Goal: Task Accomplishment & Management: Manage account settings

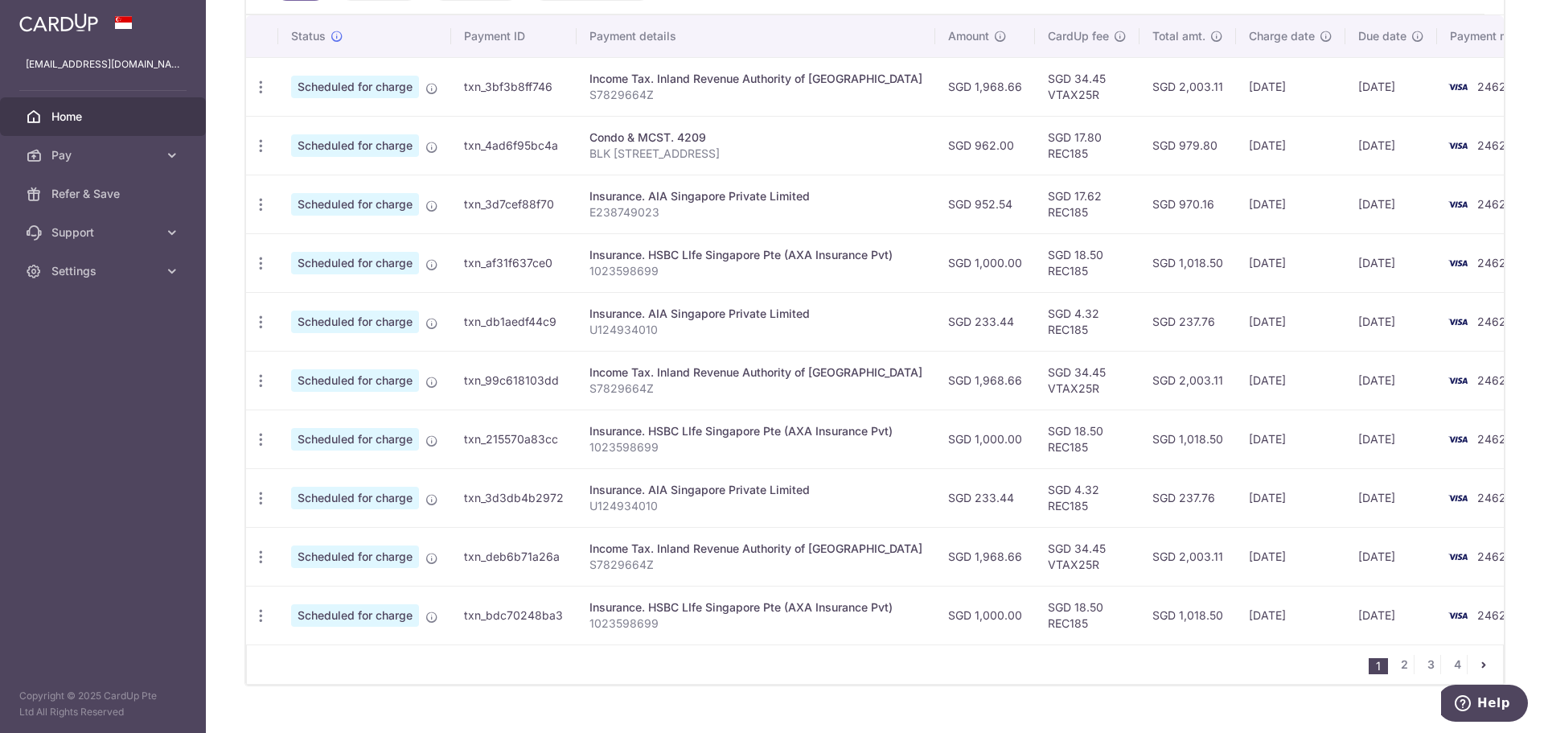
scroll to position [519, 0]
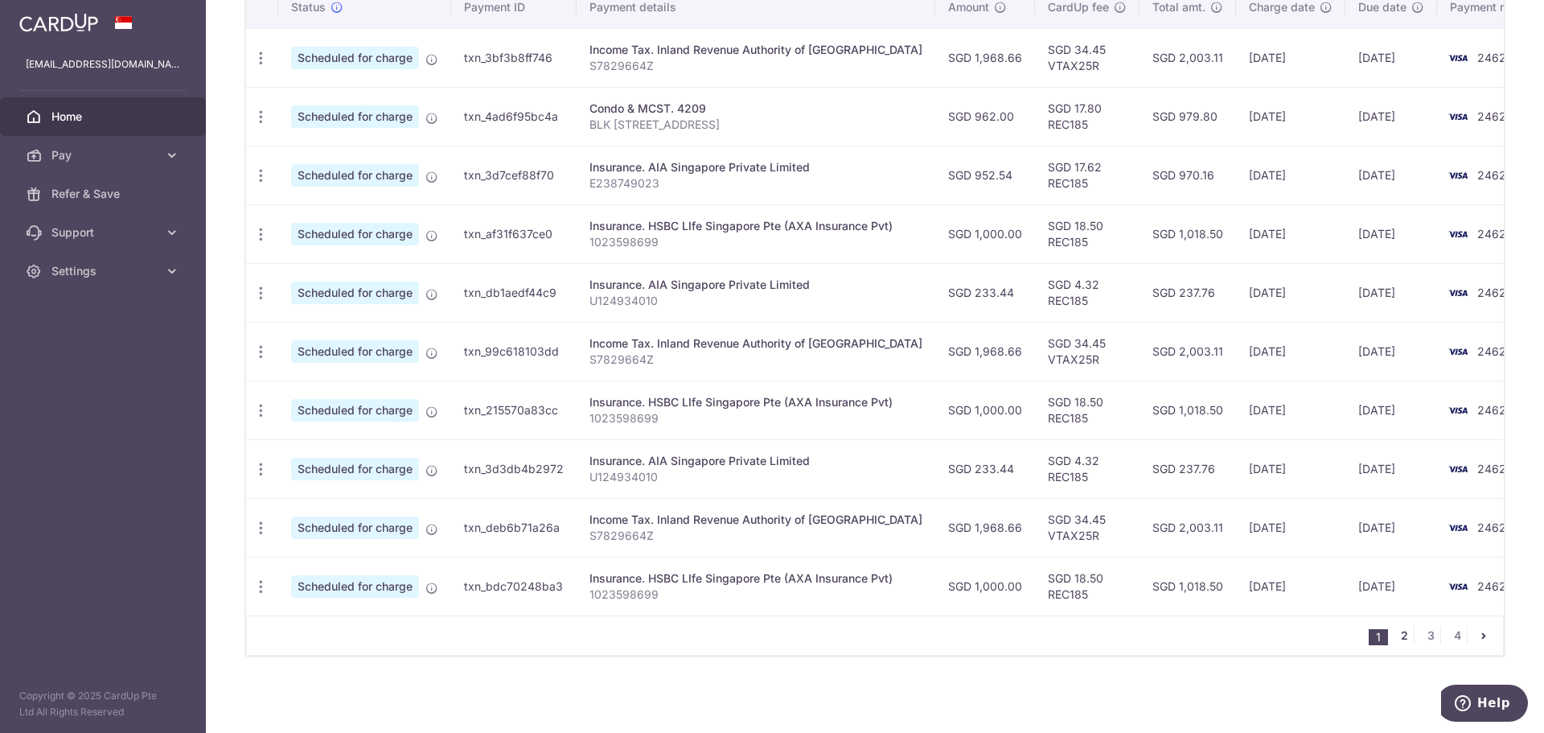
click at [1394, 626] on link "2" at bounding box center [1403, 635] width 19 height 19
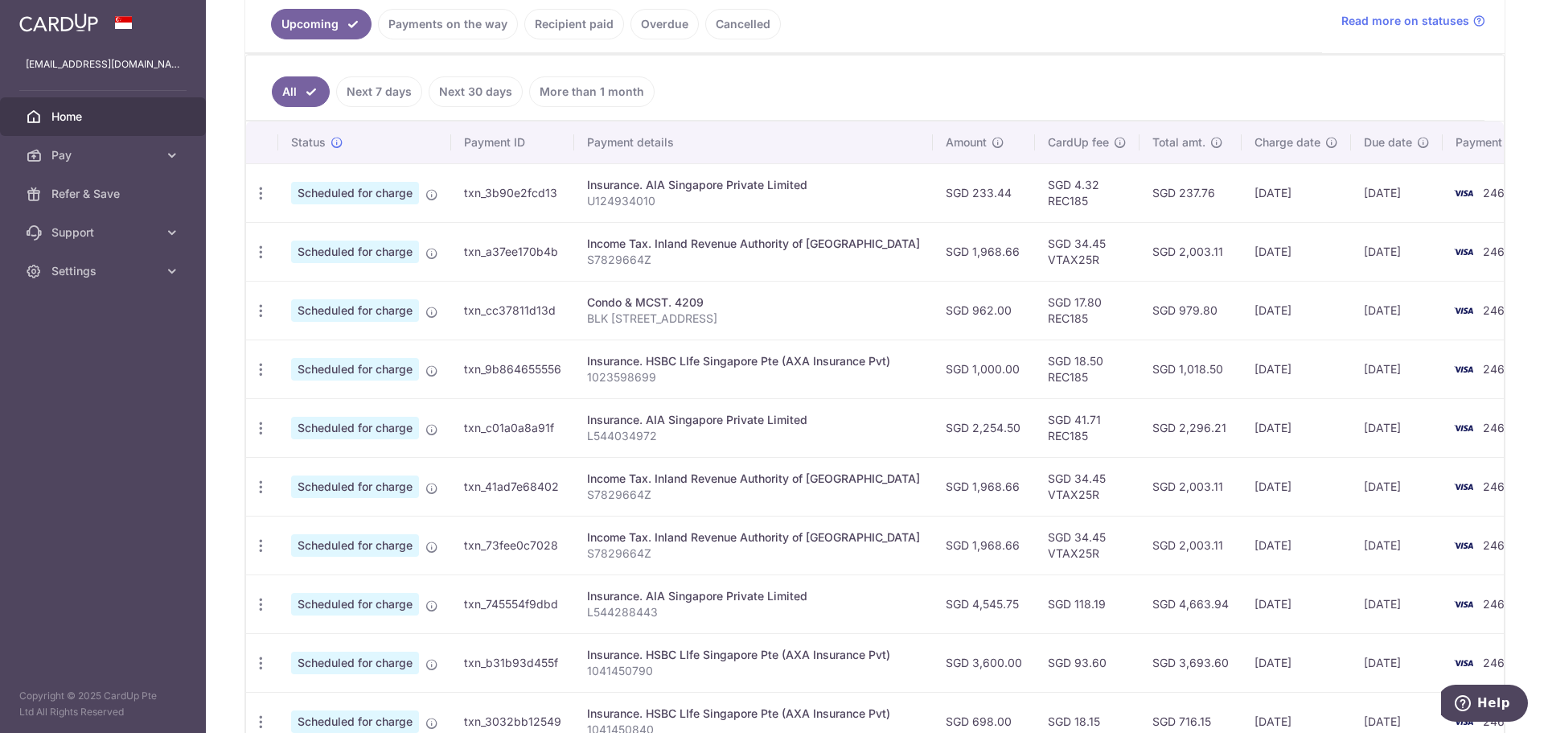
scroll to position [187, 0]
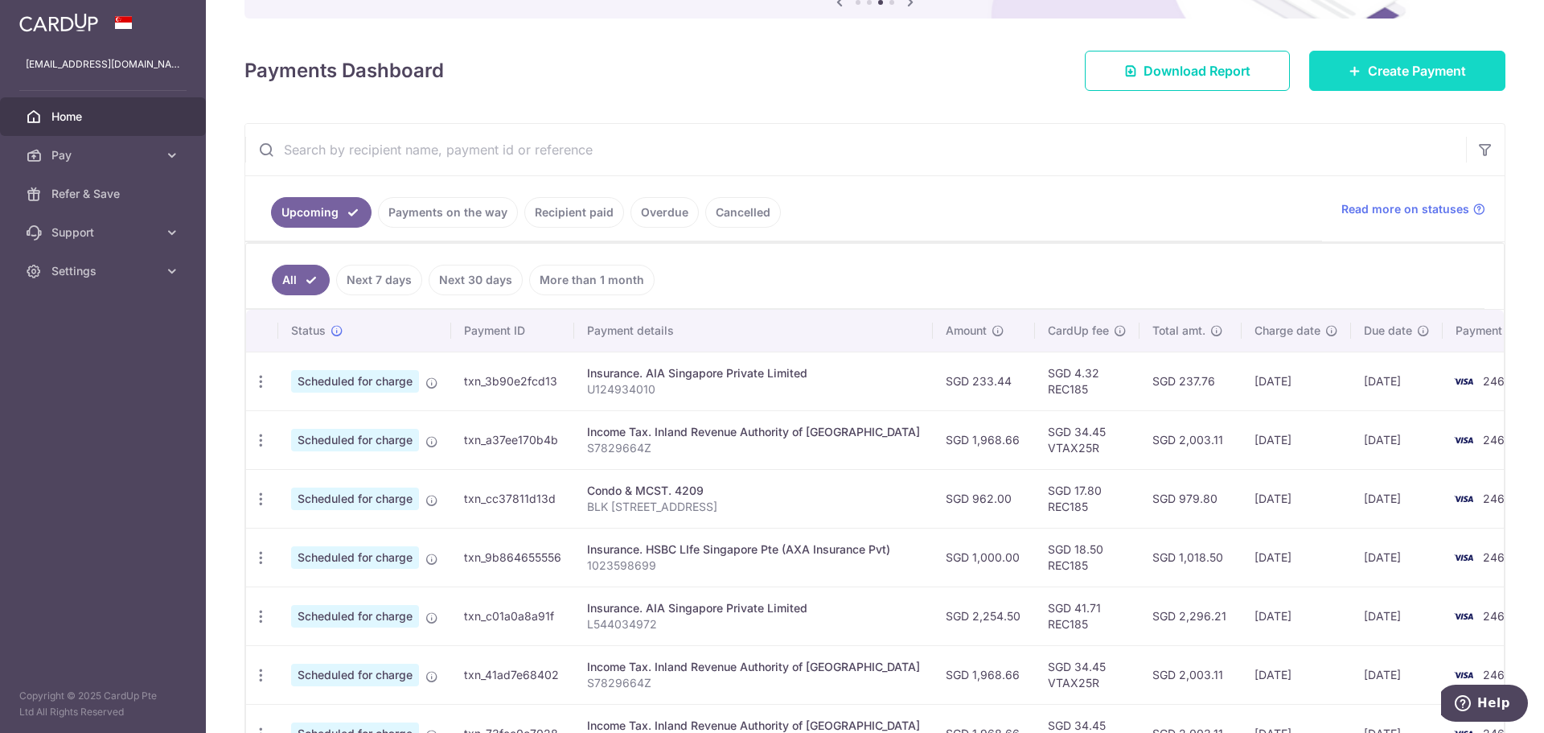
drag, startPoint x: 1408, startPoint y: 66, endPoint x: 1374, endPoint y: 76, distance: 35.4
click at [1408, 66] on span "Create Payment" at bounding box center [1417, 70] width 98 height 19
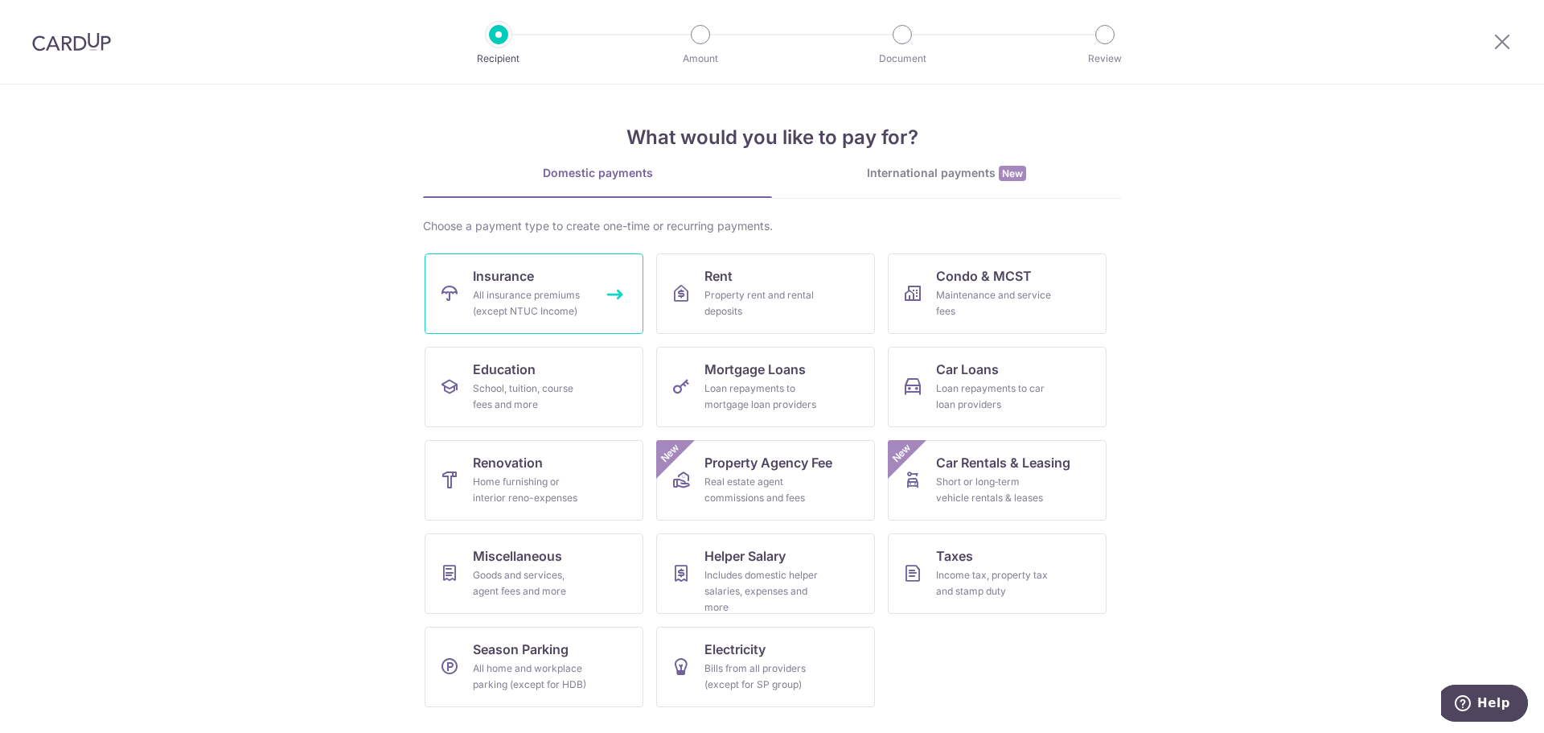
click at [545, 283] on link "Insurance All insurance premiums (except NTUC Income)" at bounding box center [534, 293] width 219 height 80
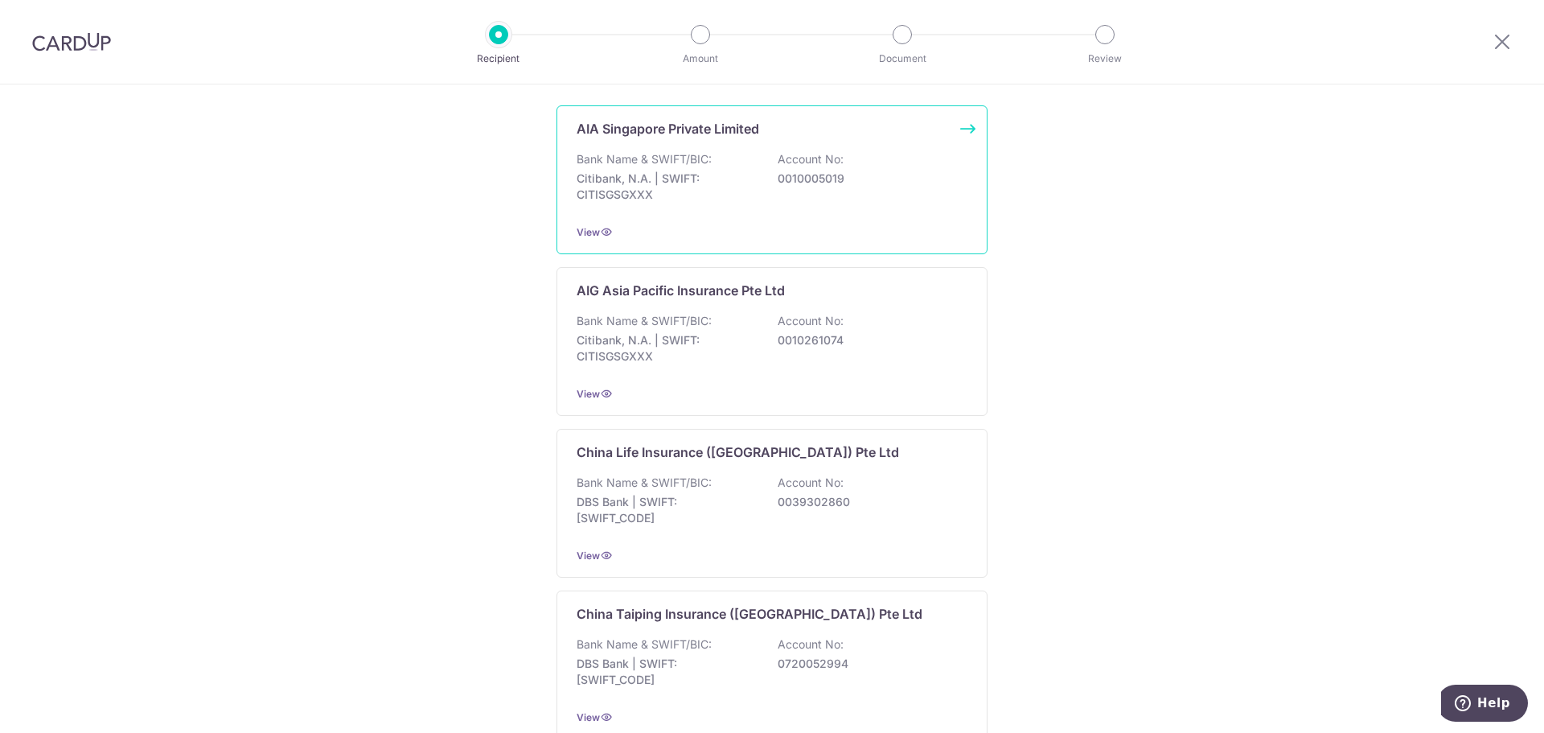
scroll to position [187, 0]
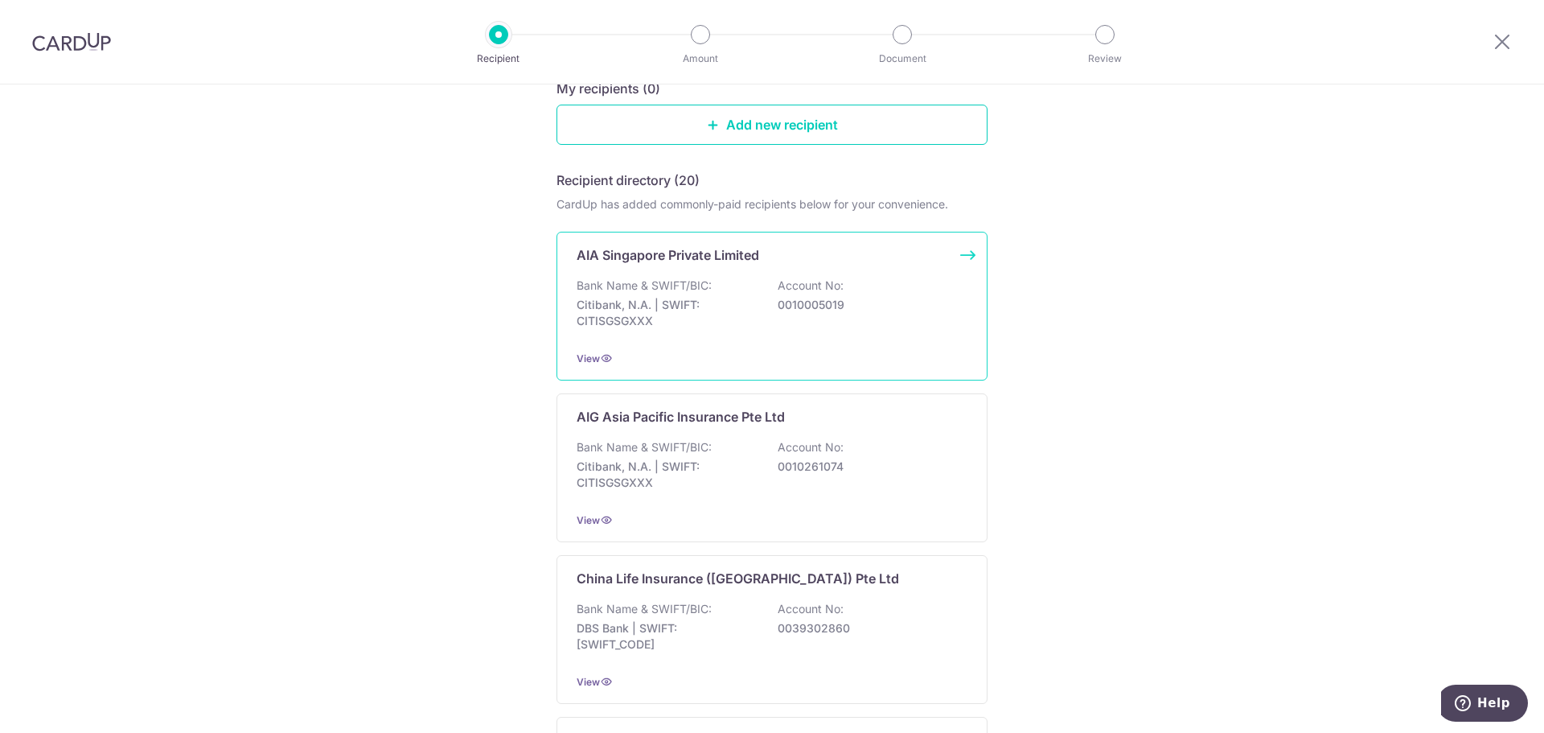
click at [851, 281] on div "Bank Name & SWIFT/BIC: Citibank, N.A. | SWIFT: CITISGSGXXX Account No: 00100050…" at bounding box center [772, 307] width 391 height 60
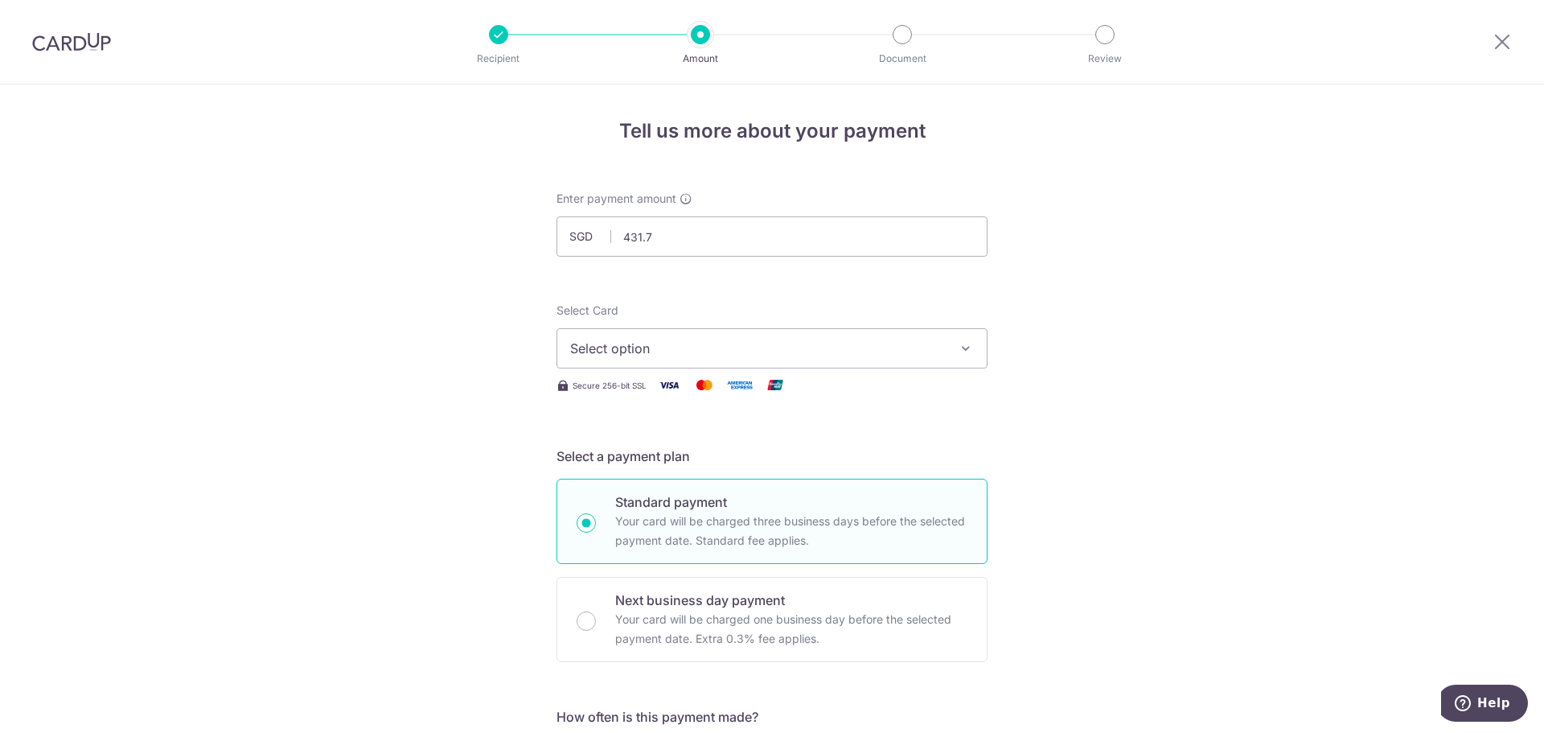
type input "431.79"
click at [802, 348] on span "Select option" at bounding box center [757, 348] width 375 height 19
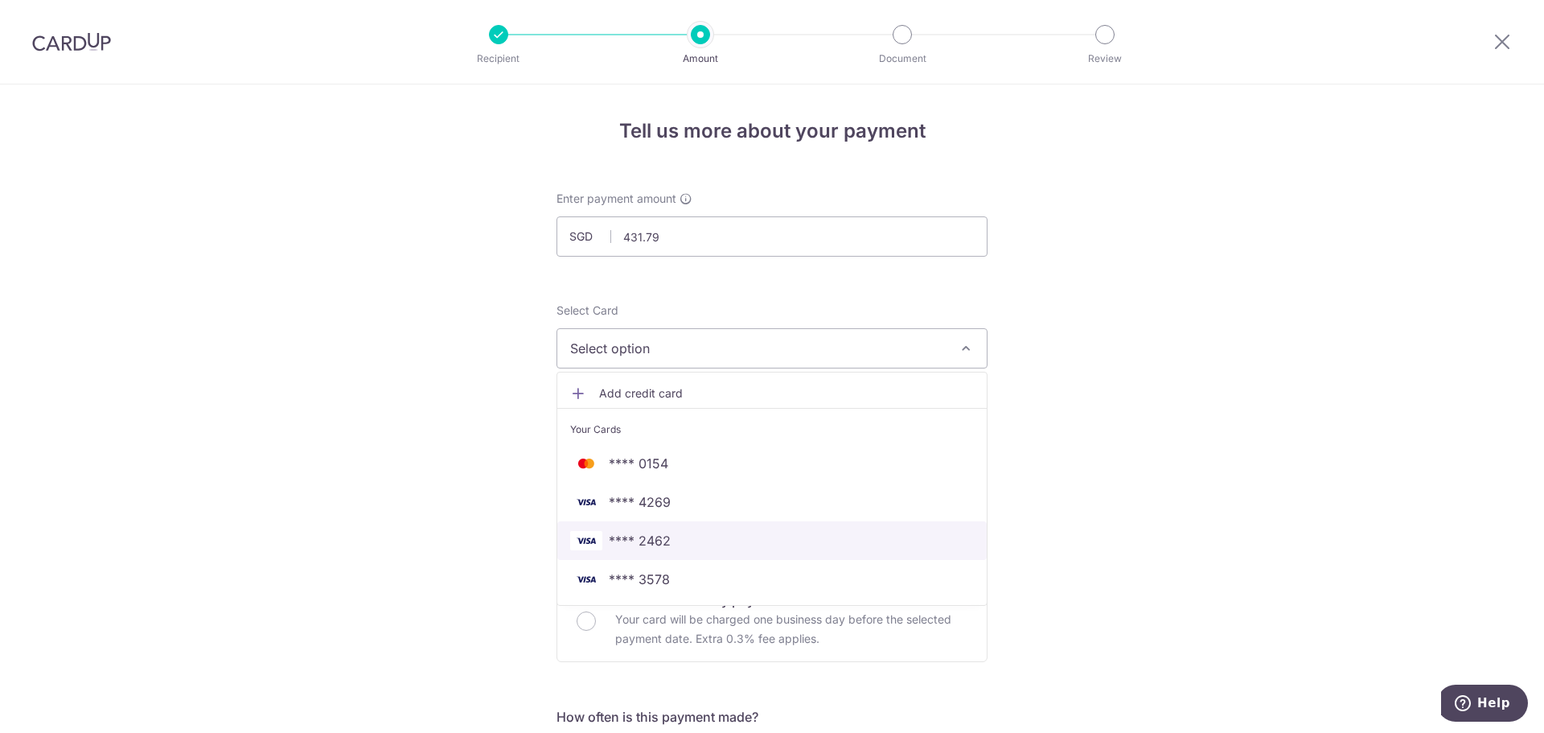
click at [663, 542] on span "**** 2462" at bounding box center [640, 540] width 62 height 19
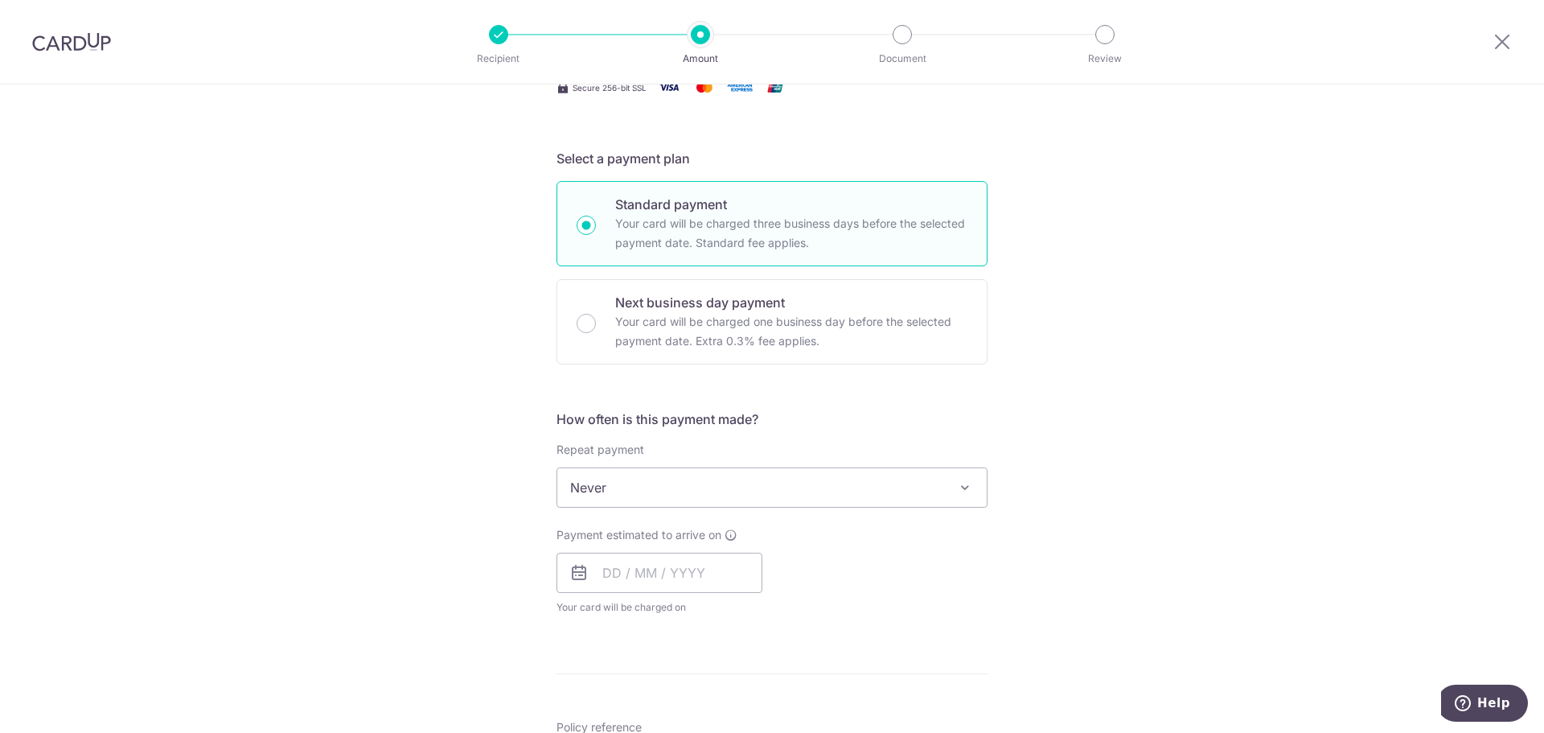
scroll to position [376, 0]
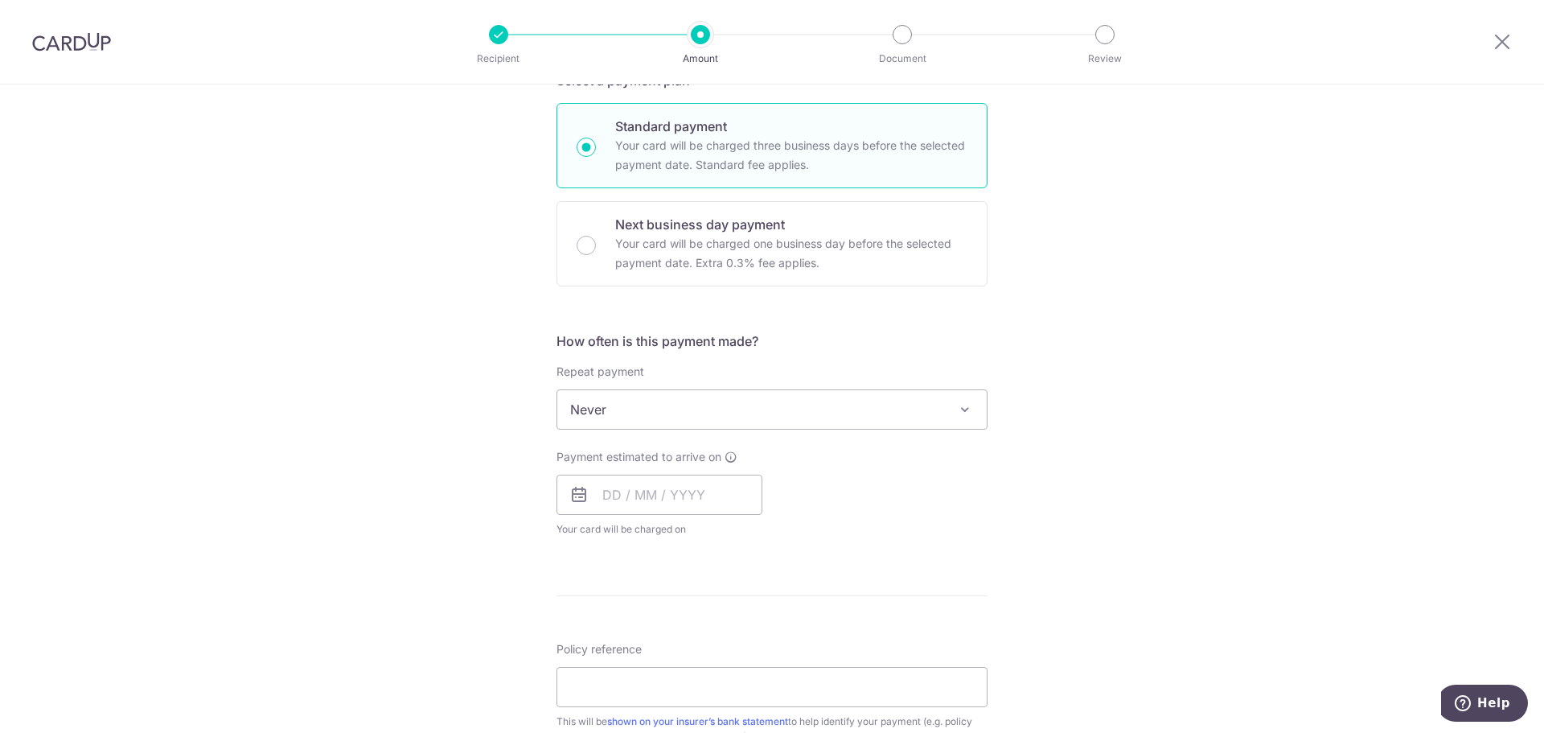
click at [753, 417] on span "Never" at bounding box center [771, 409] width 429 height 39
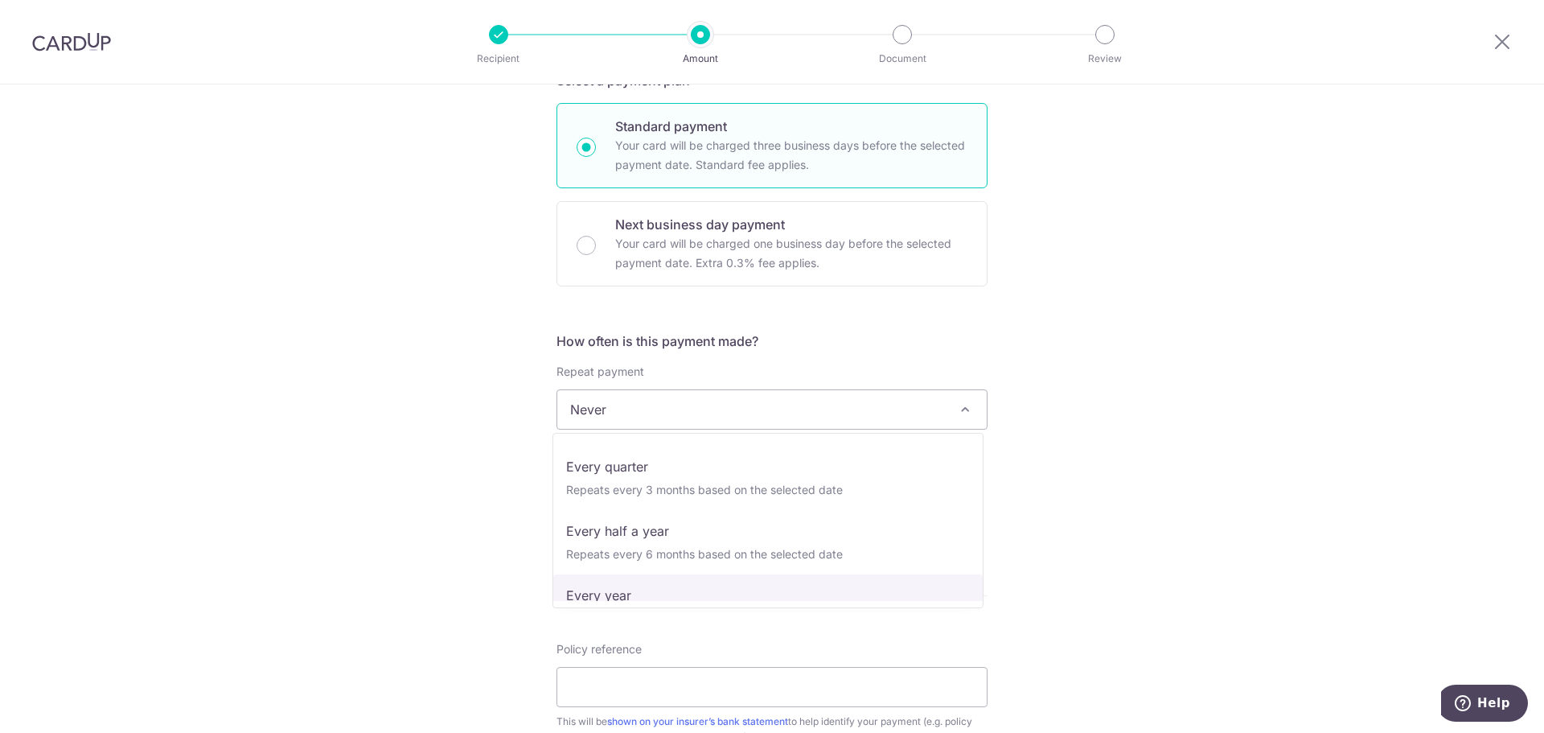
select select "6"
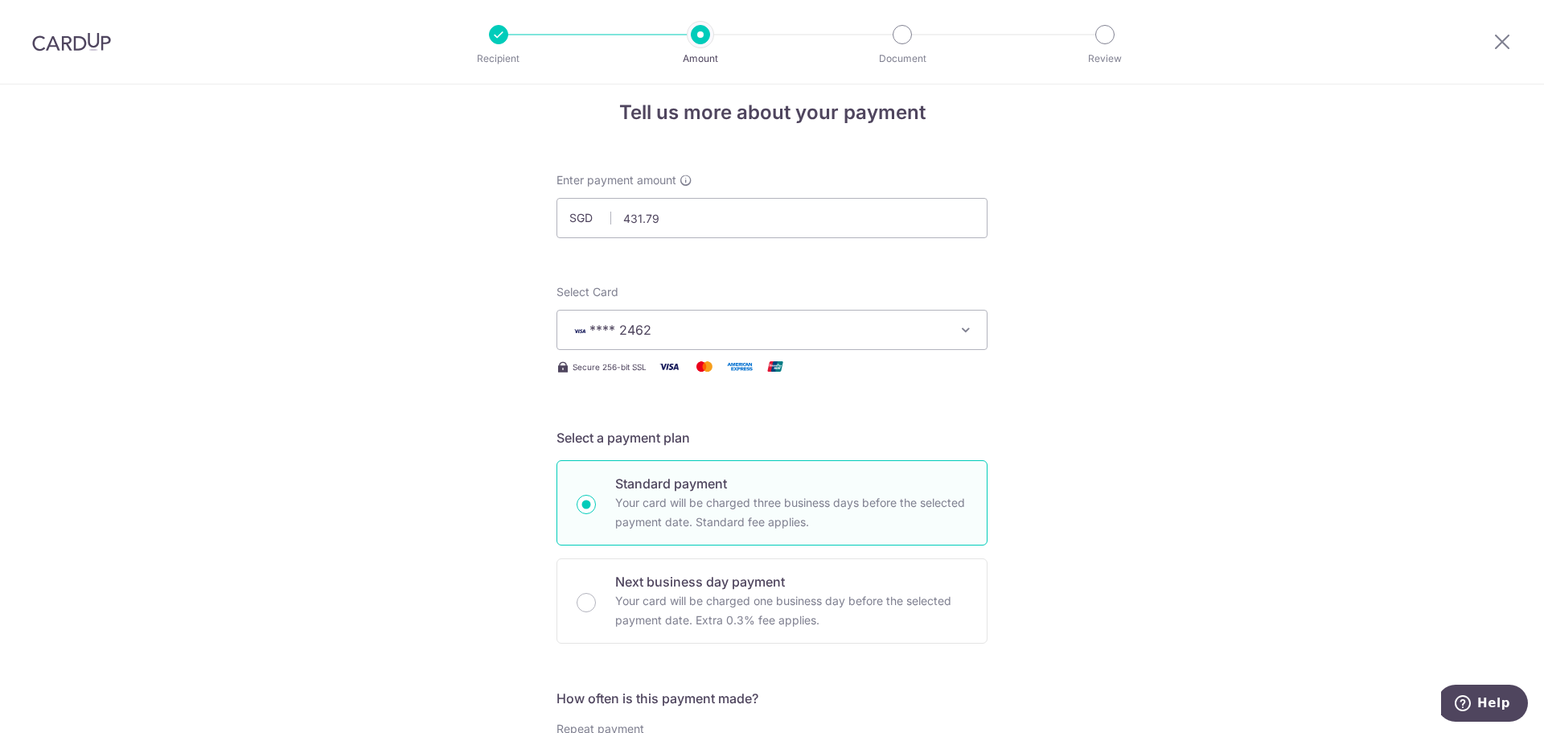
scroll to position [0, 0]
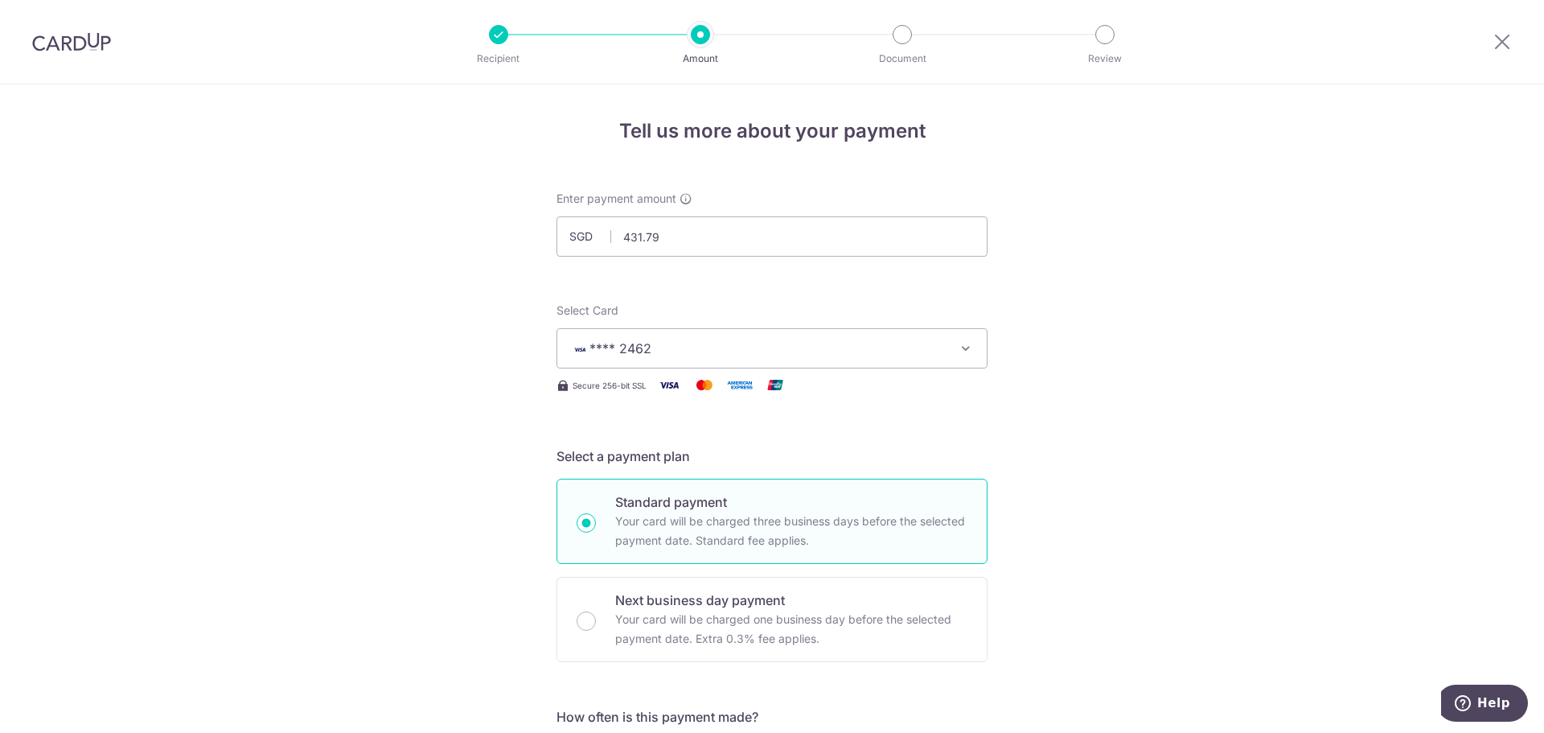
drag, startPoint x: 700, startPoint y: 235, endPoint x: 377, endPoint y: 229, distance: 323.3
type input "1,657.47"
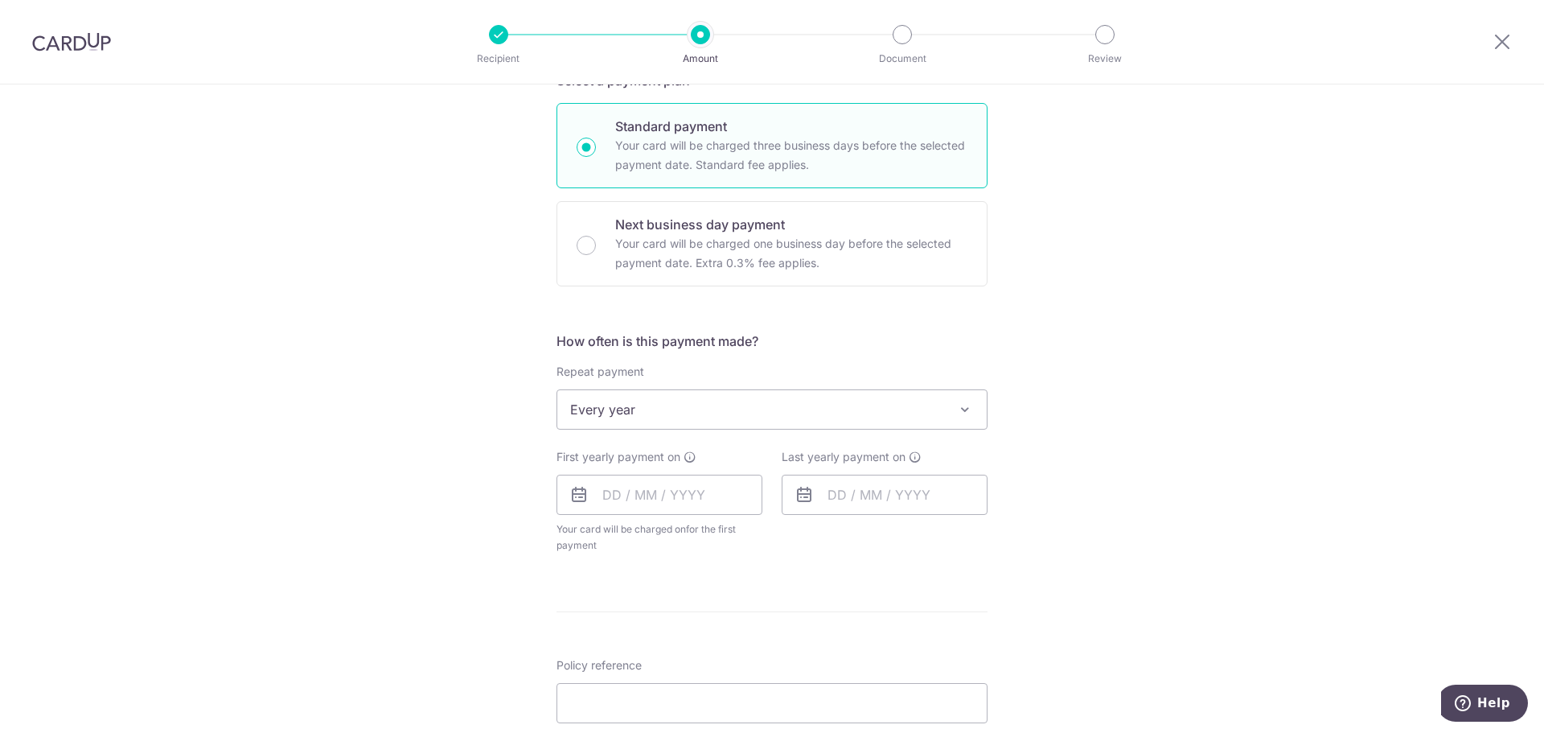
scroll to position [563, 0]
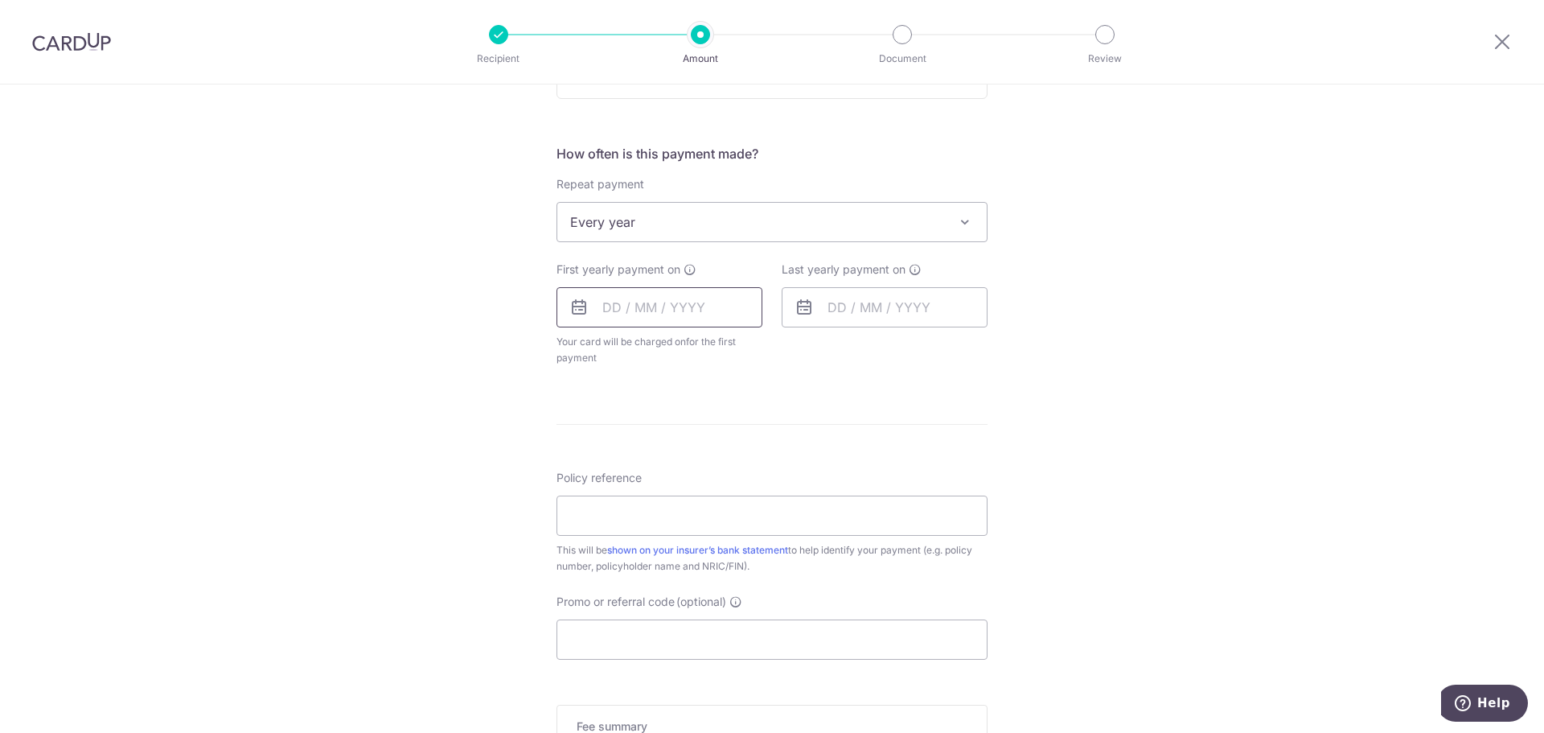
click at [668, 294] on input "text" at bounding box center [659, 307] width 206 height 40
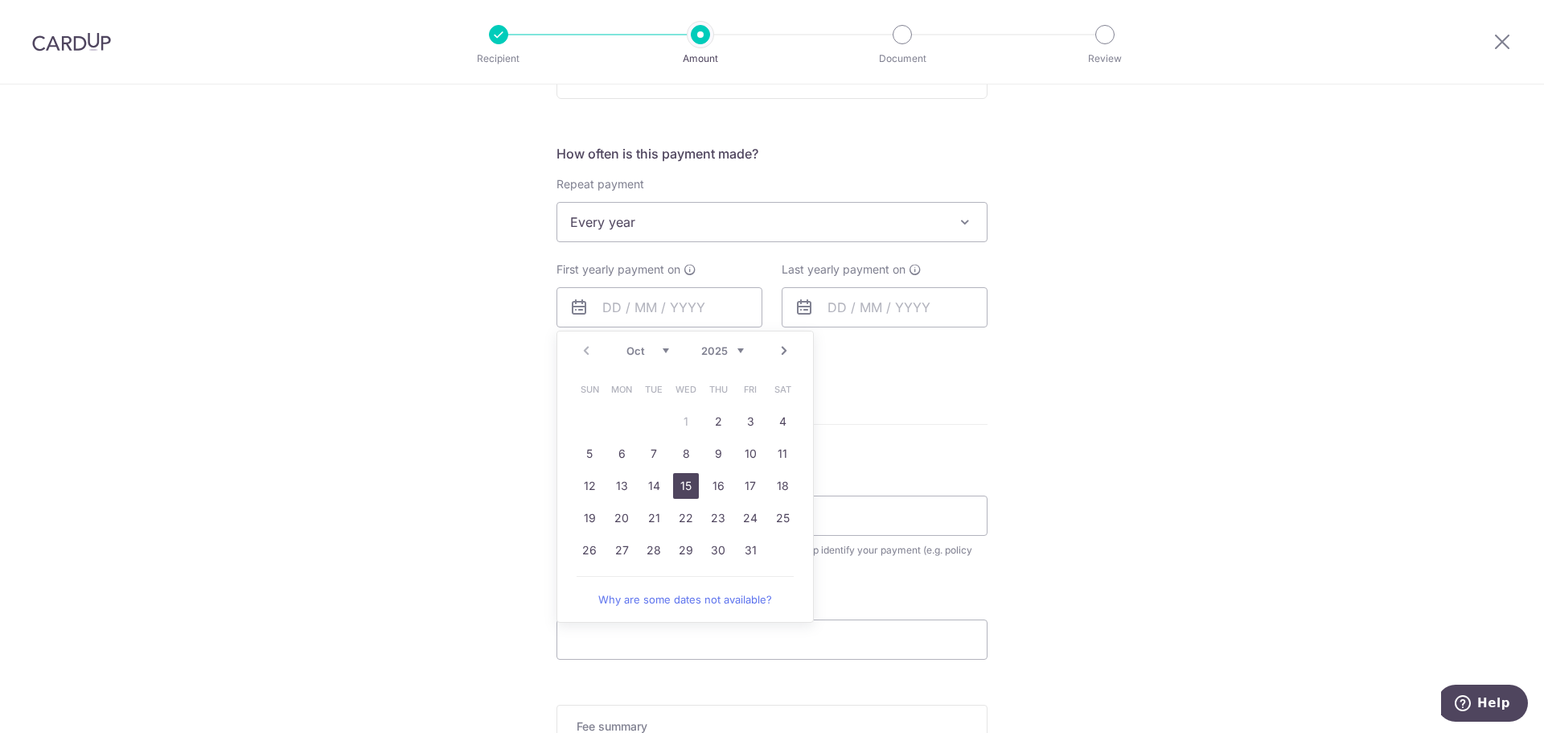
click at [673, 488] on link "15" at bounding box center [686, 486] width 26 height 26
type input "[DATE]"
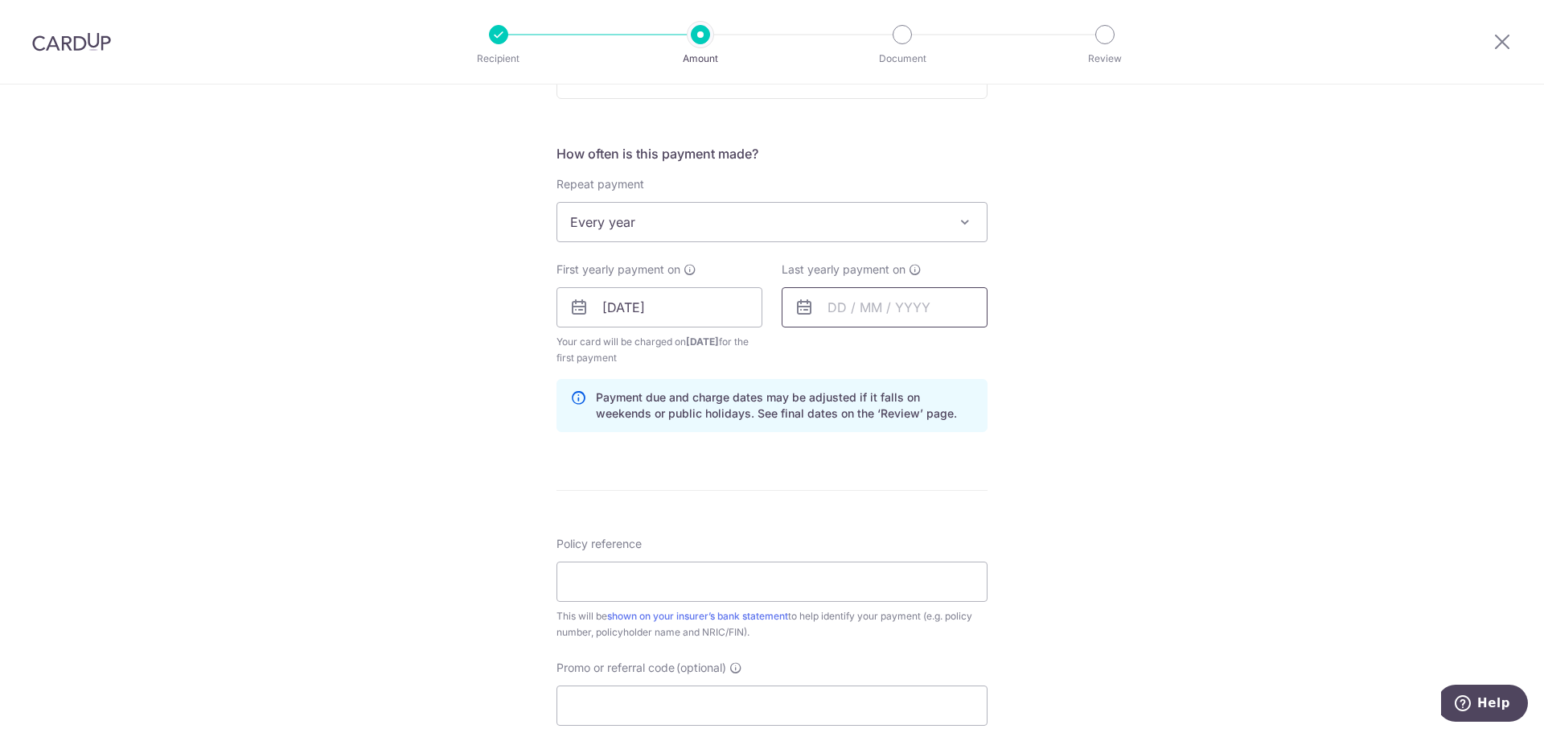
click at [849, 306] on input "text" at bounding box center [885, 307] width 206 height 40
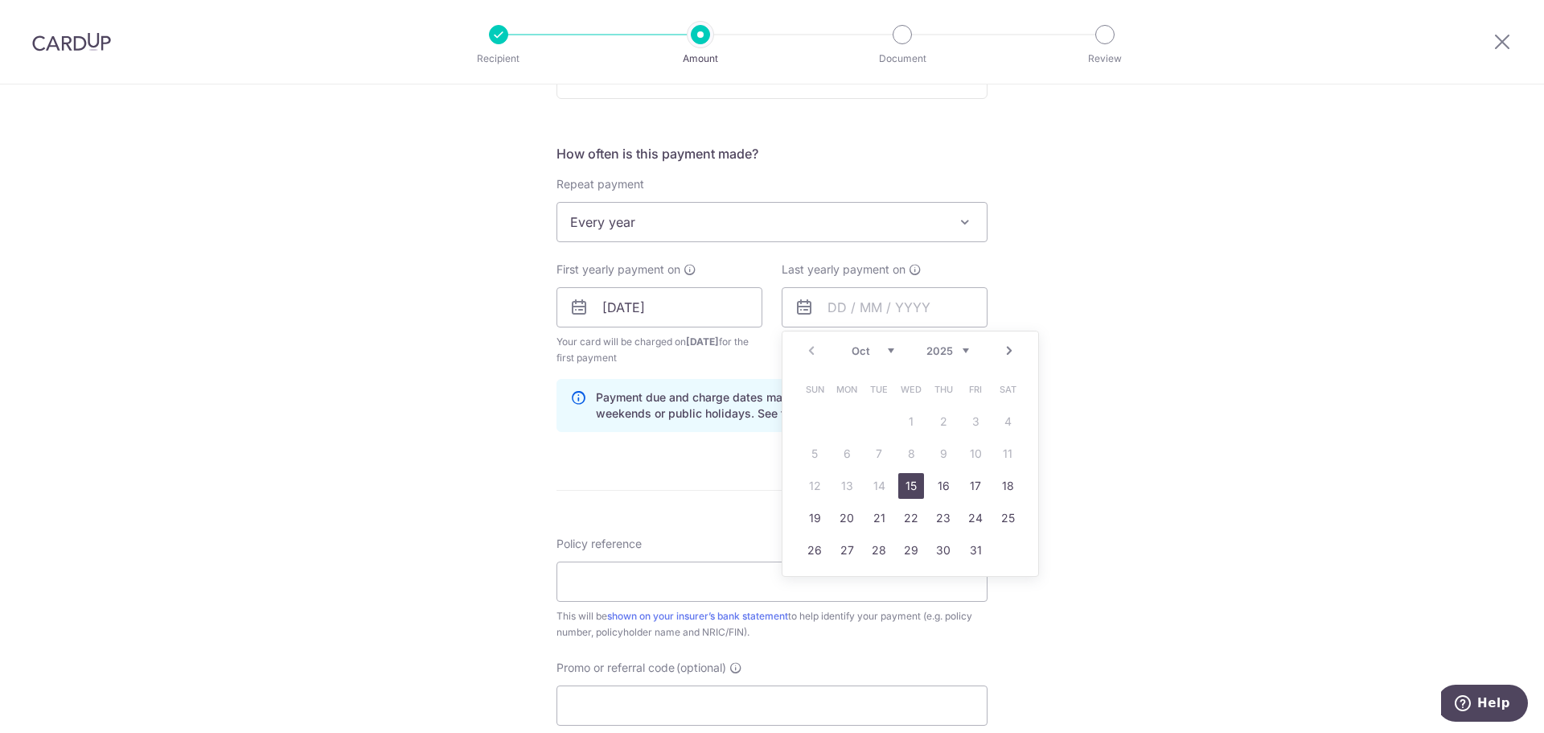
click at [938, 351] on select "2025 2026 2027 2028 2029 2030 2031 2032 2033 2034 2035" at bounding box center [947, 350] width 43 height 13
click at [930, 485] on link "15" at bounding box center [943, 486] width 26 height 26
type input "15/10/2026"
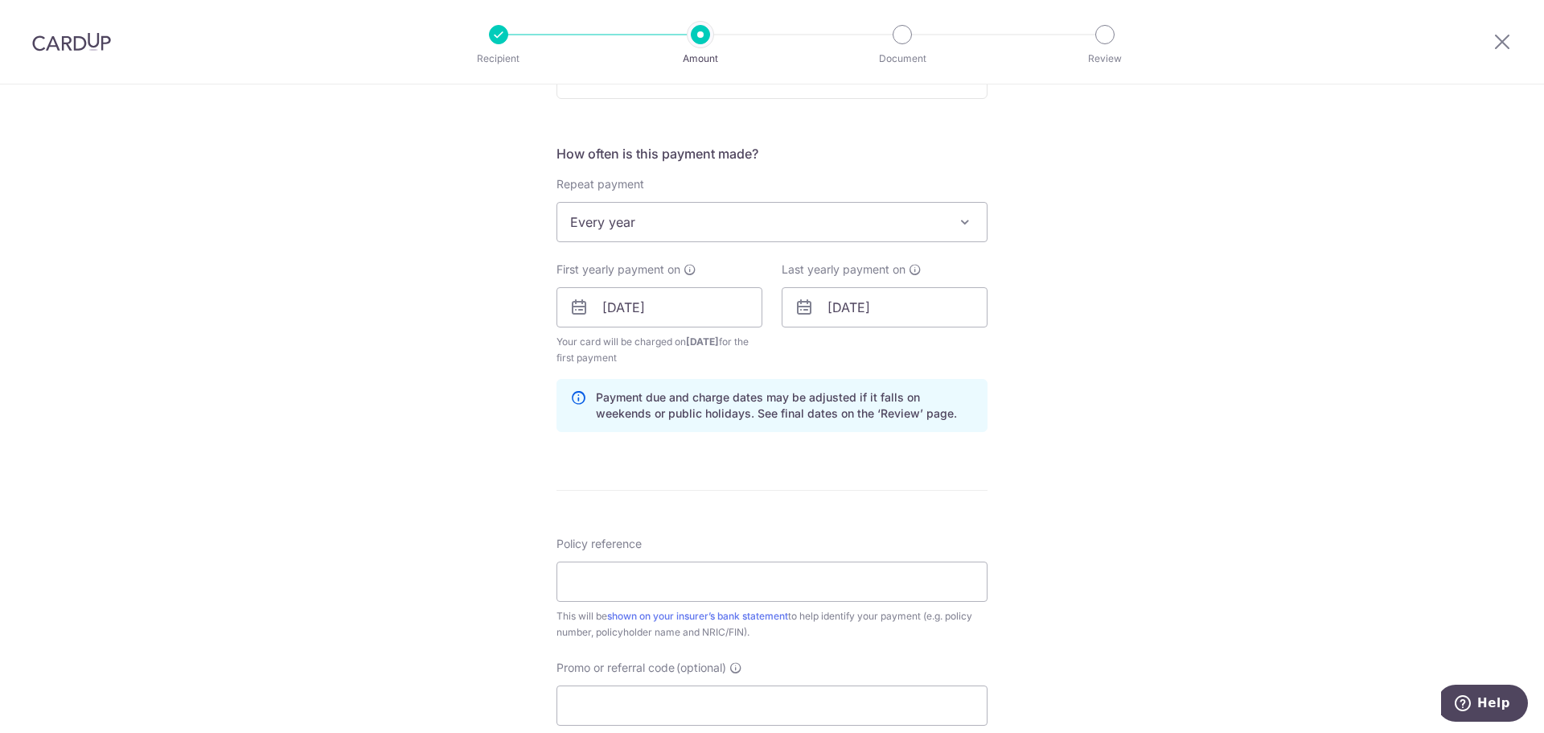
click at [1115, 457] on div "Tell us more about your payment Enter payment amount SGD 1,657.47 1657.47 Selec…" at bounding box center [772, 290] width 1544 height 1537
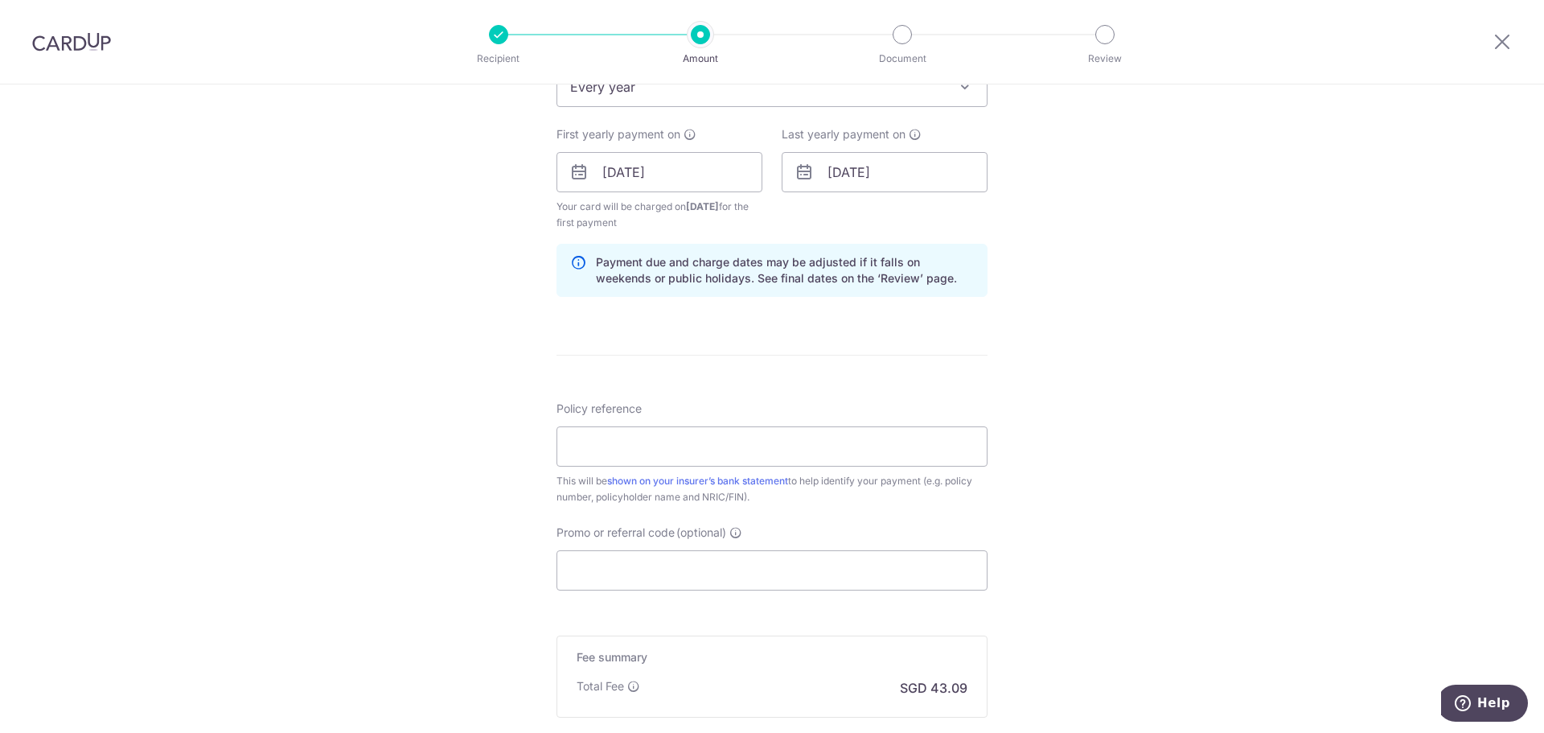
scroll to position [750, 0]
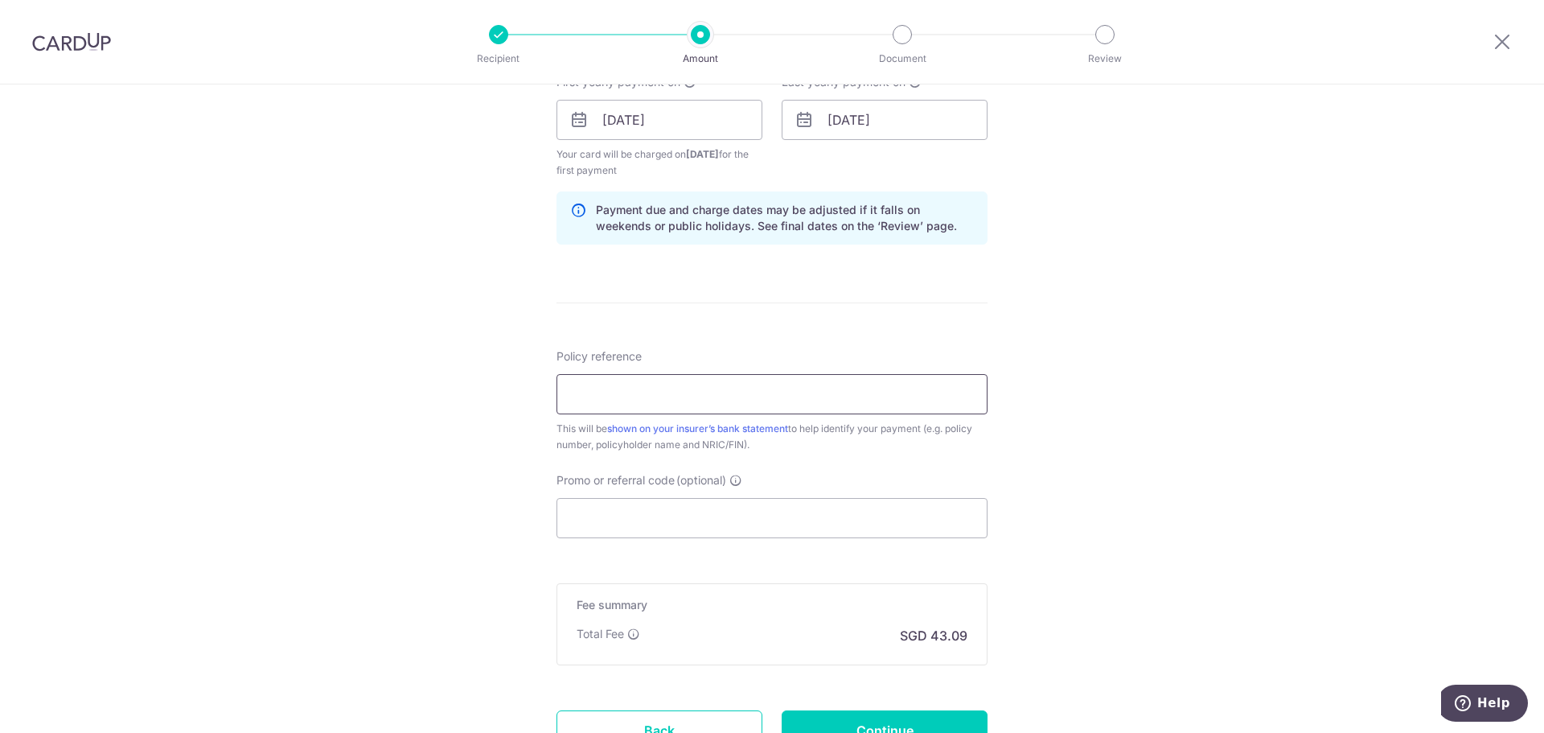
click at [712, 400] on input "Policy reference" at bounding box center [771, 394] width 431 height 40
type input "L543830766"
click at [684, 501] on input "Promo or referral code (optional)" at bounding box center [771, 518] width 431 height 40
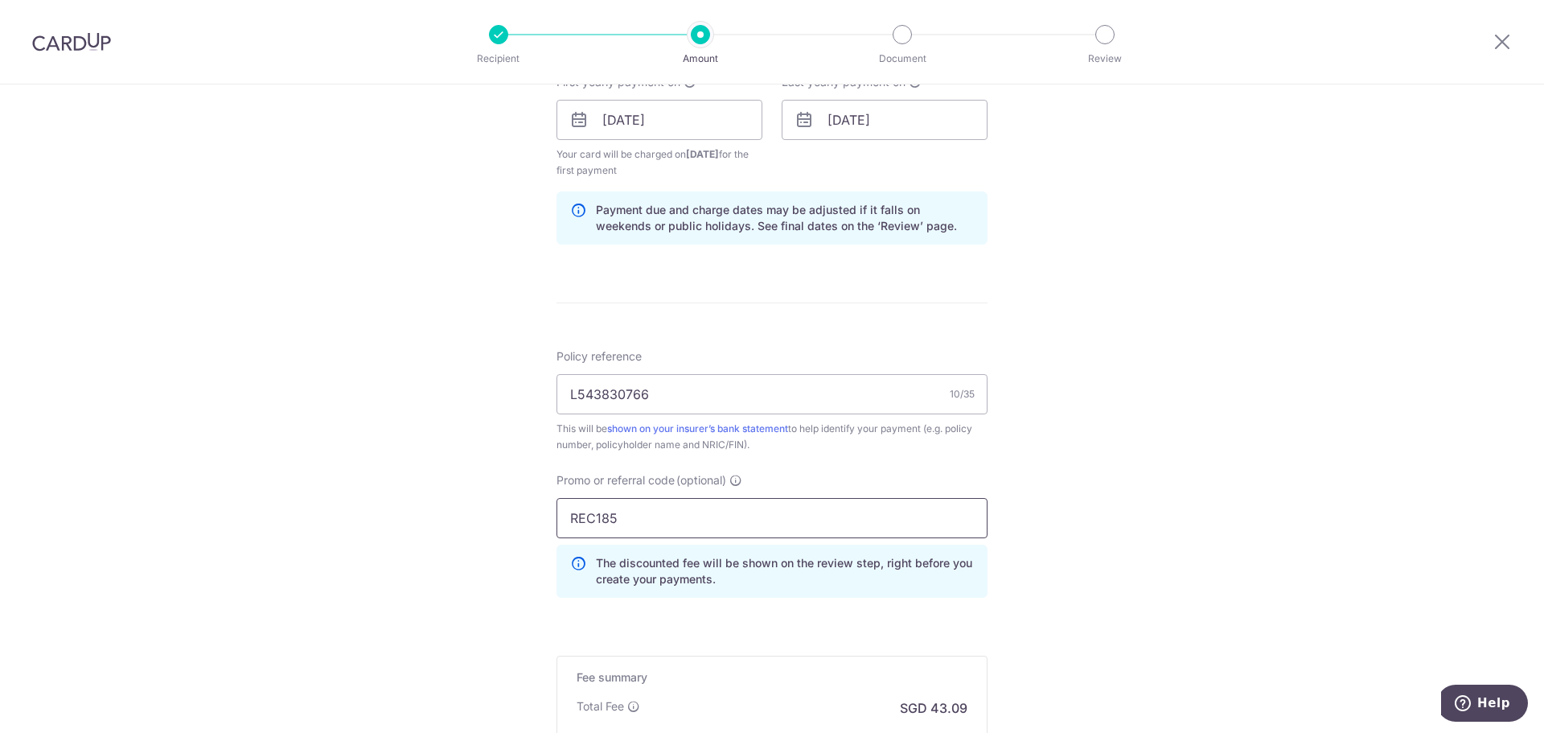
type input "REC185"
click at [1123, 468] on div "Tell us more about your payment Enter payment amount SGD 1,657.47 1657.47 Selec…" at bounding box center [772, 138] width 1544 height 1609
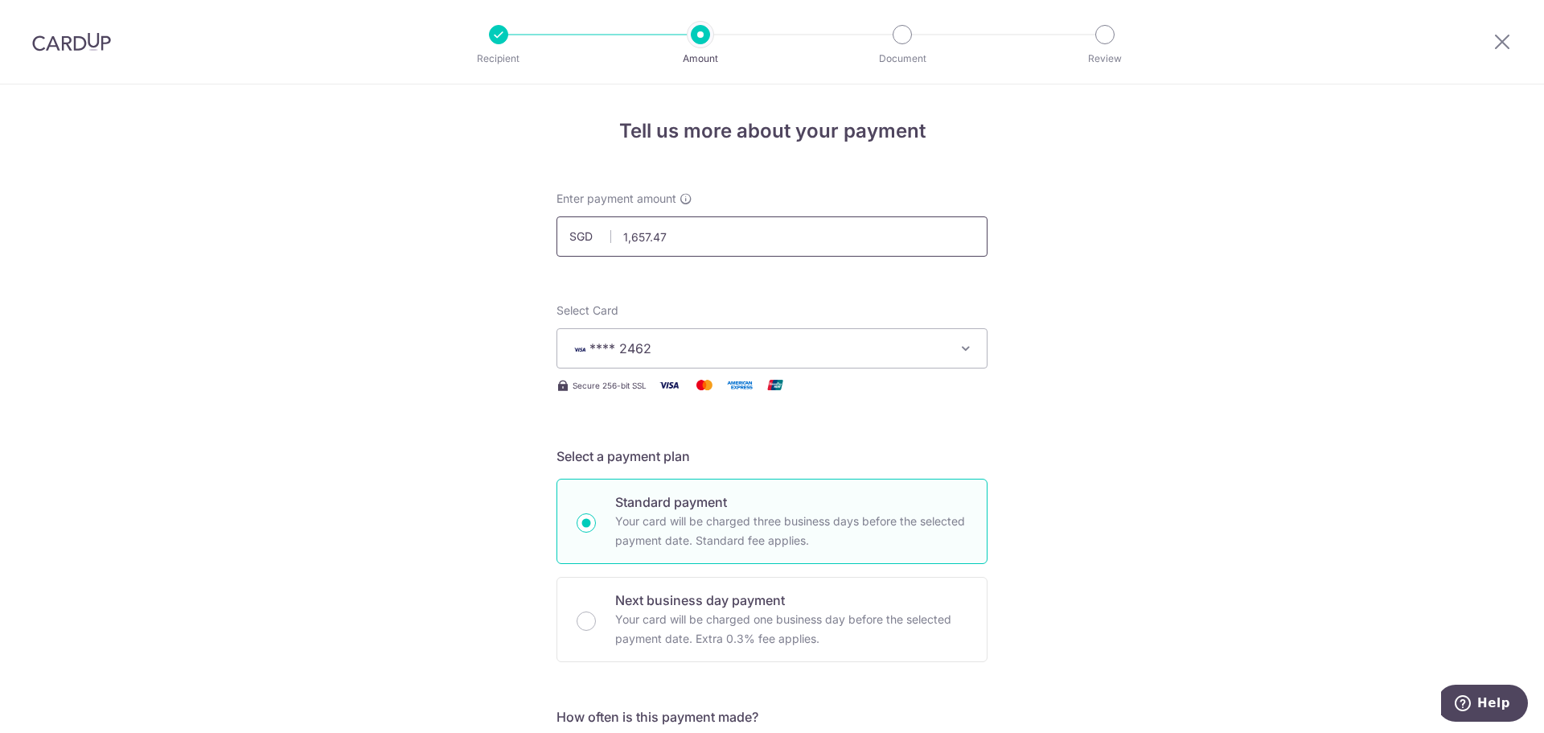
scroll to position [961, 0]
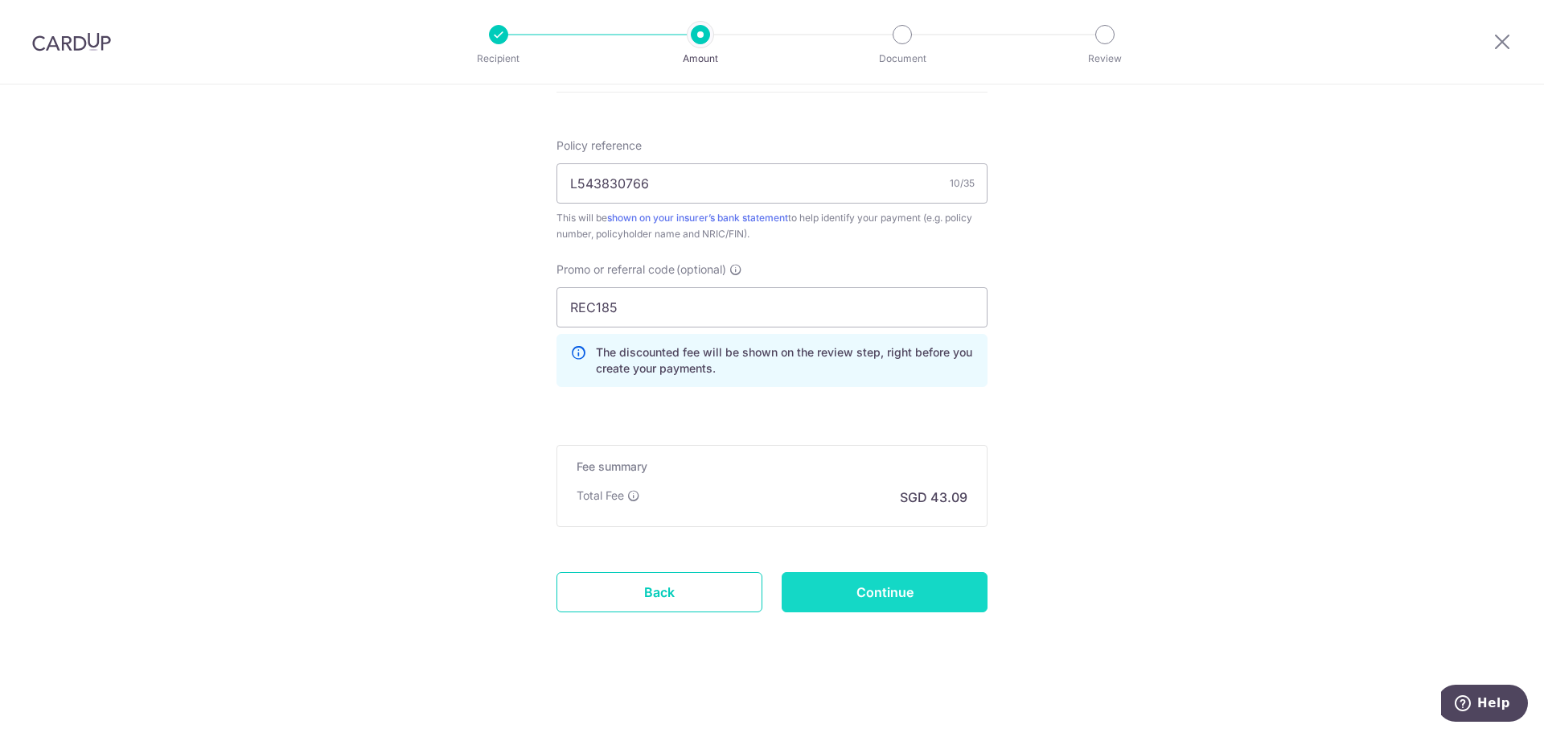
click at [870, 585] on input "Continue" at bounding box center [885, 592] width 206 height 40
type input "1,657.47"
type input "Create Schedule"
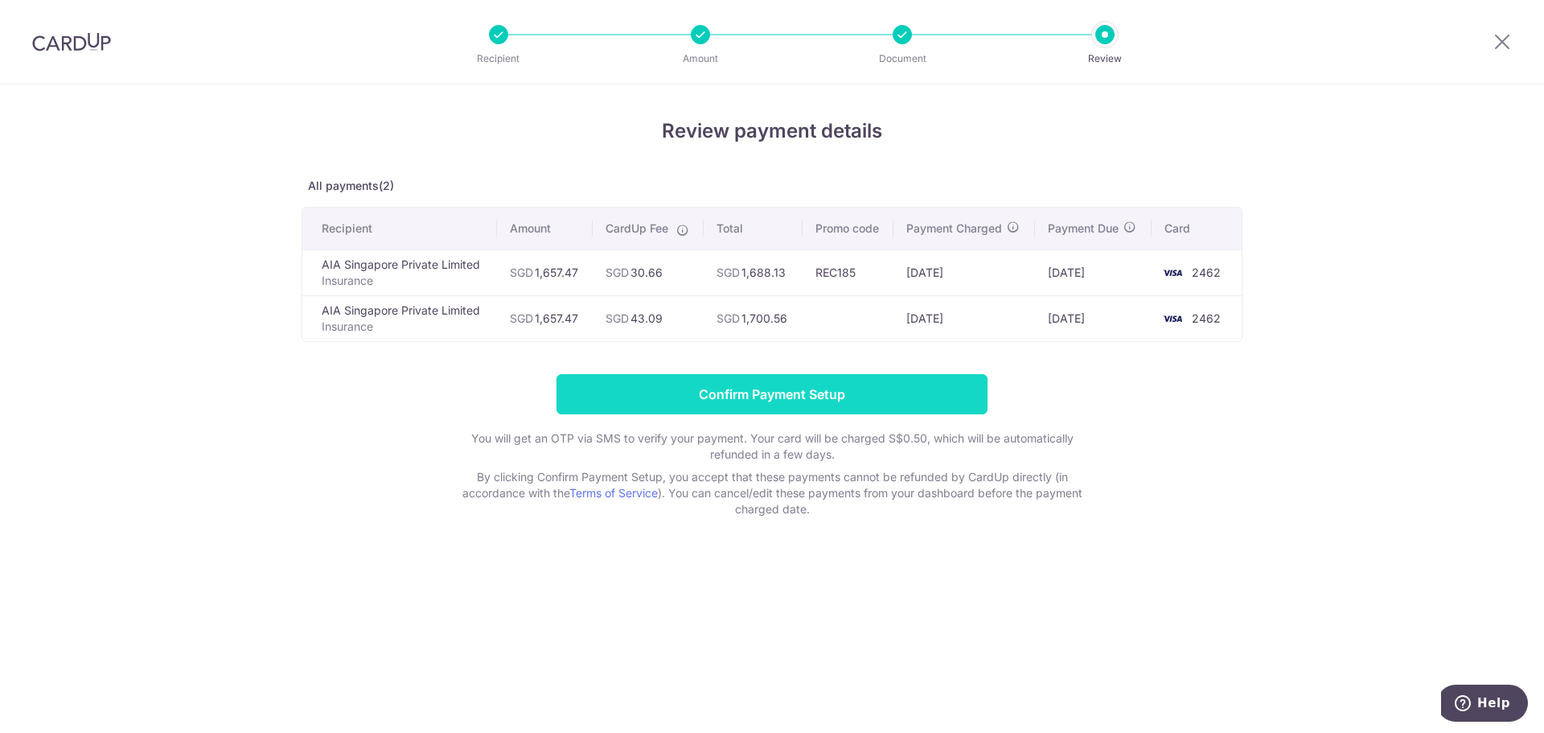
click at [753, 384] on input "Confirm Payment Setup" at bounding box center [771, 394] width 431 height 40
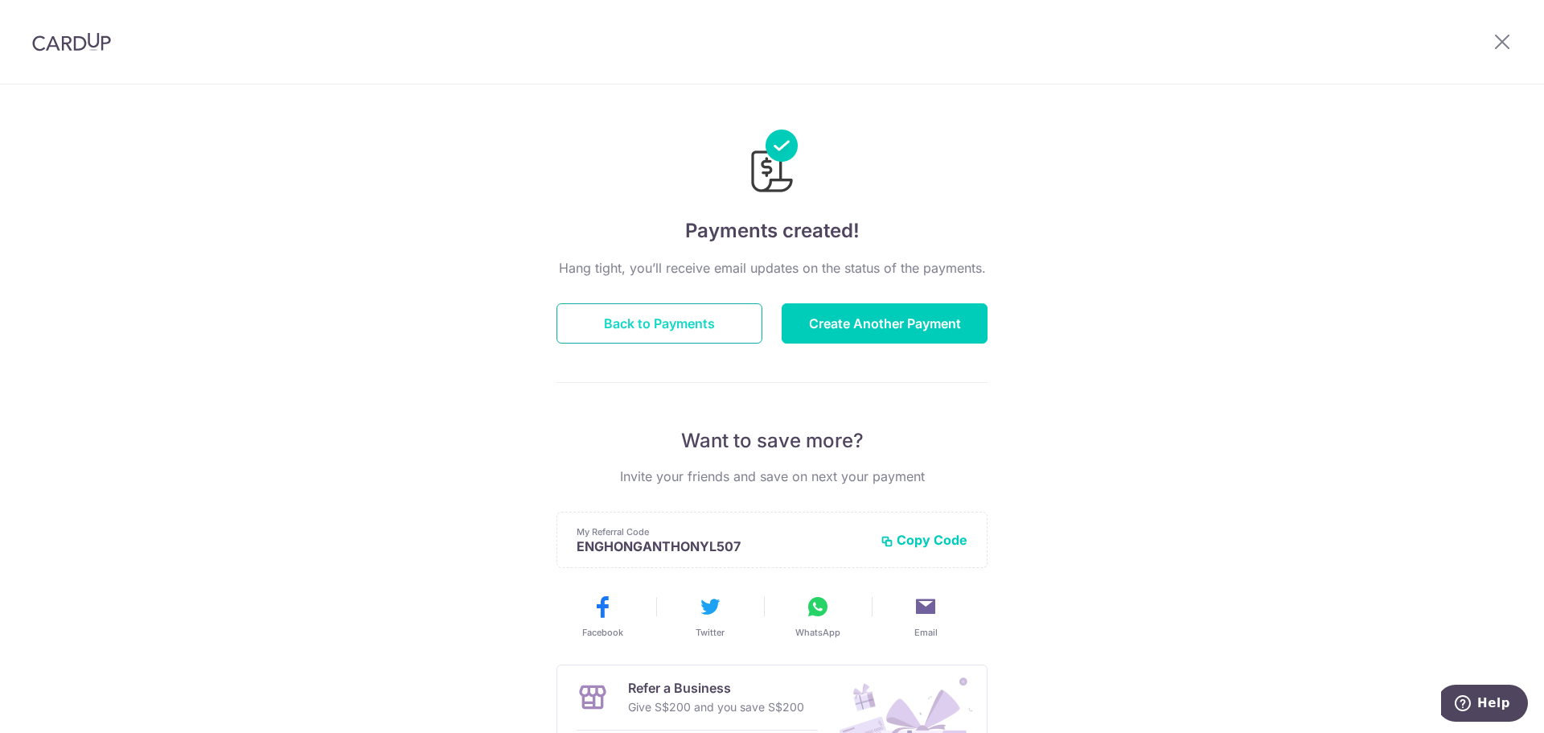
click at [701, 333] on button "Back to Payments" at bounding box center [659, 323] width 206 height 40
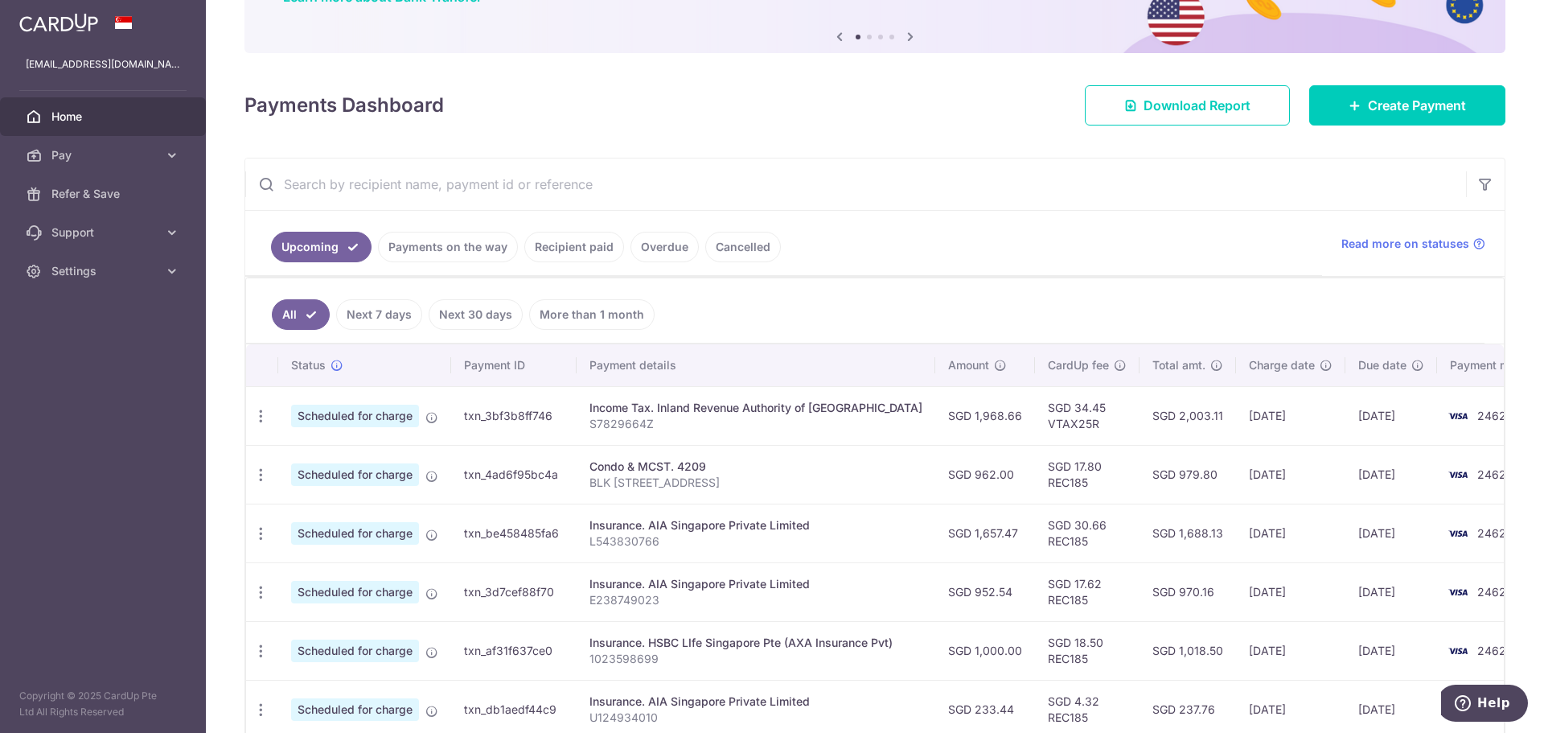
scroll to position [187, 0]
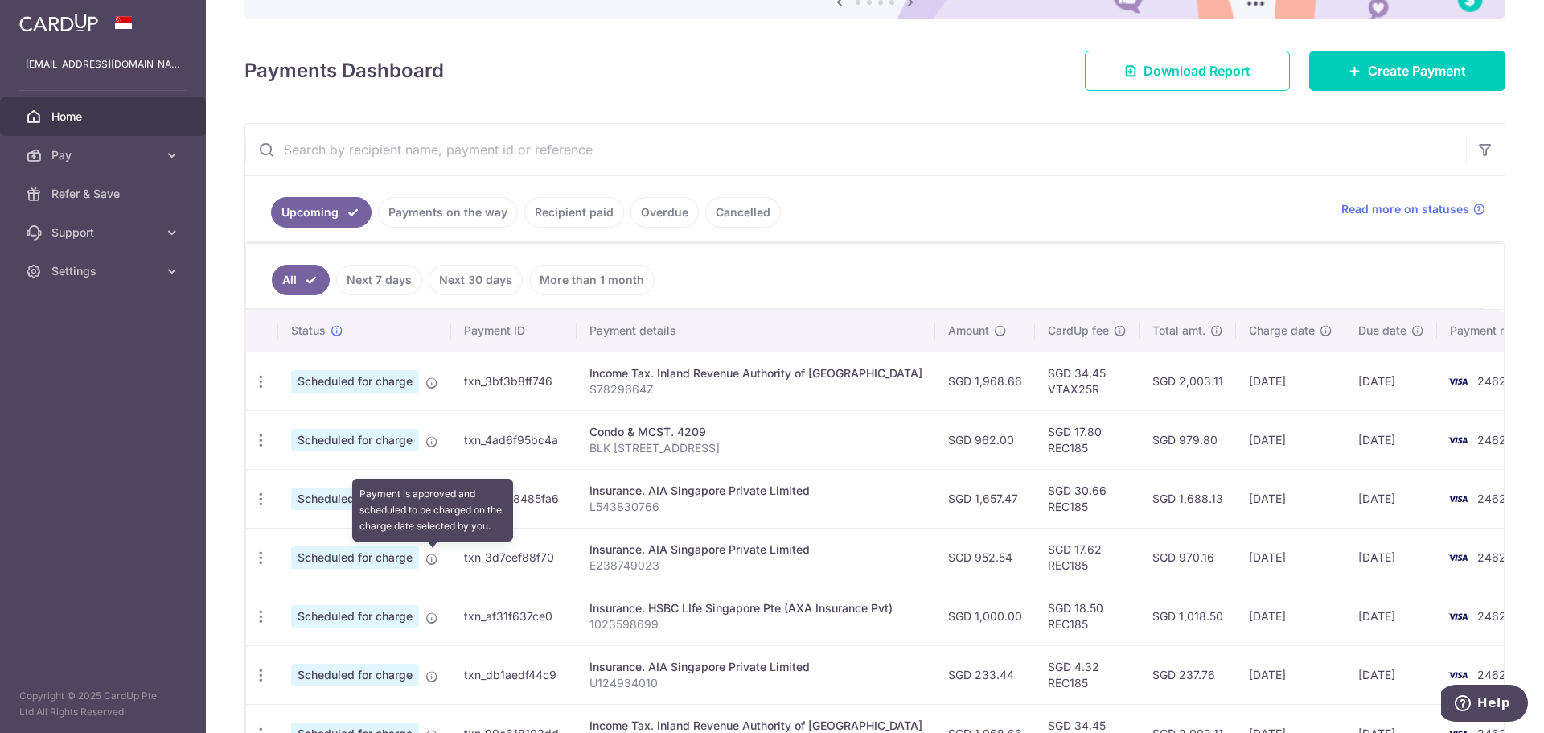
click at [430, 556] on icon at bounding box center [431, 558] width 13 height 13
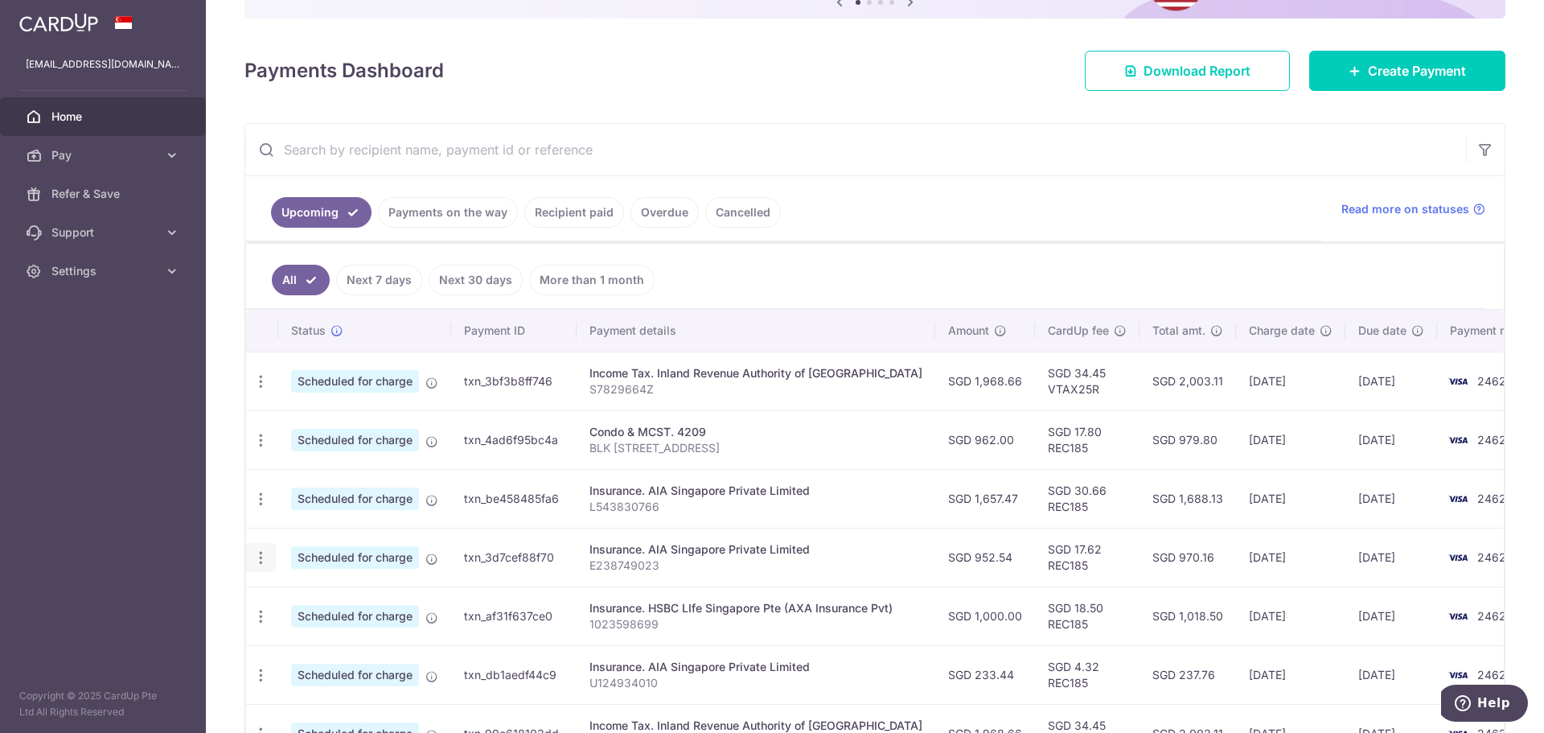
click at [261, 556] on icon "button" at bounding box center [260, 557] width 17 height 17
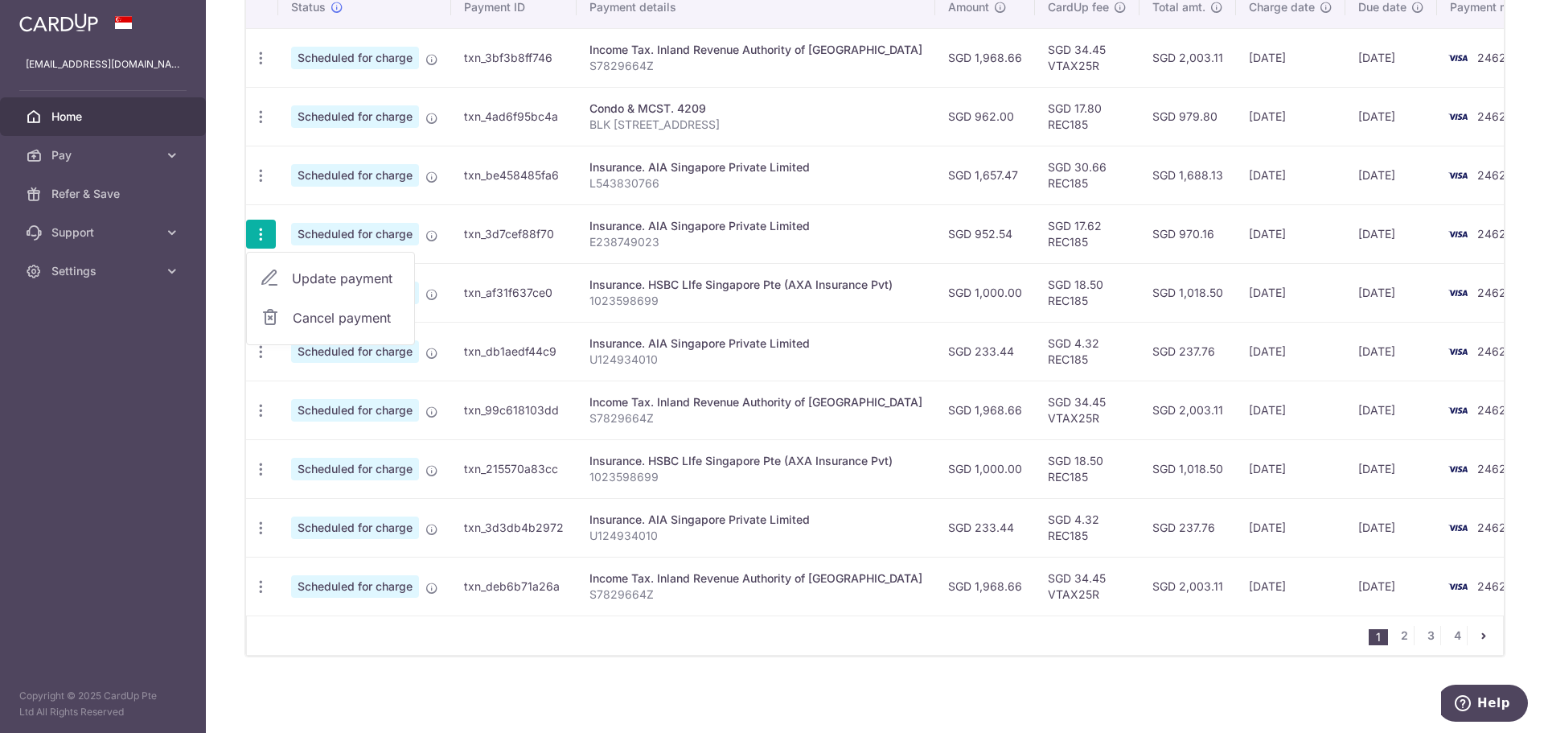
scroll to position [143, 0]
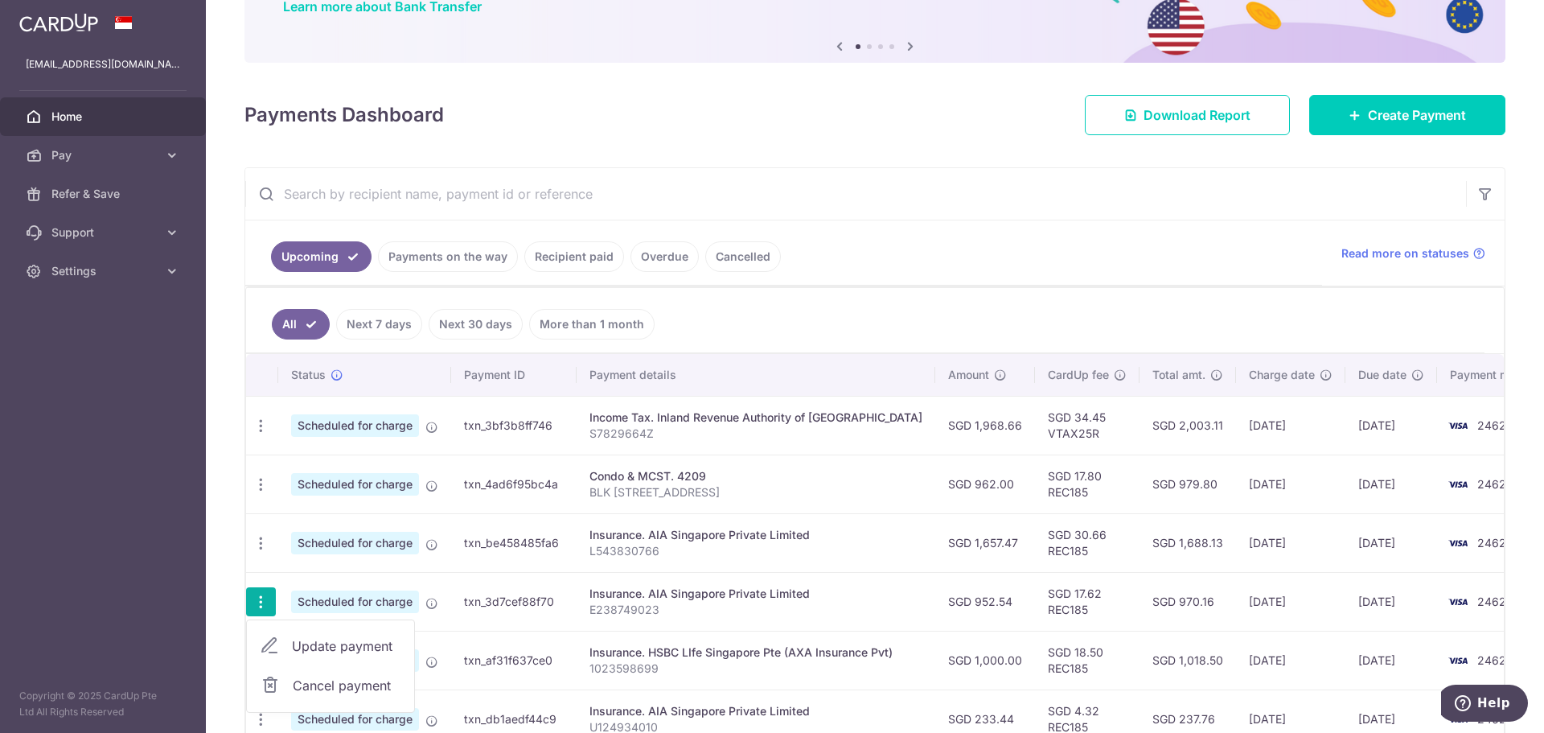
click at [321, 683] on span "Cancel payment" at bounding box center [347, 684] width 108 height 19
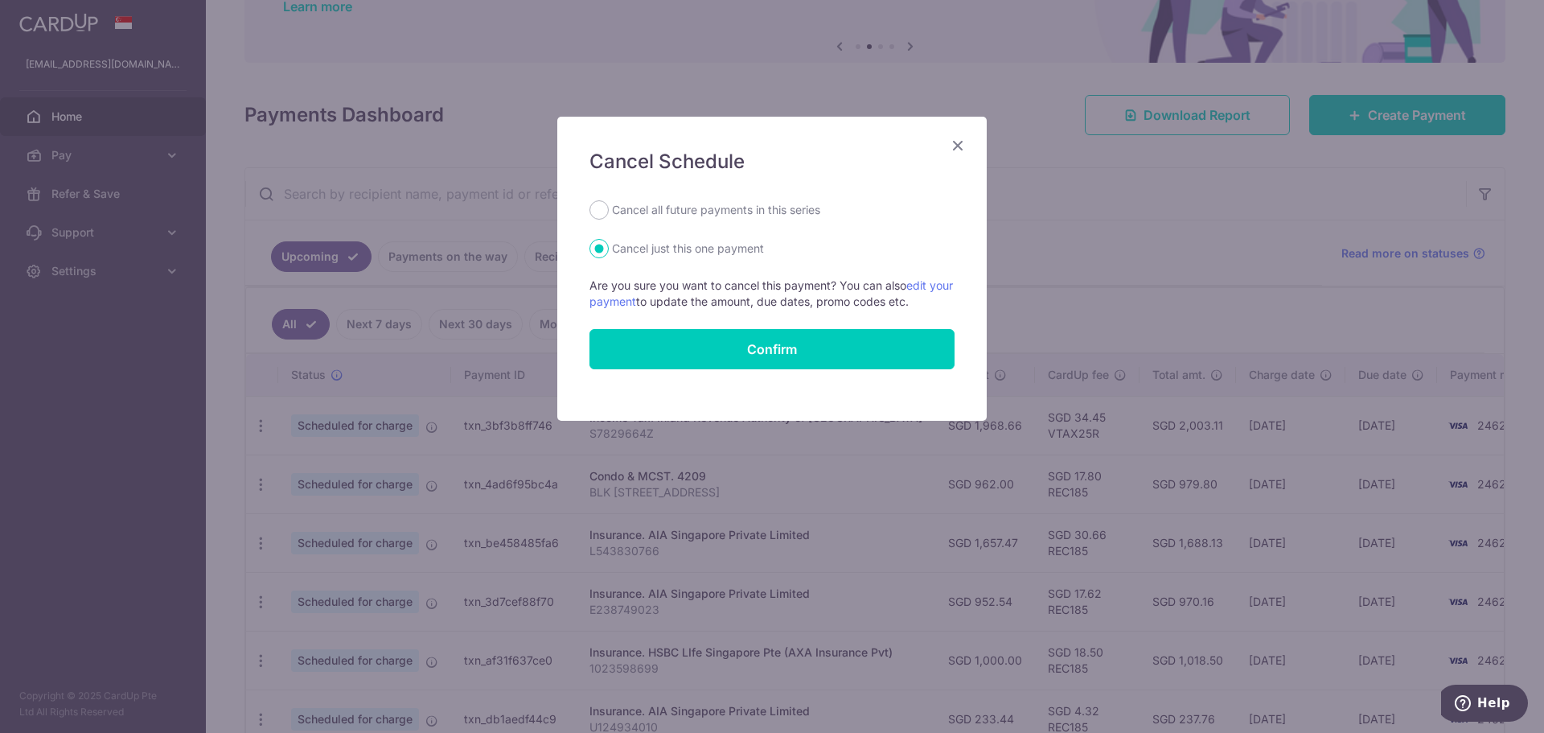
click at [721, 205] on label "Cancel all future payments in this series" at bounding box center [716, 209] width 208 height 19
click at [609, 205] on input "Cancel all future payments in this series" at bounding box center [598, 209] width 19 height 19
radio input "true"
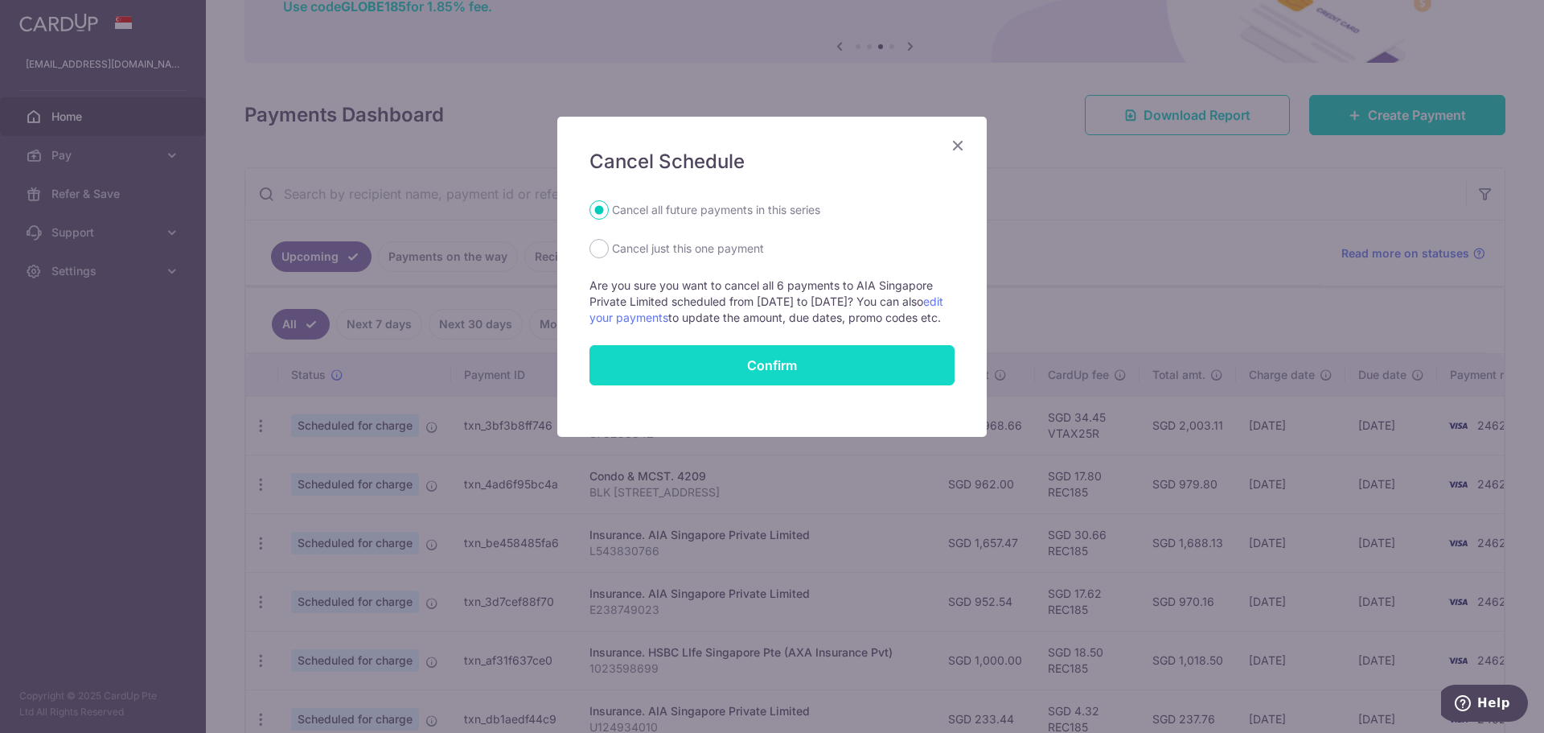
click at [749, 385] on button "Confirm" at bounding box center [771, 365] width 365 height 40
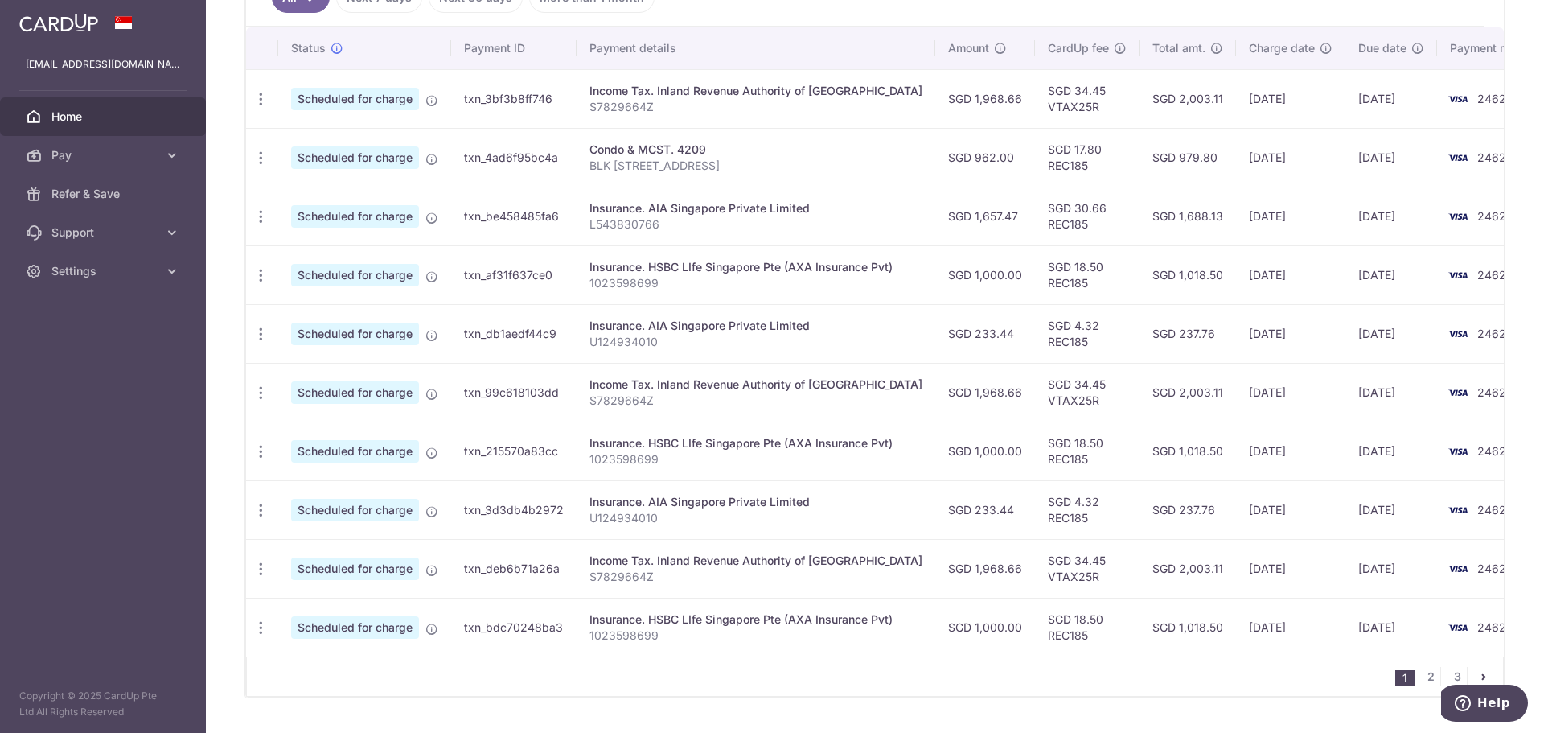
scroll to position [519, 0]
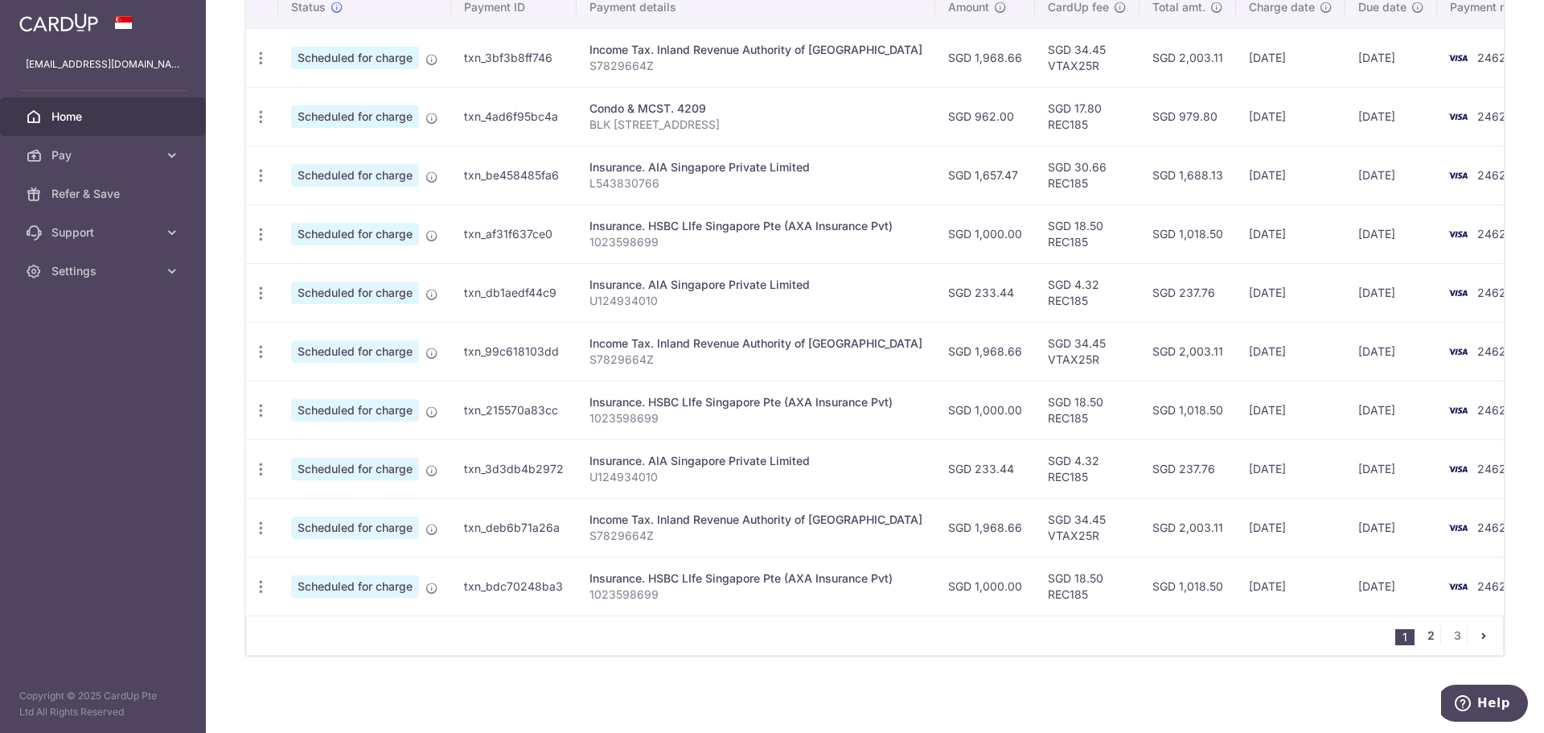
click at [1427, 638] on link "2" at bounding box center [1430, 635] width 19 height 19
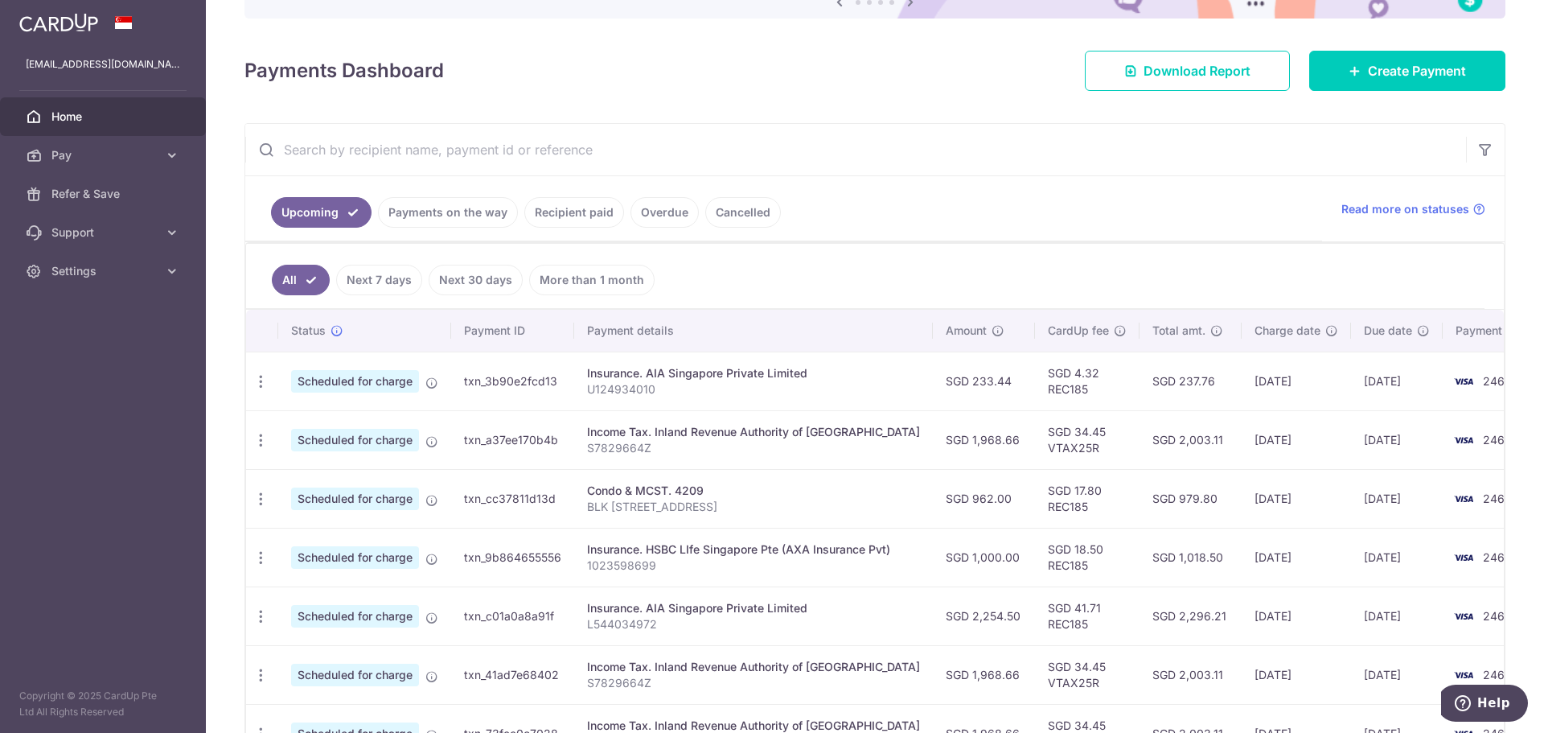
scroll to position [376, 0]
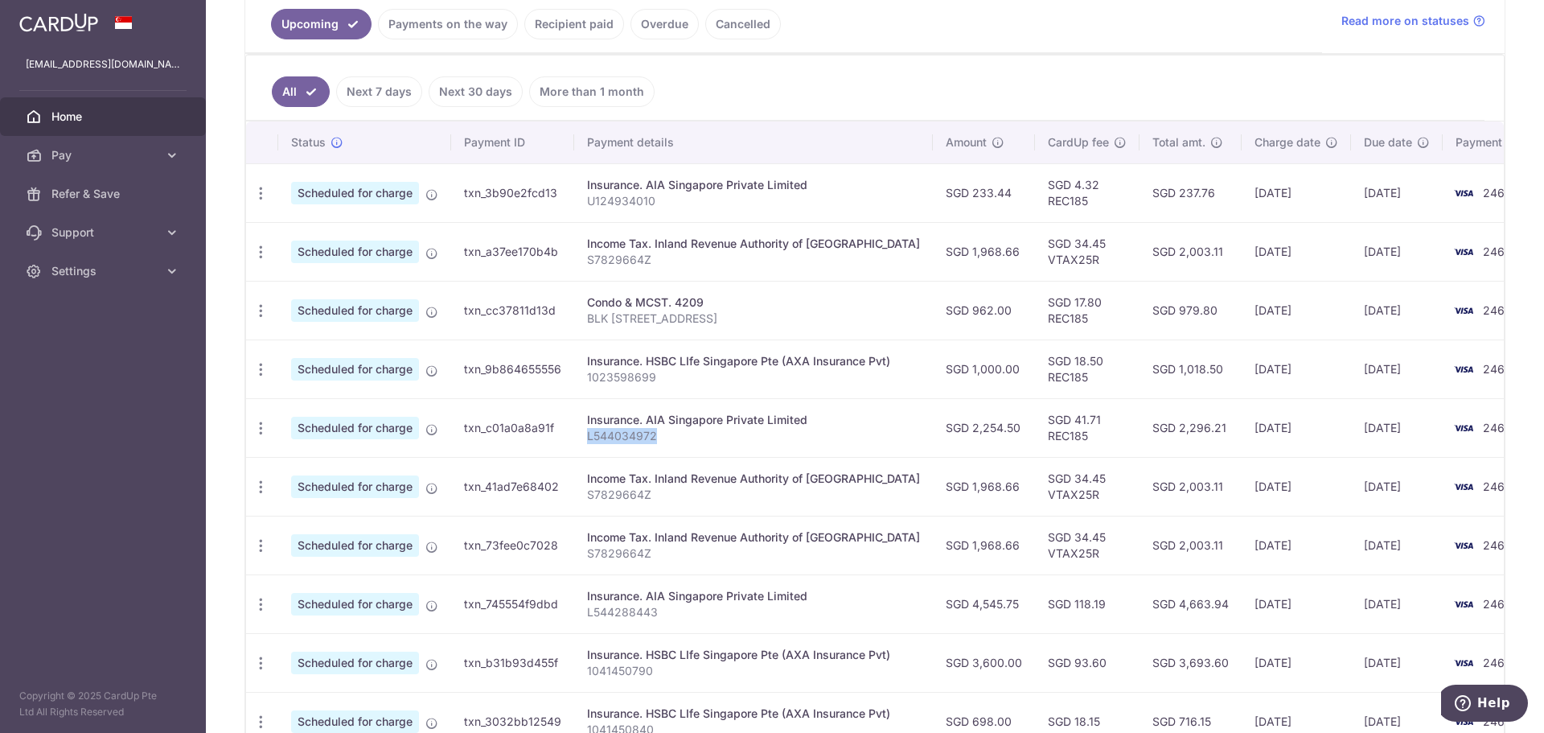
drag, startPoint x: 587, startPoint y: 436, endPoint x: 665, endPoint y: 434, distance: 78.0
click at [665, 434] on p "L544034972" at bounding box center [753, 436] width 333 height 16
copy p "L544034972"
click at [64, 113] on span "Home" at bounding box center [104, 117] width 106 height 16
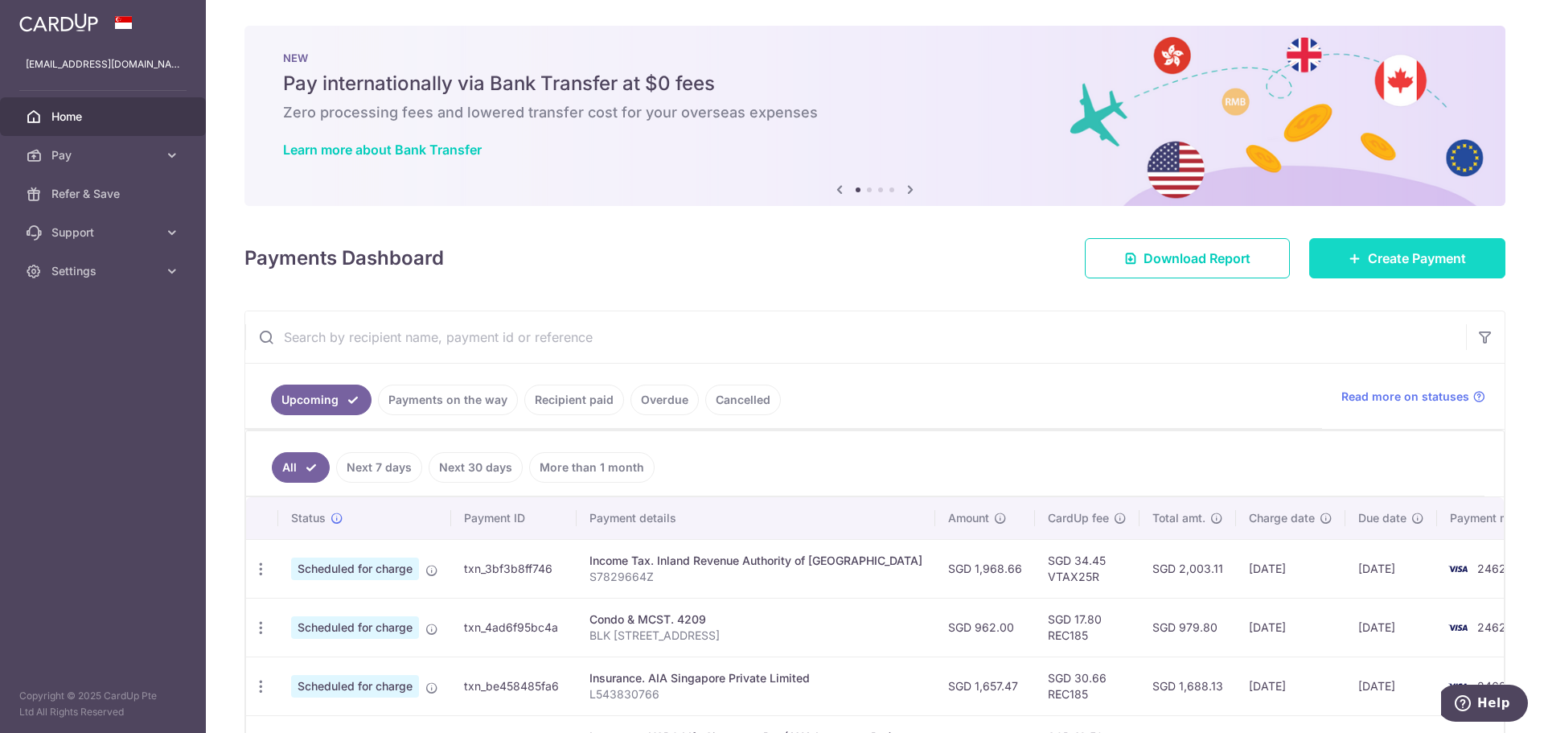
click at [1373, 251] on span "Create Payment" at bounding box center [1417, 257] width 98 height 19
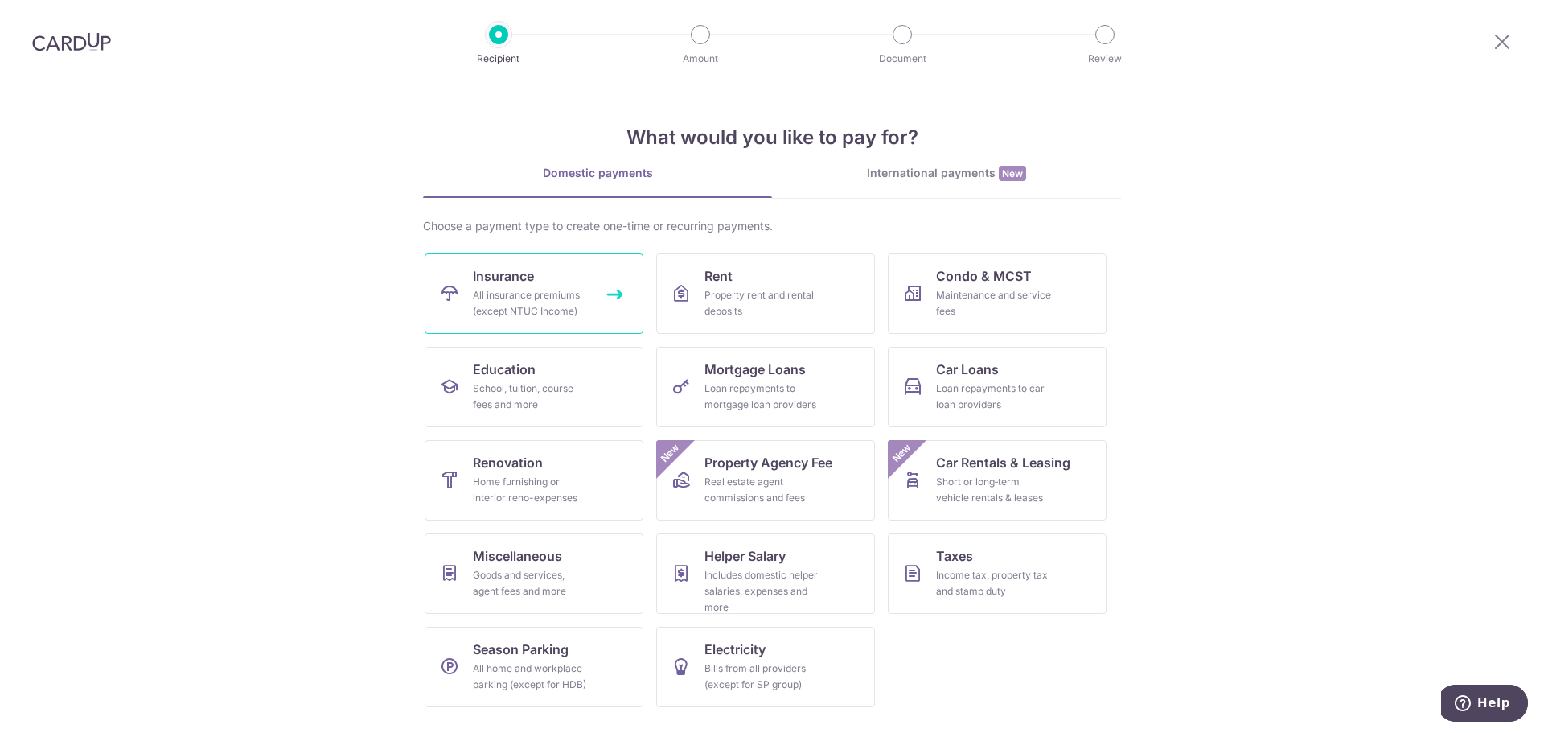
click at [558, 289] on div "All insurance premiums (except NTUC Income)" at bounding box center [531, 303] width 116 height 32
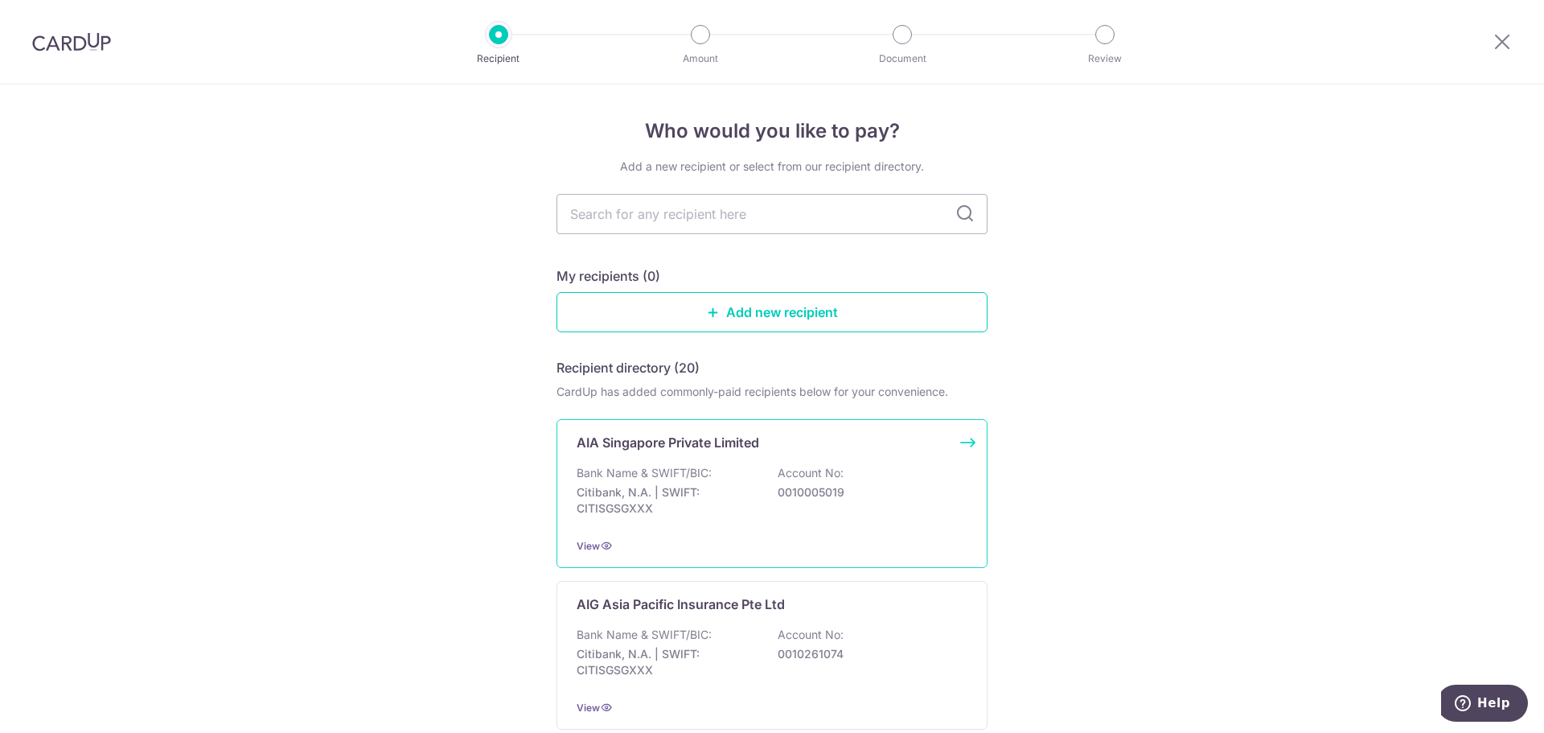
click at [679, 480] on p "Bank Name & SWIFT/BIC:" at bounding box center [644, 473] width 135 height 16
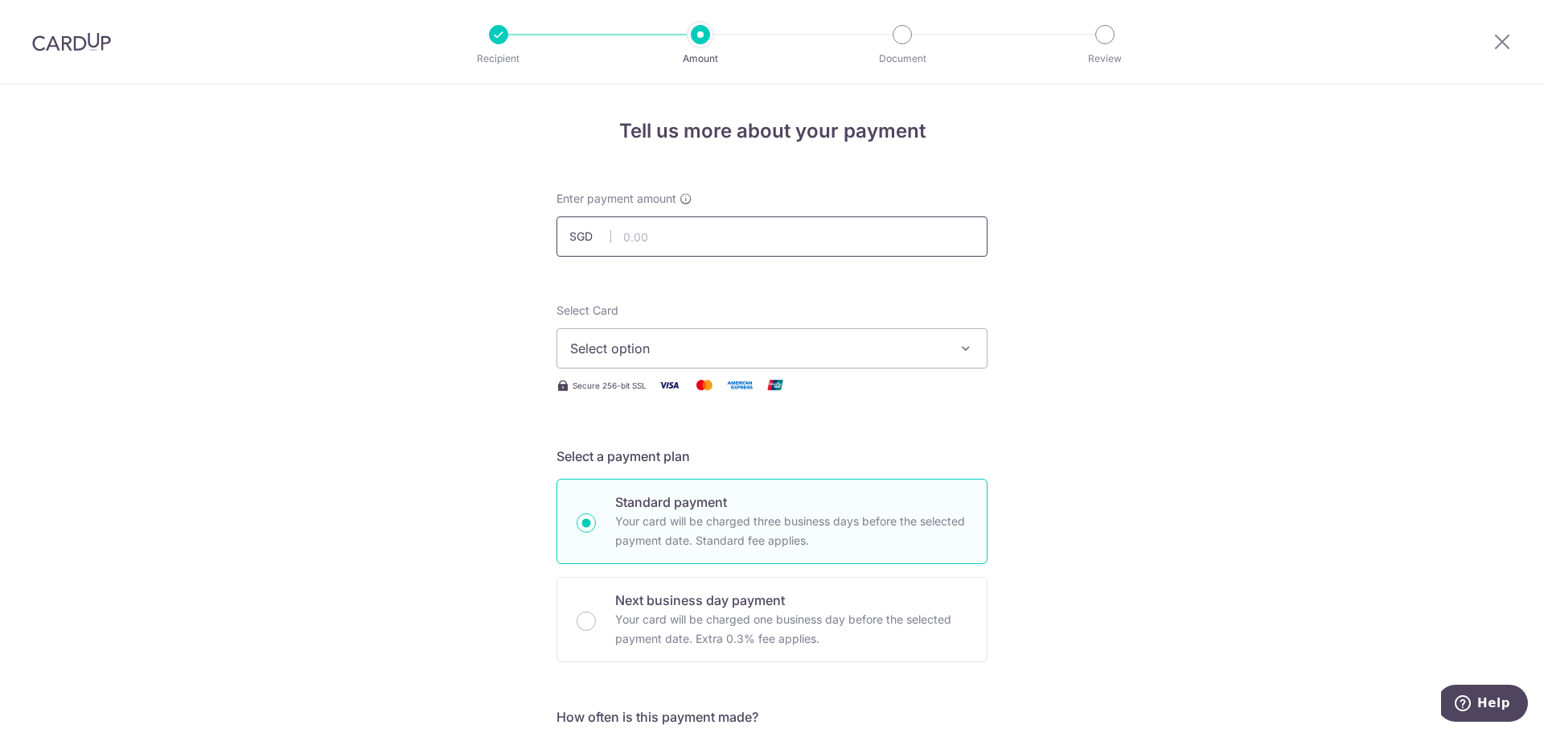
click at [647, 224] on input "text" at bounding box center [771, 236] width 431 height 40
type input "1,114.64"
click at [736, 350] on span "Select option" at bounding box center [757, 348] width 375 height 19
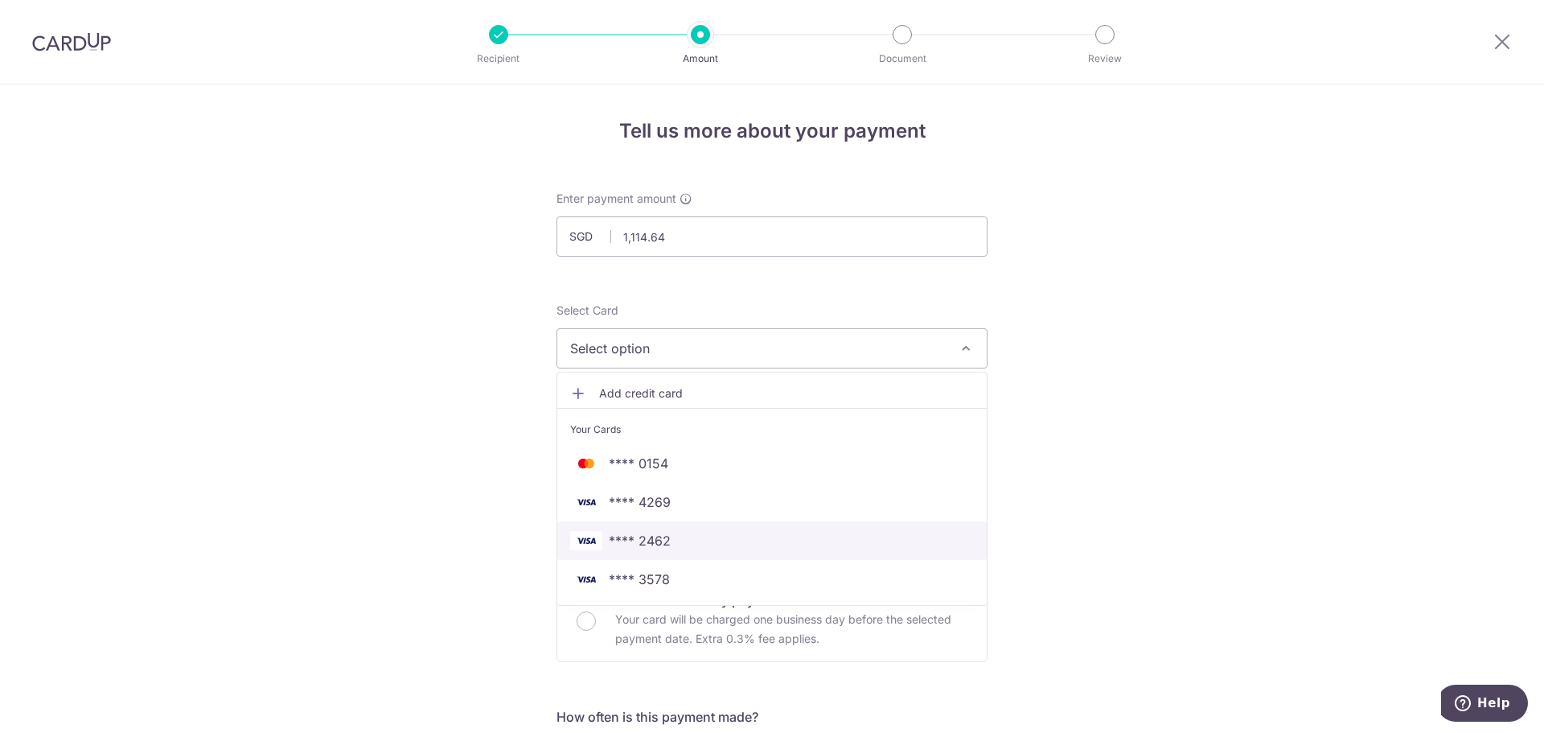
click at [679, 544] on span "**** 2462" at bounding box center [772, 540] width 404 height 19
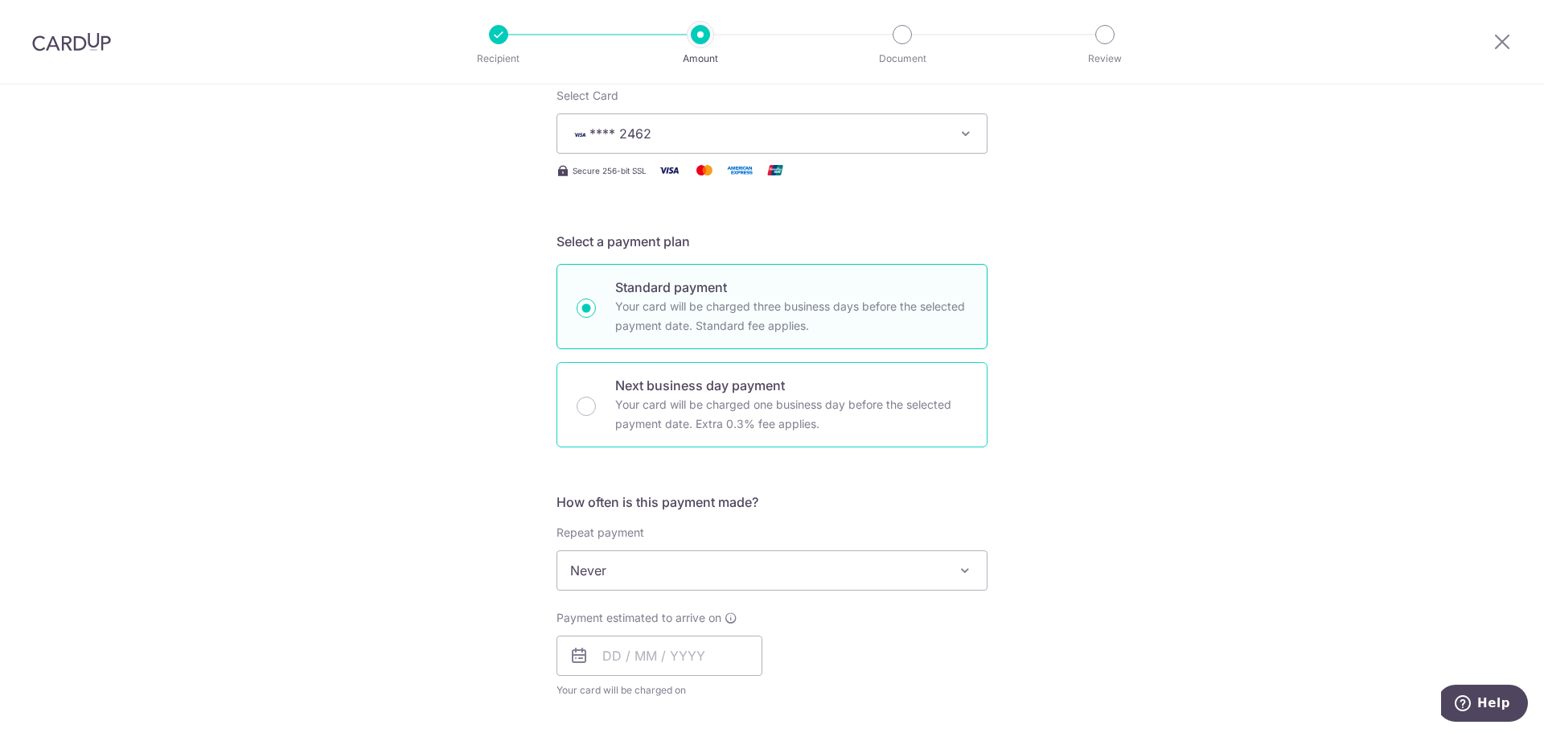
scroll to position [376, 0]
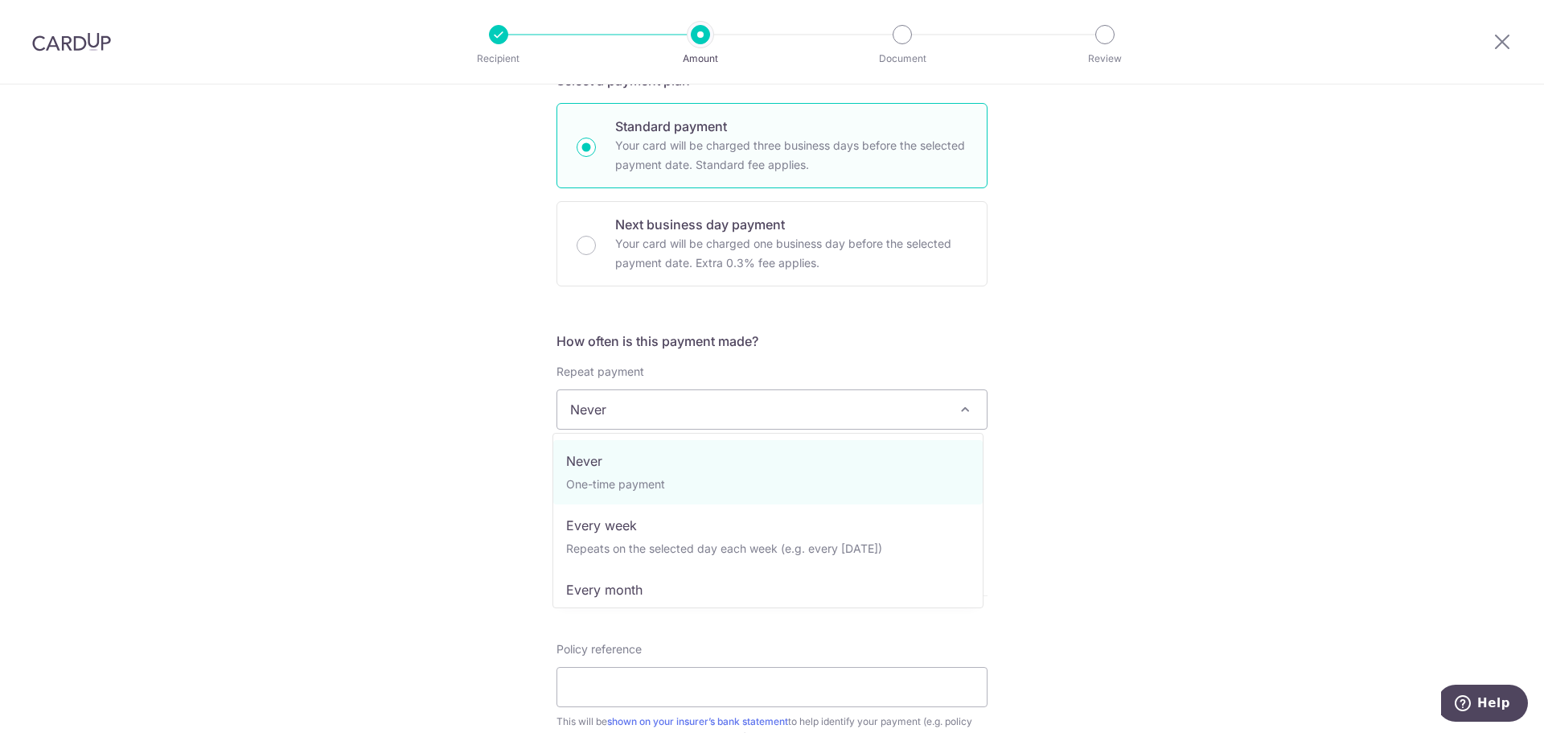
click at [683, 404] on span "Never" at bounding box center [771, 409] width 429 height 39
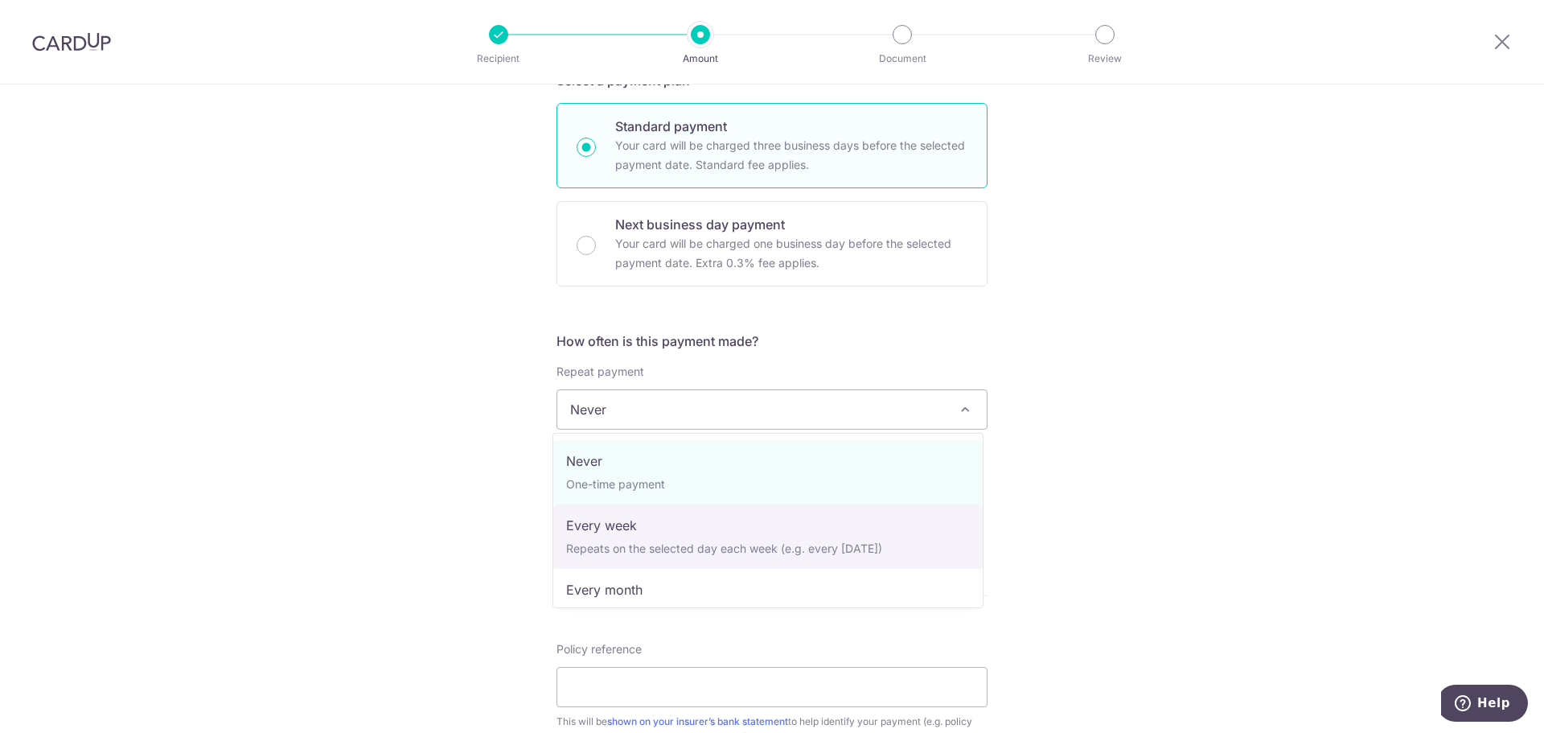
scroll to position [225, 0]
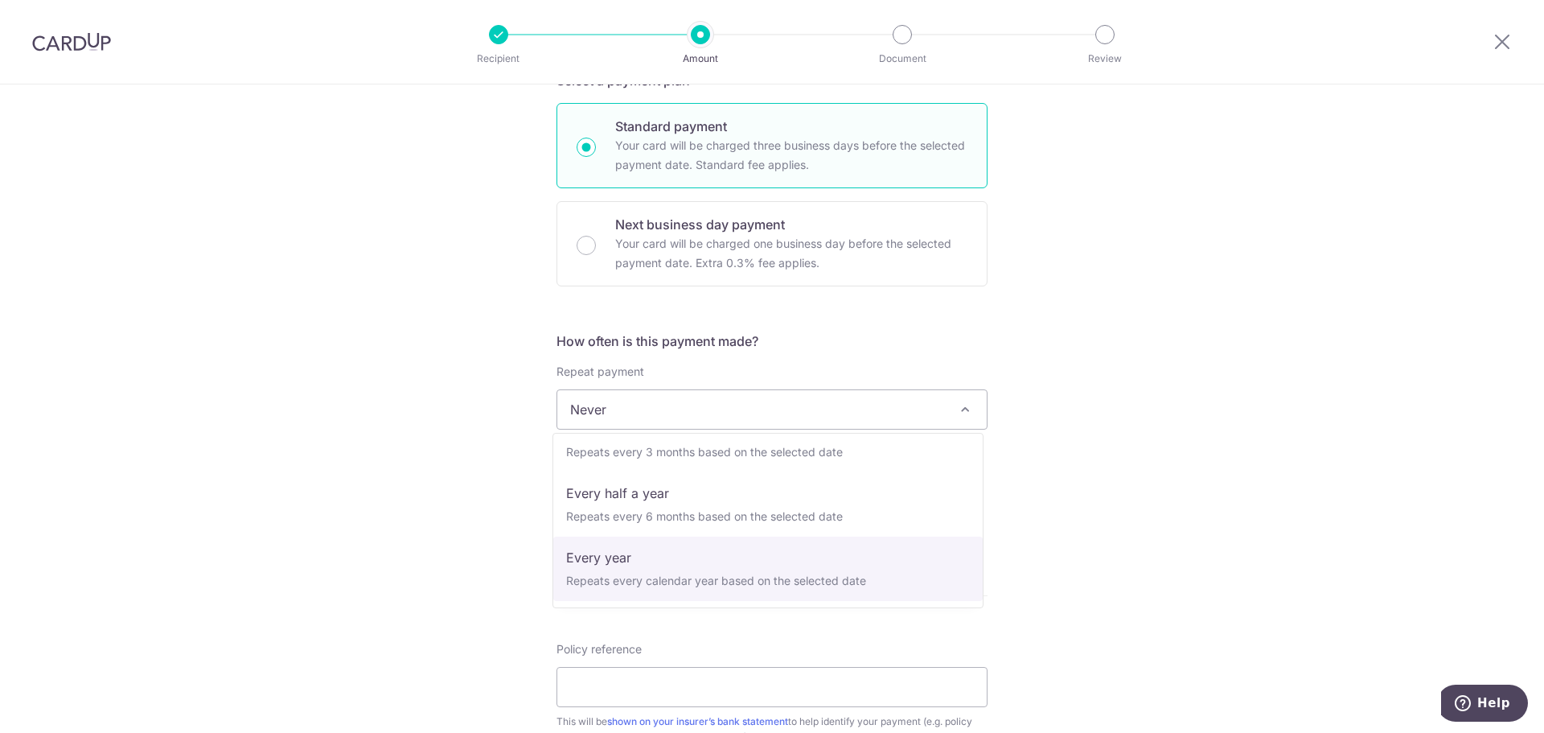
select select "6"
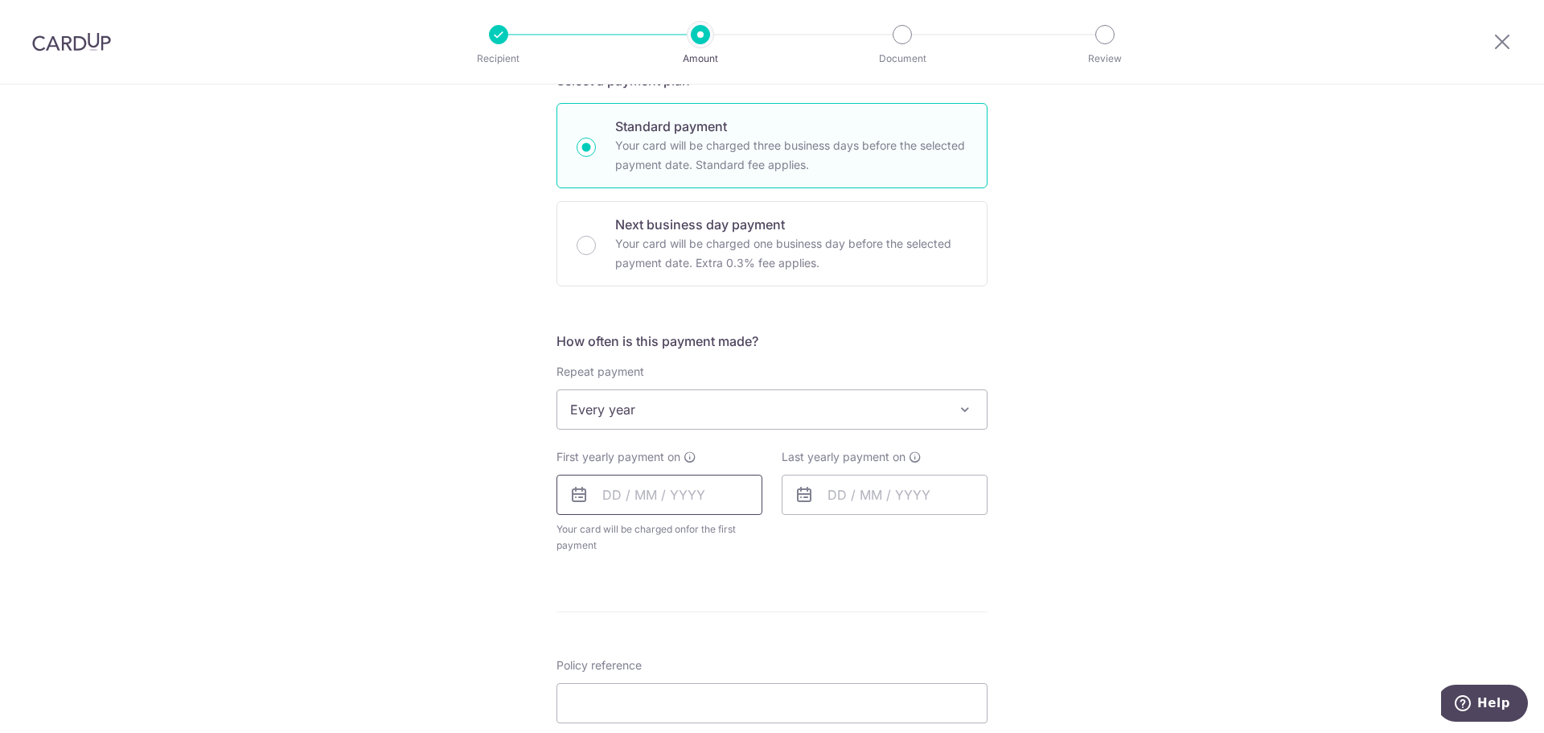
click at [658, 480] on input "text" at bounding box center [659, 494] width 206 height 40
click at [674, 669] on link "15" at bounding box center [686, 673] width 26 height 26
type input "[DATE]"
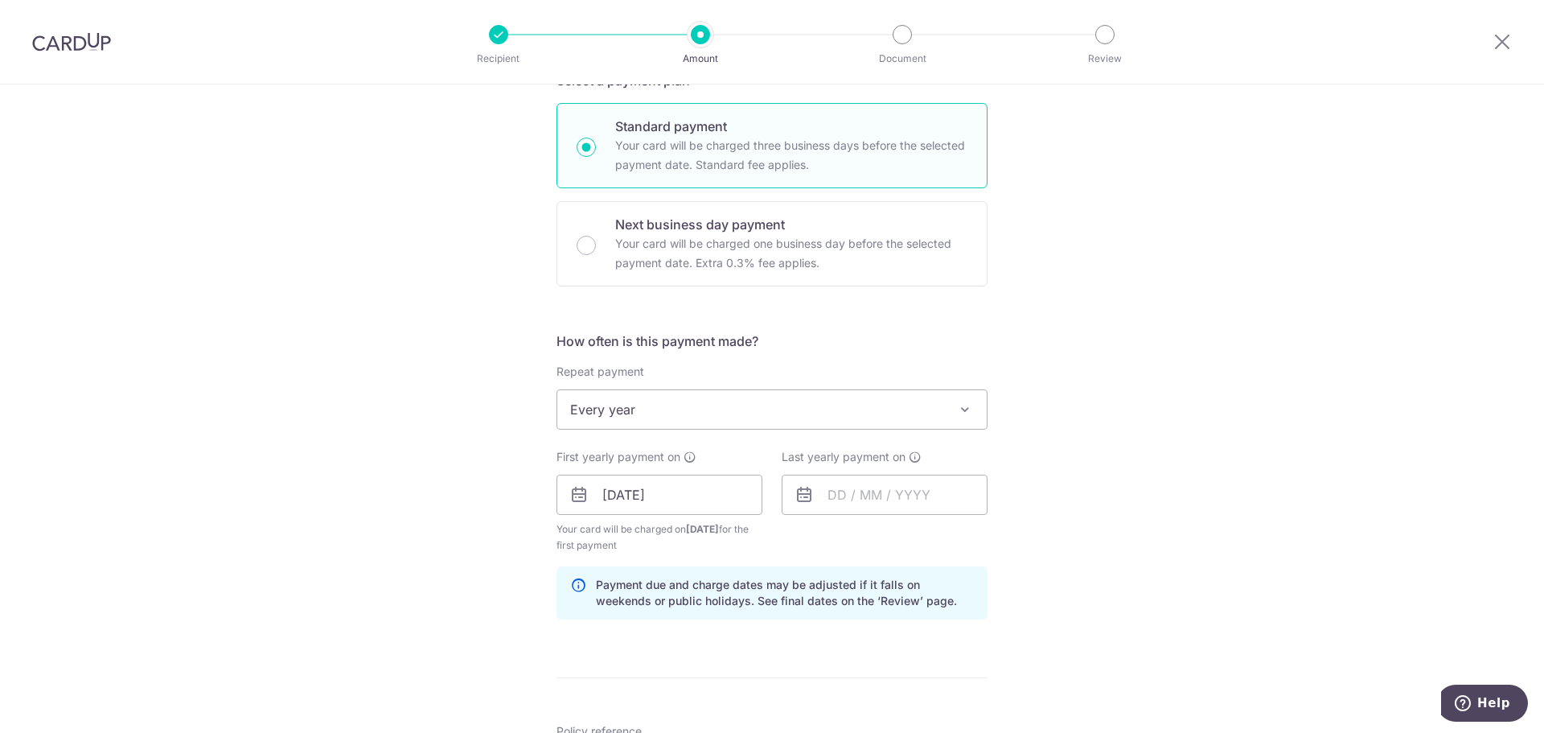
click at [1120, 561] on div "Tell us more about your payment Enter payment amount SGD 1,114.64 1114.64 Selec…" at bounding box center [772, 477] width 1544 height 1537
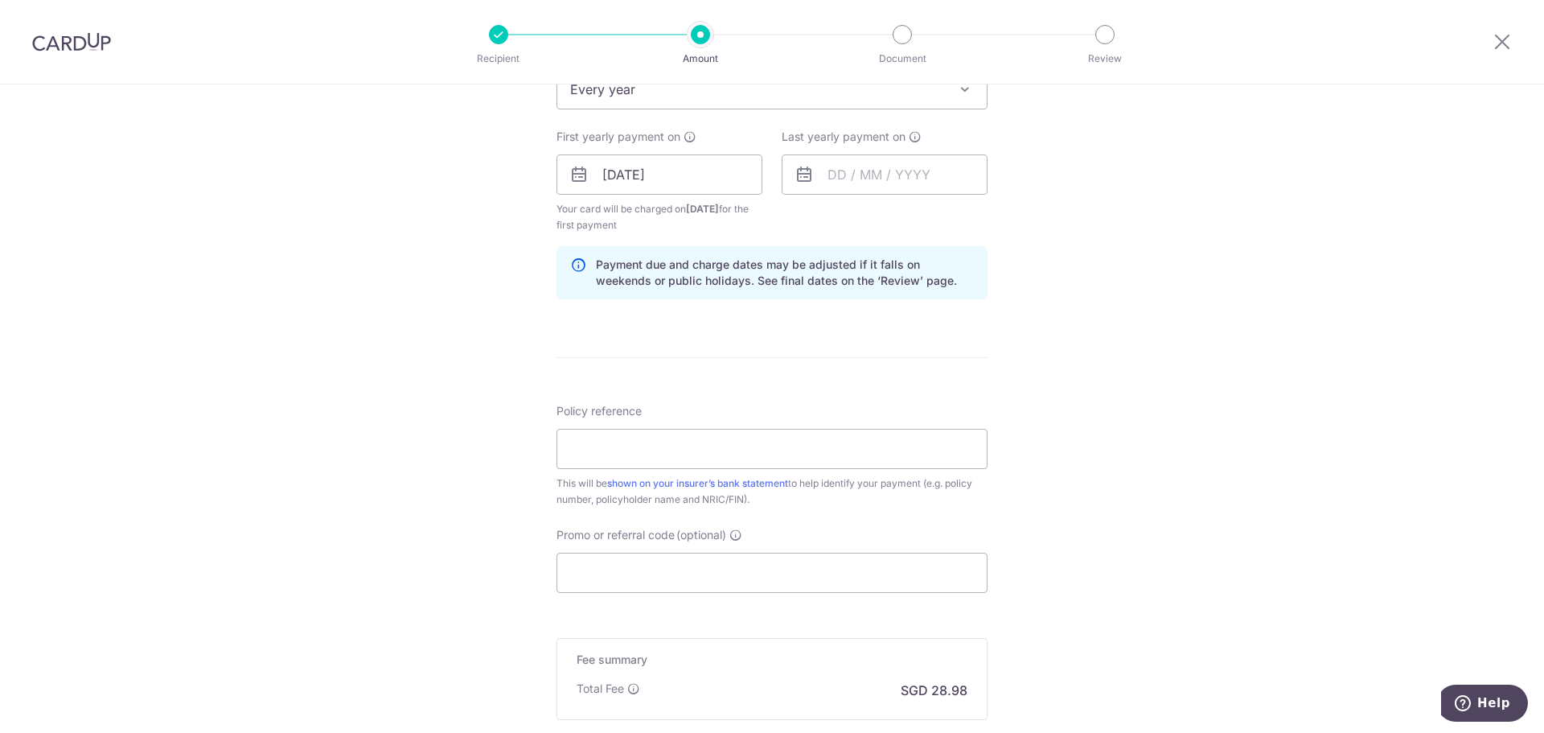
scroll to position [750, 0]
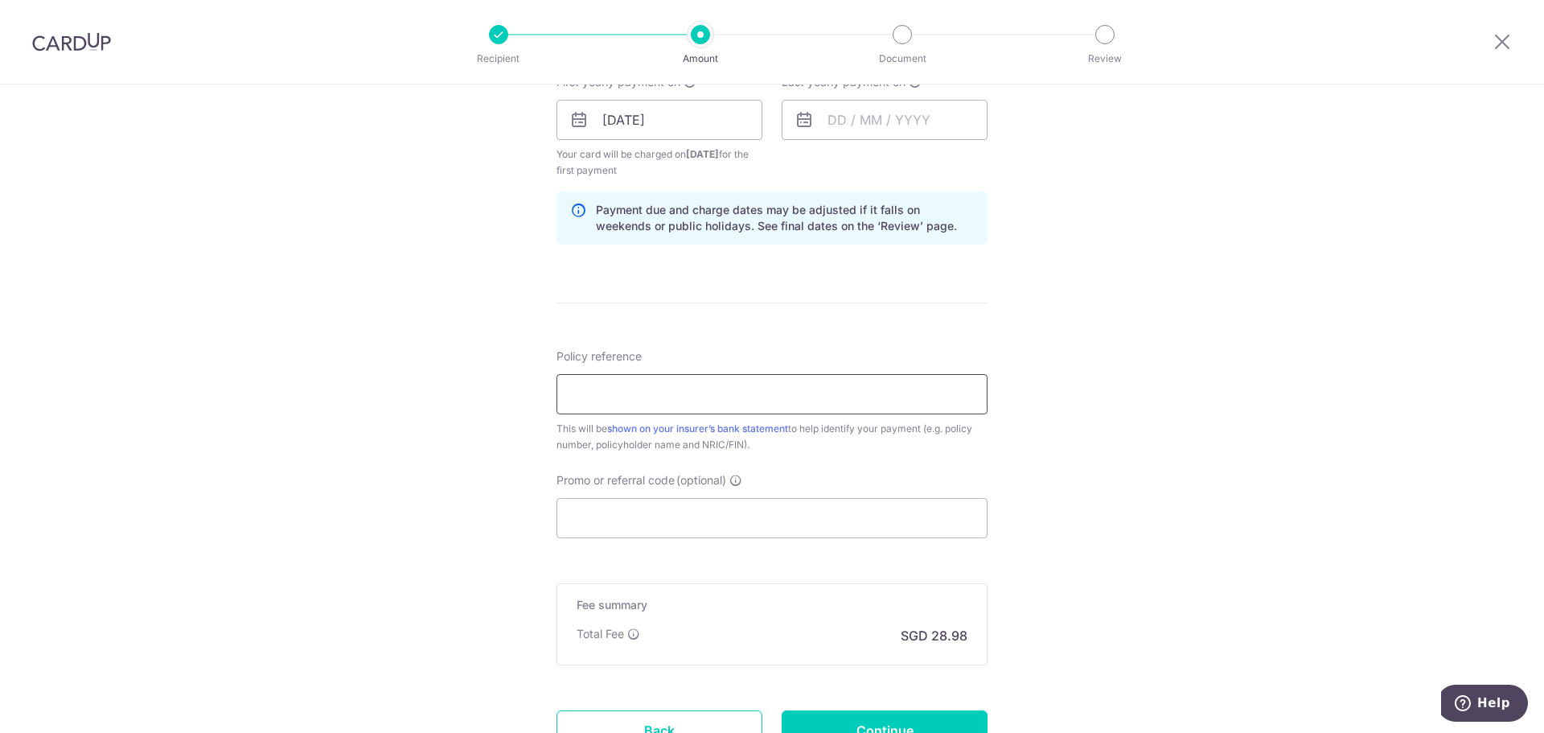
click at [692, 392] on input "Policy reference" at bounding box center [771, 394] width 431 height 40
type input "L"
type input "E238749023"
click at [709, 511] on input "Promo or referral code (optional)" at bounding box center [771, 518] width 431 height 40
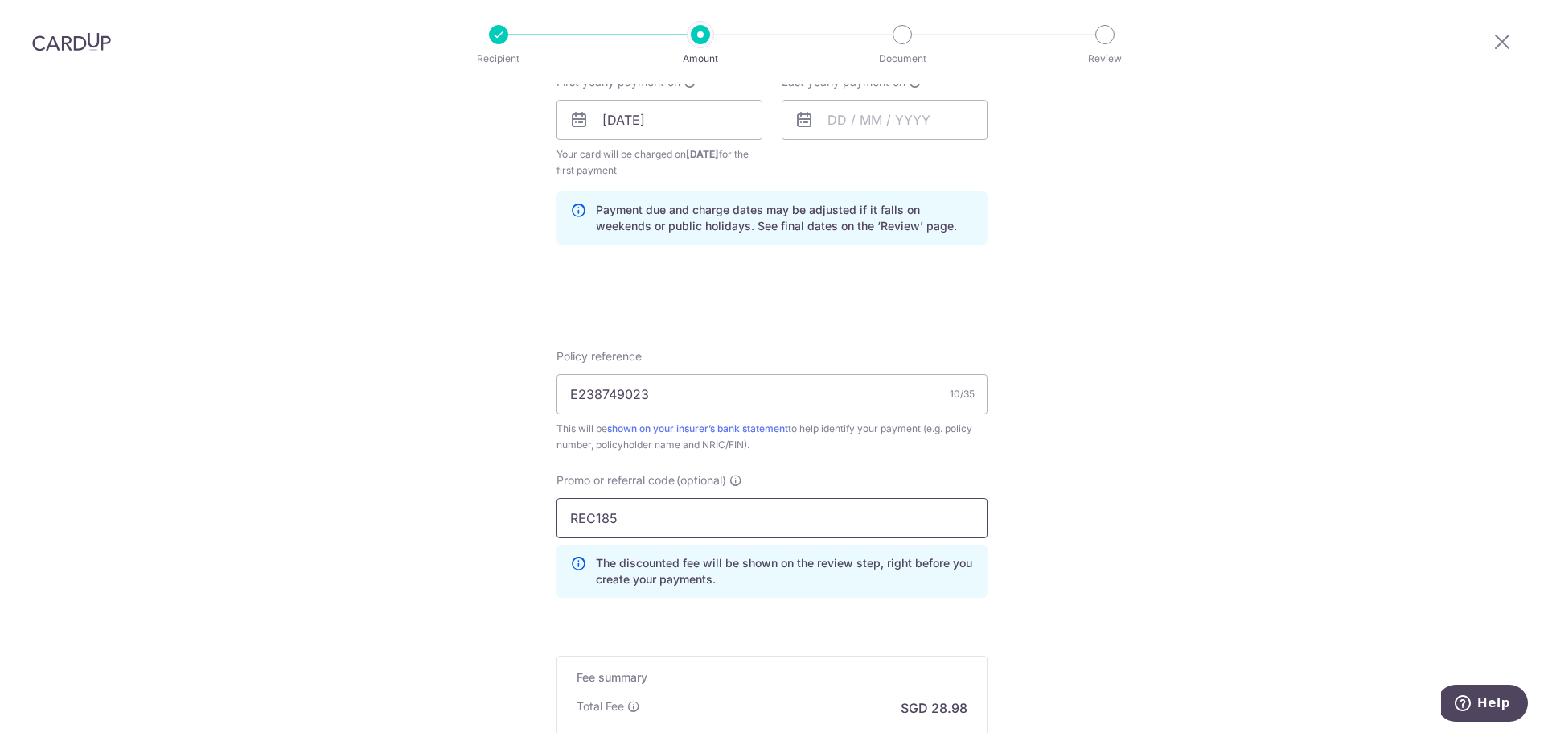
type input "REC185"
click at [1168, 409] on div "Tell us more about your payment Enter payment amount SGD 1,114.64 1114.64 Selec…" at bounding box center [772, 138] width 1544 height 1609
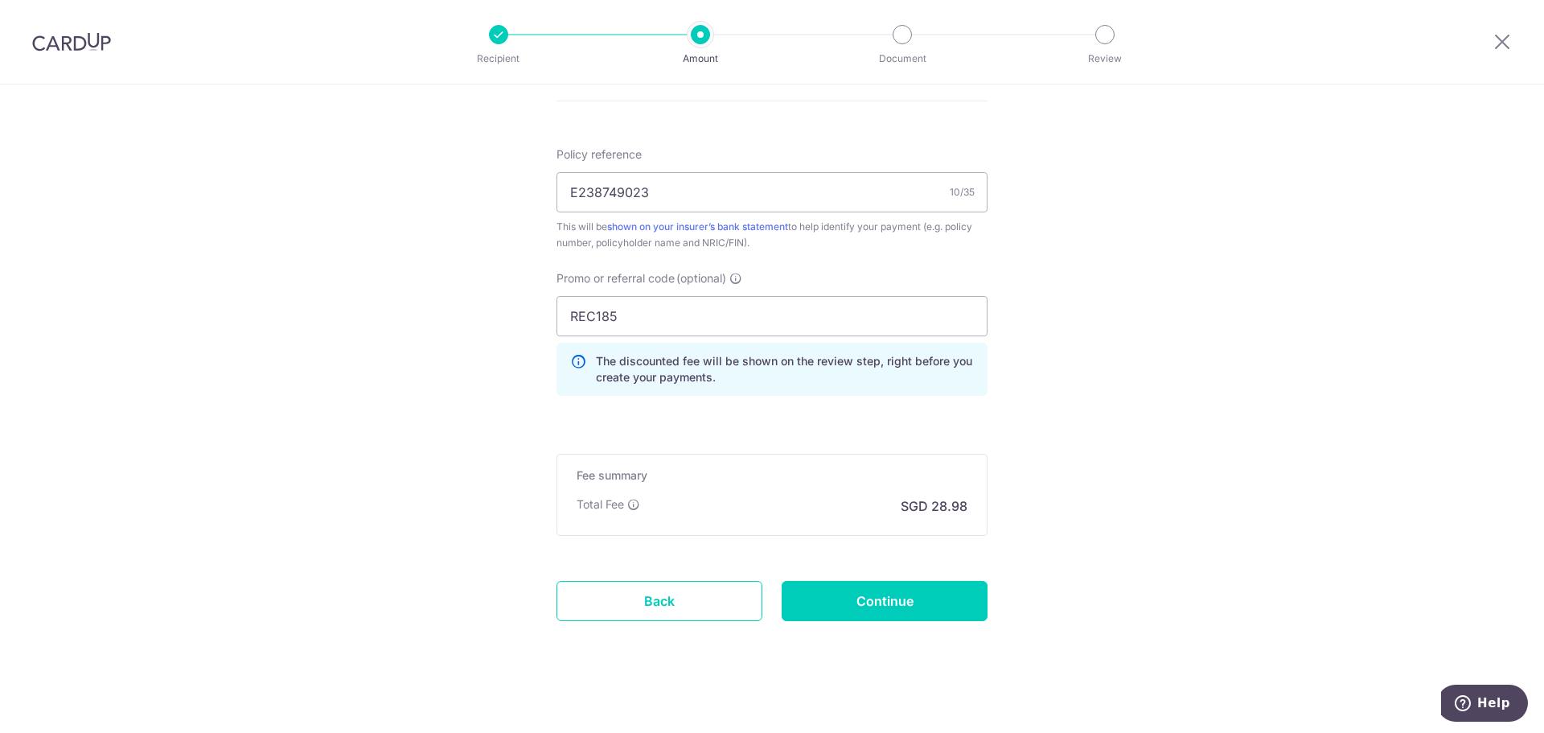
scroll to position [961, 0]
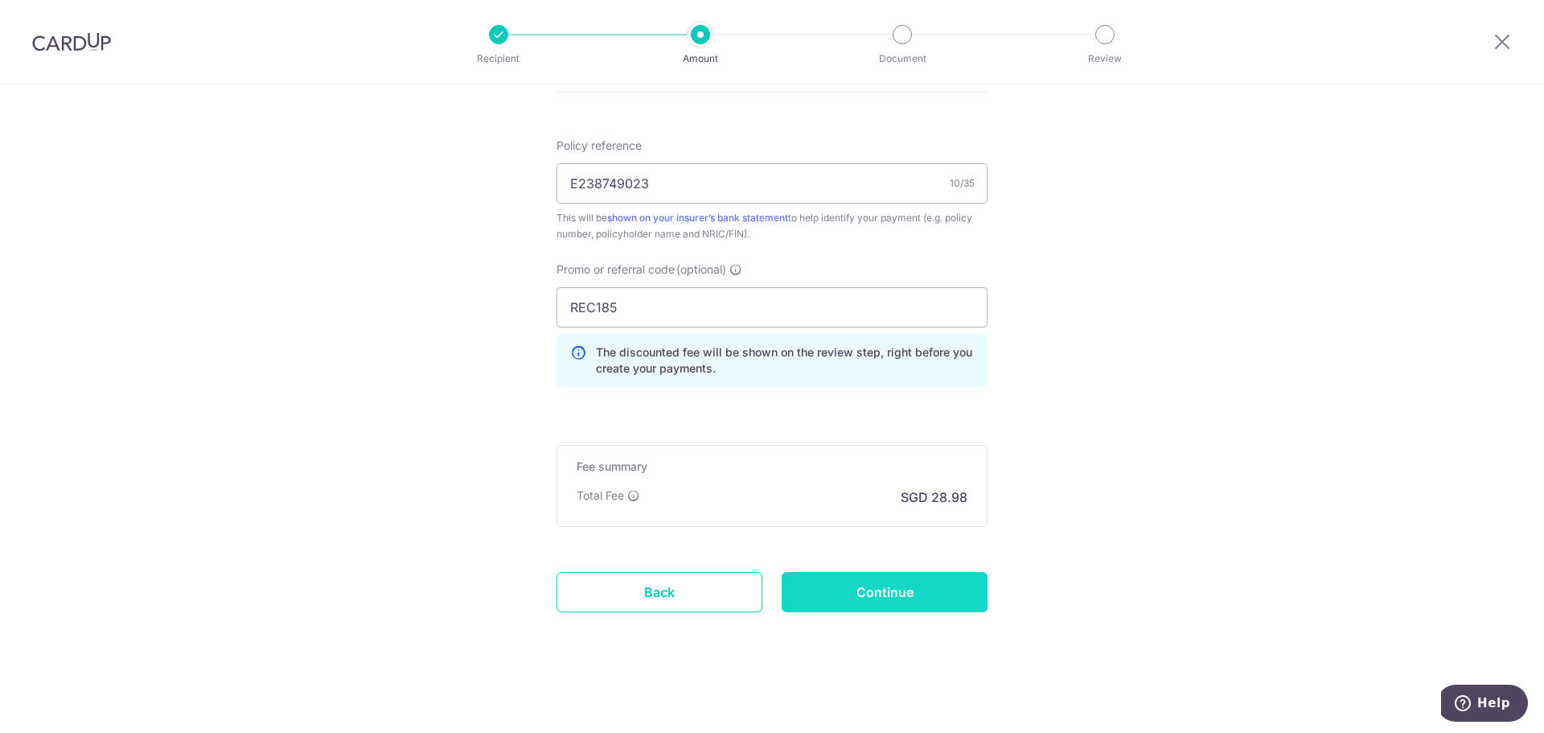
click at [887, 601] on input "Continue" at bounding box center [885, 592] width 206 height 40
type input "Create Schedule"
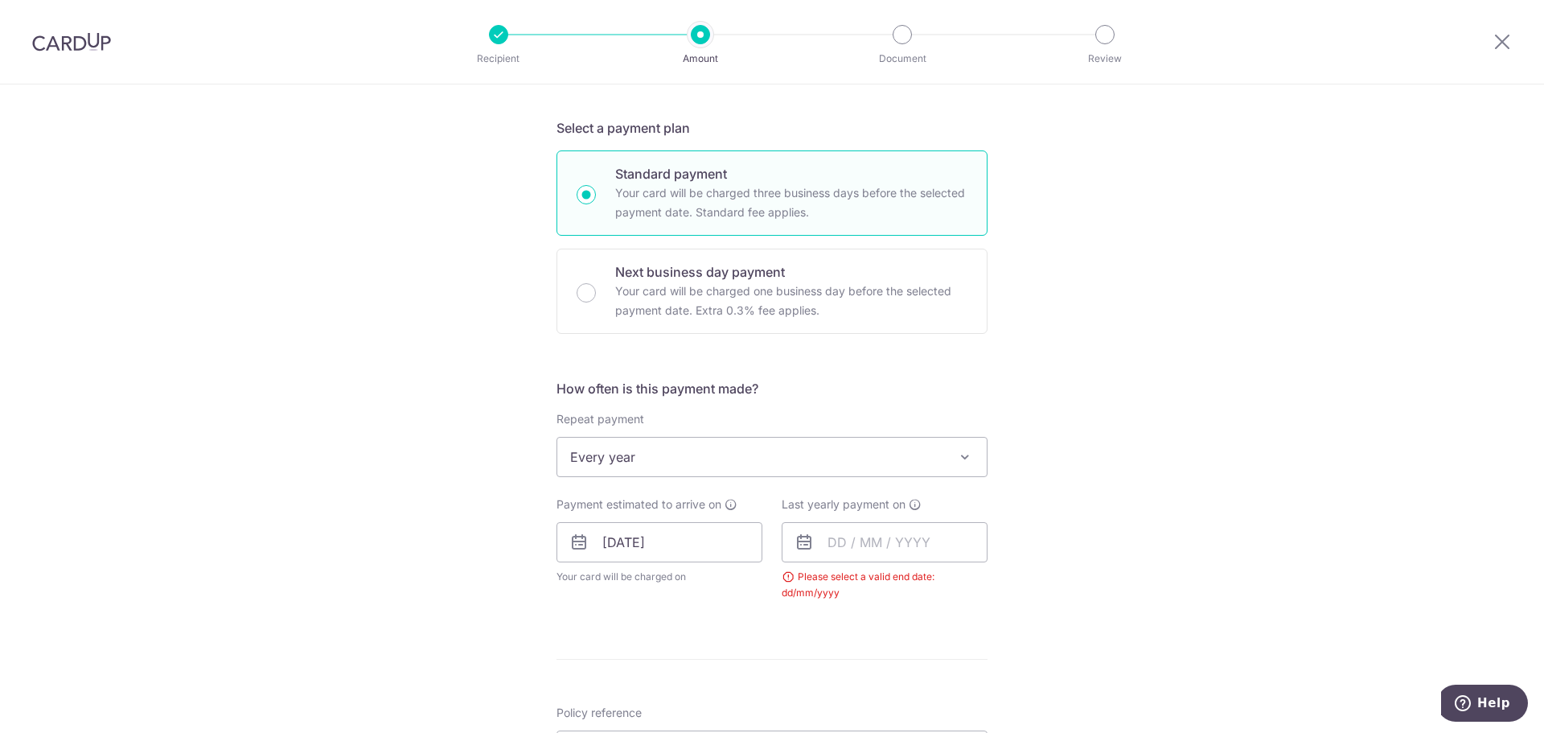
scroll to position [332, 0]
click at [859, 536] on input "text" at bounding box center [885, 538] width 206 height 40
click at [1000, 581] on link "Next" at bounding box center [1009, 581] width 19 height 19
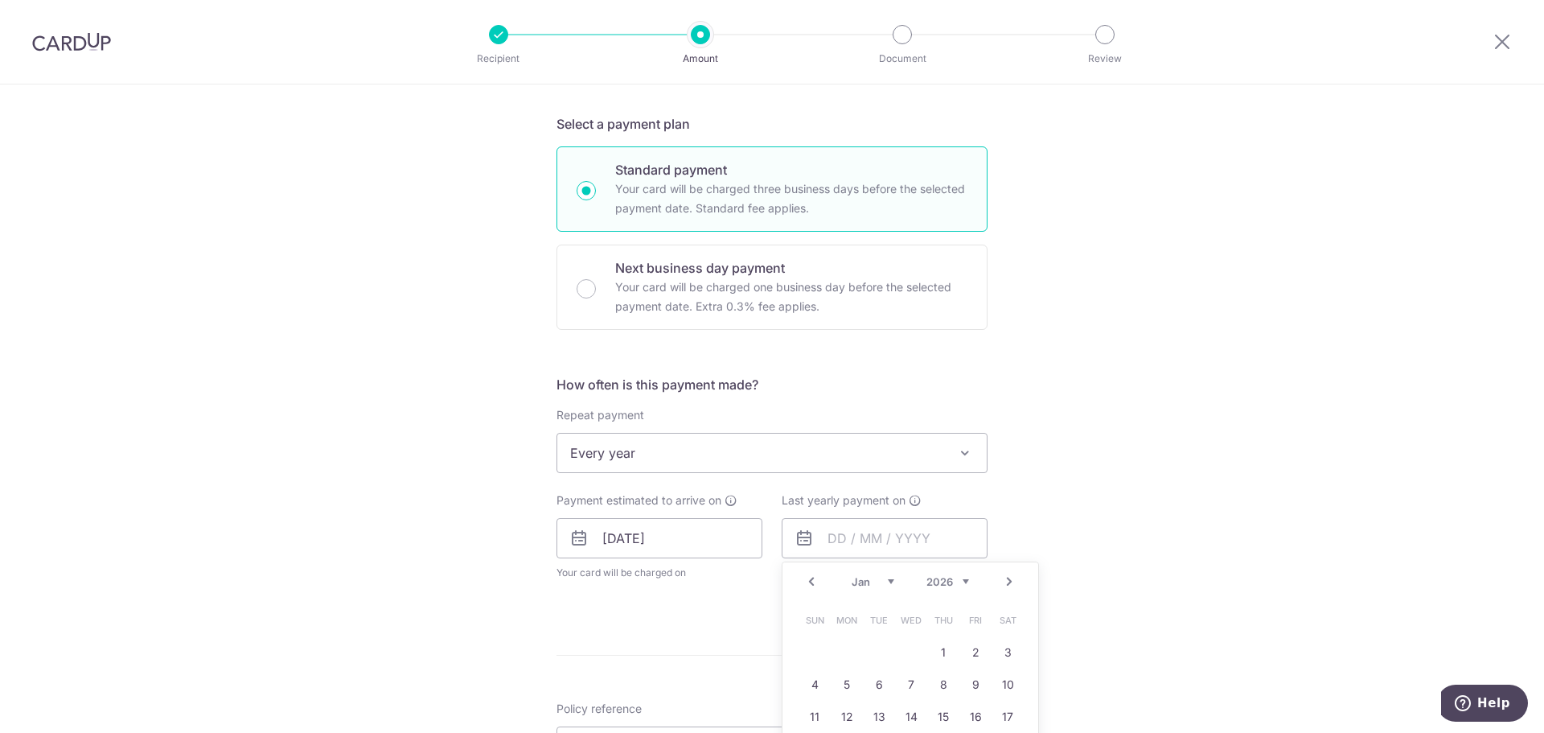
click at [1000, 581] on link "Next" at bounding box center [1009, 581] width 19 height 19
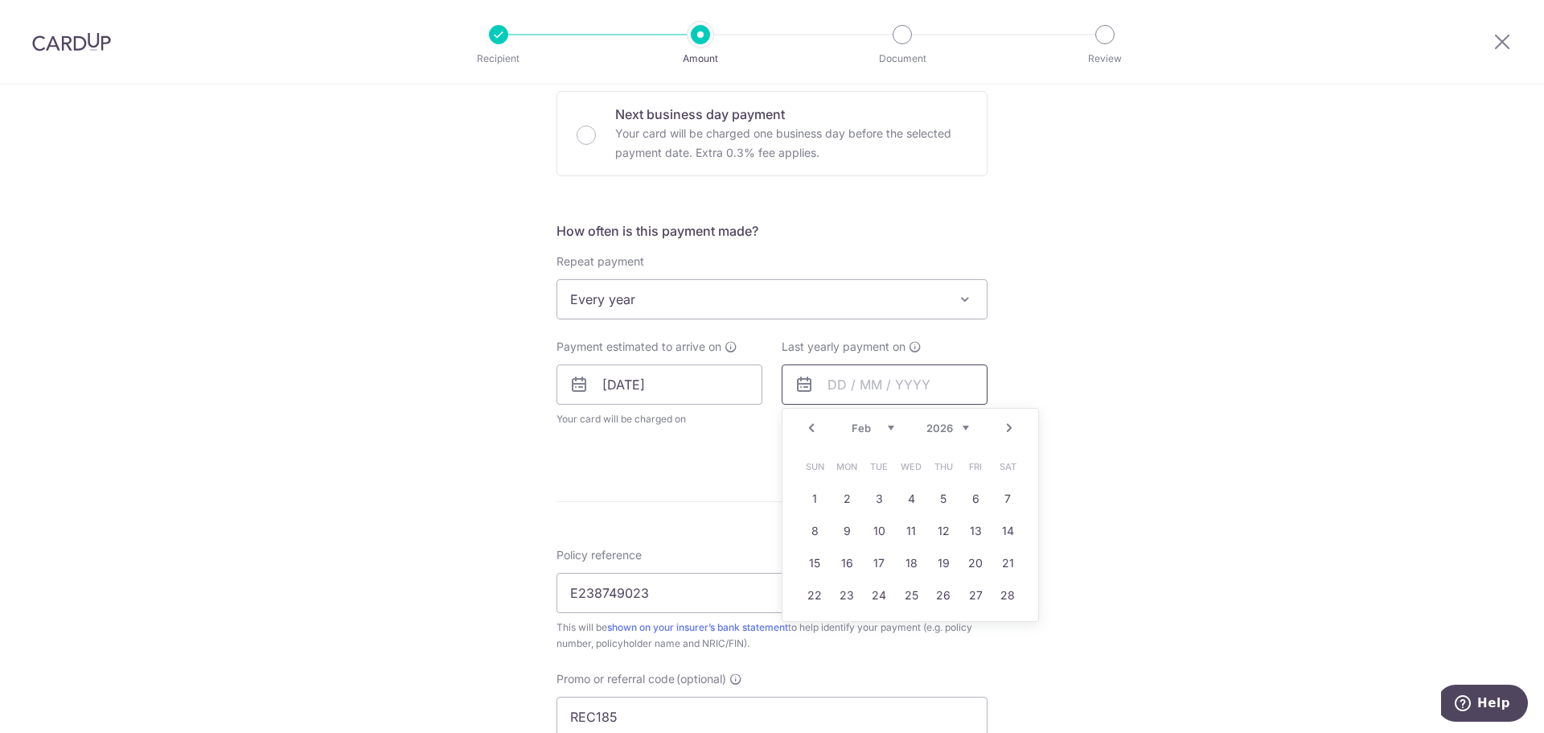
scroll to position [519, 0]
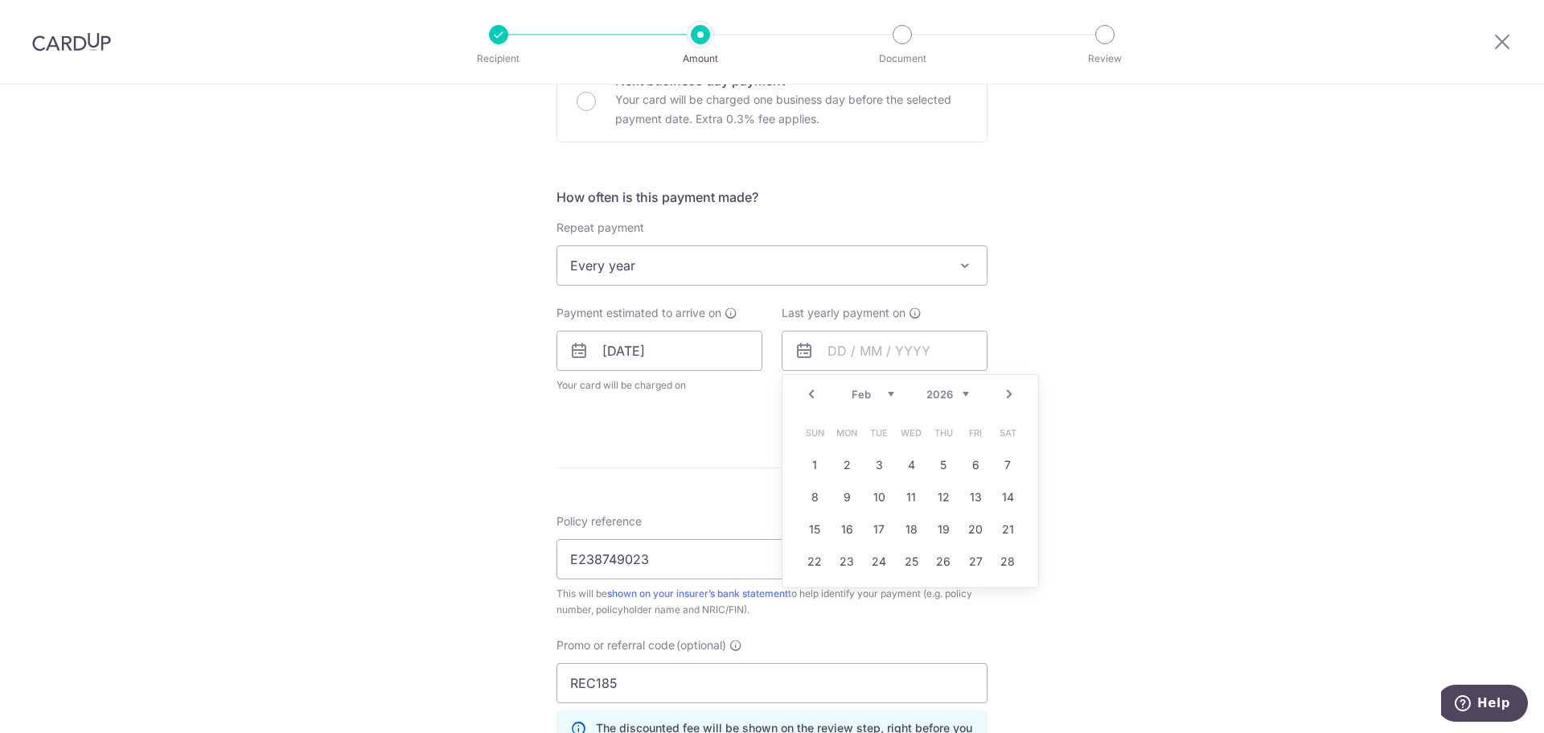
click at [807, 392] on link "Prev" at bounding box center [811, 393] width 19 height 19
click at [911, 532] on link "15" at bounding box center [911, 529] width 26 height 26
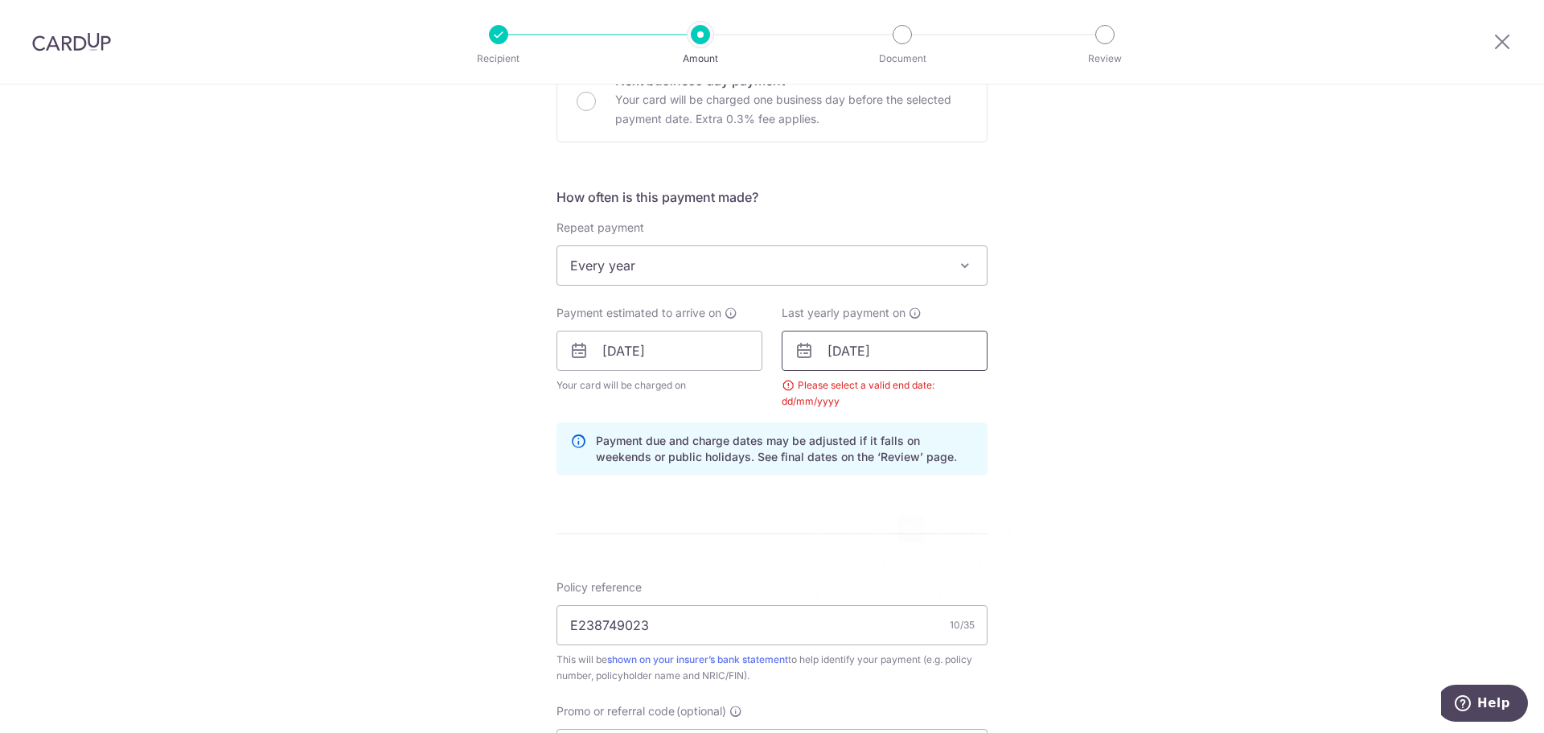
click at [879, 350] on input "15/10/2025" at bounding box center [885, 350] width 206 height 40
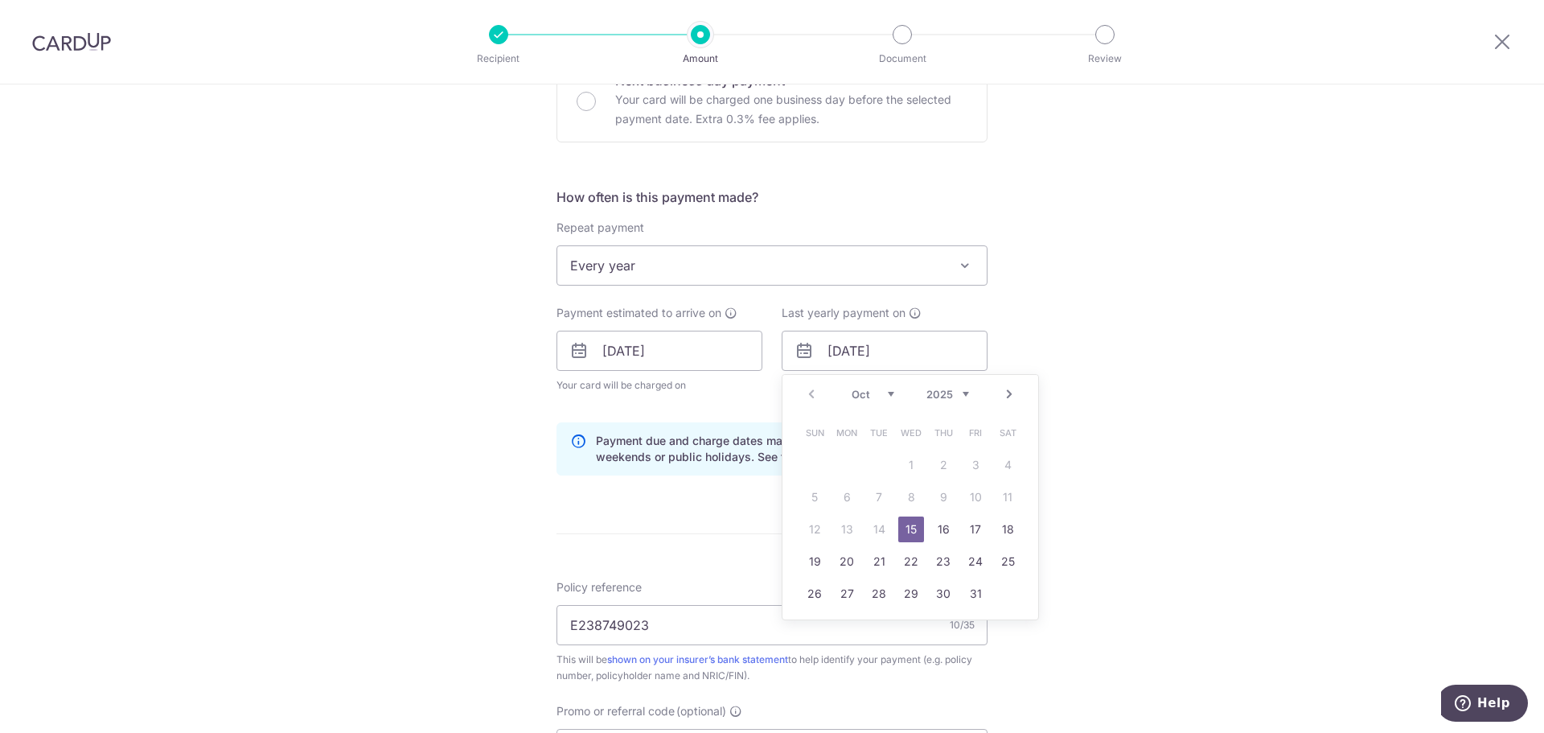
click at [966, 395] on div "Prev Next Oct Nov Dec 2025 2026 2027 2028 2029 2030 2031 2032 2033 2034 2035" at bounding box center [910, 394] width 256 height 39
click at [954, 397] on select "2025 2026 2027 2028 2029 2030 2031 2032 2033 2034 2035" at bounding box center [947, 394] width 43 height 13
click at [878, 531] on link "15" at bounding box center [879, 529] width 26 height 26
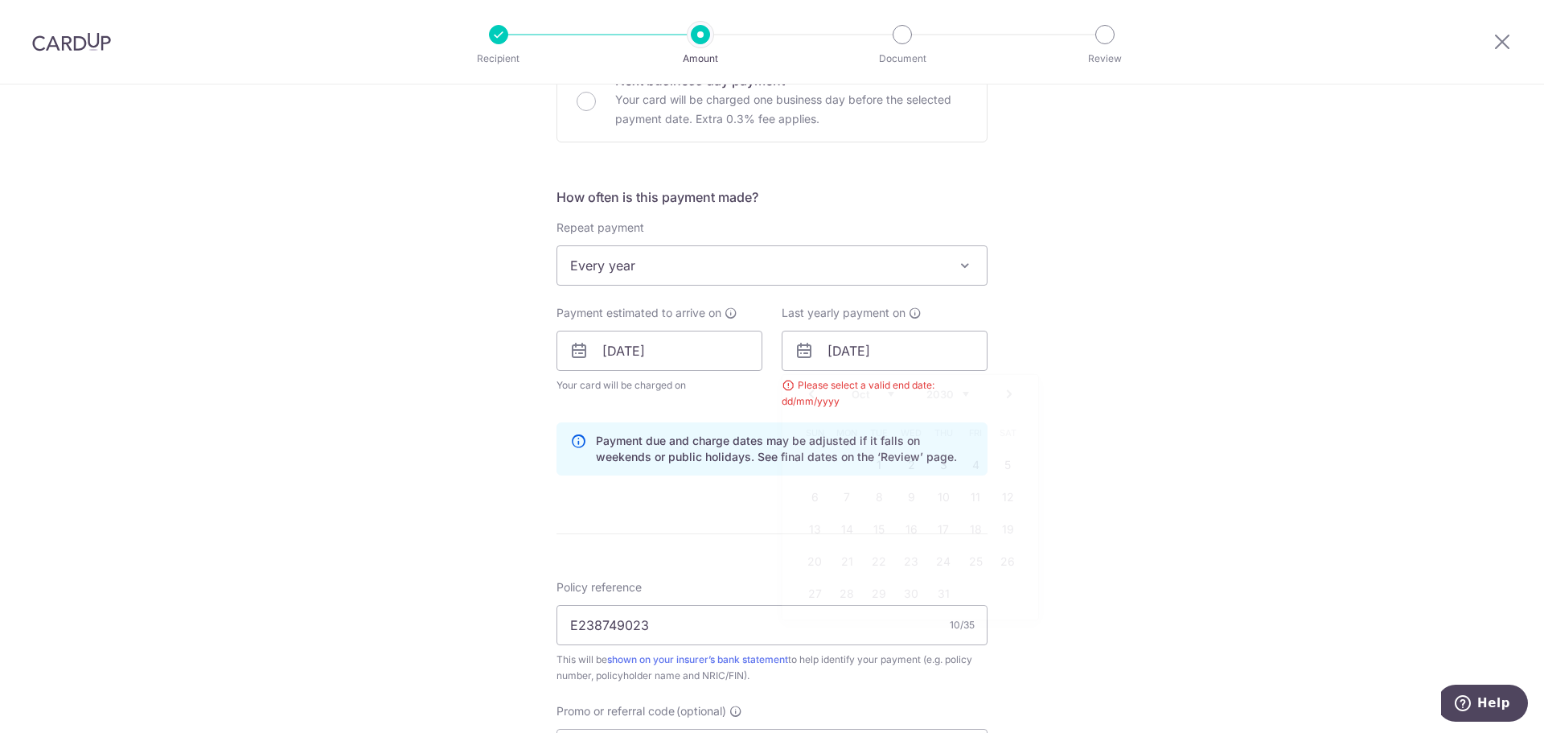
click at [1106, 502] on div "Tell us more about your payment Enter payment amount SGD 1,114.64 1114.64 Selec…" at bounding box center [772, 369] width 1544 height 1609
click at [938, 357] on input "15/10/2030" at bounding box center [885, 350] width 206 height 40
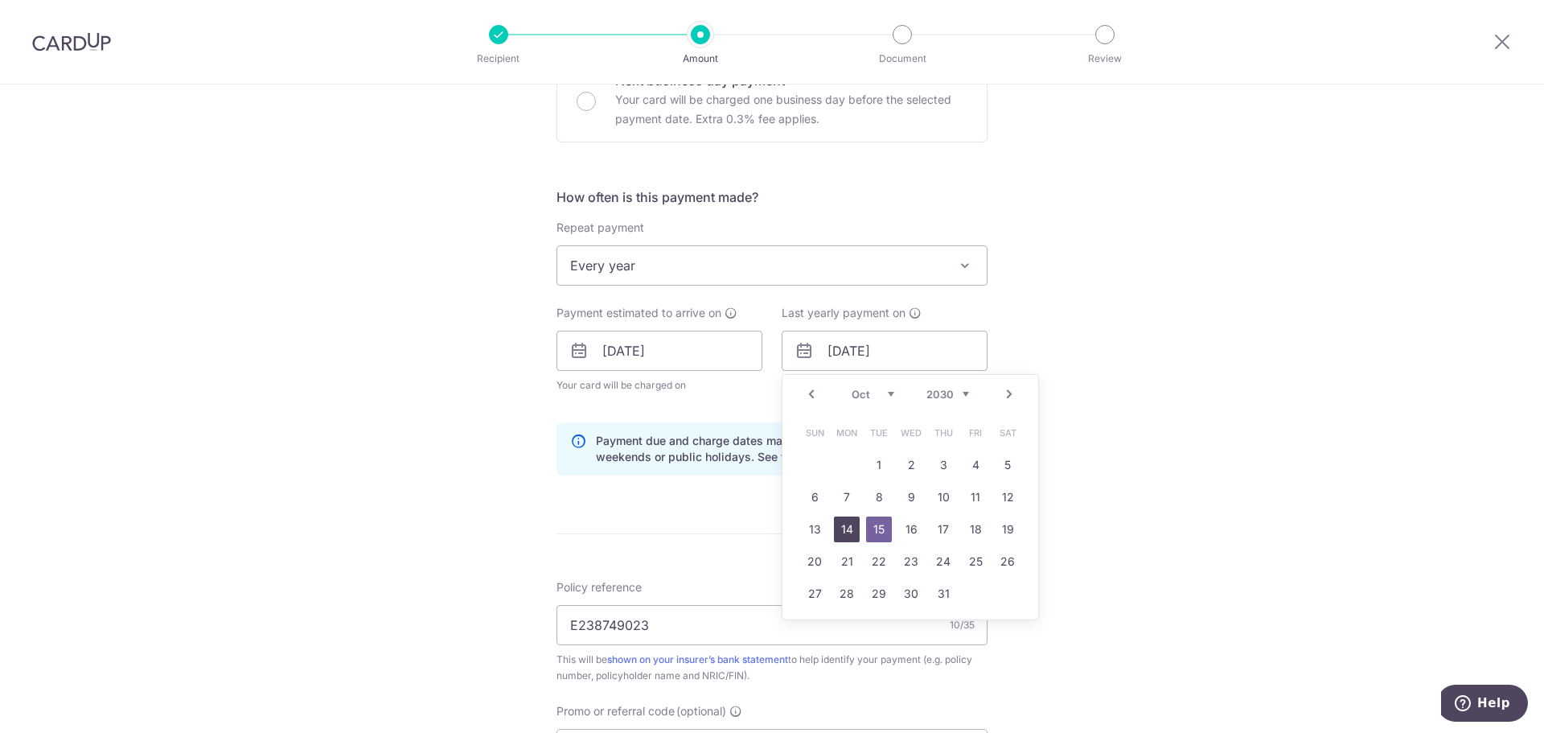
click at [839, 526] on link "14" at bounding box center [847, 529] width 26 height 26
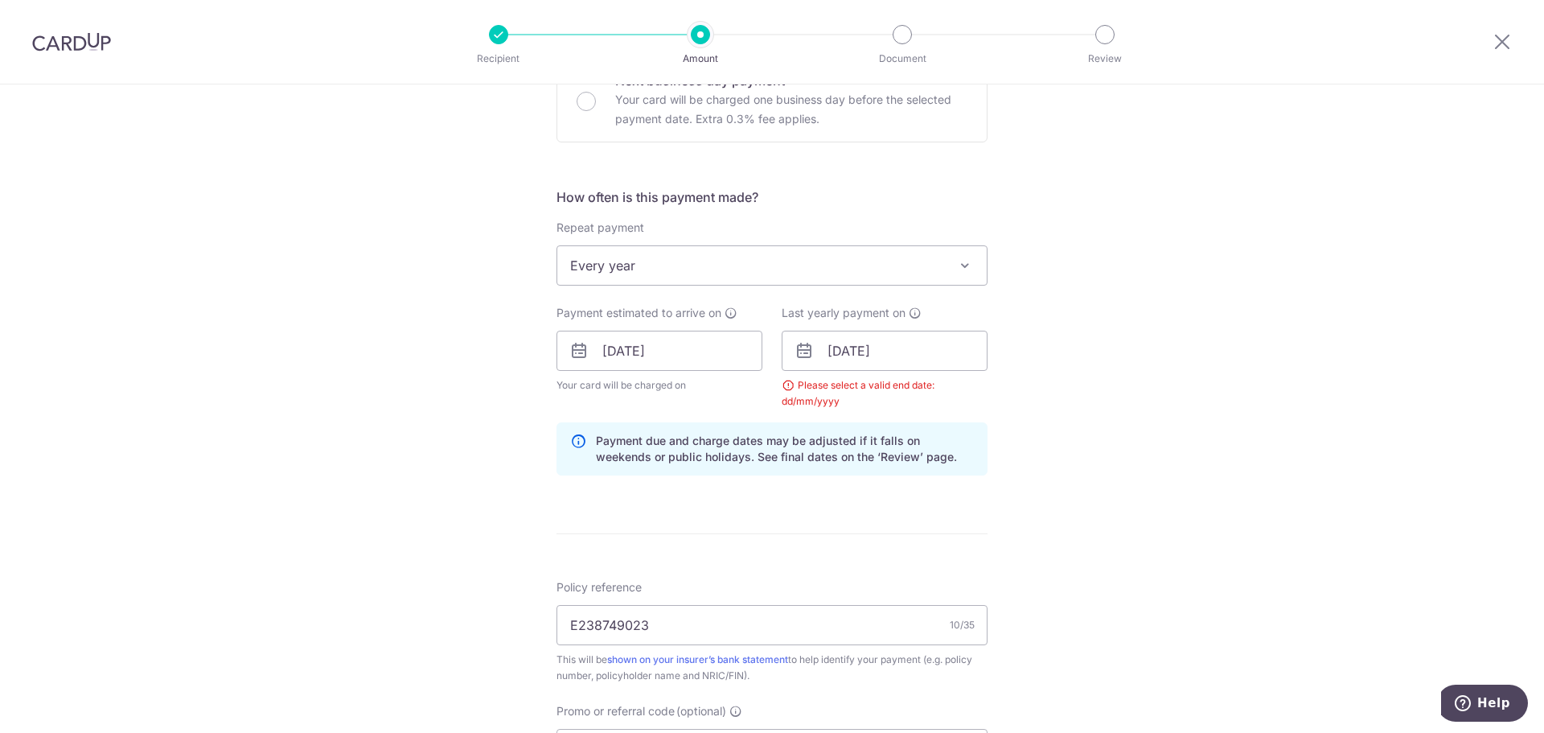
click at [1008, 452] on div "Tell us more about your payment Enter payment amount SGD 1,114.64 1114.64 Selec…" at bounding box center [772, 369] width 1544 height 1609
click at [891, 354] on input "14/10/2030" at bounding box center [885, 350] width 206 height 40
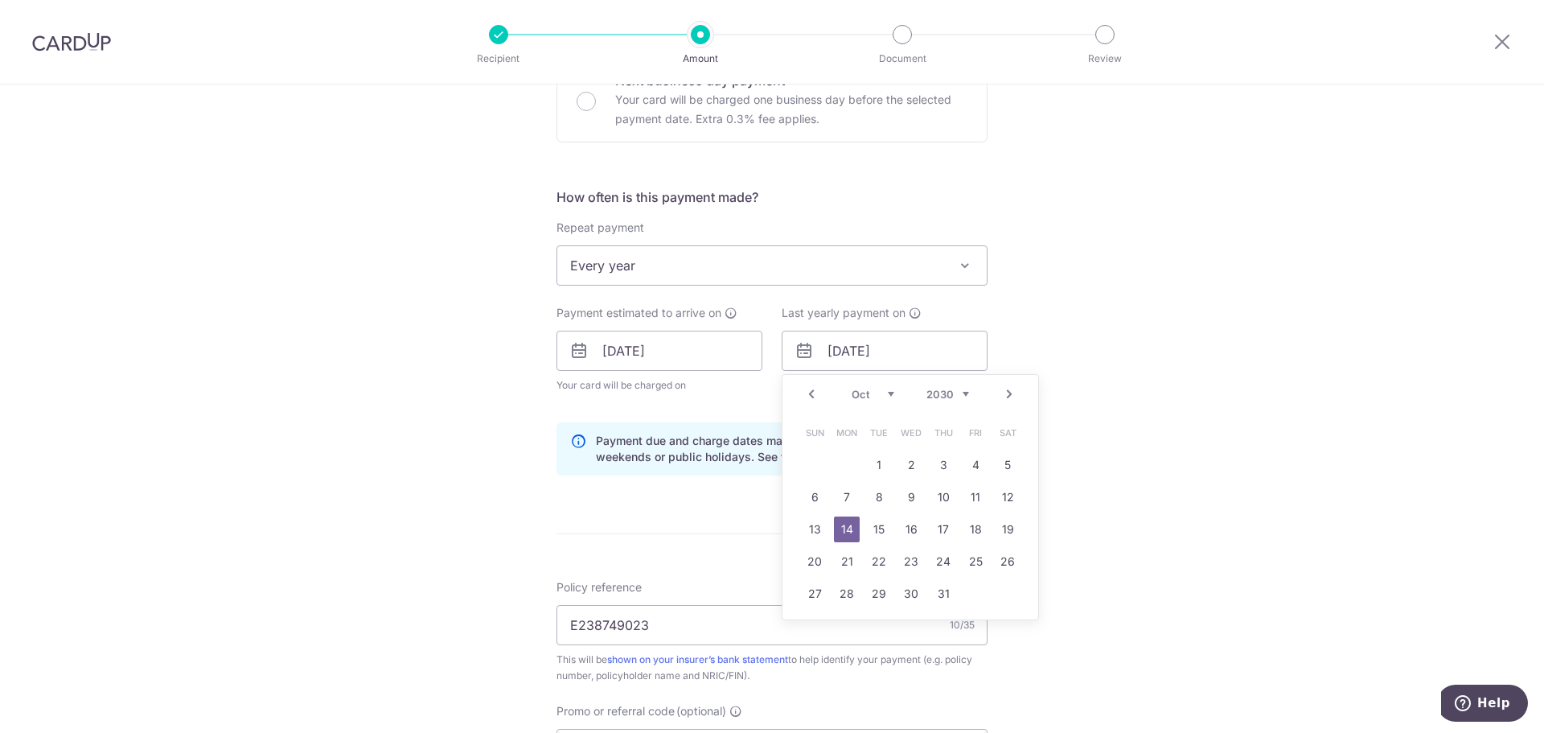
click at [805, 396] on link "Prev" at bounding box center [811, 393] width 19 height 19
click at [928, 400] on select "2025 2026 2027 2028 2029 2030 2031 2032 2033 2034 2035" at bounding box center [947, 394] width 43 height 13
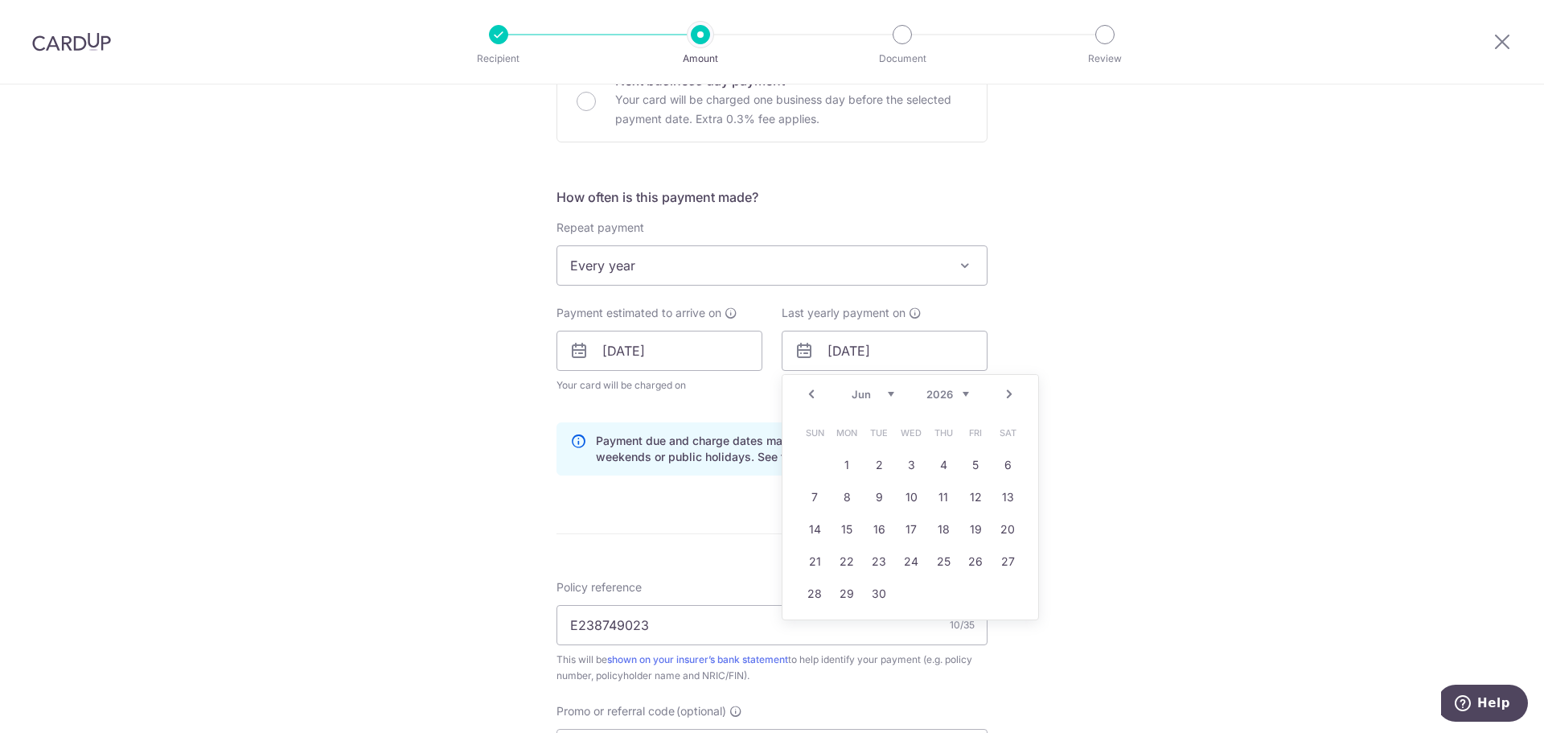
click at [1006, 396] on link "Next" at bounding box center [1009, 393] width 19 height 19
click at [905, 527] on link "14" at bounding box center [911, 529] width 26 height 26
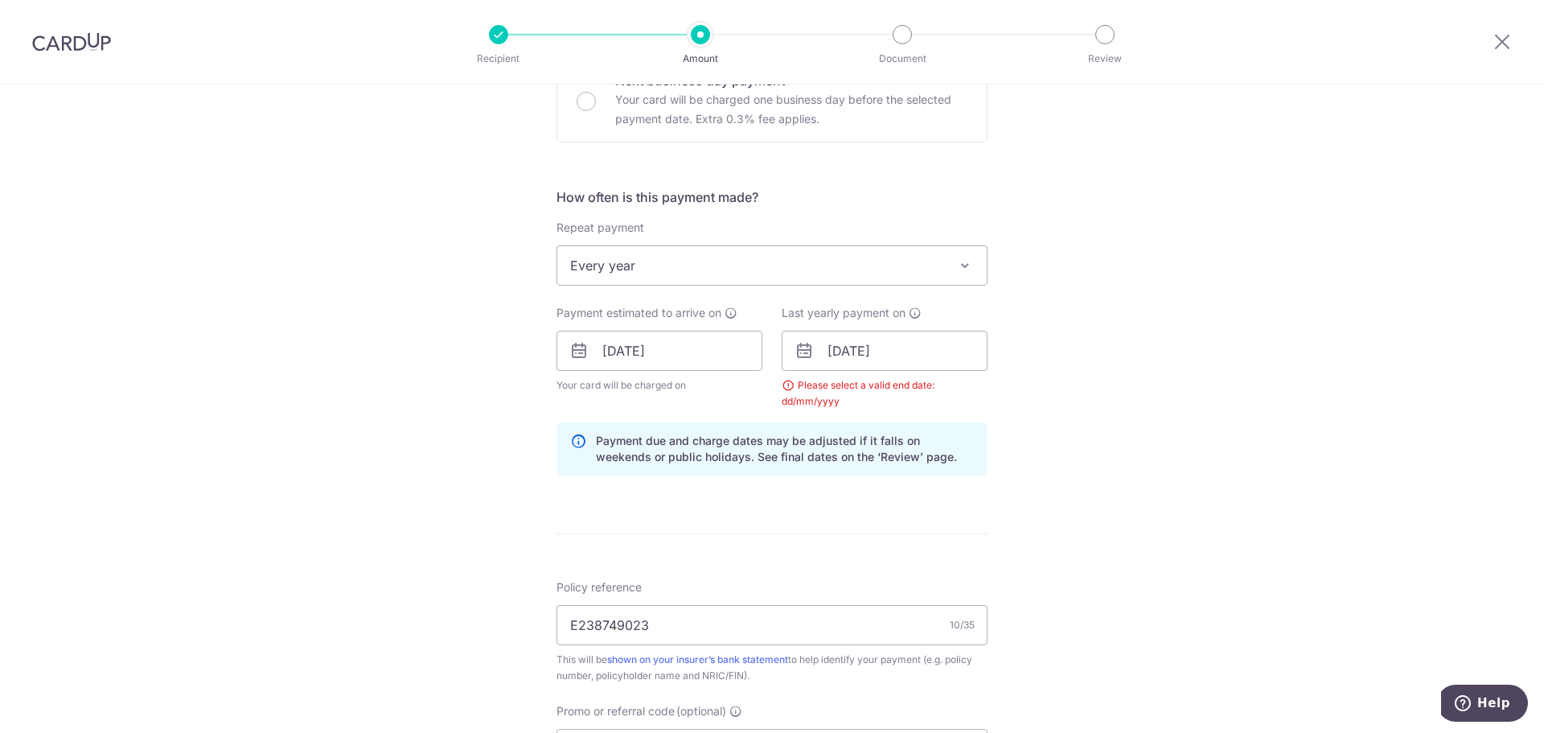
click at [1062, 495] on div "Tell us more about your payment Enter payment amount SGD 1,114.64 1114.64 Selec…" at bounding box center [772, 369] width 1544 height 1609
click at [885, 347] on input "14/10/2026" at bounding box center [885, 350] width 206 height 40
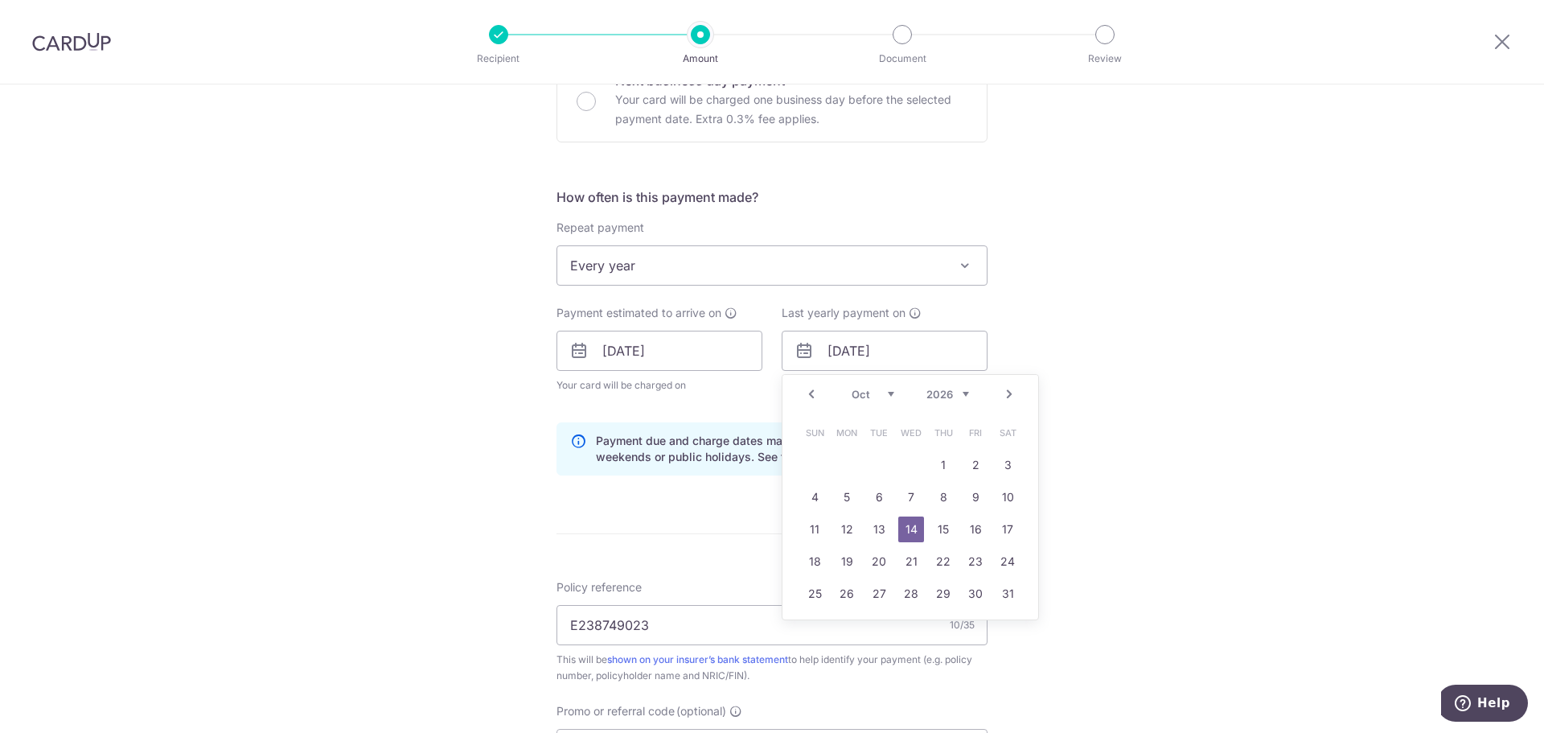
click at [809, 392] on link "Prev" at bounding box center [811, 393] width 19 height 19
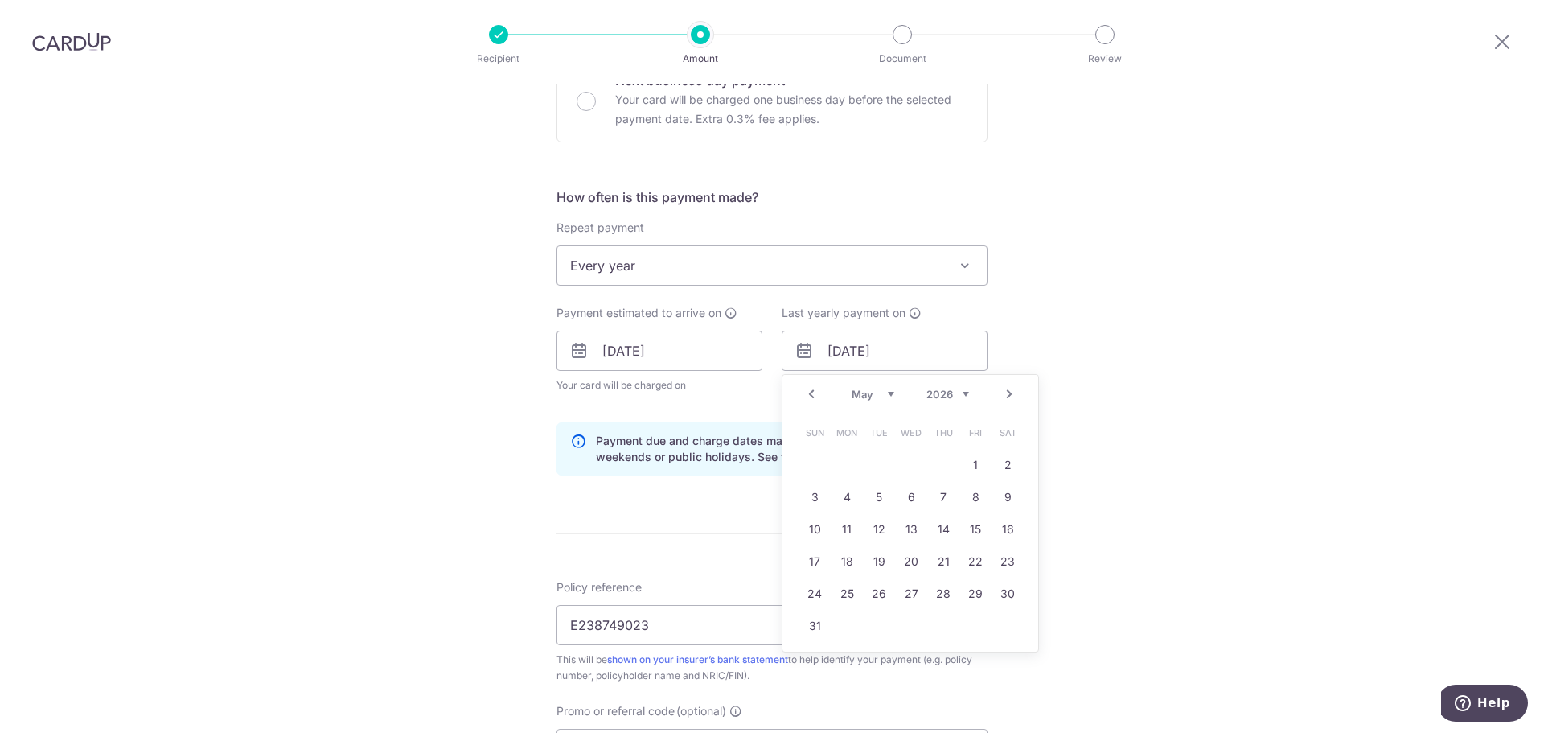
click at [809, 392] on link "Prev" at bounding box center [811, 393] width 19 height 19
click at [909, 589] on link "31" at bounding box center [911, 594] width 26 height 26
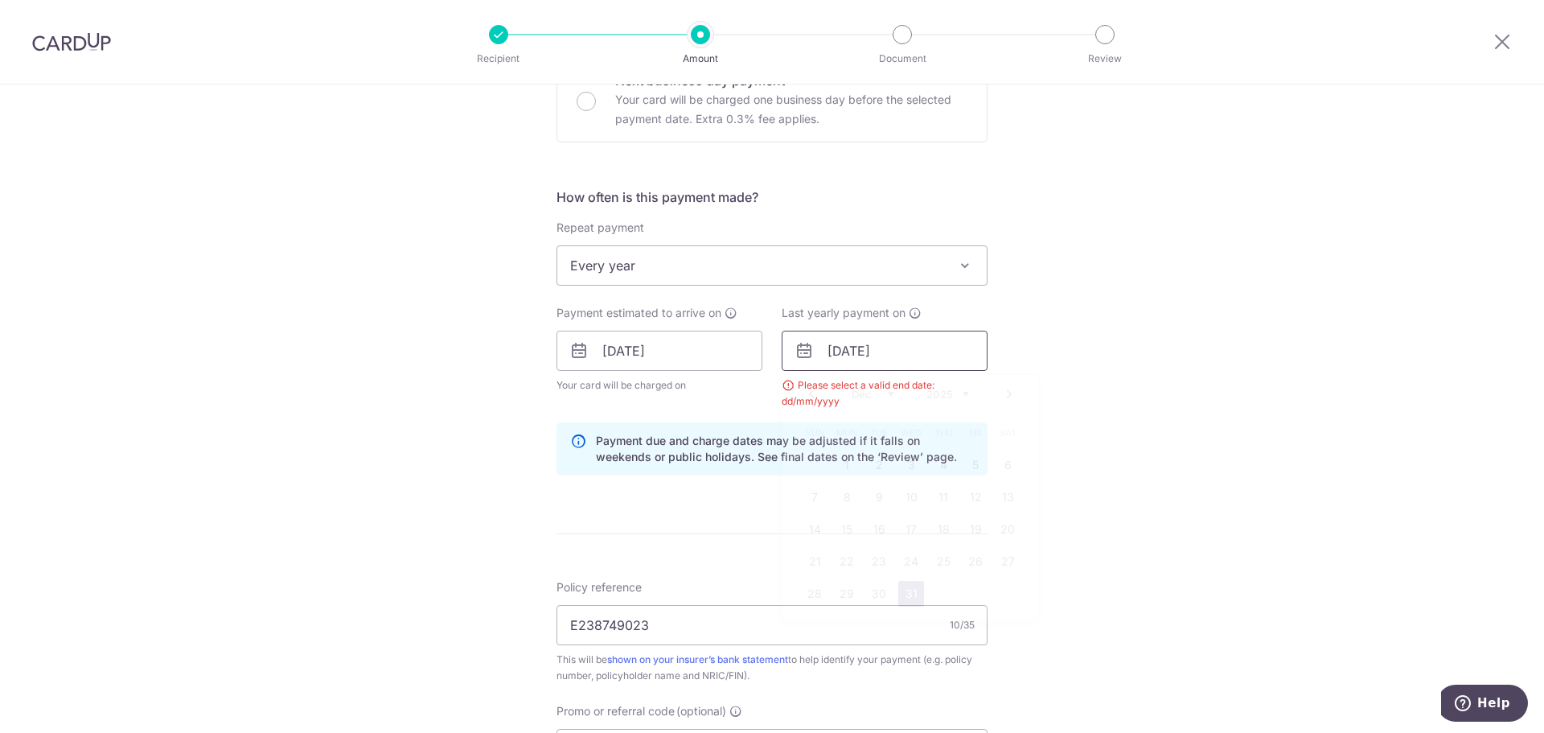
click at [908, 342] on input "31/12/2025" at bounding box center [885, 350] width 206 height 40
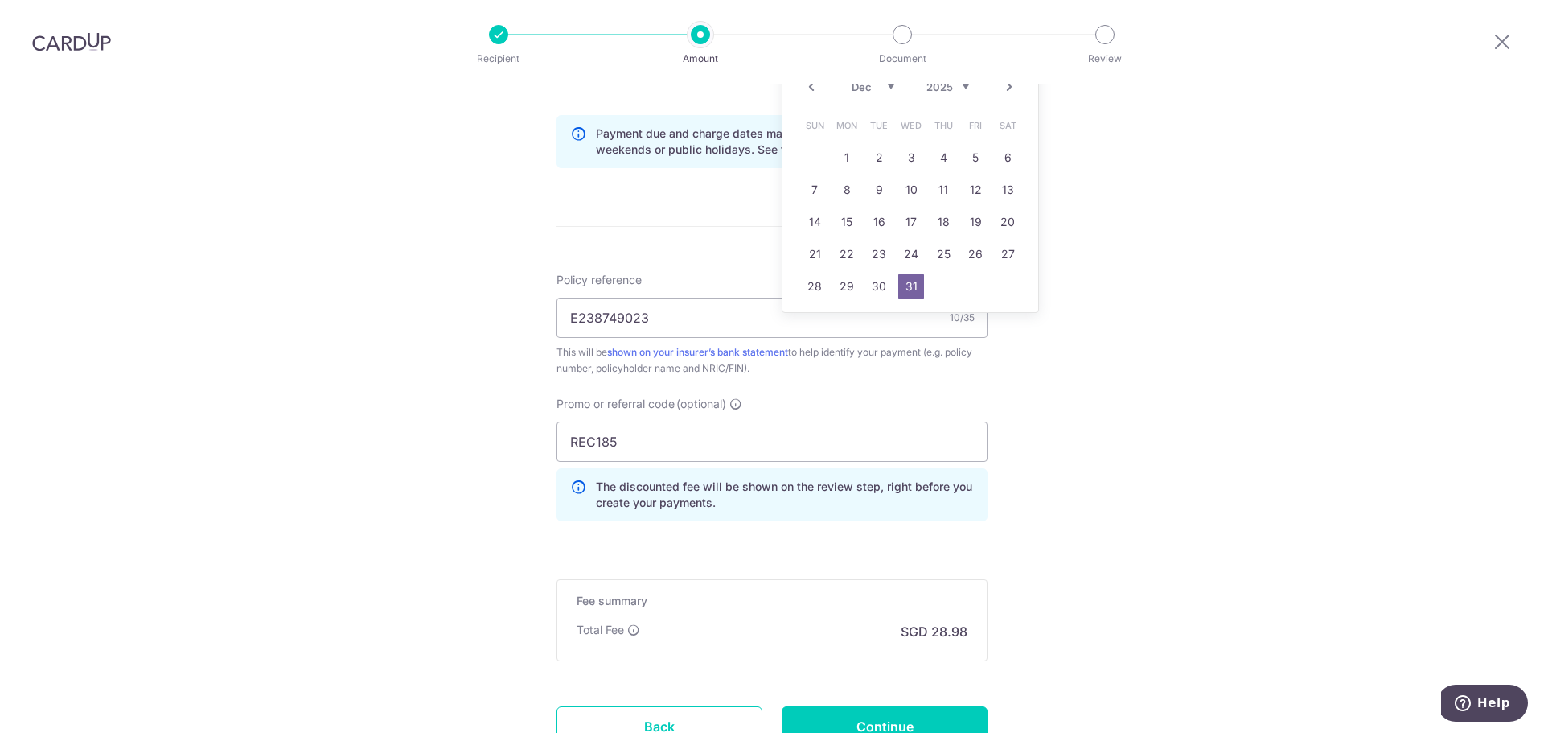
scroll to position [895, 0]
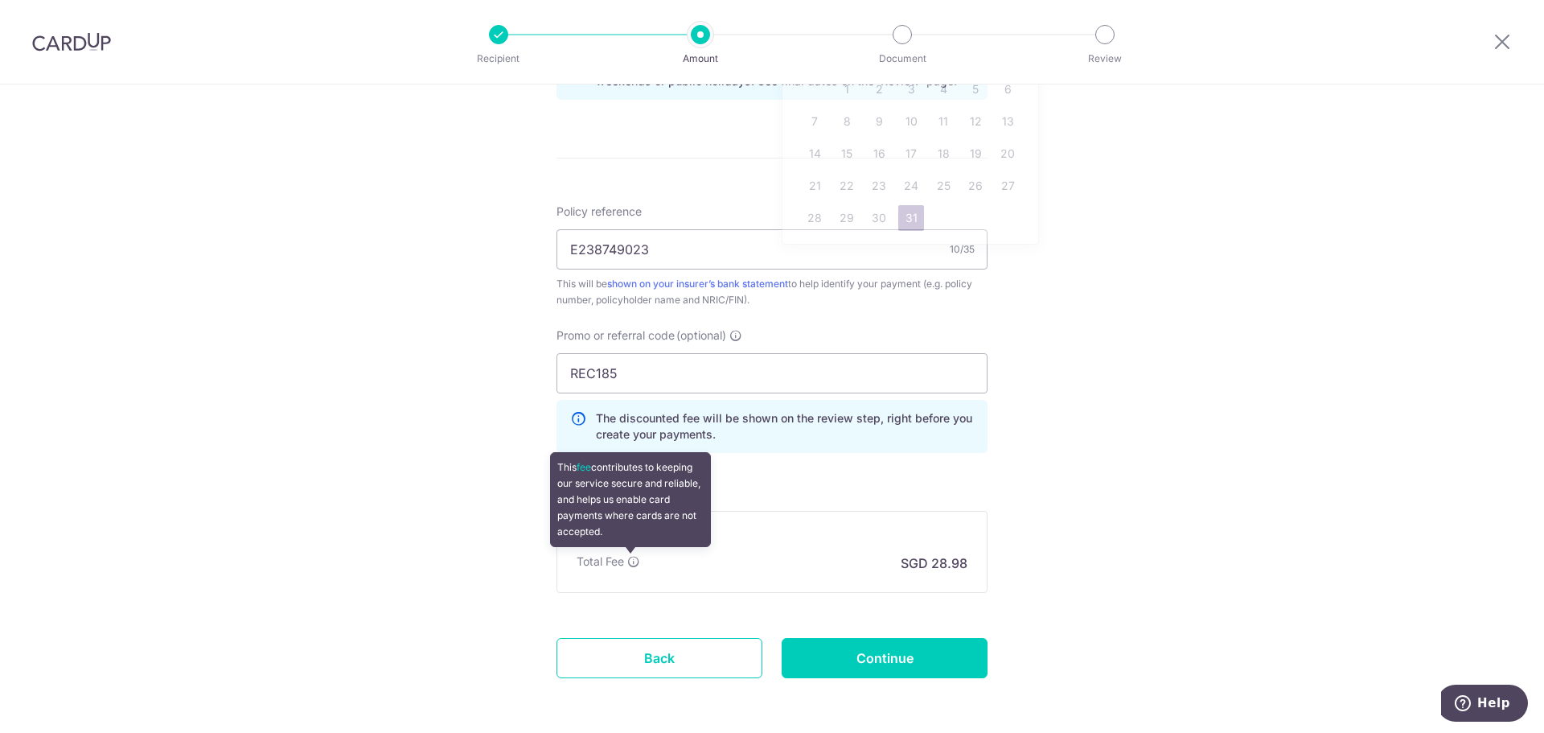
click at [627, 564] on icon at bounding box center [633, 561] width 13 height 13
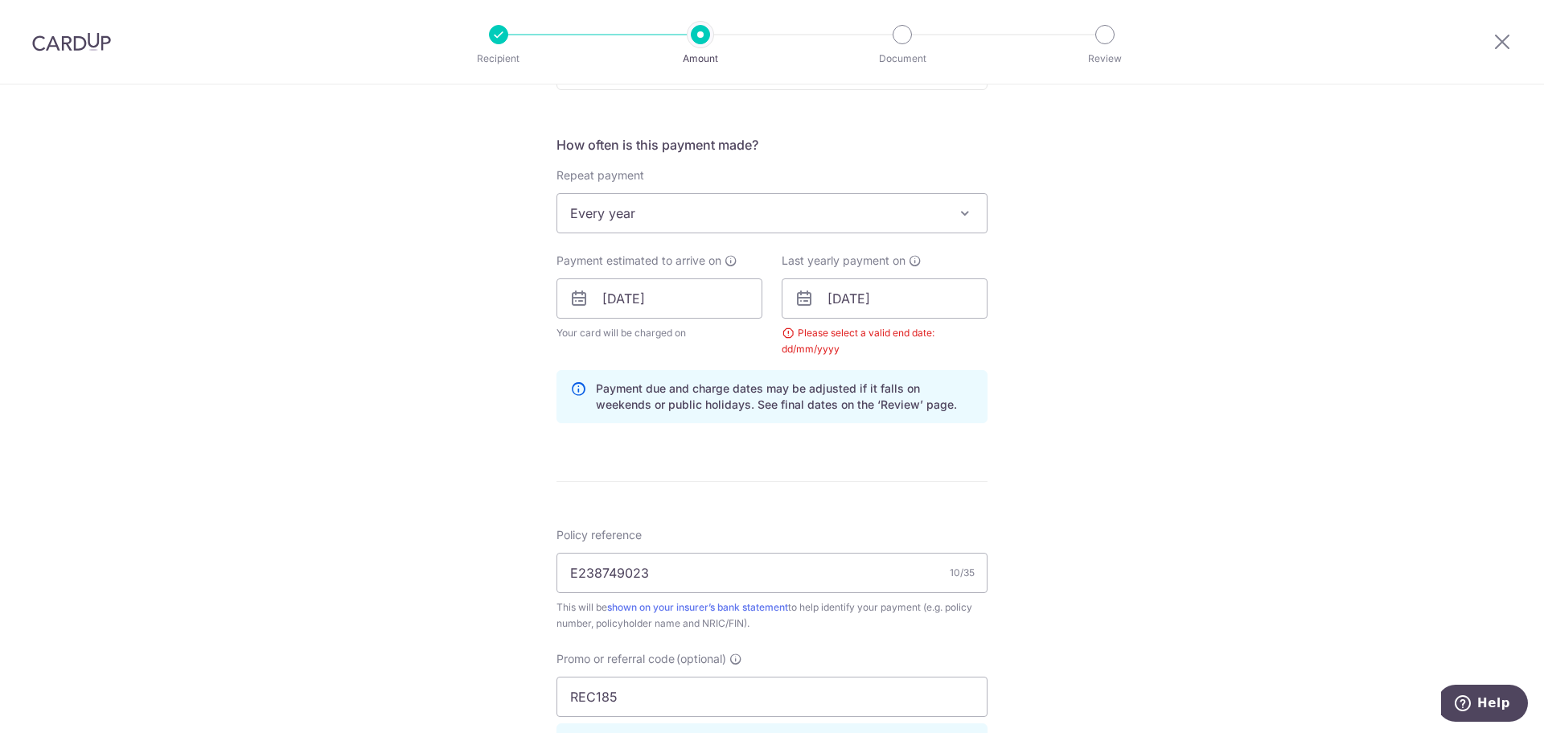
scroll to position [519, 0]
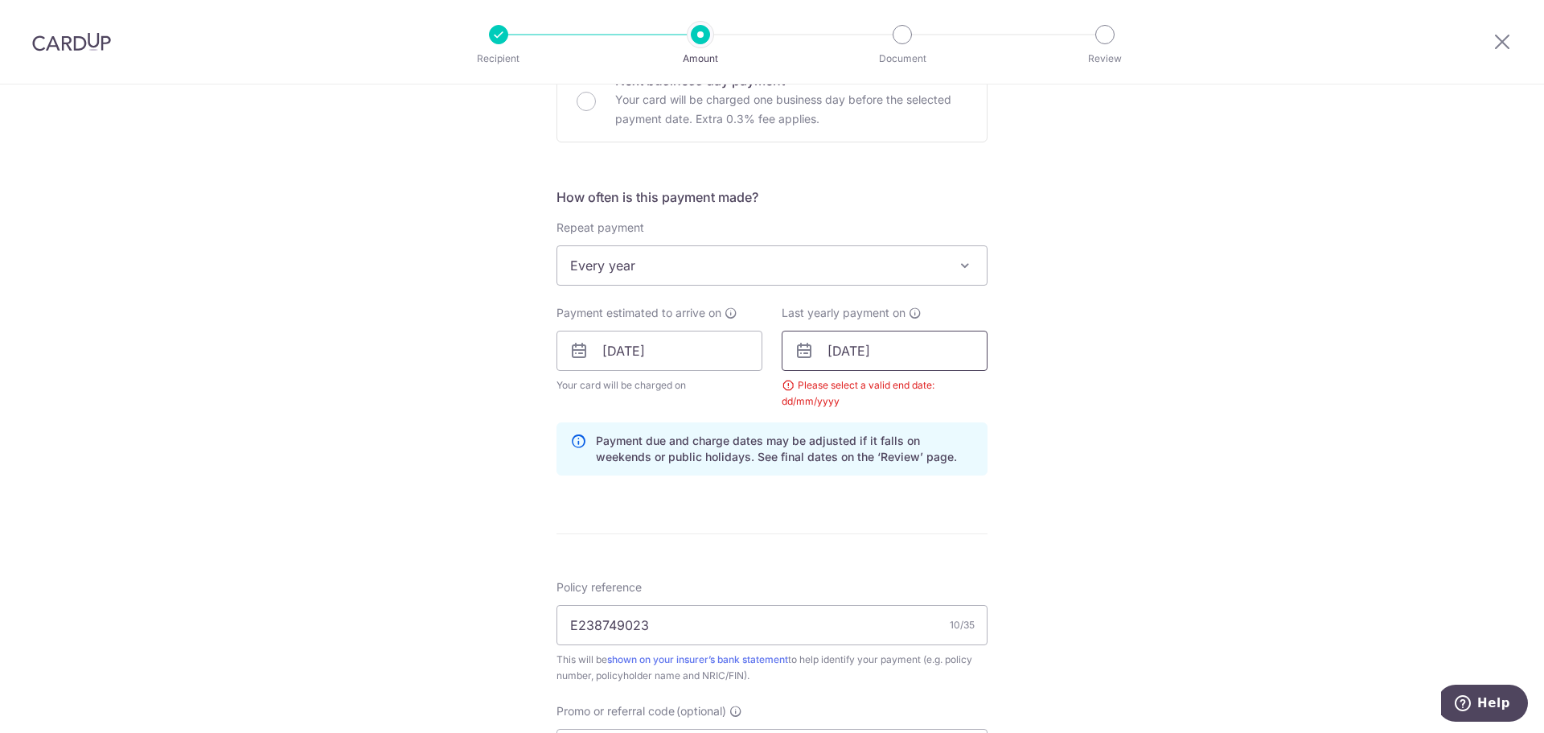
click at [901, 348] on input "31/12/2025" at bounding box center [885, 350] width 206 height 40
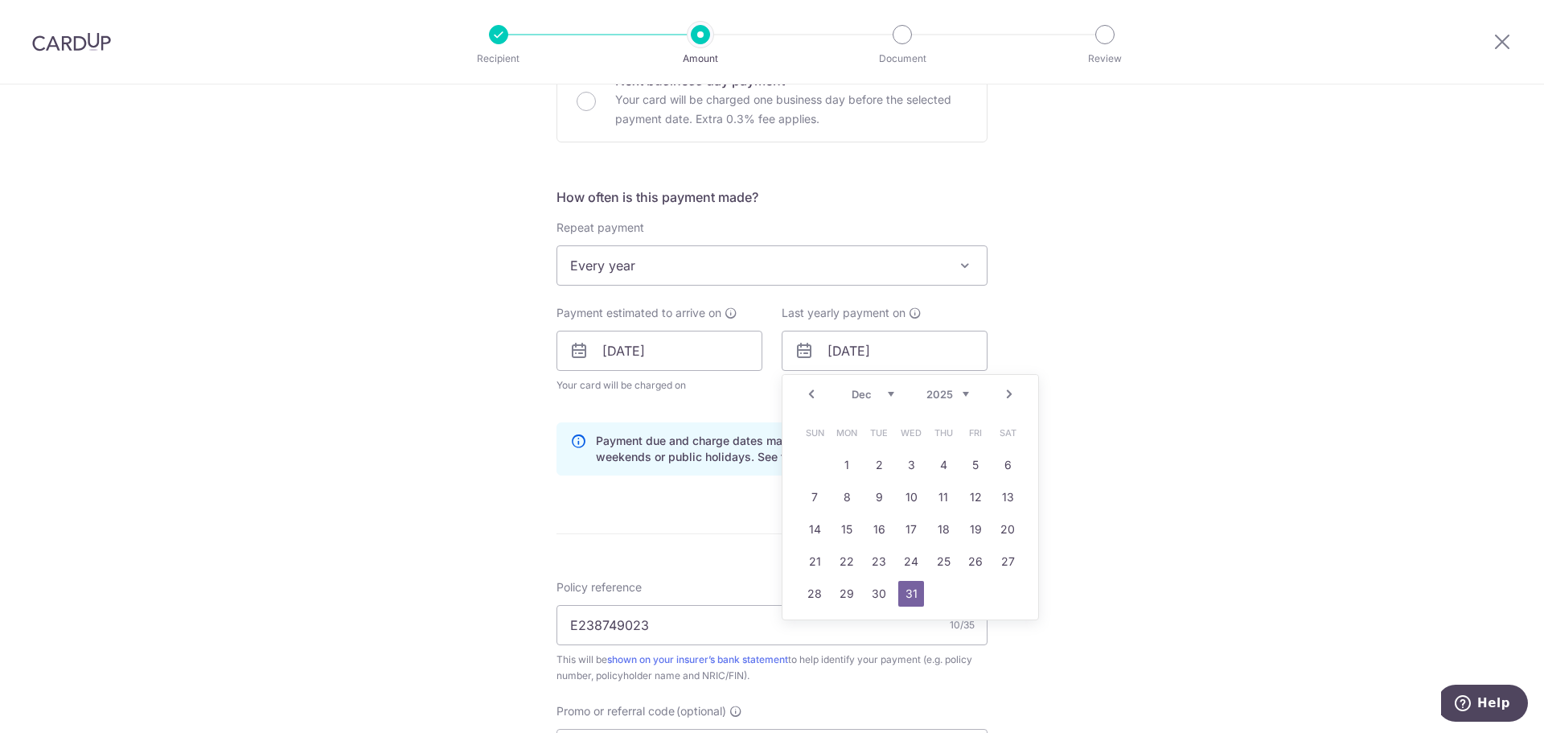
click at [803, 393] on link "Prev" at bounding box center [811, 393] width 19 height 19
click at [1007, 388] on link "Next" at bounding box center [1009, 393] width 19 height 19
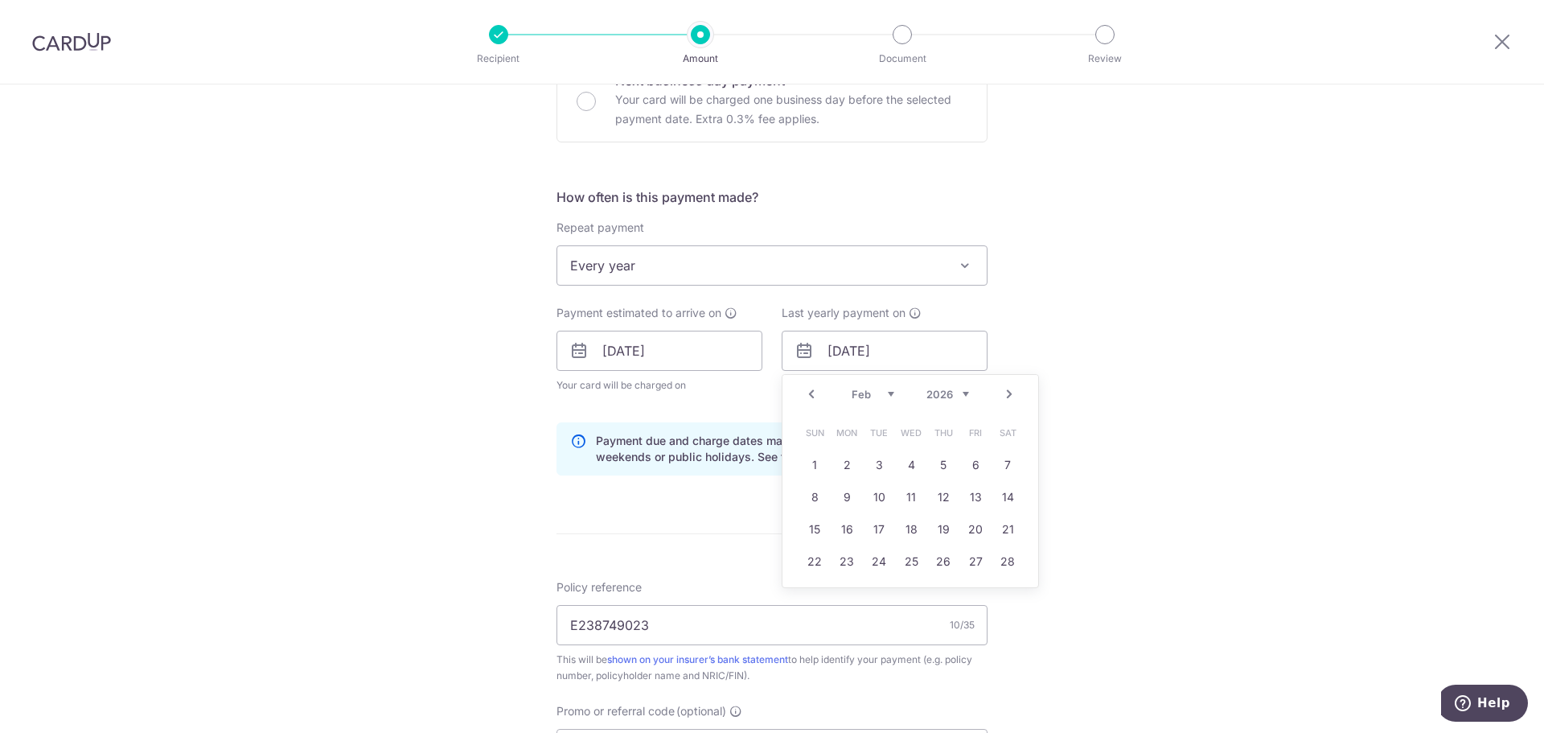
click at [1007, 388] on link "Next" at bounding box center [1009, 393] width 19 height 19
click at [819, 397] on div "Prev Next Jan Feb Mar Apr May Jun Jul Aug Sep Oct Nov Dec 2025 2026 2027 2028 2…" at bounding box center [910, 394] width 256 height 39
click at [812, 394] on link "Prev" at bounding box center [811, 393] width 19 height 19
click at [811, 396] on link "Prev" at bounding box center [811, 393] width 19 height 19
click at [1007, 589] on link "31" at bounding box center [1008, 594] width 26 height 26
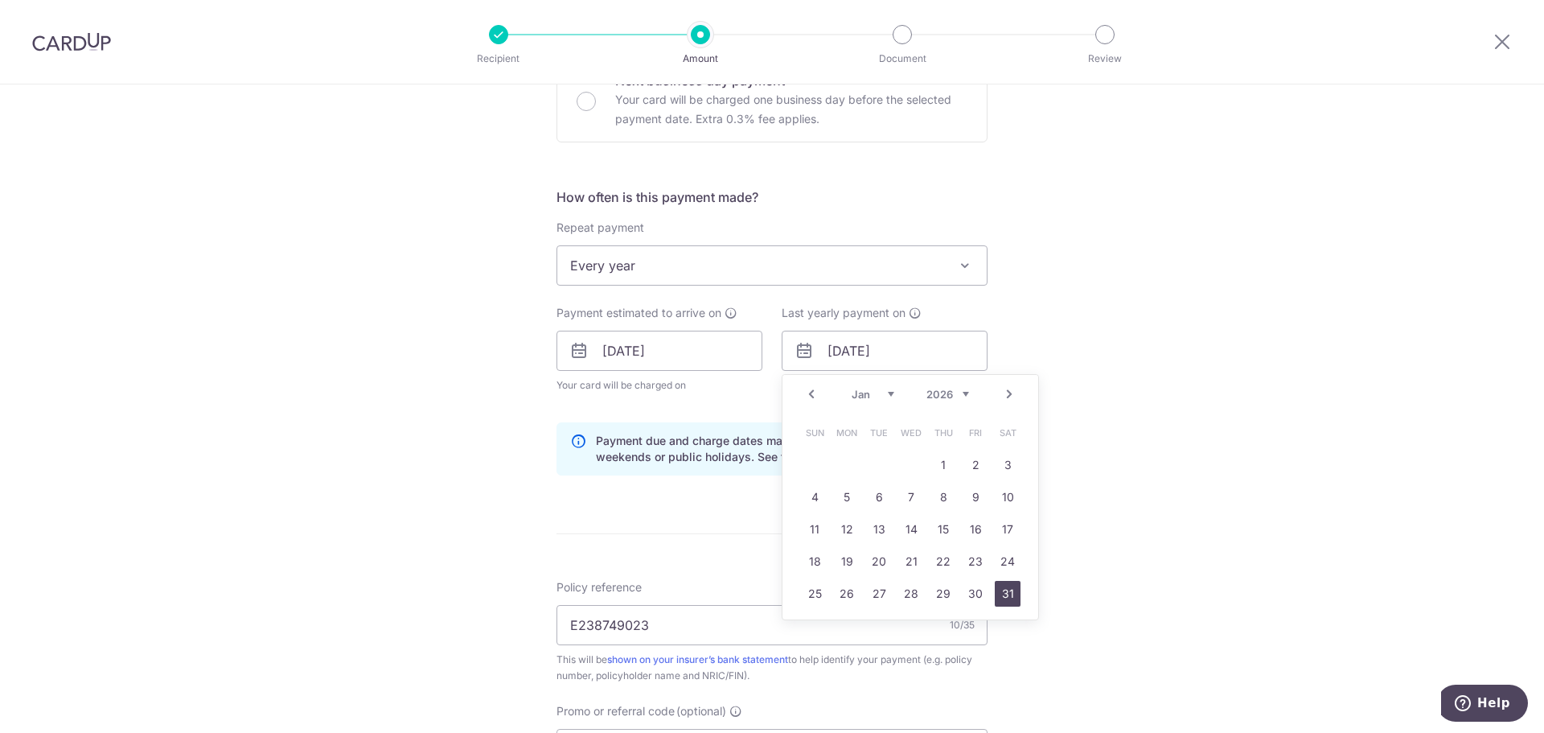
type input "31/01/2026"
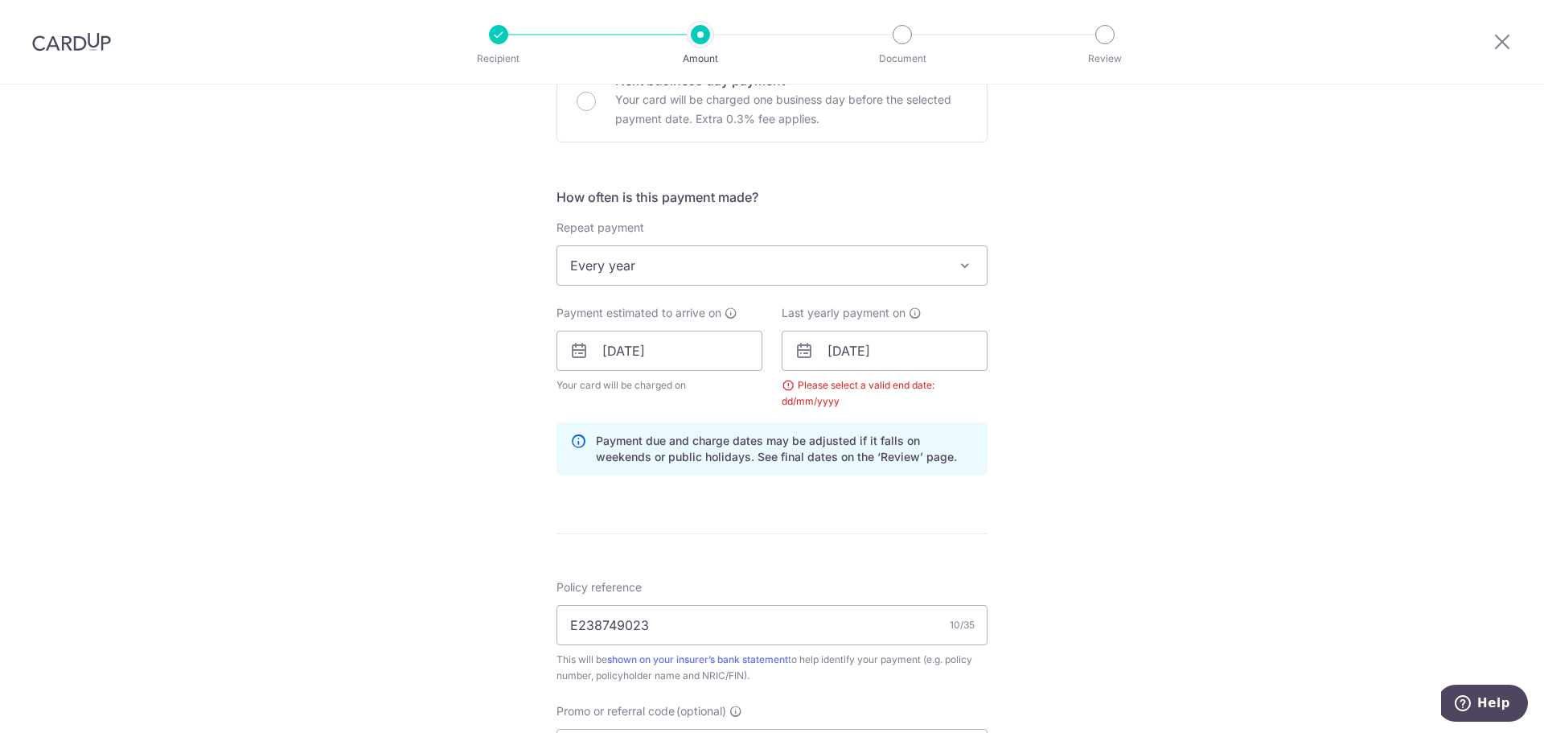
click at [1097, 540] on div "Tell us more about your payment Enter payment amount SGD 1,114.64 1114.64 Selec…" at bounding box center [772, 369] width 1544 height 1609
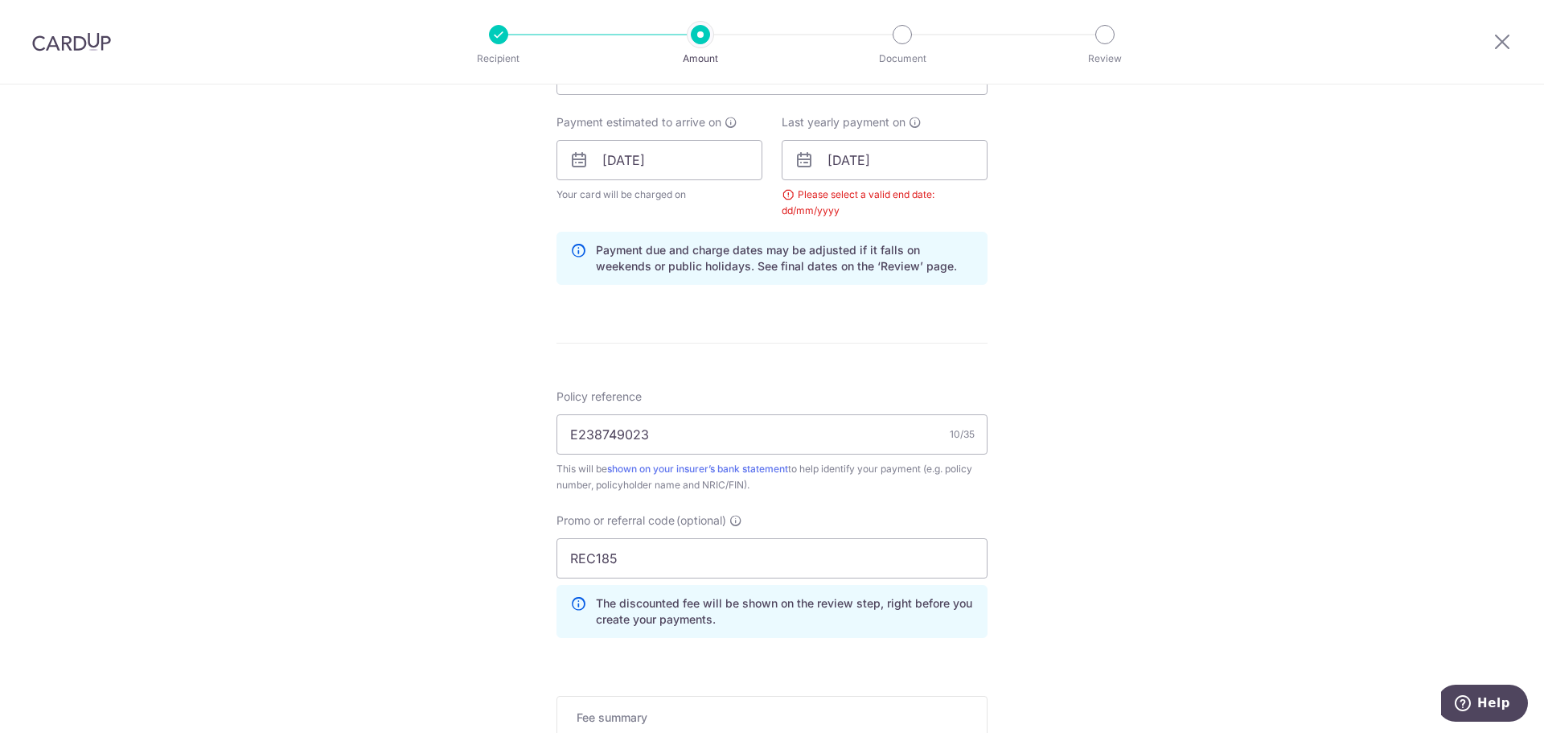
scroll to position [895, 0]
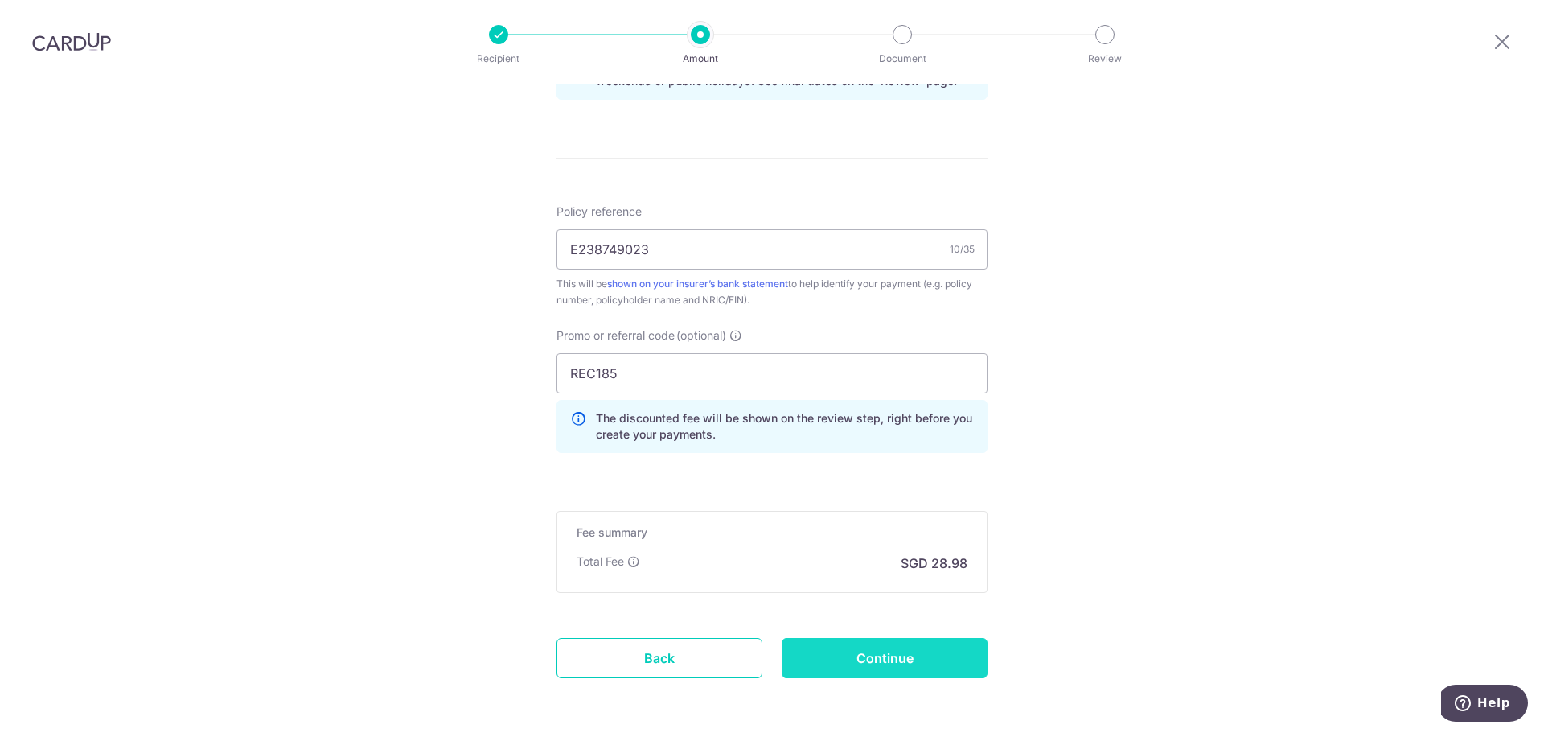
click at [818, 671] on input "Continue" at bounding box center [885, 658] width 206 height 40
type input "Create Schedule"
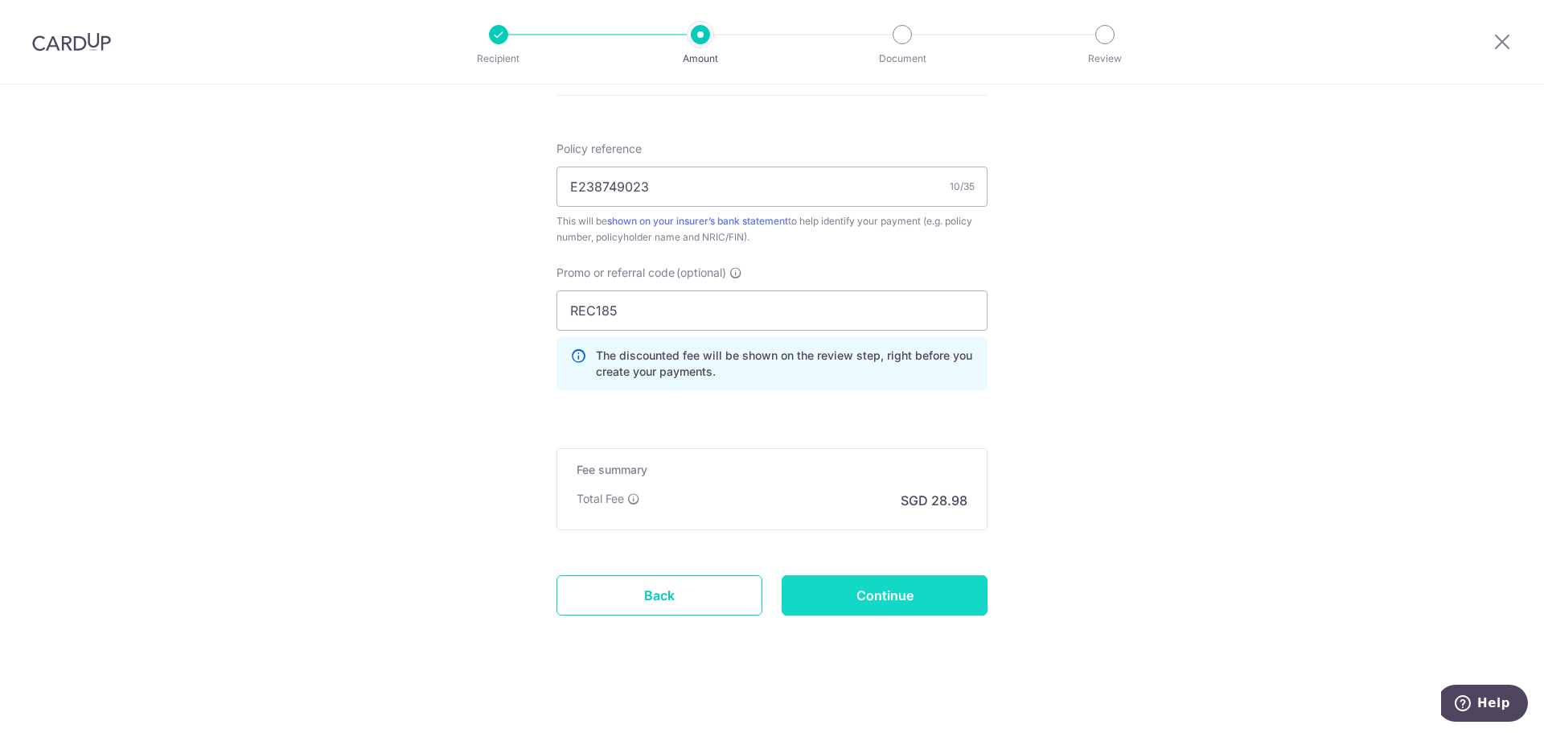
scroll to position [943, 0]
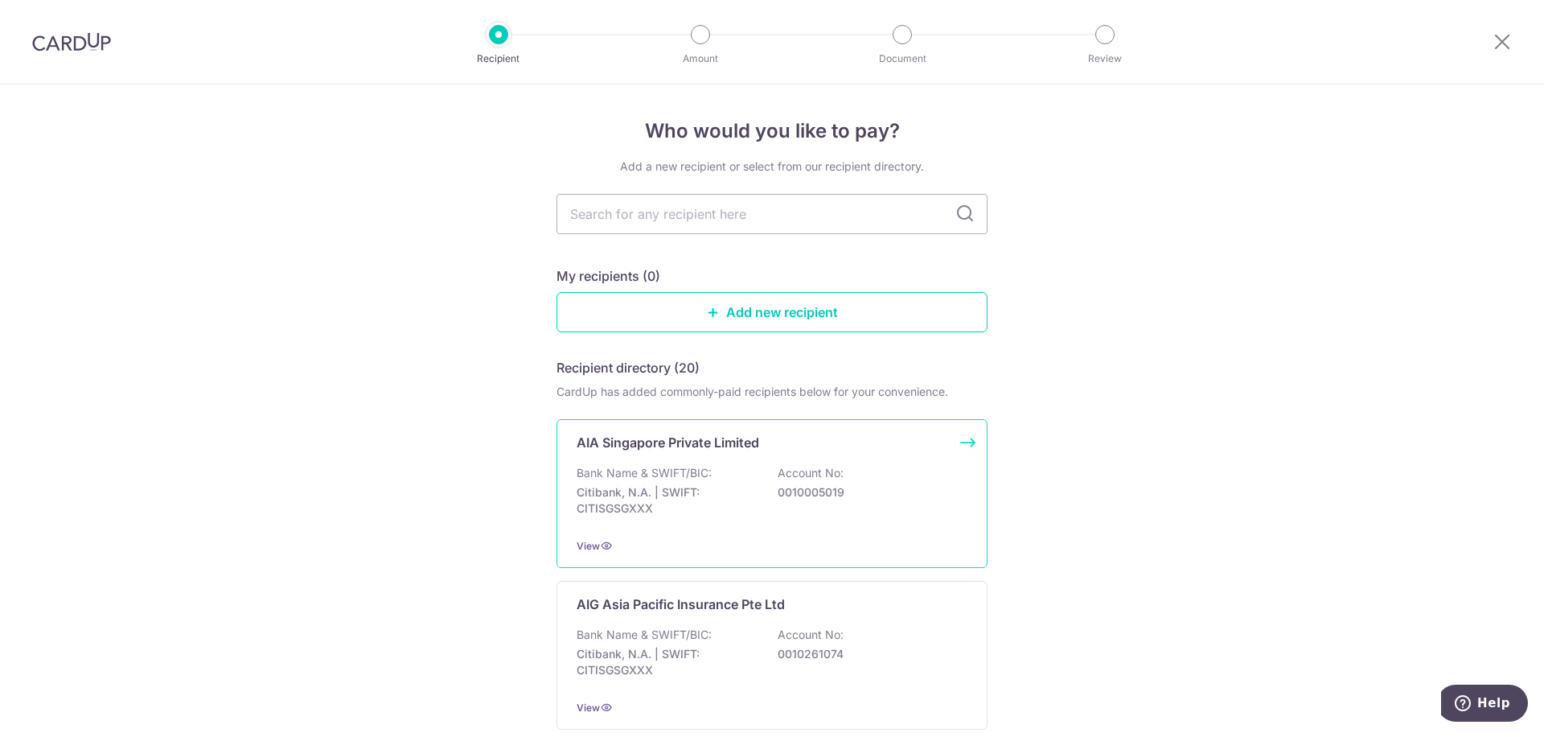
click at [788, 480] on p "Account No:" at bounding box center [811, 473] width 66 height 16
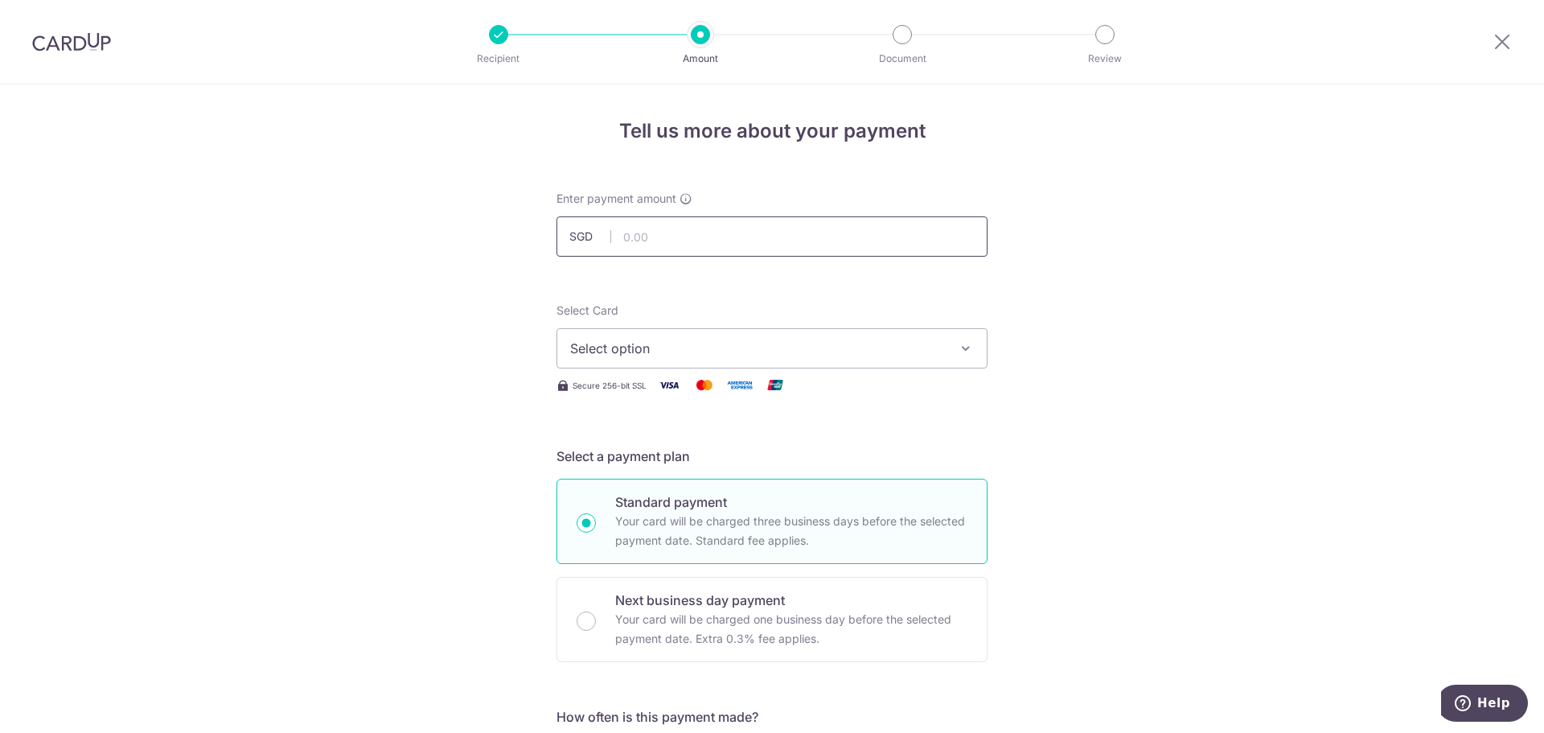
drag, startPoint x: 0, startPoint y: 0, endPoint x: 687, endPoint y: 240, distance: 727.3
click at [687, 240] on input "text" at bounding box center [771, 236] width 431 height 40
type input "1,114.64"
click at [683, 346] on span "Select option" at bounding box center [757, 348] width 375 height 19
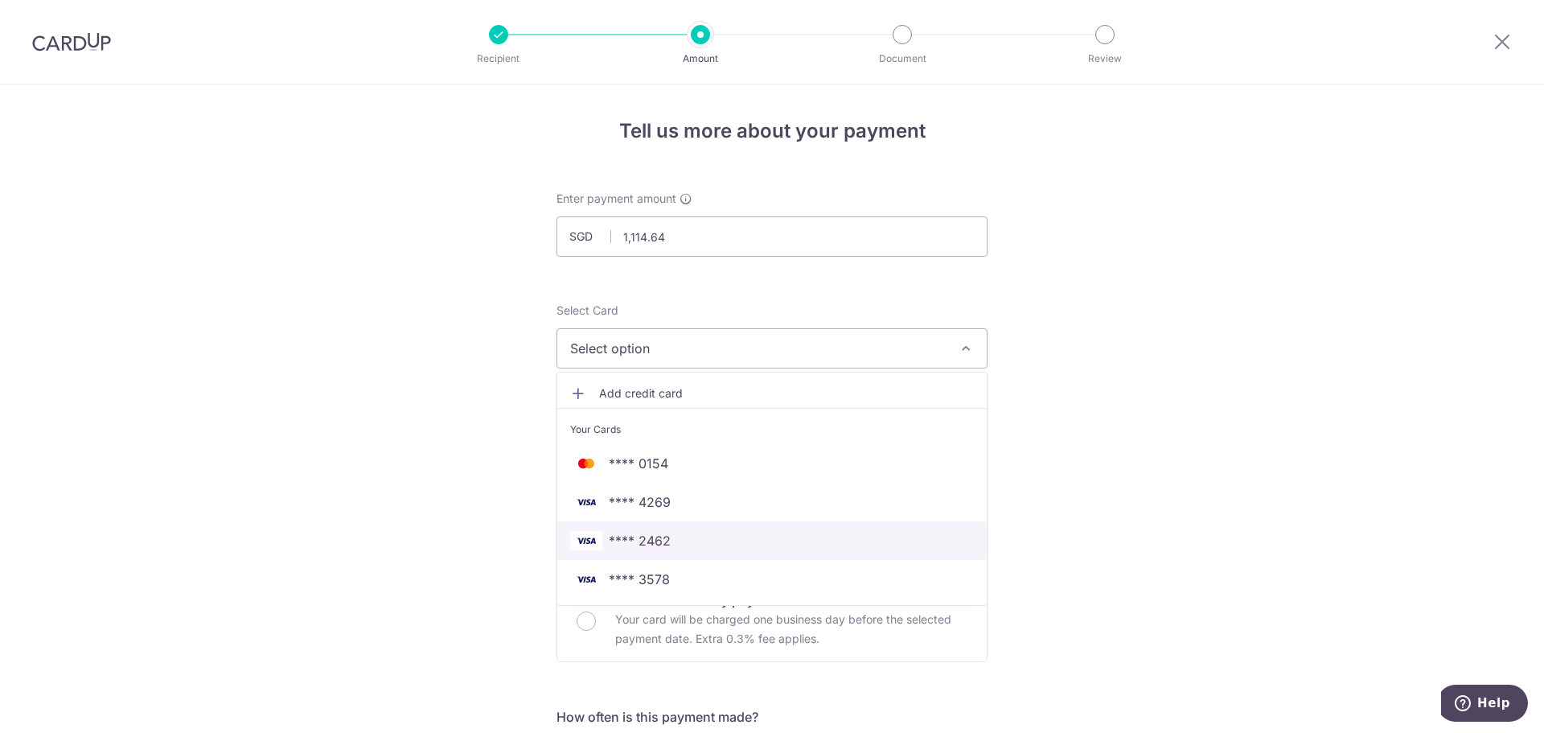
click at [628, 539] on span "**** 2462" at bounding box center [640, 540] width 62 height 19
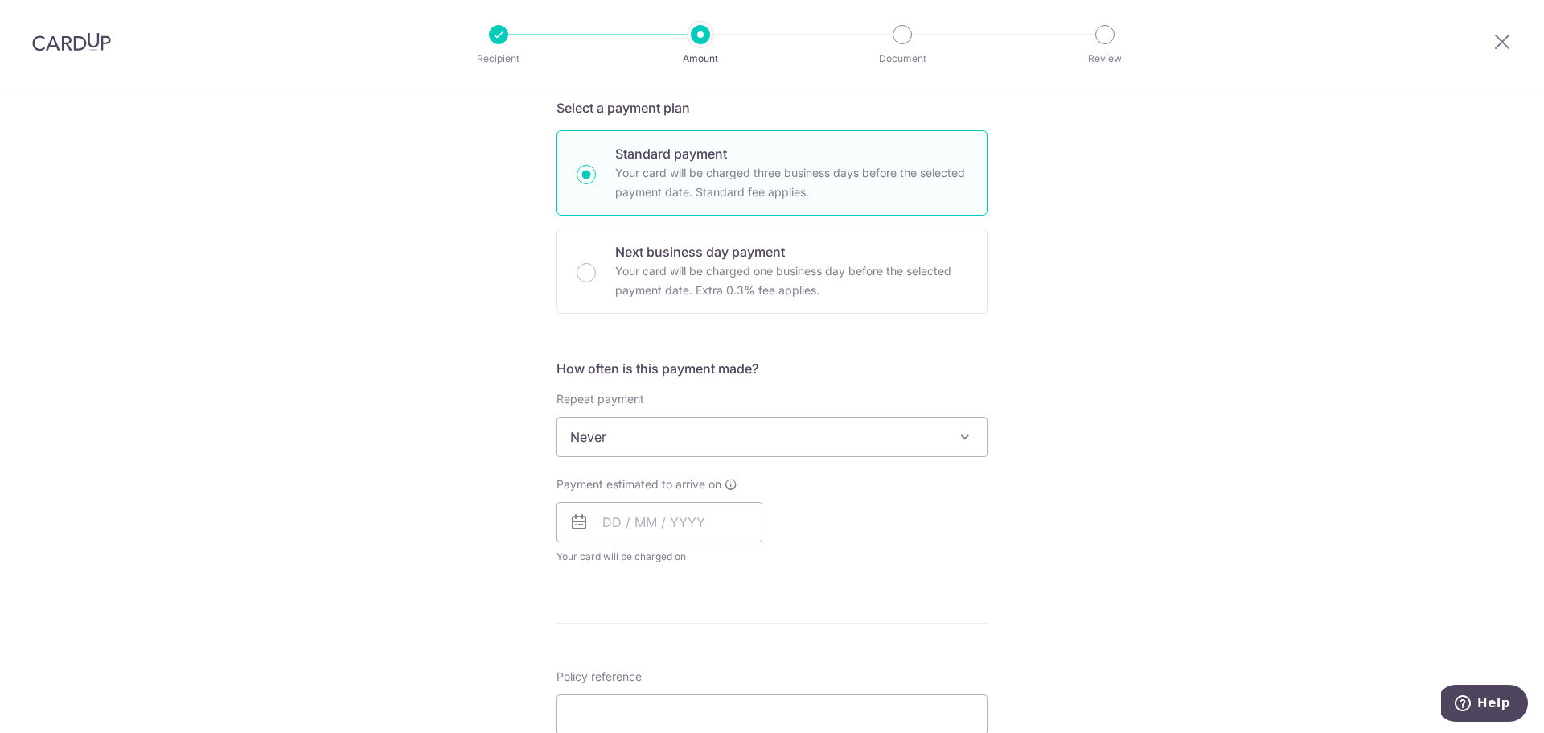
scroll to position [376, 0]
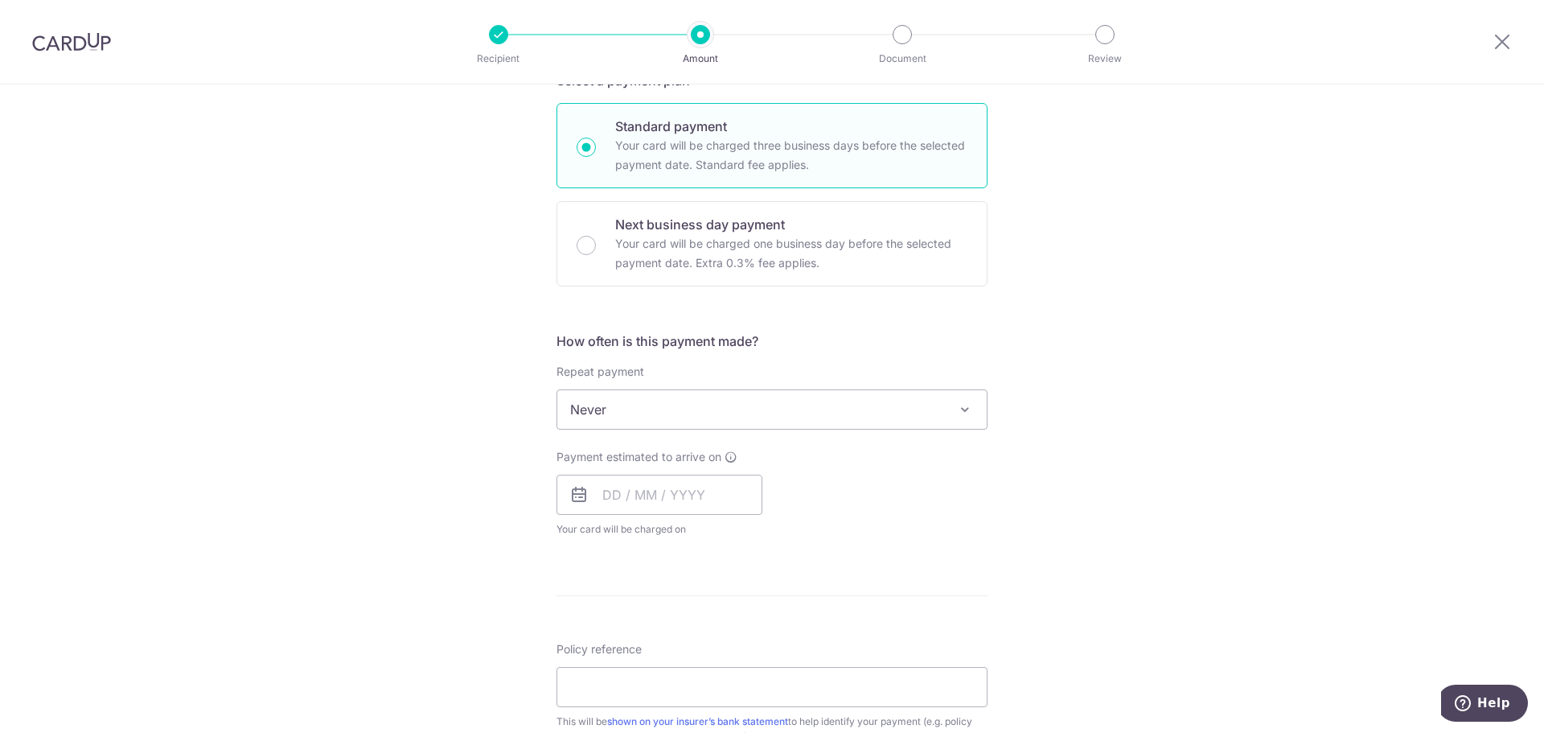
click at [637, 408] on span "Never" at bounding box center [771, 409] width 429 height 39
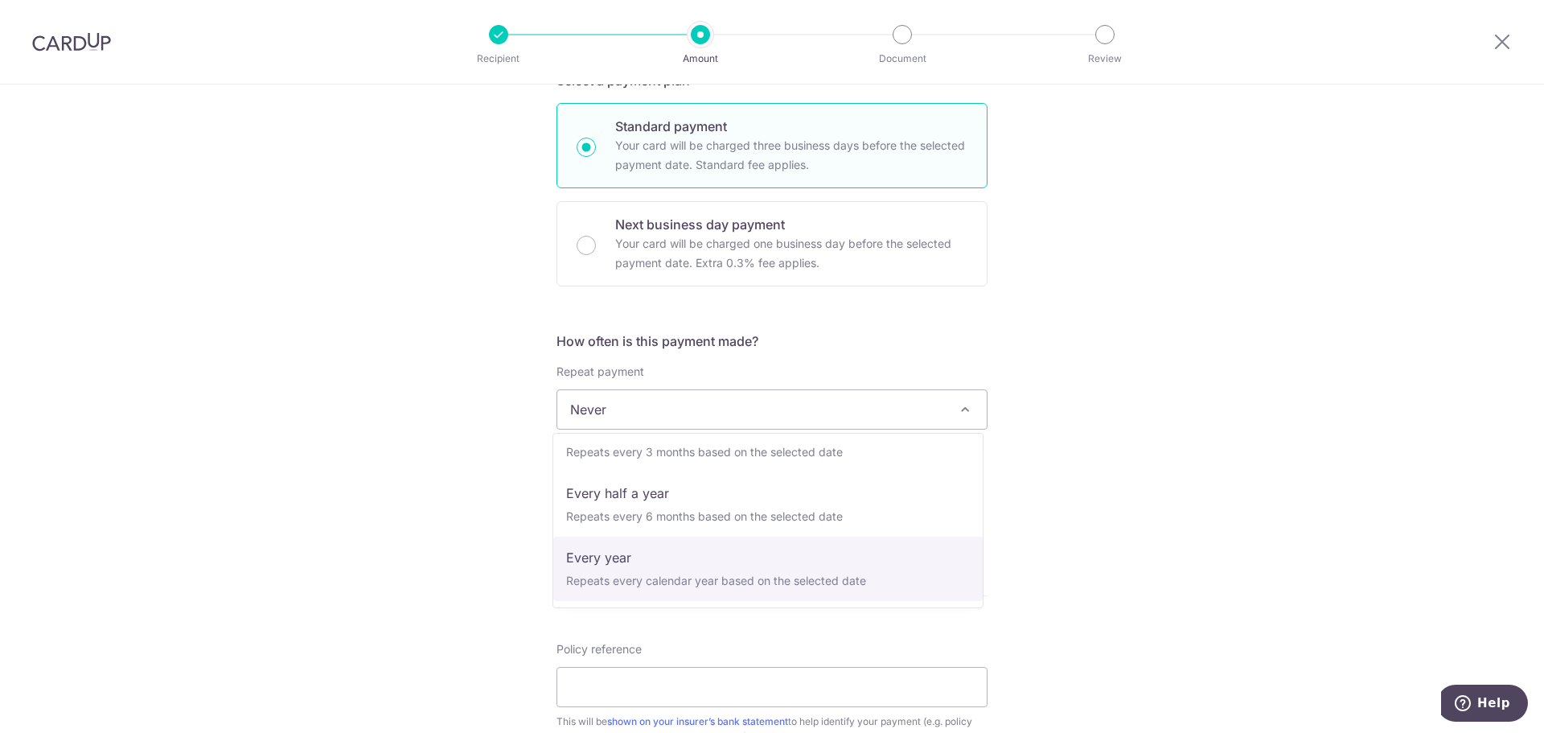
select select "6"
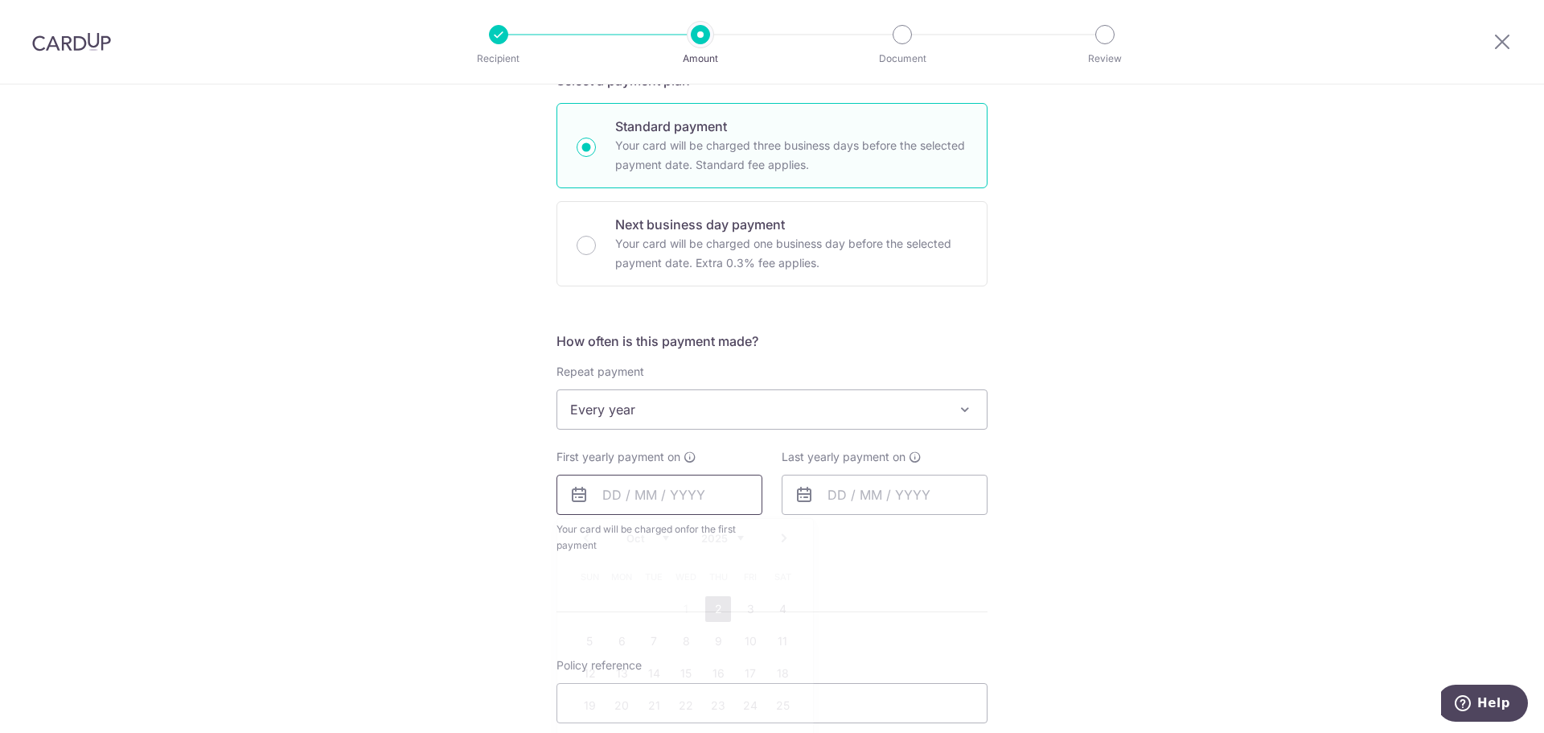
click at [638, 499] on input "text" at bounding box center [659, 494] width 206 height 40
click at [746, 643] on link "10" at bounding box center [750, 641] width 26 height 26
type input "[DATE]"
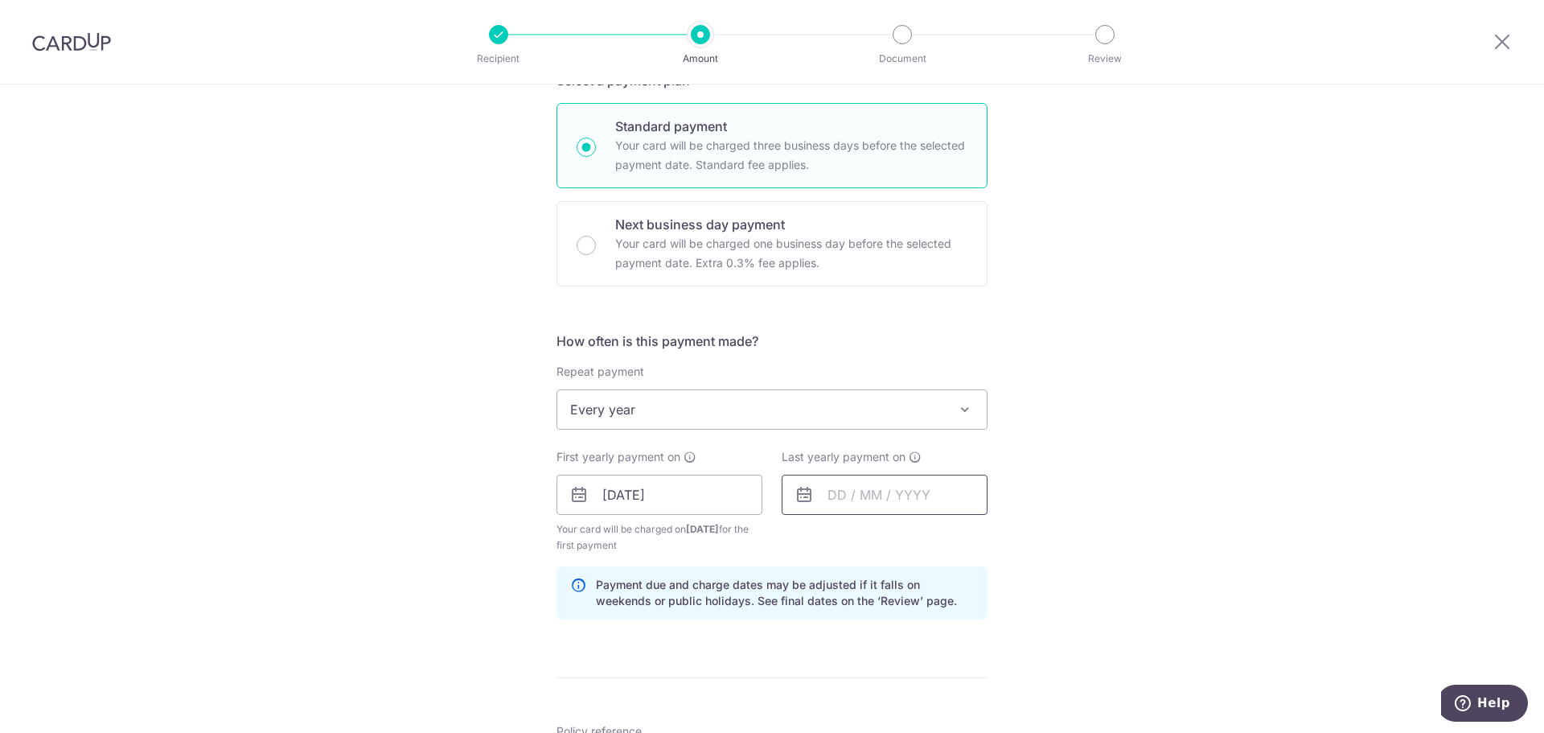
click at [885, 486] on input "text" at bounding box center [885, 494] width 206 height 40
click at [926, 537] on select "2025 2026 2027 2028 2029 2030 2031 2032 2033 2034 2035" at bounding box center [947, 538] width 43 height 13
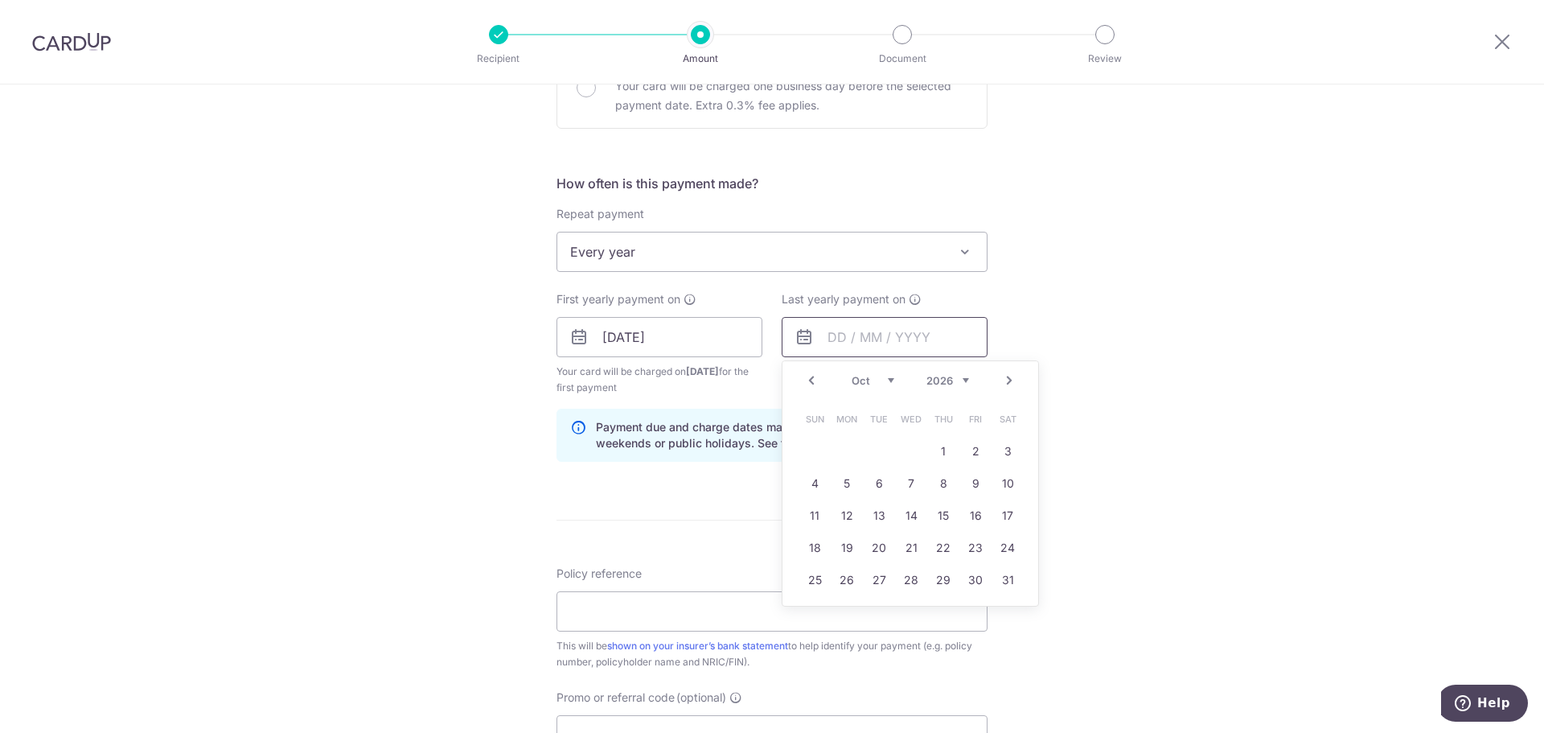
scroll to position [563, 0]
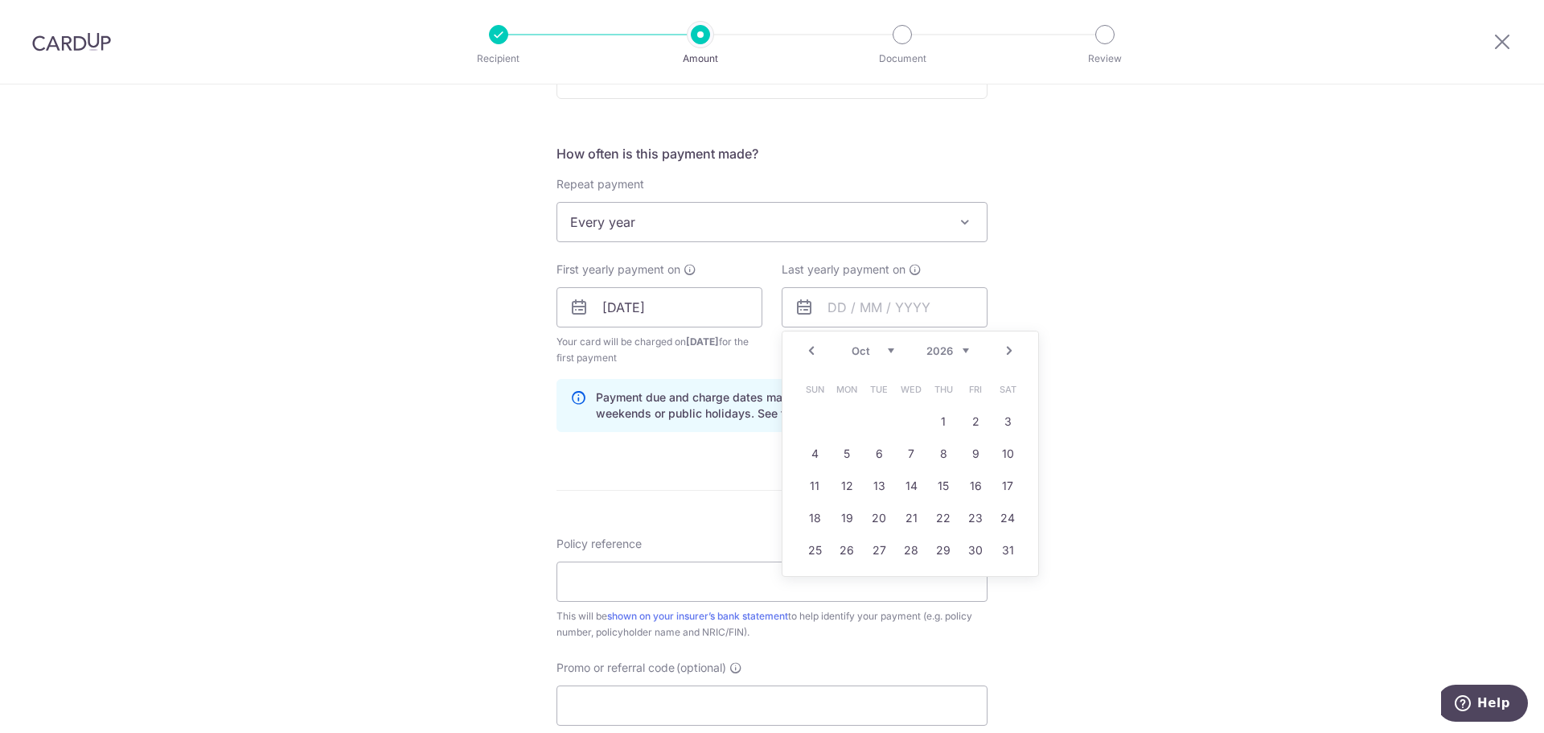
click at [950, 483] on link "15" at bounding box center [943, 486] width 26 height 26
type input "15/10/2026"
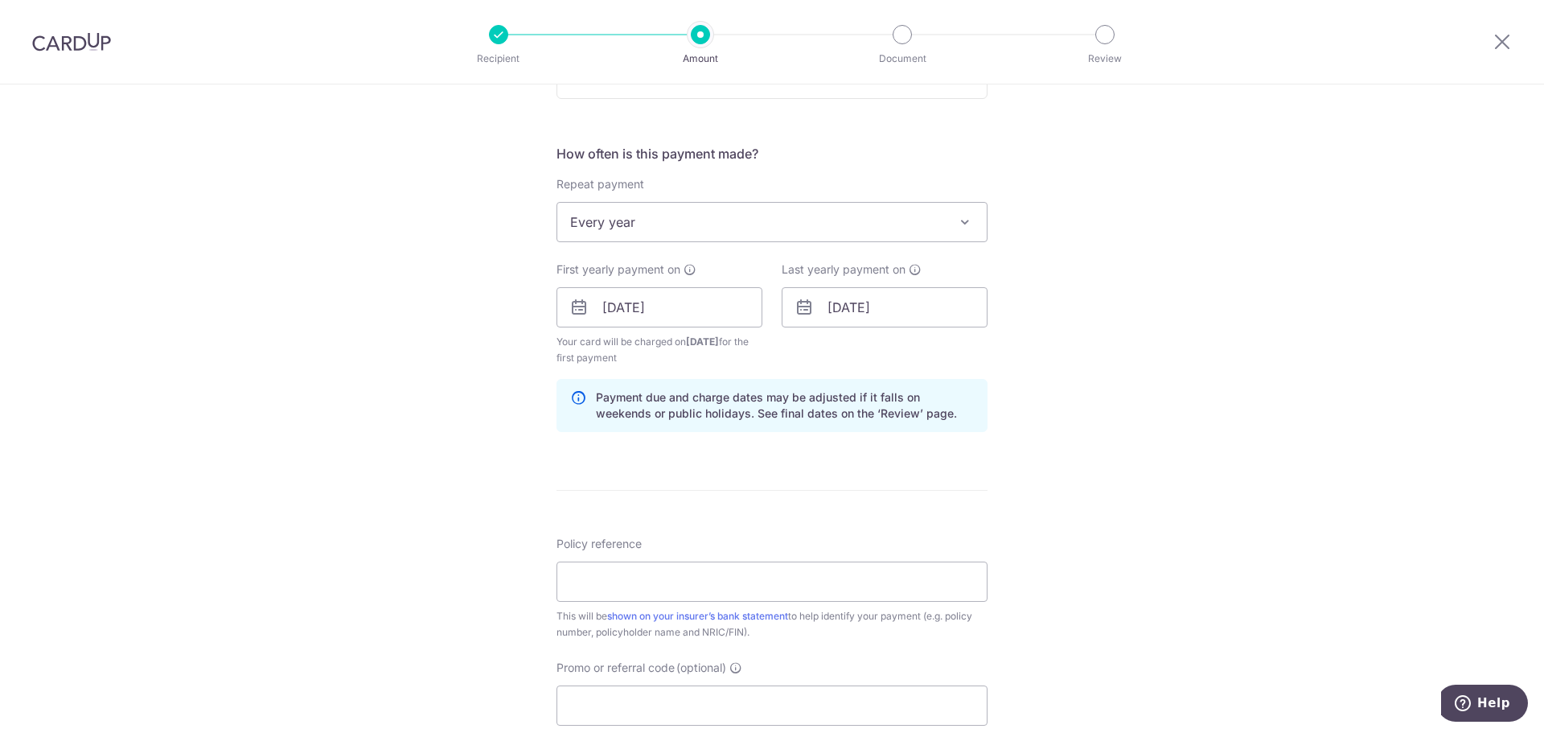
click at [1230, 480] on div "Tell us more about your payment Enter payment amount SGD 1,114.64 1114.64 Selec…" at bounding box center [772, 290] width 1544 height 1537
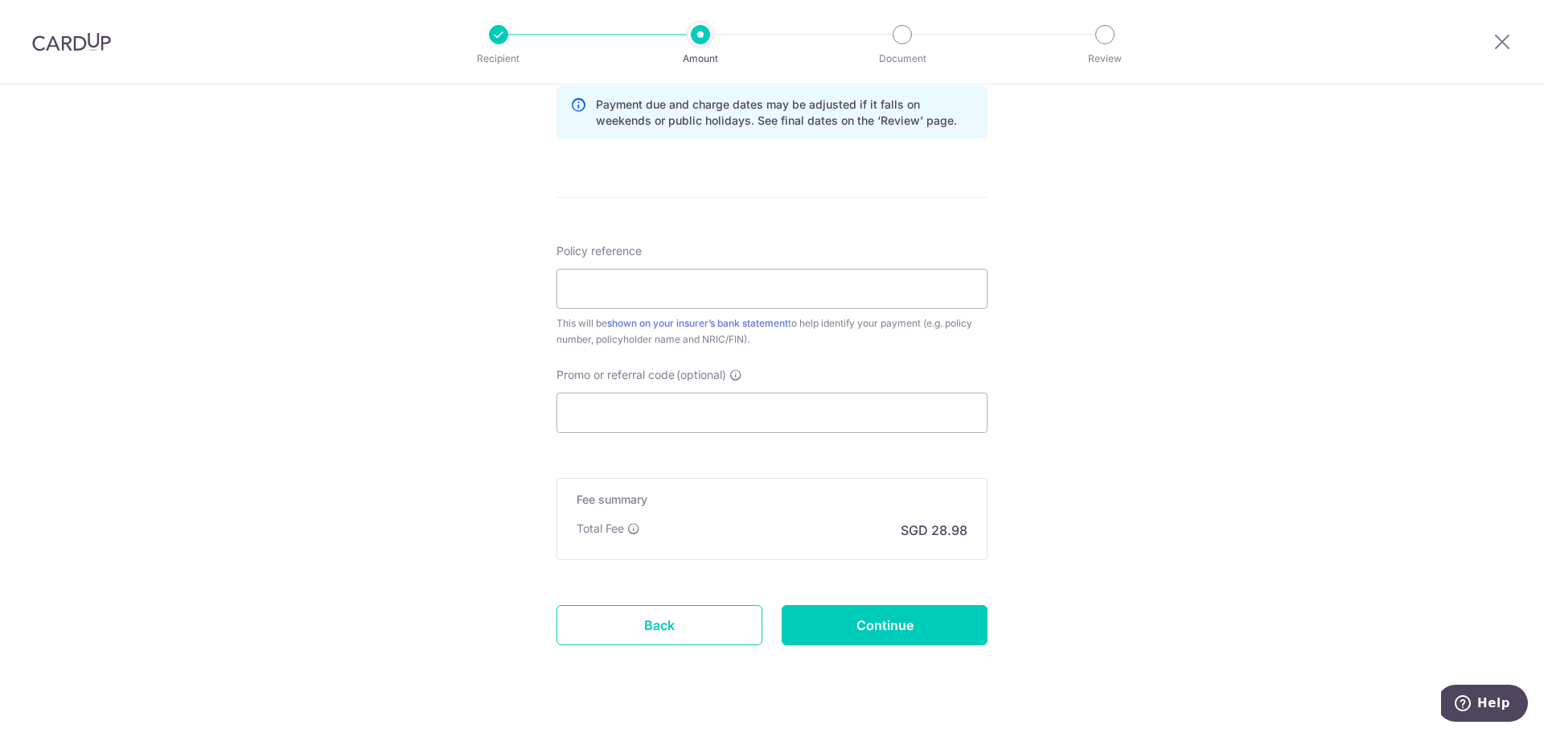
scroll to position [889, 0]
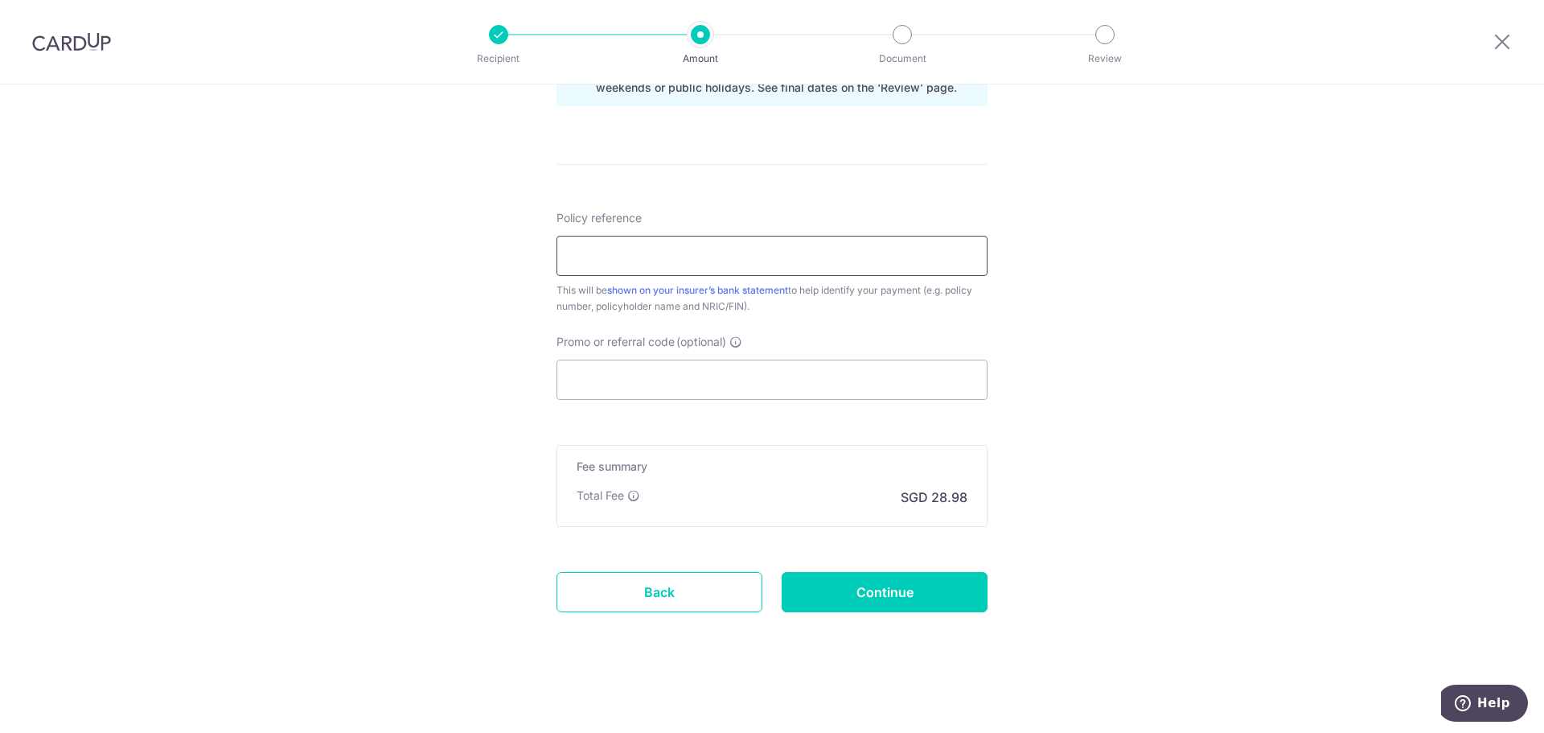
click at [666, 255] on input "Policy reference" at bounding box center [771, 256] width 431 height 40
type input "E238749023"
click at [640, 375] on input "Promo or referral code (optional)" at bounding box center [771, 379] width 431 height 40
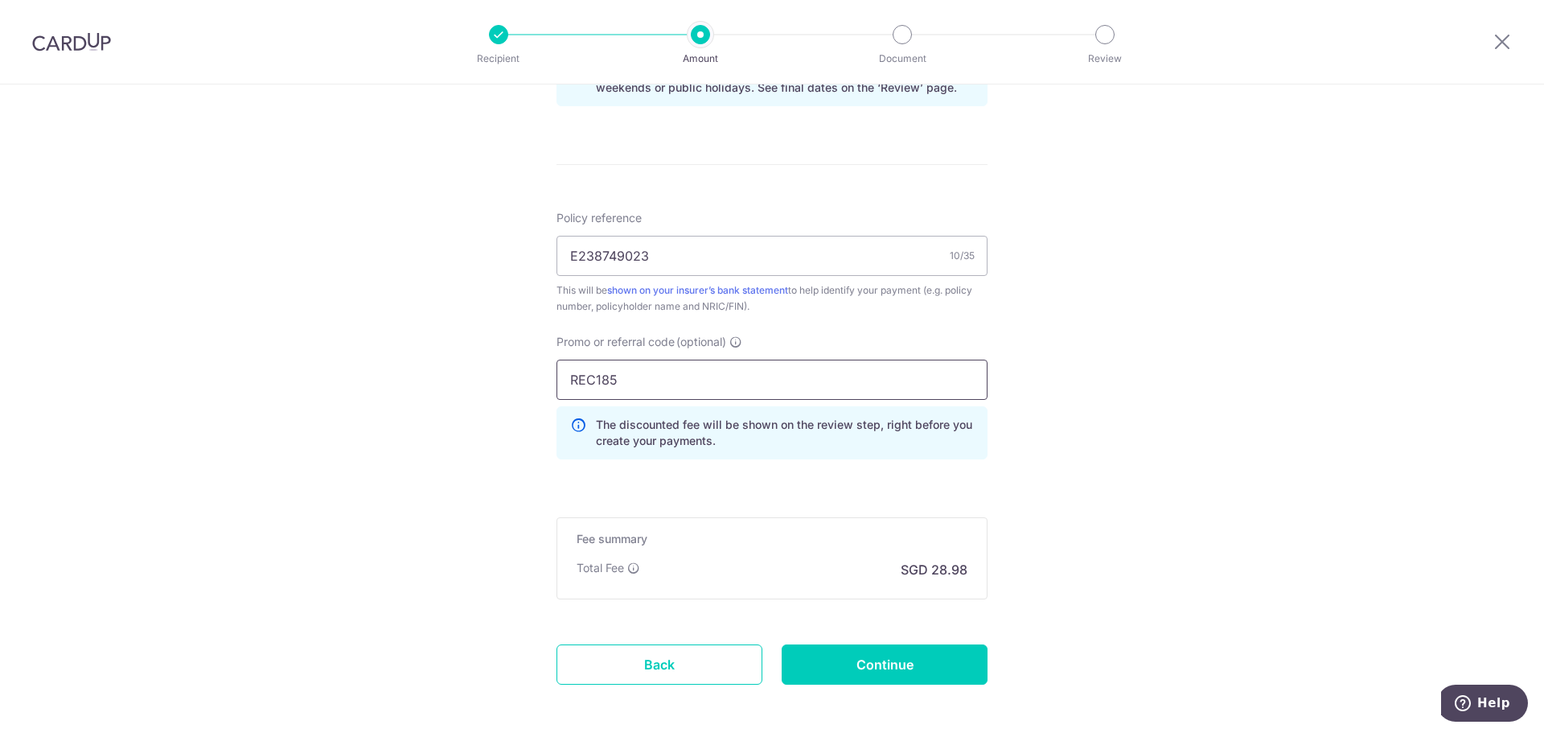
type input "REC185"
click at [1201, 523] on div "Tell us more about your payment Enter payment amount SGD 1,114.64 1114.64 Selec…" at bounding box center [772, 0] width 1544 height 1609
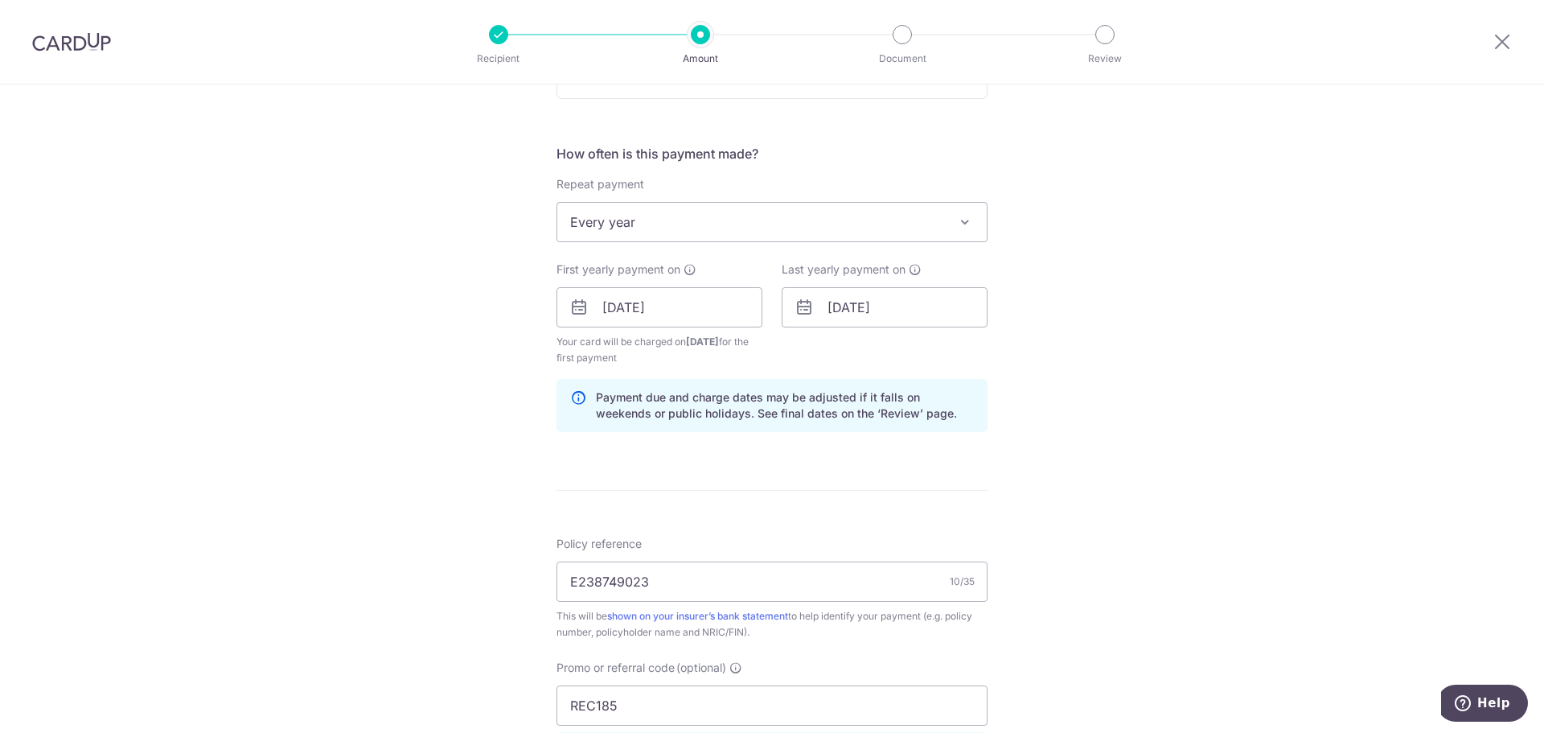
scroll to position [961, 0]
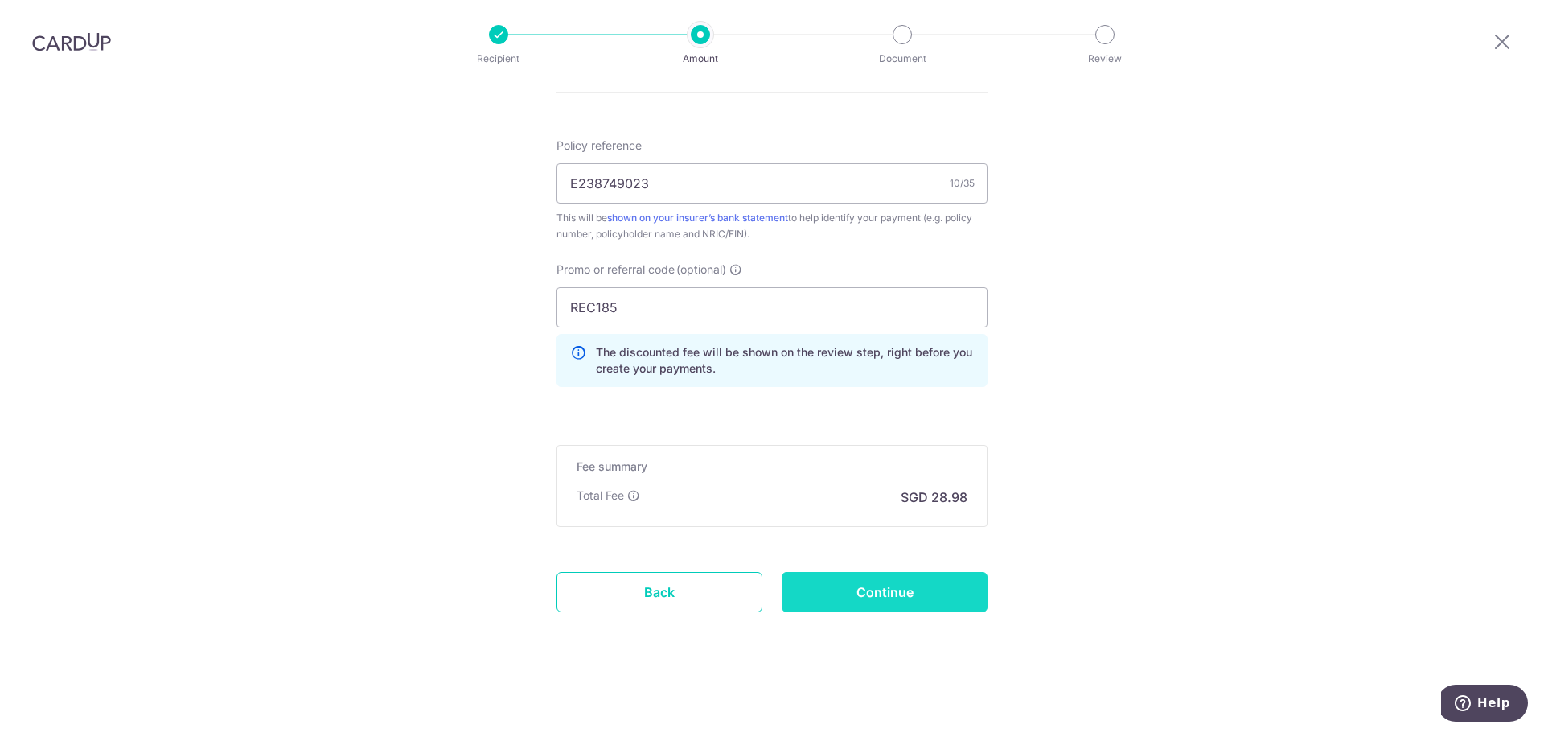
click at [913, 588] on input "Continue" at bounding box center [885, 592] width 206 height 40
type input "1,114.64"
type input "Create Schedule"
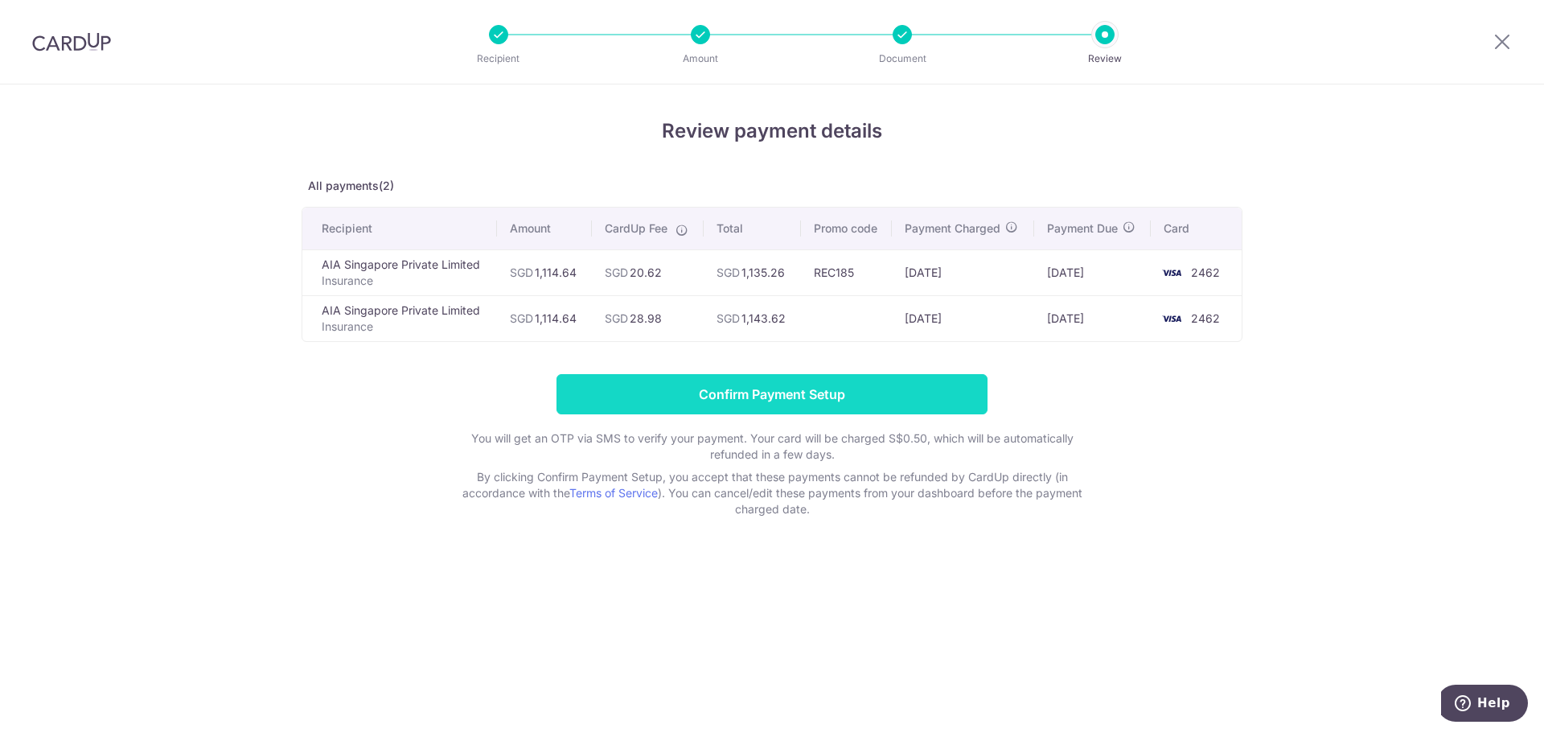
click at [814, 400] on input "Confirm Payment Setup" at bounding box center [771, 394] width 431 height 40
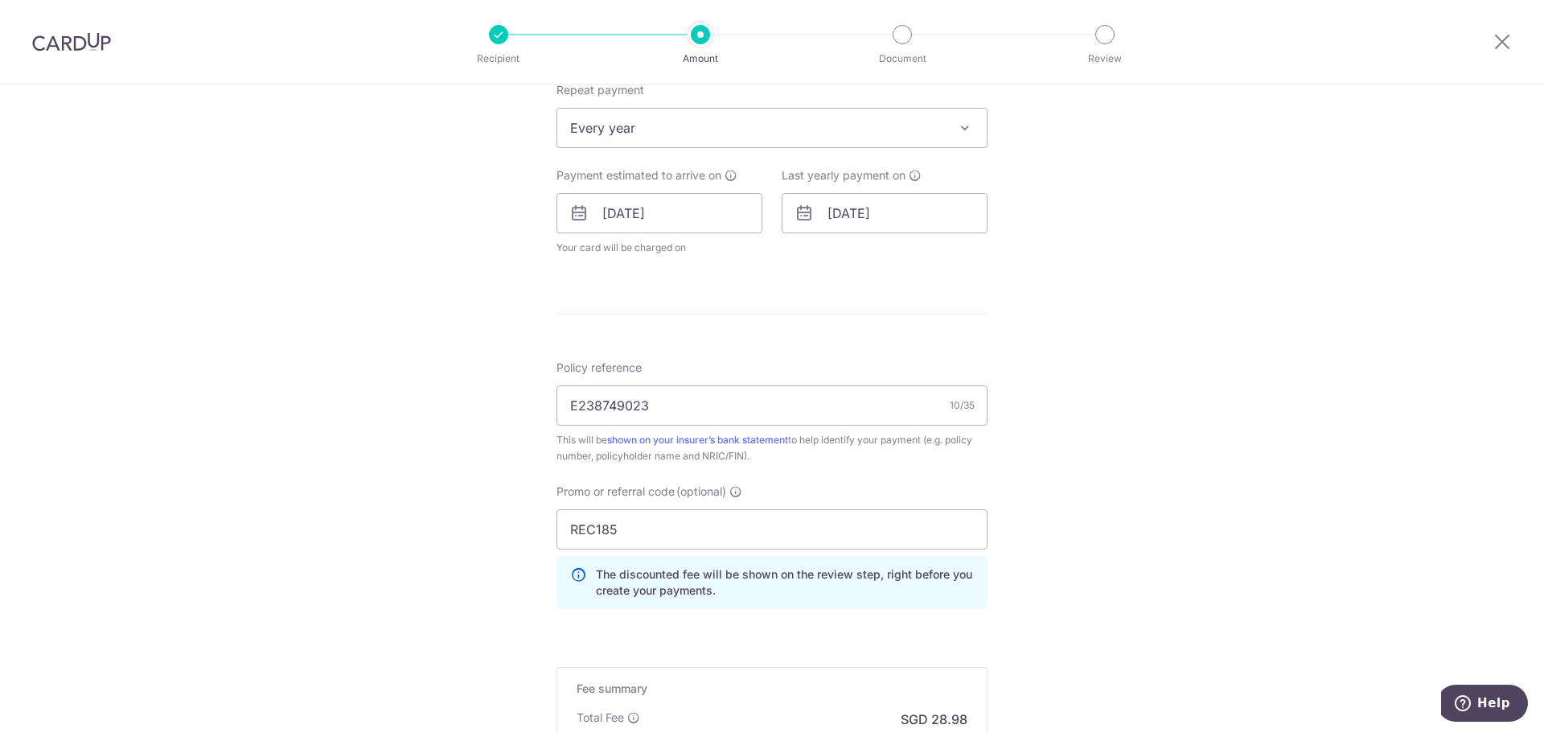
scroll to position [945, 0]
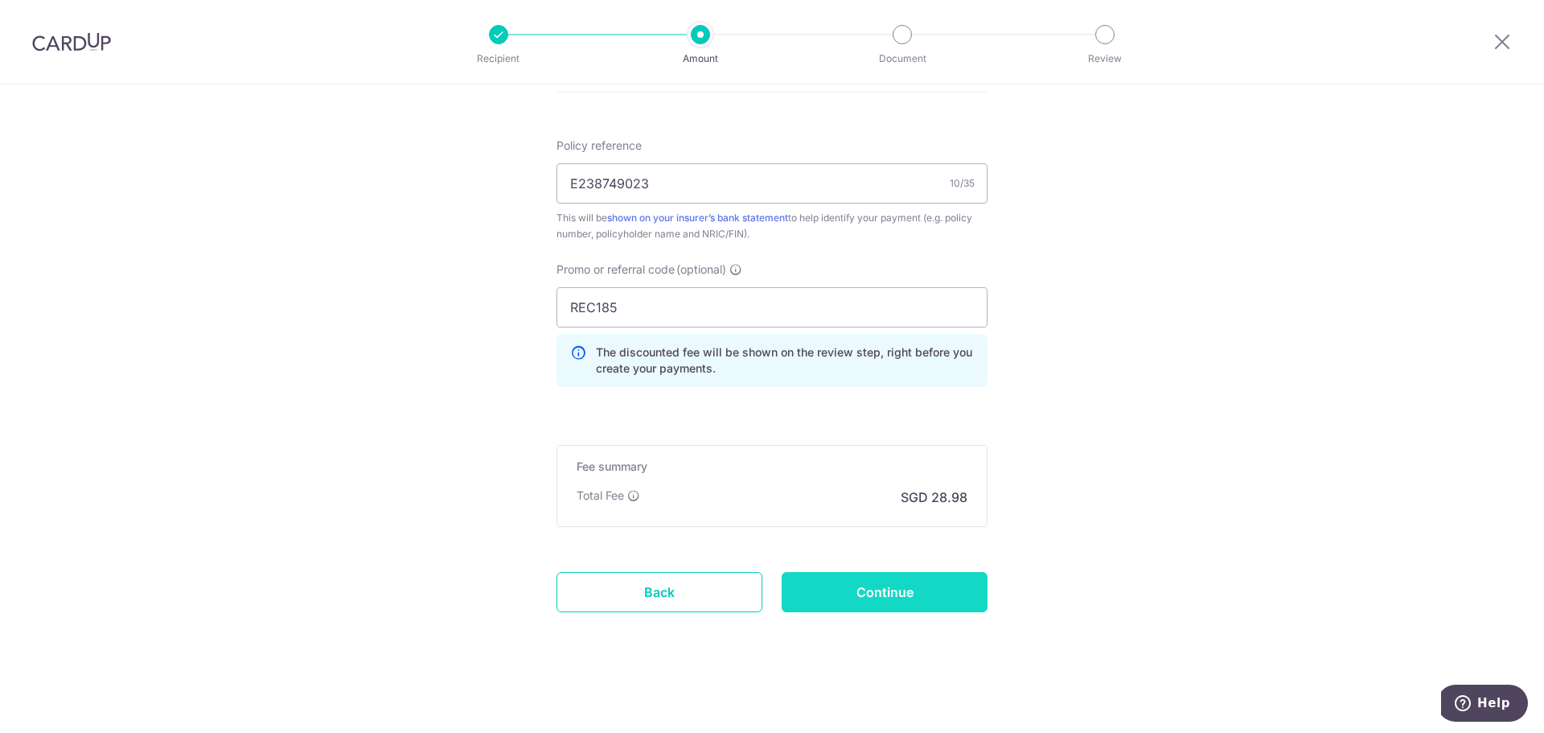
click at [916, 594] on input "Continue" at bounding box center [885, 592] width 206 height 40
type input "Update Schedule"
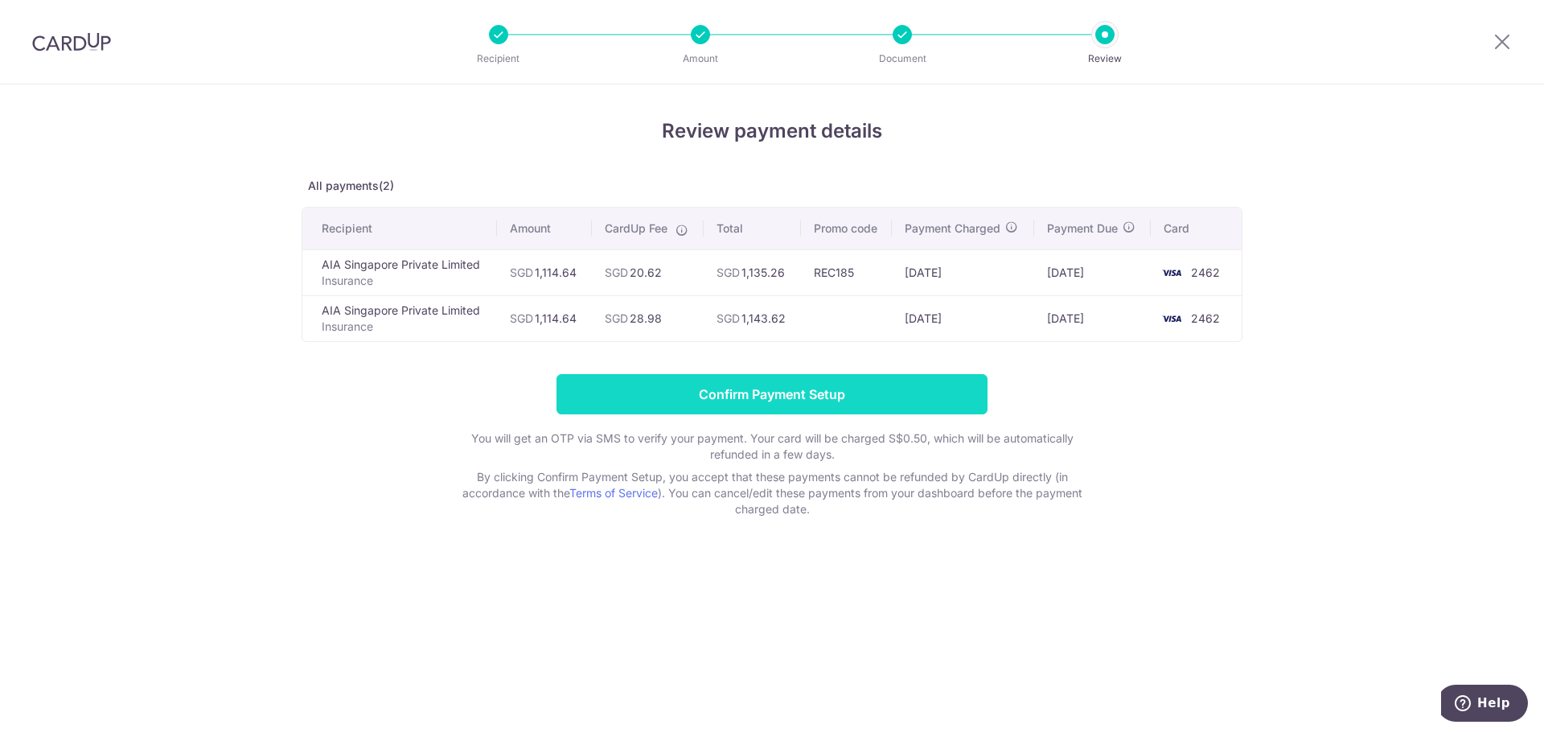
click at [741, 388] on input "Confirm Payment Setup" at bounding box center [771, 394] width 431 height 40
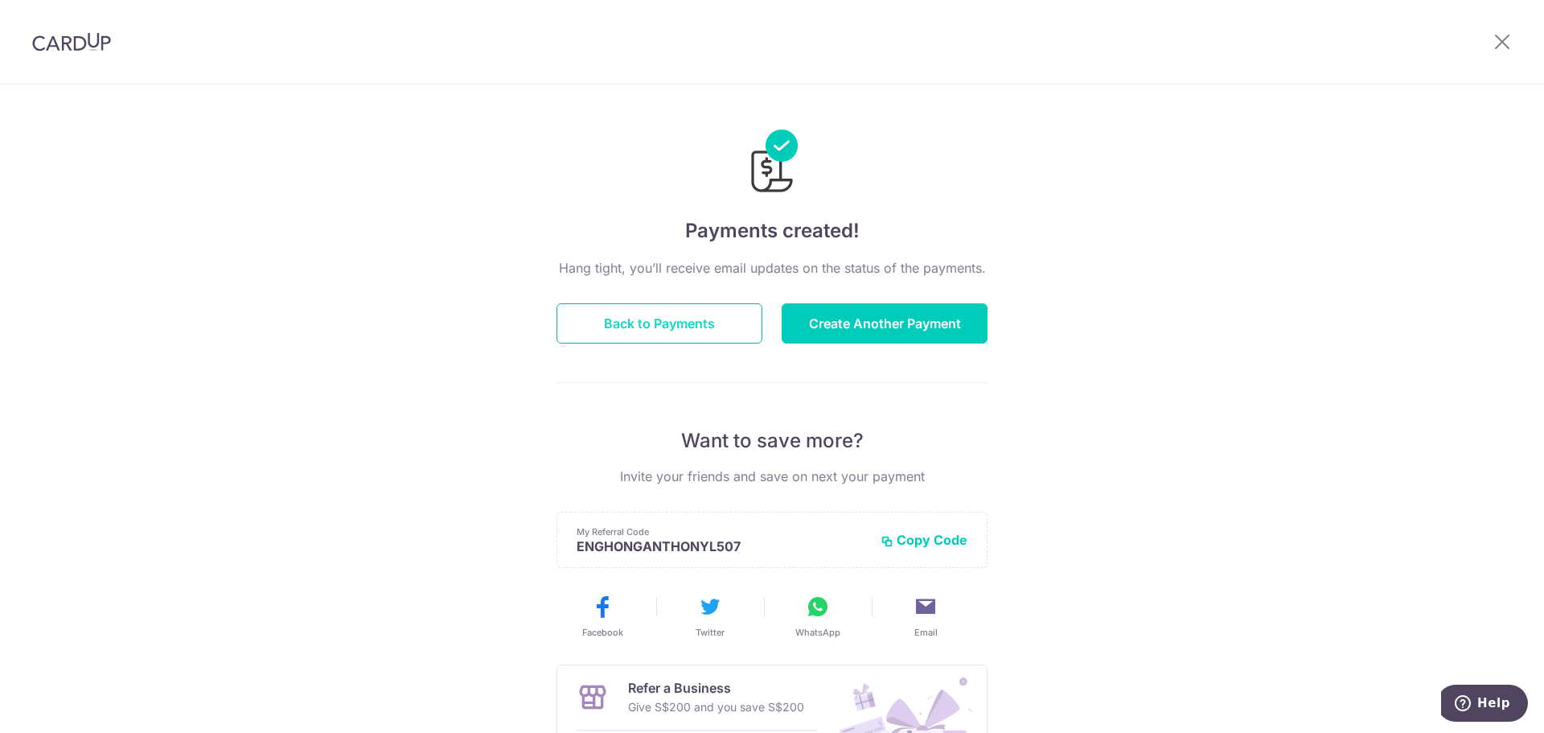
click at [629, 329] on button "Back to Payments" at bounding box center [659, 323] width 206 height 40
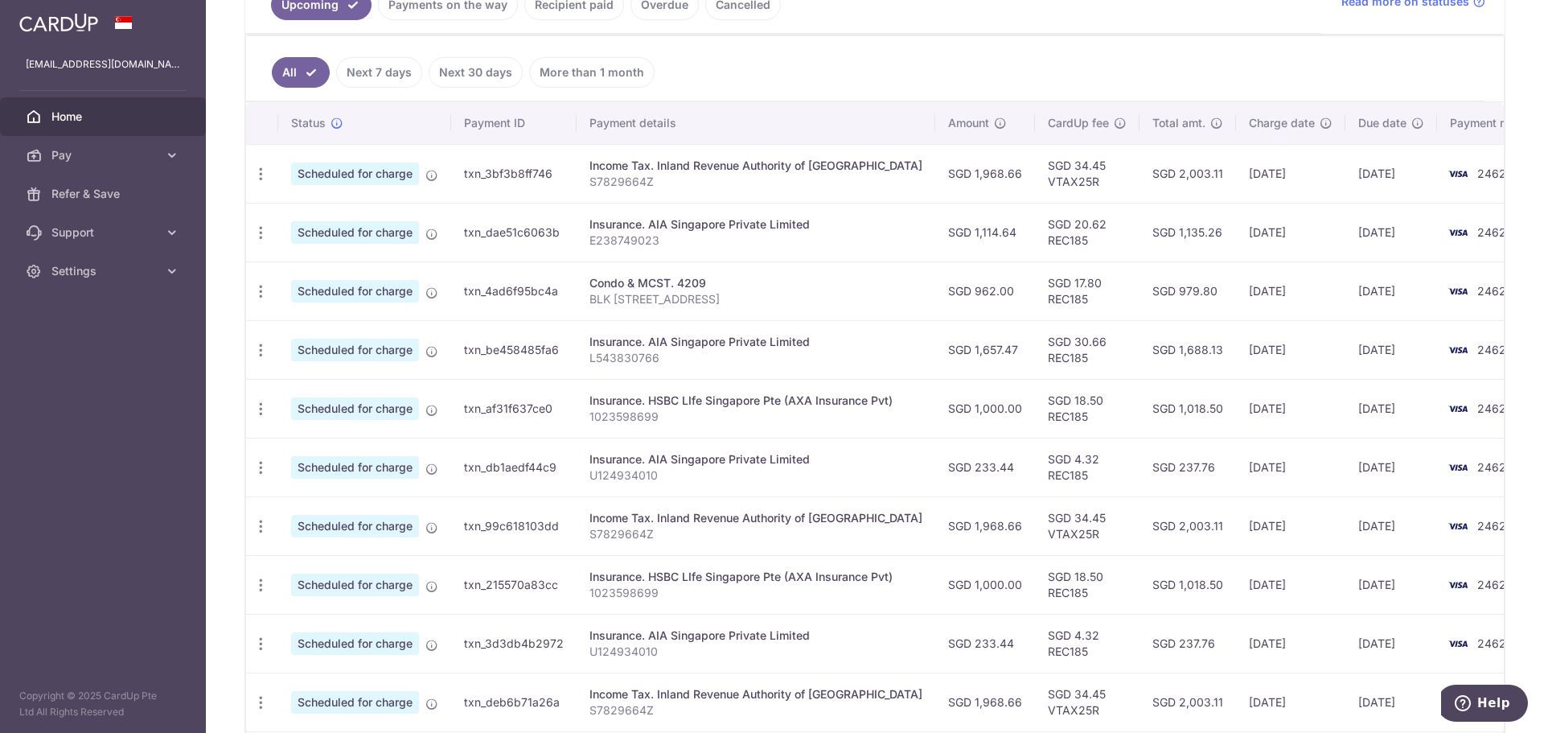
scroll to position [519, 0]
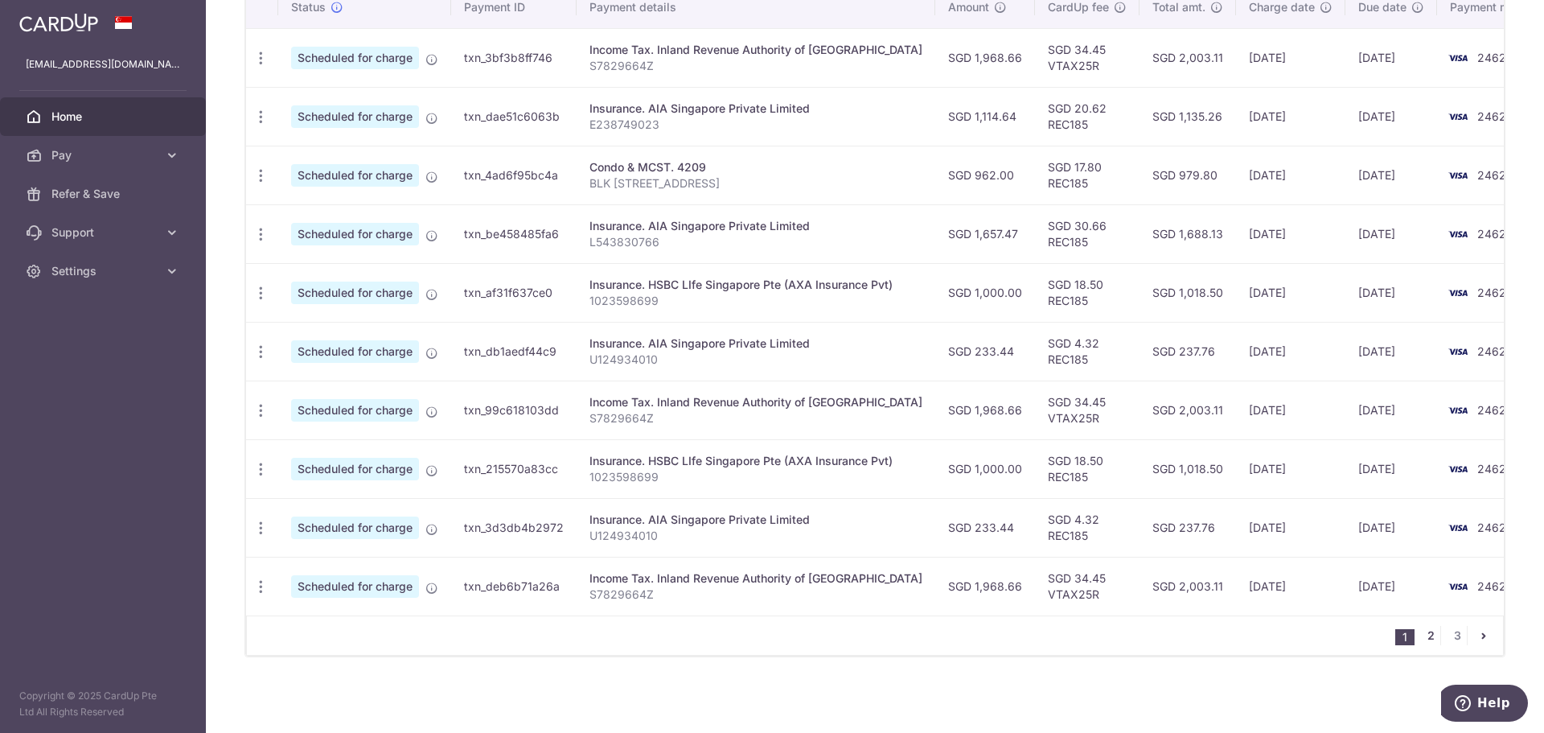
click at [1430, 634] on link "2" at bounding box center [1430, 635] width 19 height 19
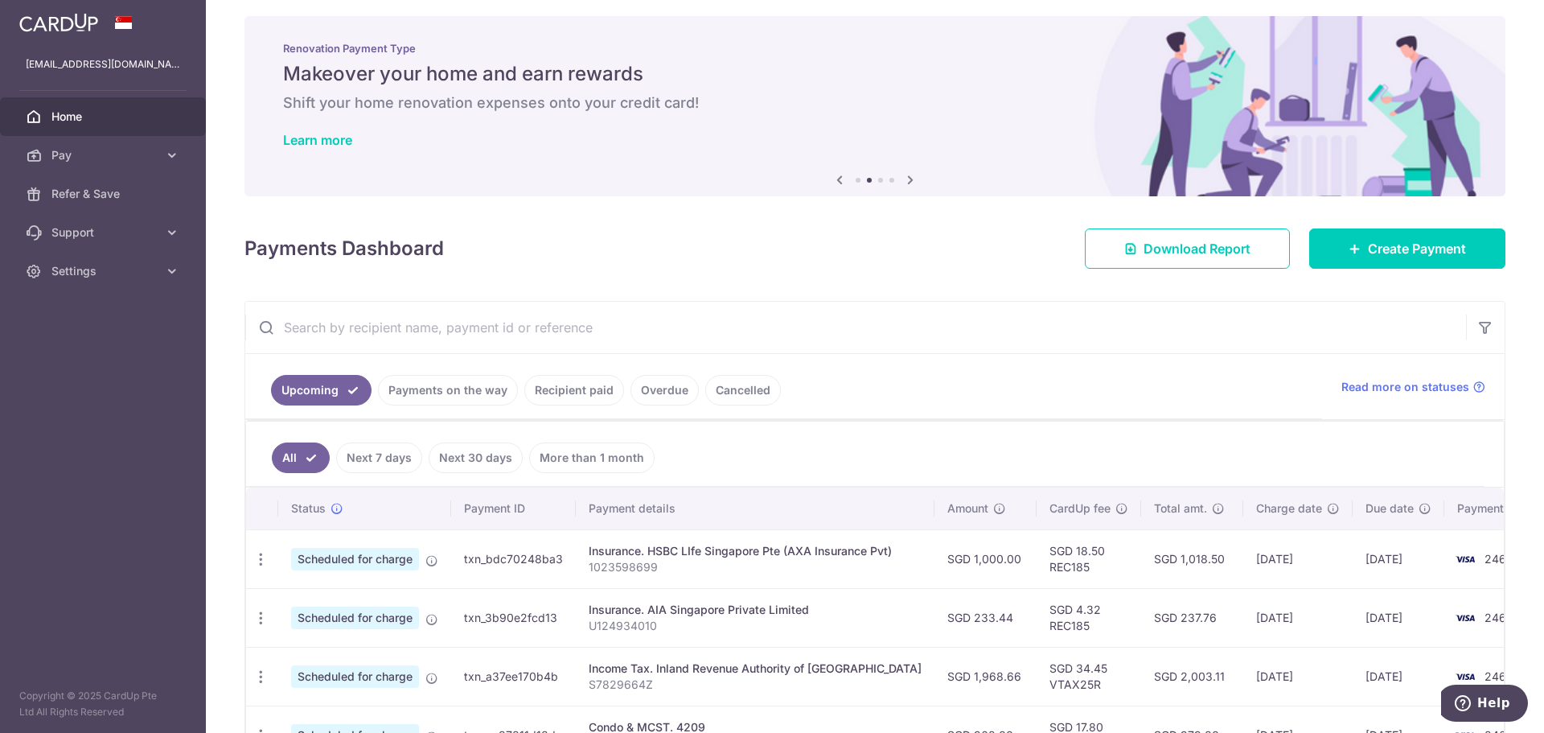
scroll to position [0, 0]
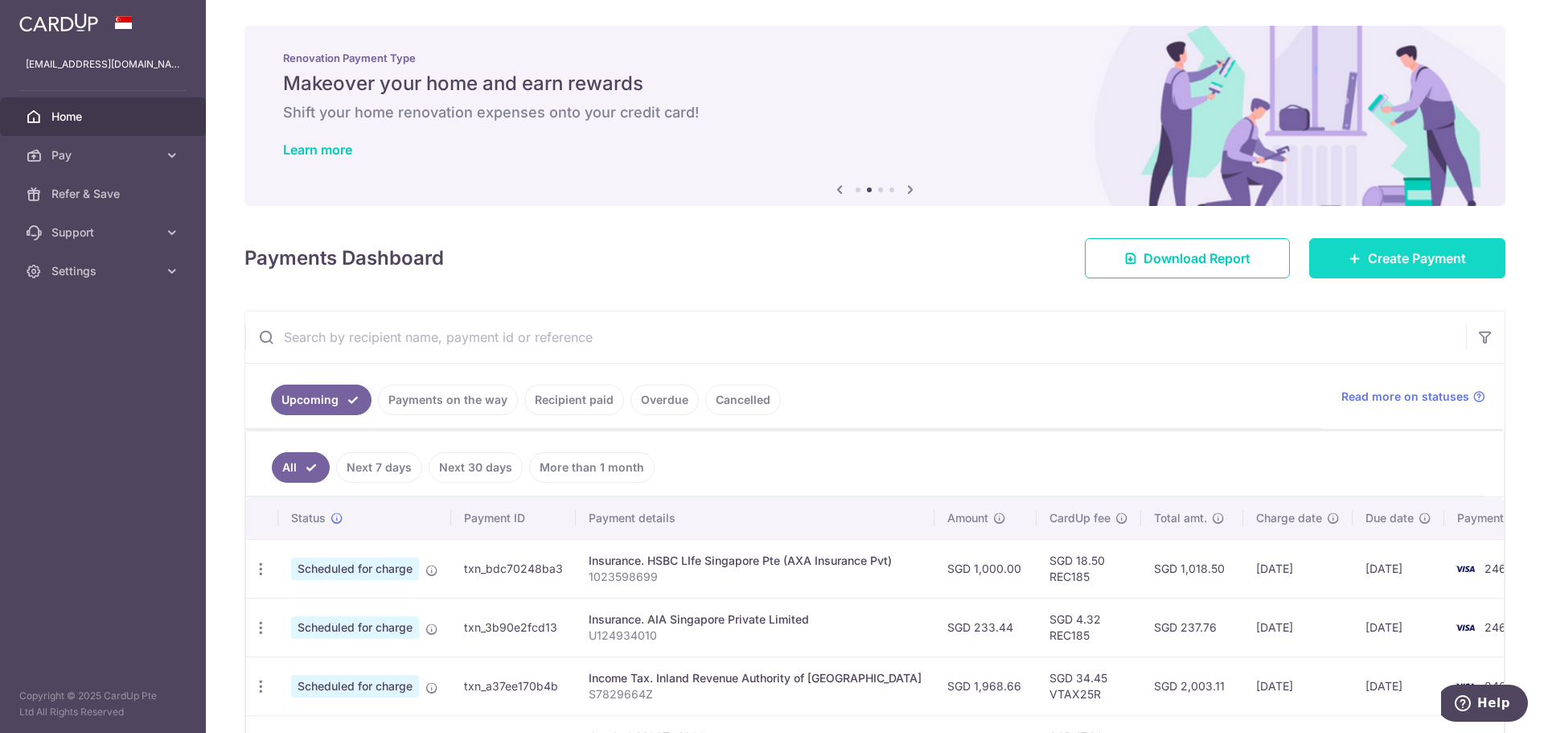
click at [1349, 257] on icon at bounding box center [1354, 258] width 13 height 13
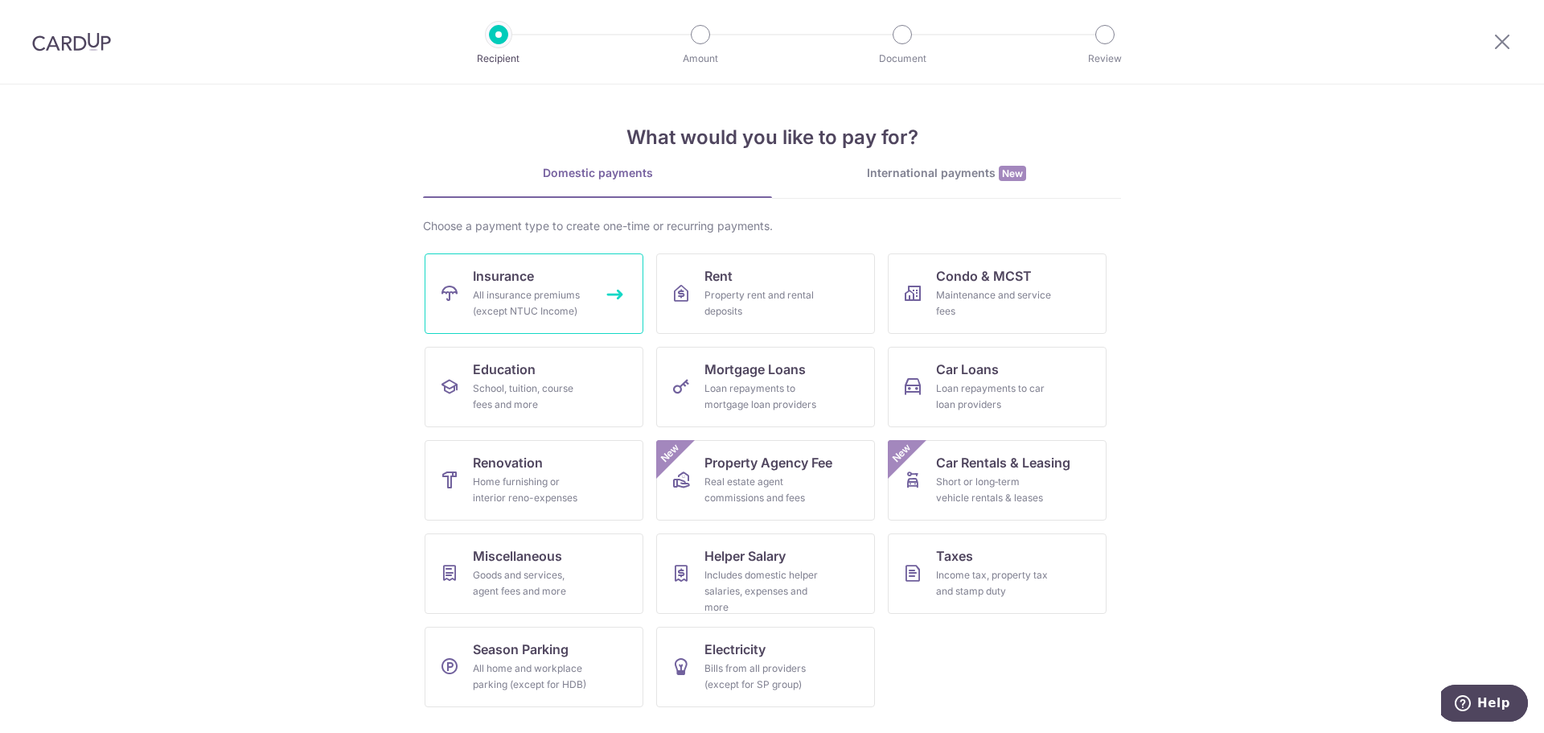
click at [566, 292] on div "All insurance premiums (except NTUC Income)" at bounding box center [531, 303] width 116 height 32
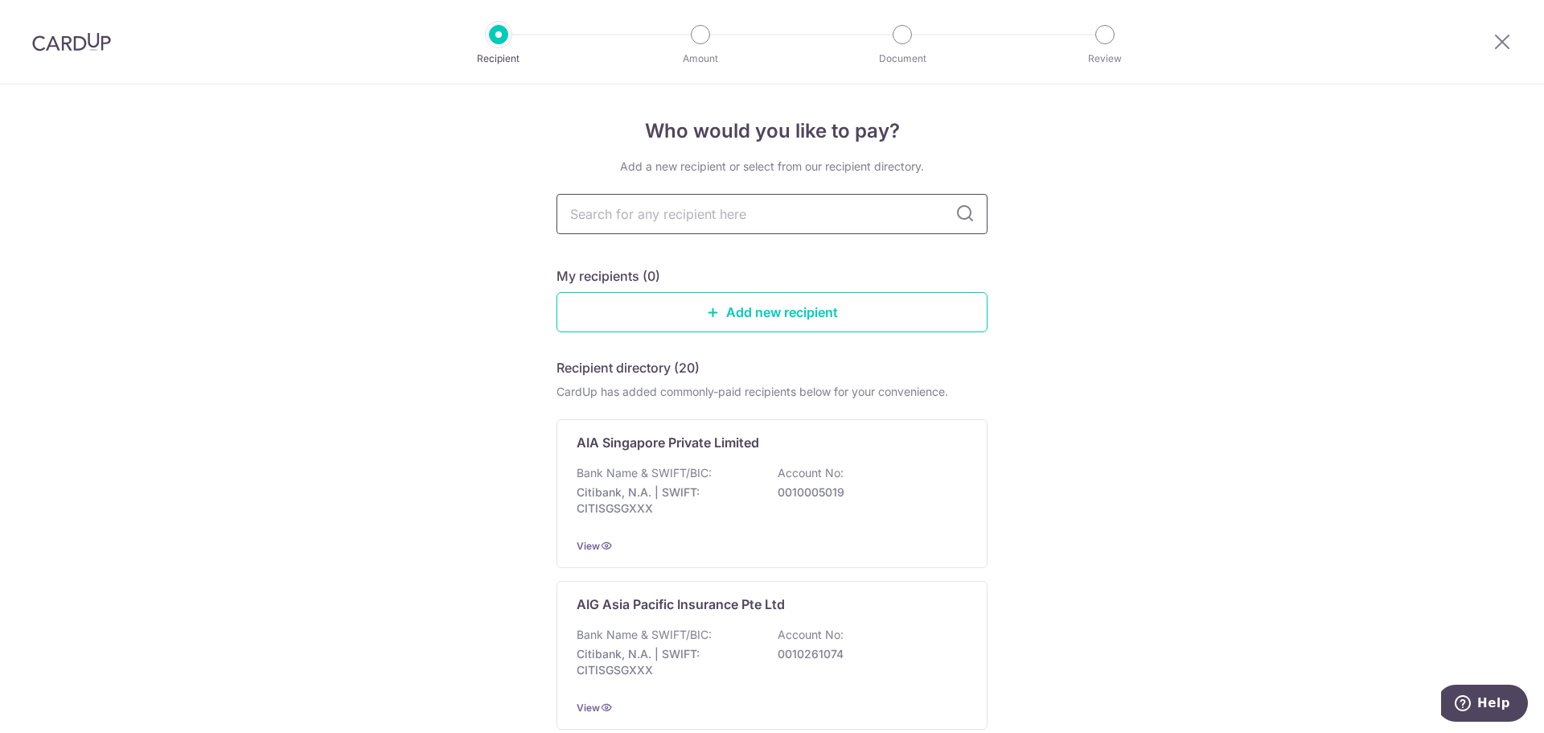
click at [715, 207] on input "text" at bounding box center [771, 214] width 431 height 40
type input "E"
click at [745, 490] on p "Citibank, N.A. | SWIFT: CITISGSGXXX" at bounding box center [667, 500] width 180 height 32
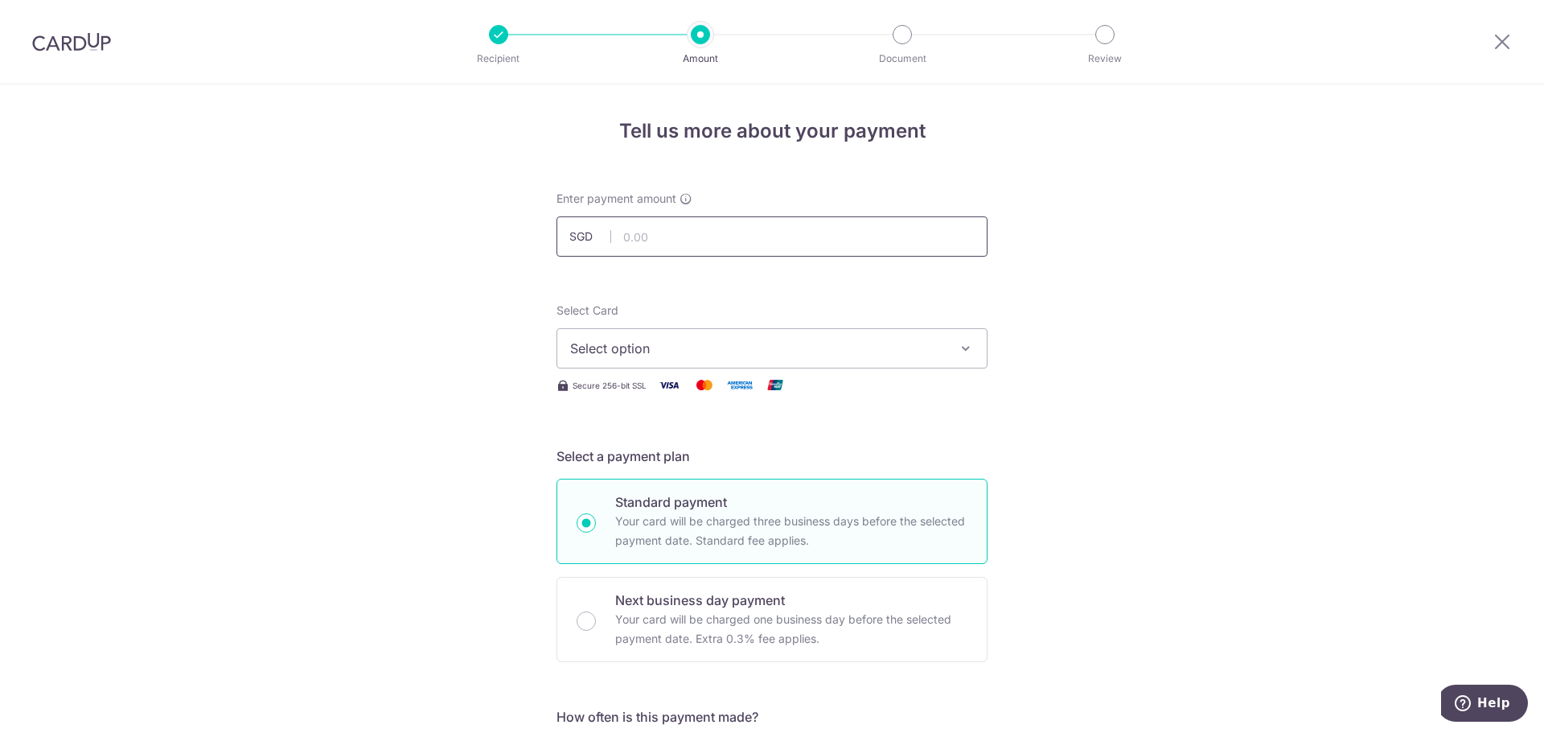
drag, startPoint x: 0, startPoint y: 0, endPoint x: 664, endPoint y: 236, distance: 704.7
click at [664, 236] on input "text" at bounding box center [771, 236] width 431 height 40
type input "2,405.81"
drag, startPoint x: 1348, startPoint y: 341, endPoint x: 1303, endPoint y: 353, distance: 47.4
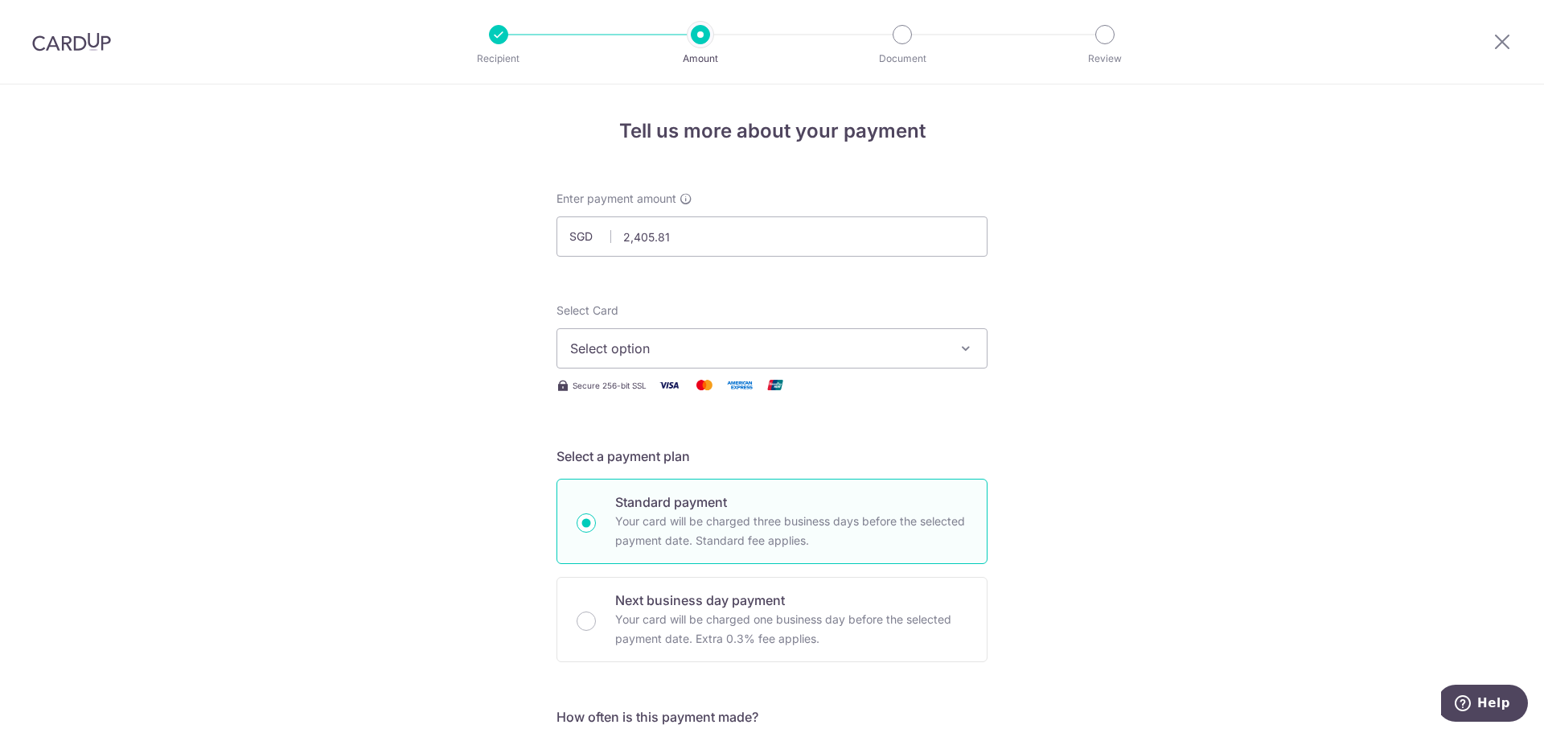
click at [702, 347] on span "Select option" at bounding box center [757, 348] width 375 height 19
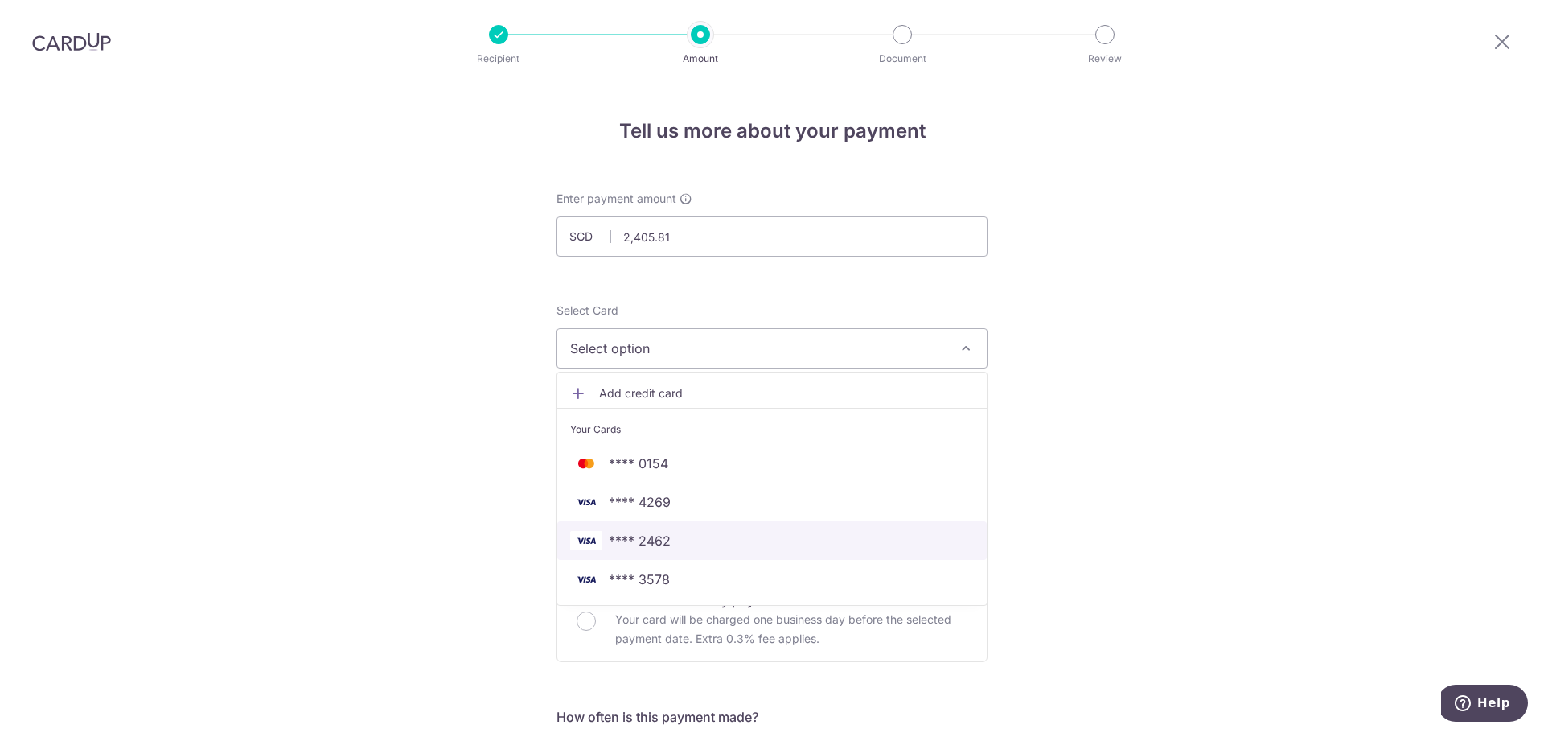
click at [663, 534] on span "**** 2462" at bounding box center [640, 540] width 62 height 19
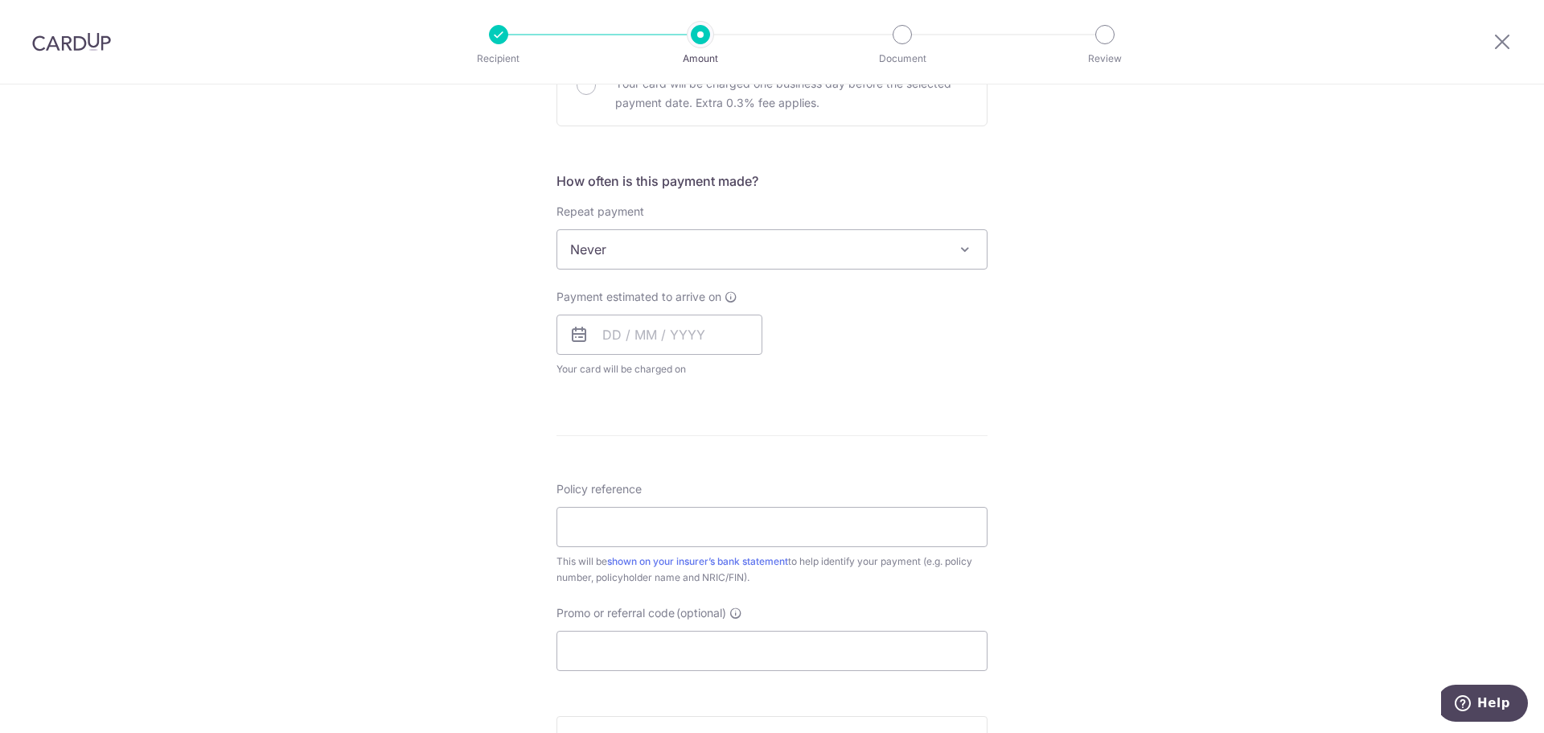
scroll to position [563, 0]
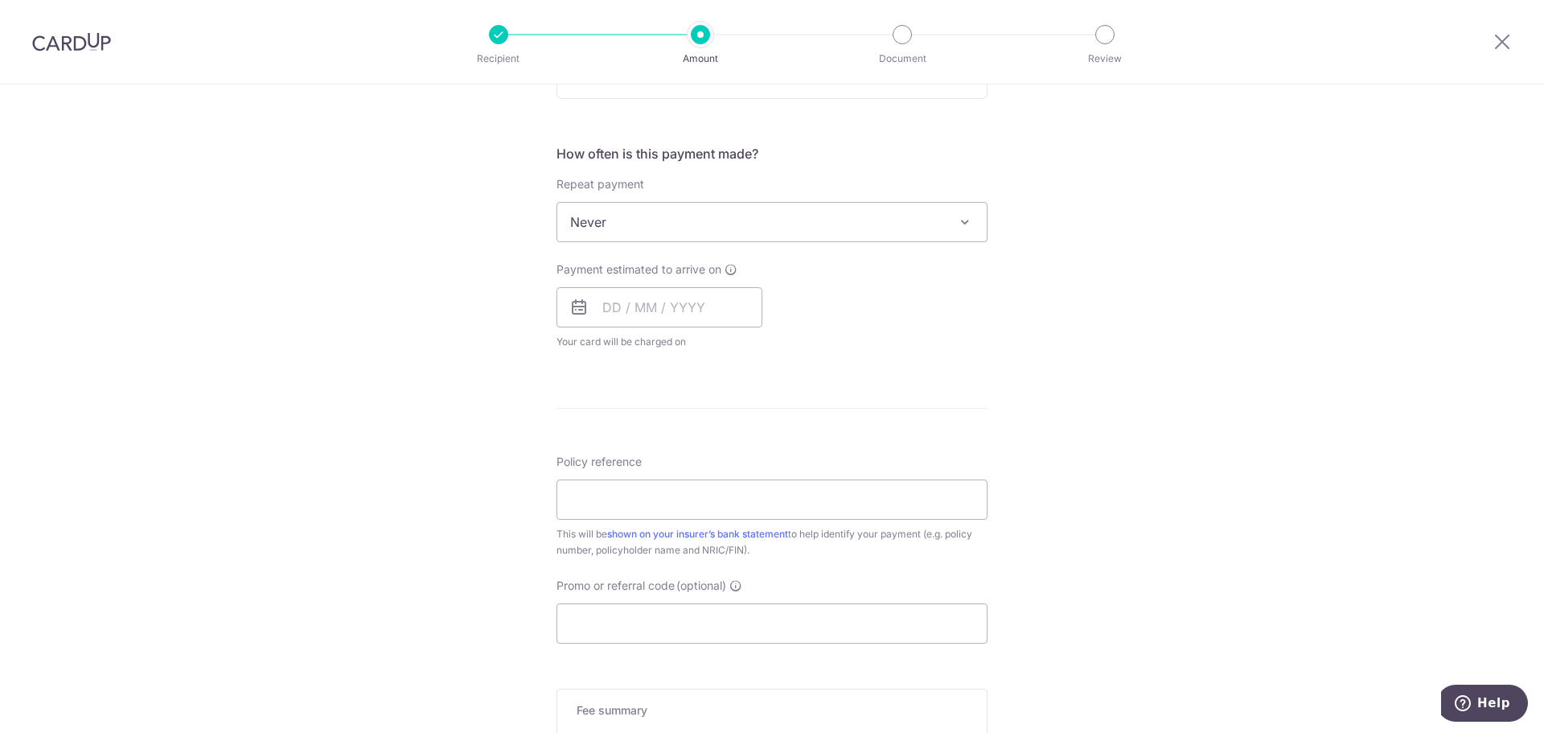
click at [712, 223] on span "Never" at bounding box center [771, 222] width 429 height 39
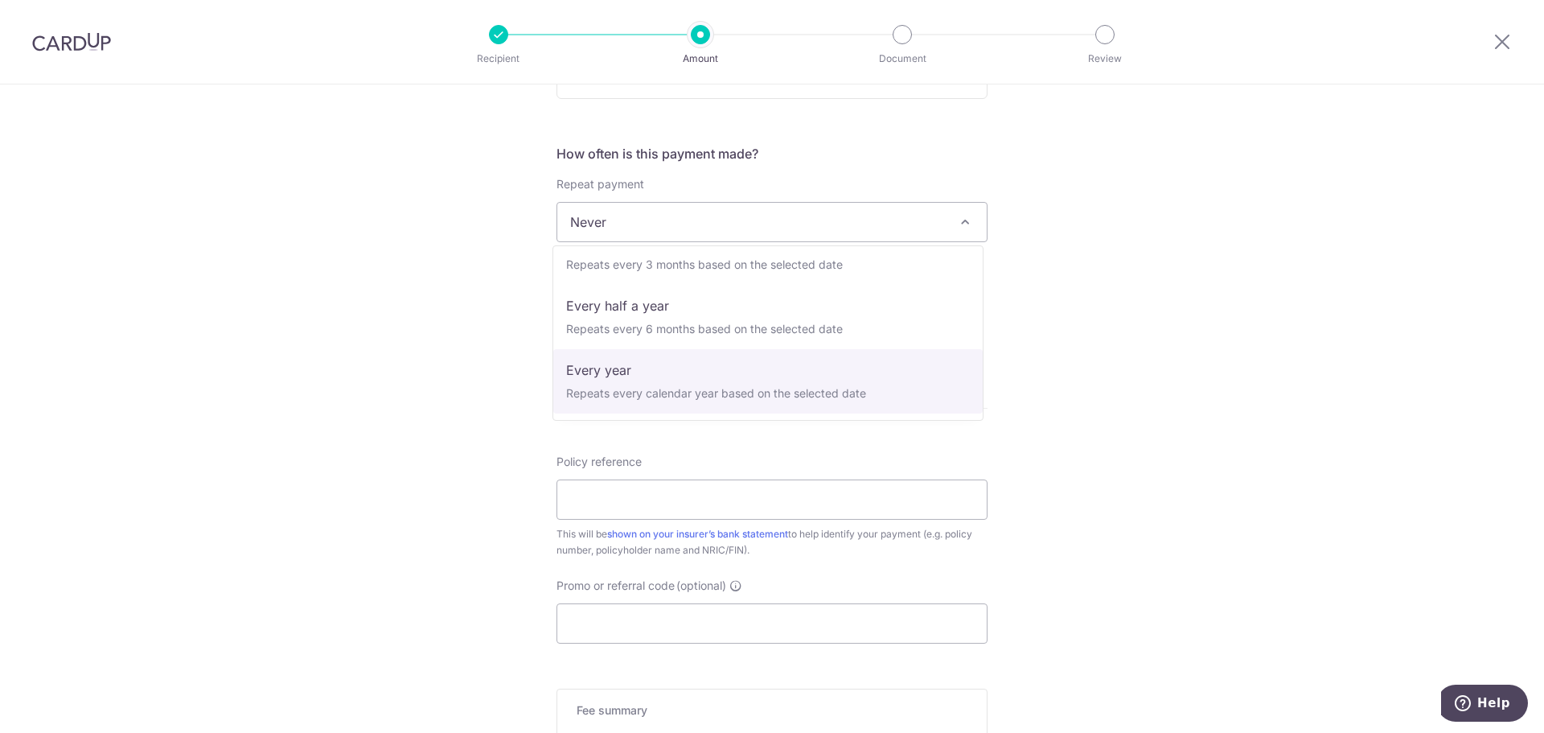
select select "6"
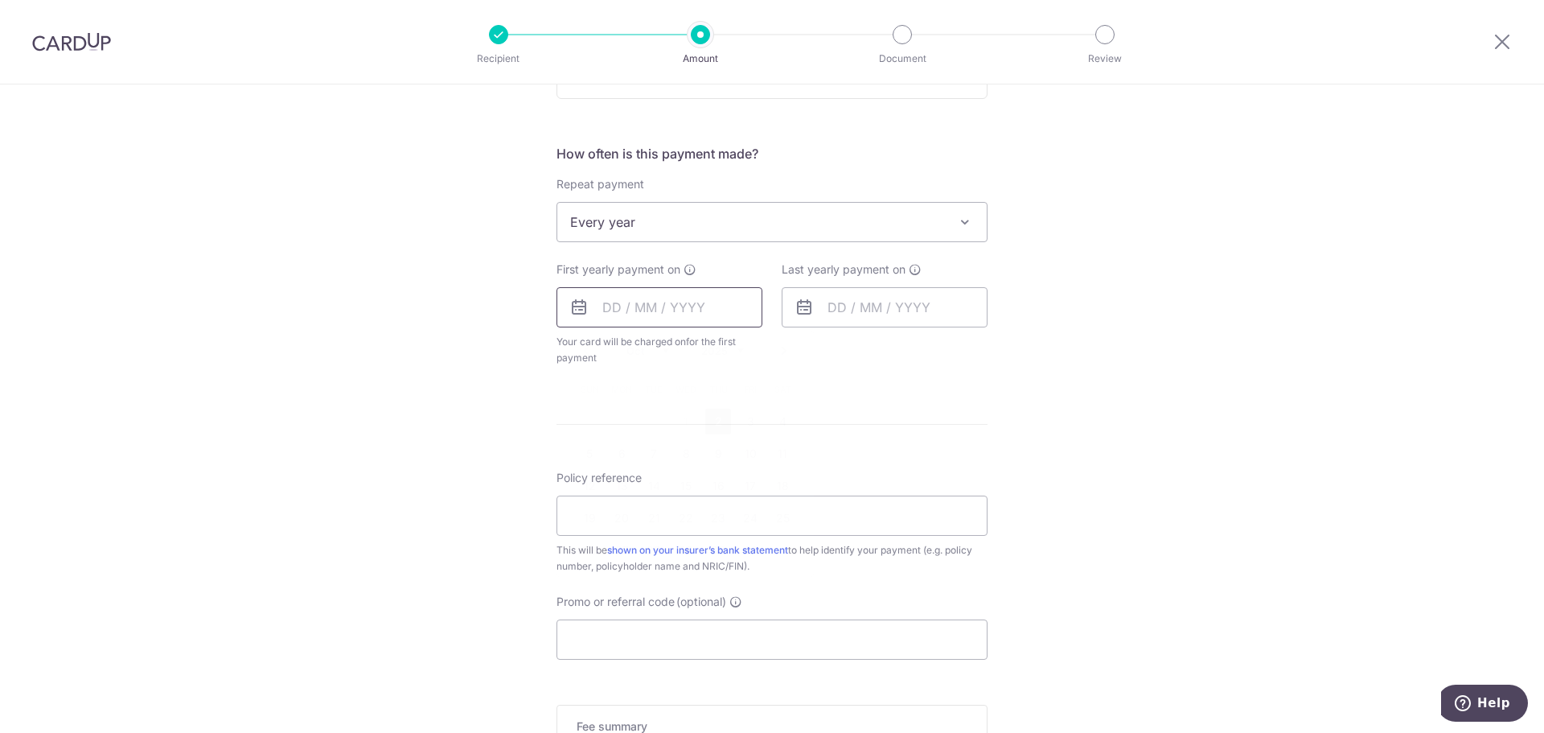
click at [671, 303] on input "text" at bounding box center [659, 307] width 206 height 40
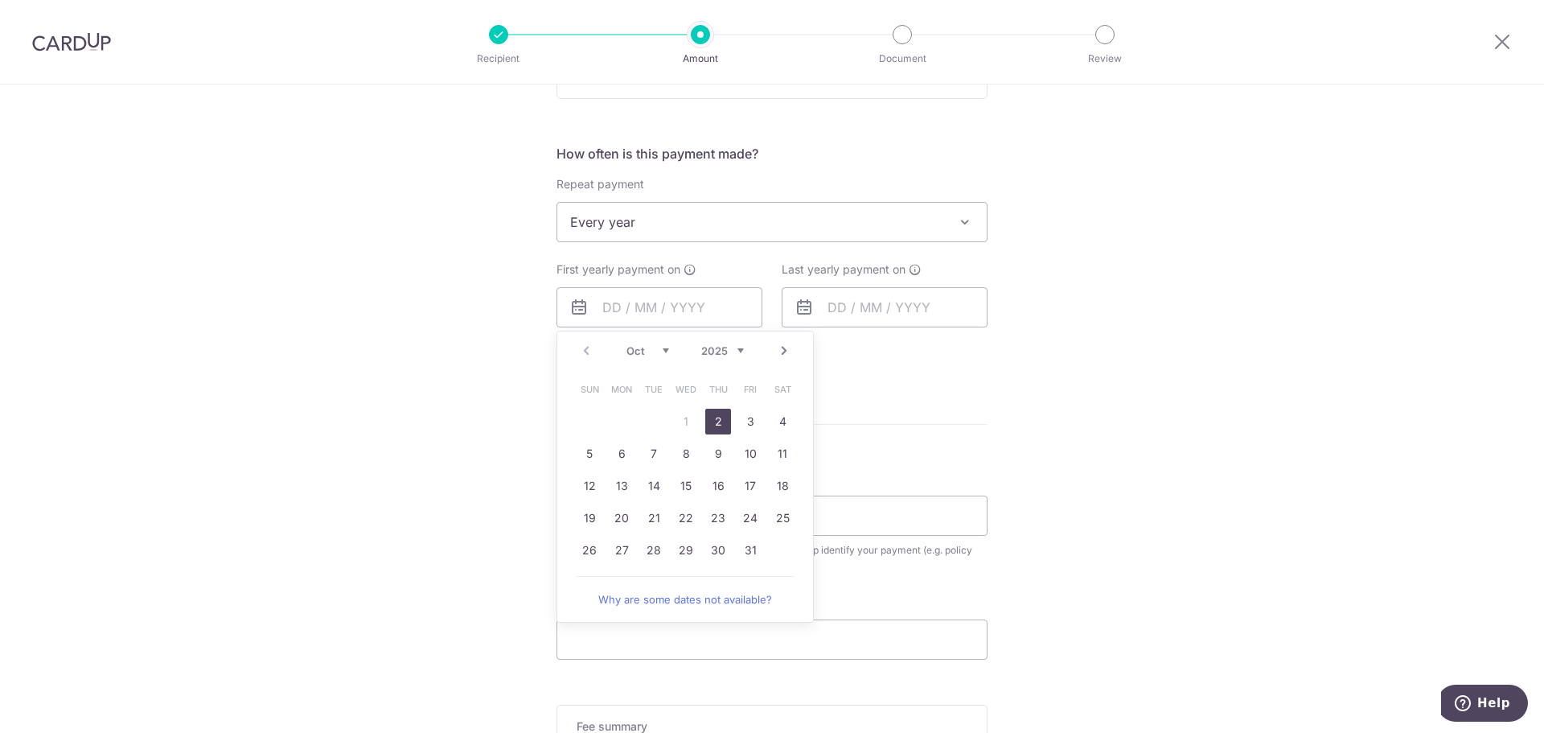
drag, startPoint x: 1246, startPoint y: 359, endPoint x: 1017, endPoint y: 333, distance: 229.9
click at [1246, 359] on div "Tell us more about your payment Enter payment amount SGD 2,405.81 2405.81 Selec…" at bounding box center [772, 257] width 1544 height 1471
click at [646, 304] on input "text" at bounding box center [659, 307] width 206 height 40
click at [728, 348] on select "2025 2026 2027 2028 2029 2030 2031 2032 2033 2034 2035" at bounding box center [722, 350] width 43 height 13
click at [638, 356] on select "Jan Feb Mar Apr May Jun Jul Aug Sep Oct Nov Dec" at bounding box center [647, 350] width 43 height 13
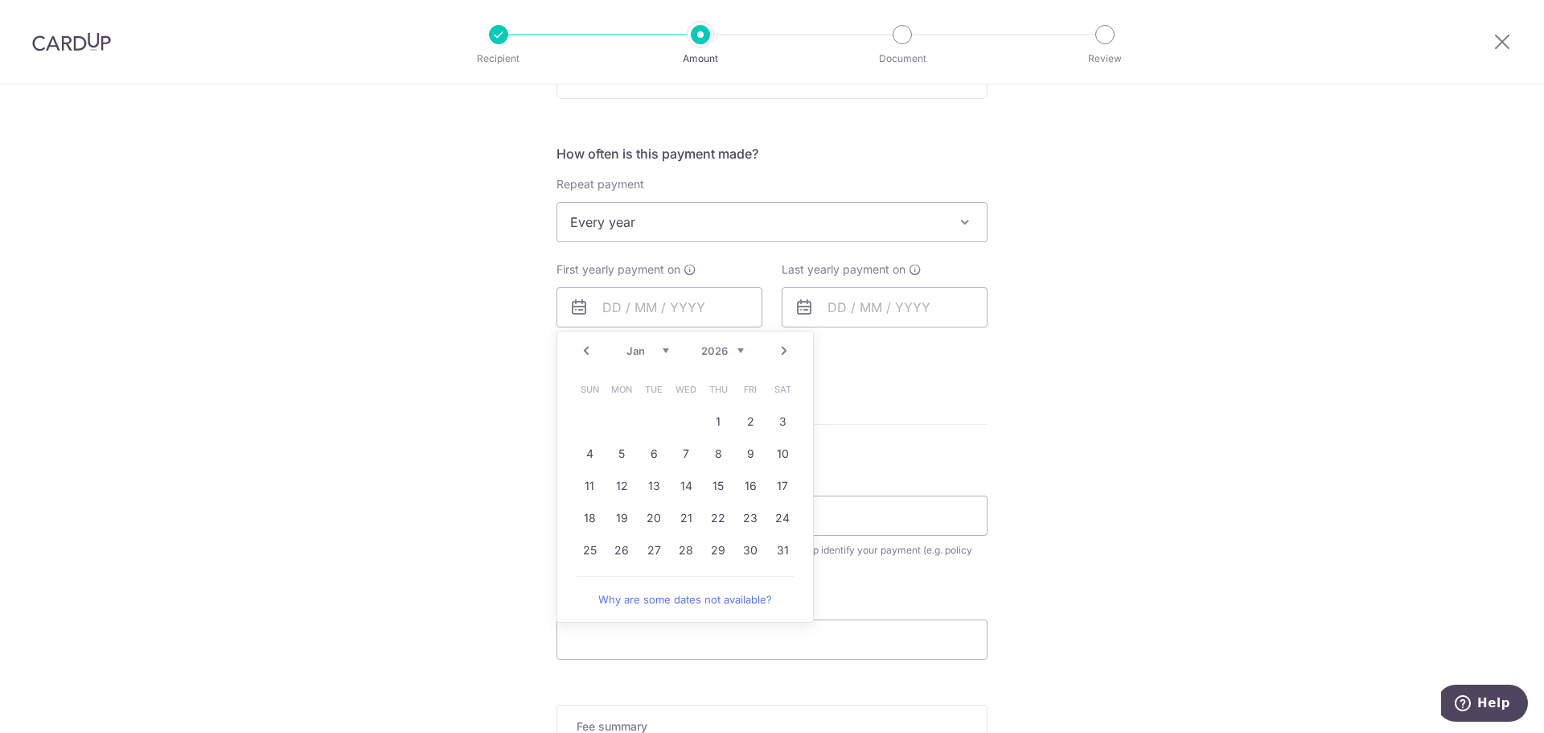
click at [774, 354] on link "Next" at bounding box center [783, 350] width 19 height 19
click at [590, 426] on link "1" at bounding box center [590, 421] width 26 height 26
type input "01/02/2026"
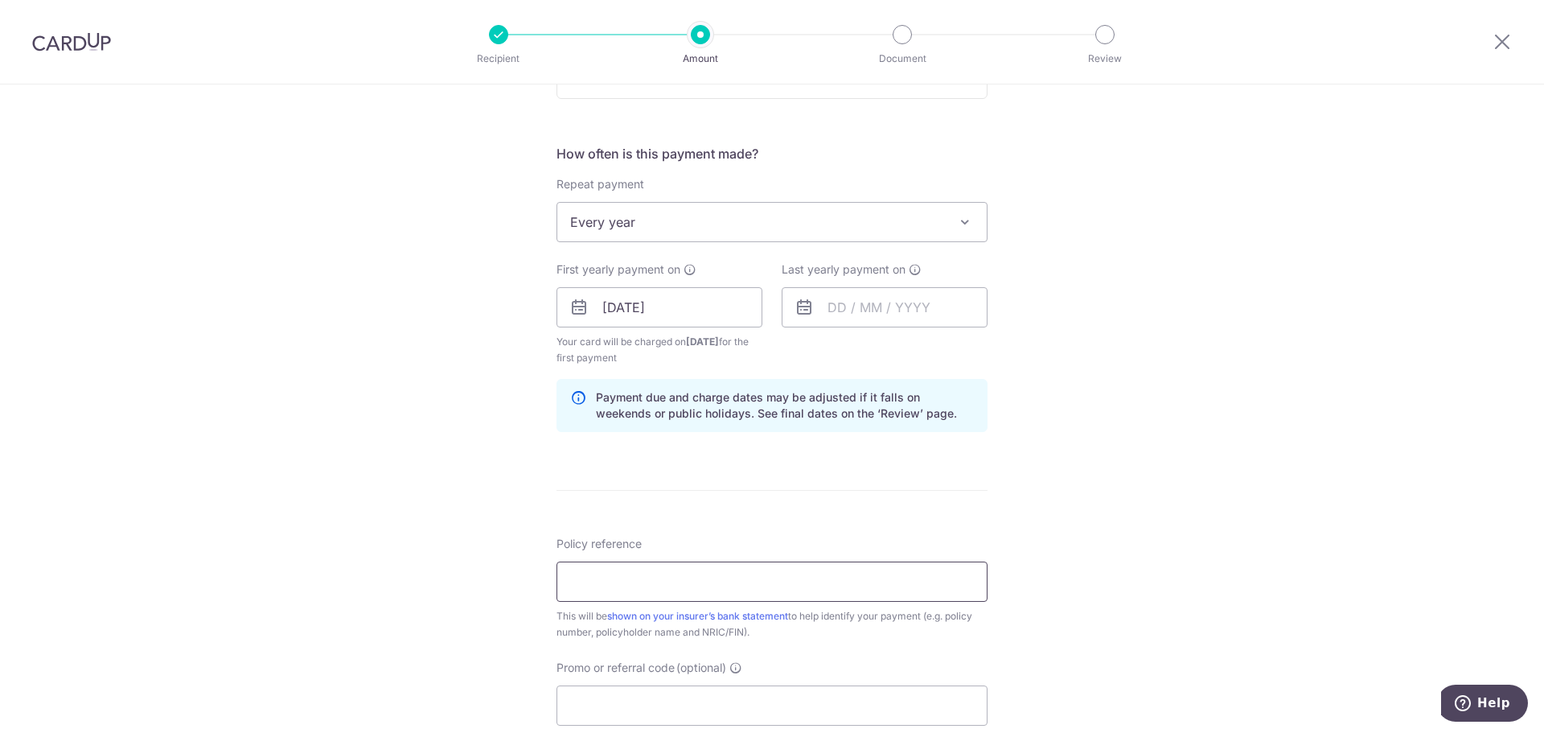
click at [717, 574] on input "Policy reference" at bounding box center [771, 581] width 431 height 40
type input "L544034972"
click at [1490, 44] on div at bounding box center [1502, 42] width 84 height 84
click at [1497, 35] on icon at bounding box center [1501, 41] width 19 height 20
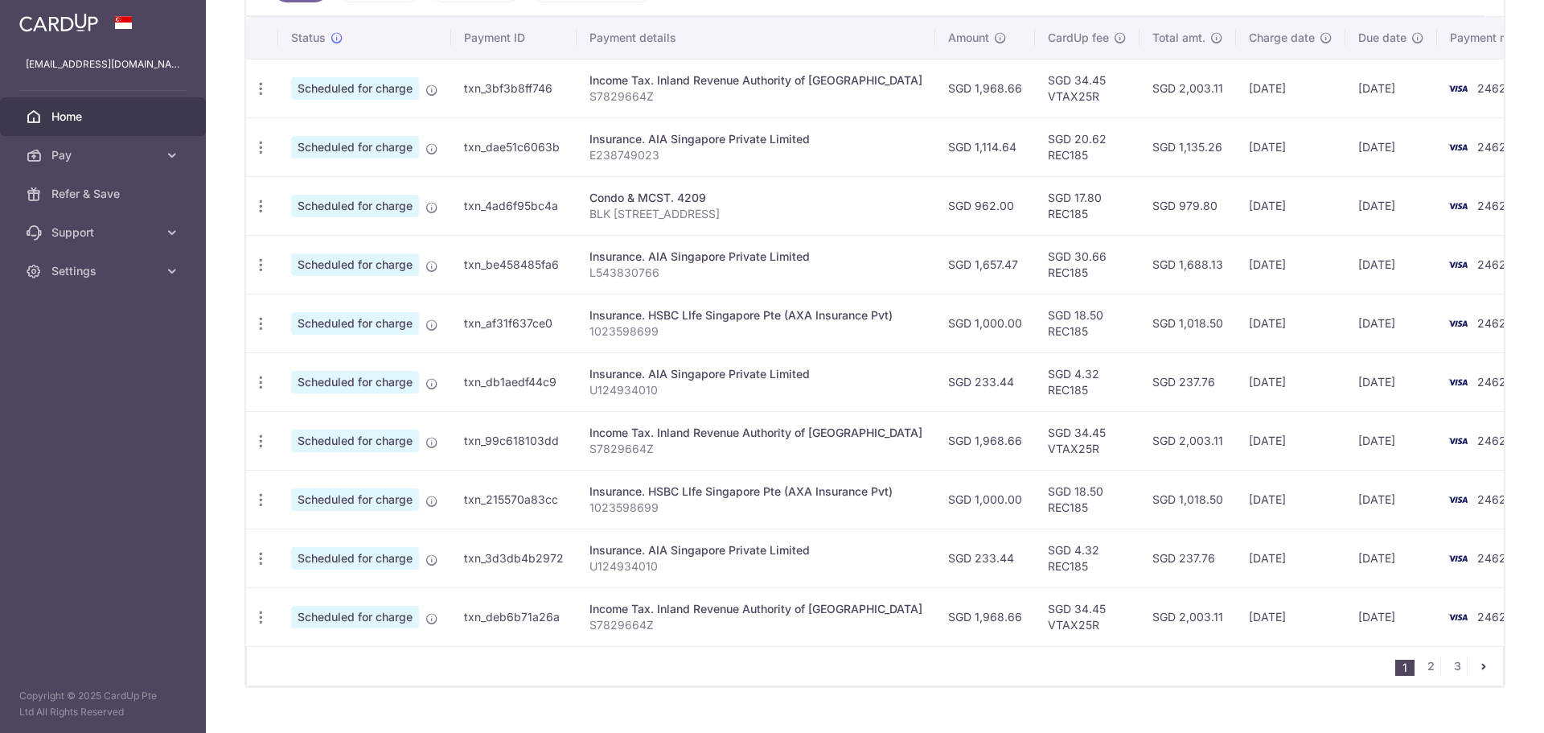
scroll to position [499, 0]
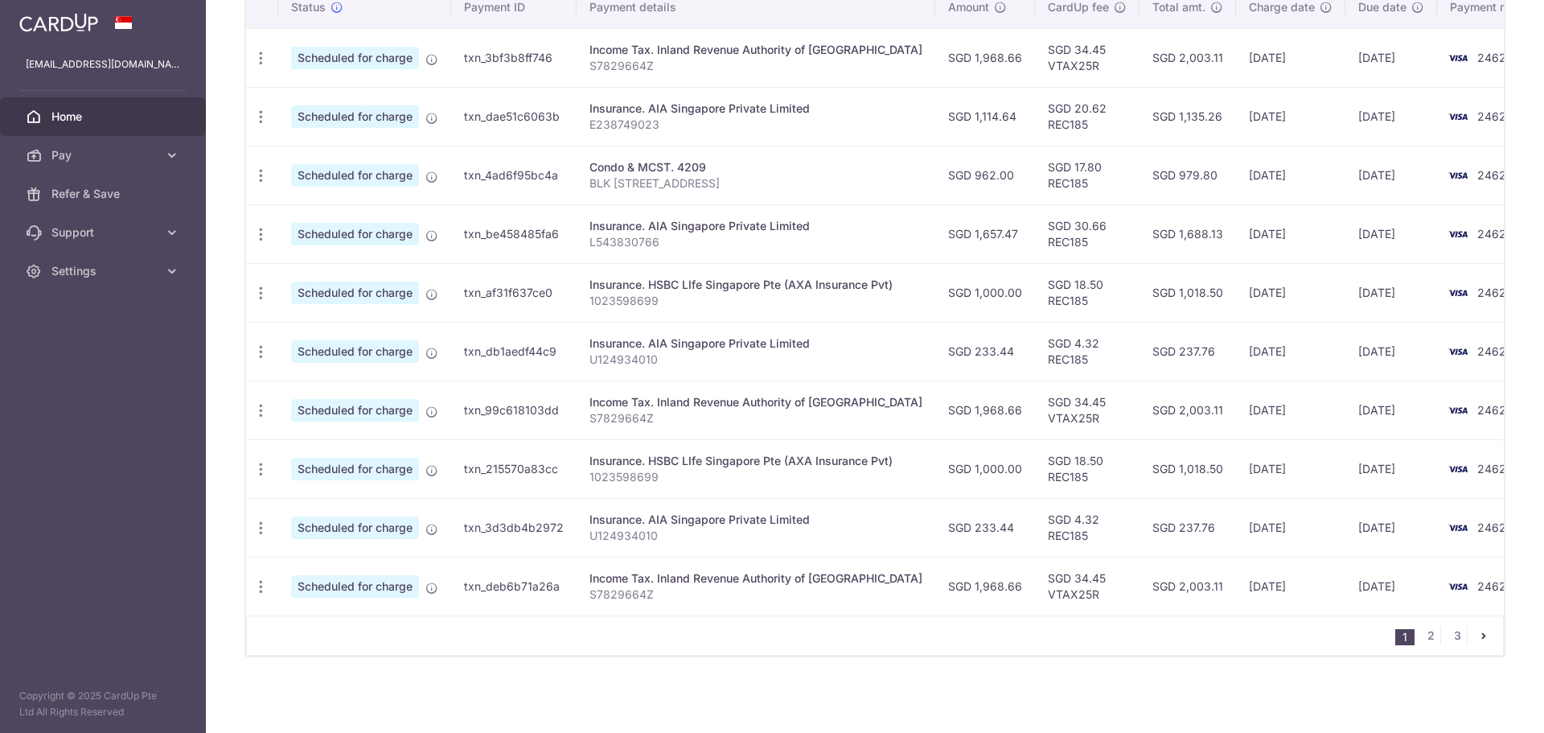
click at [1482, 634] on link "pager" at bounding box center [1483, 635] width 19 height 19
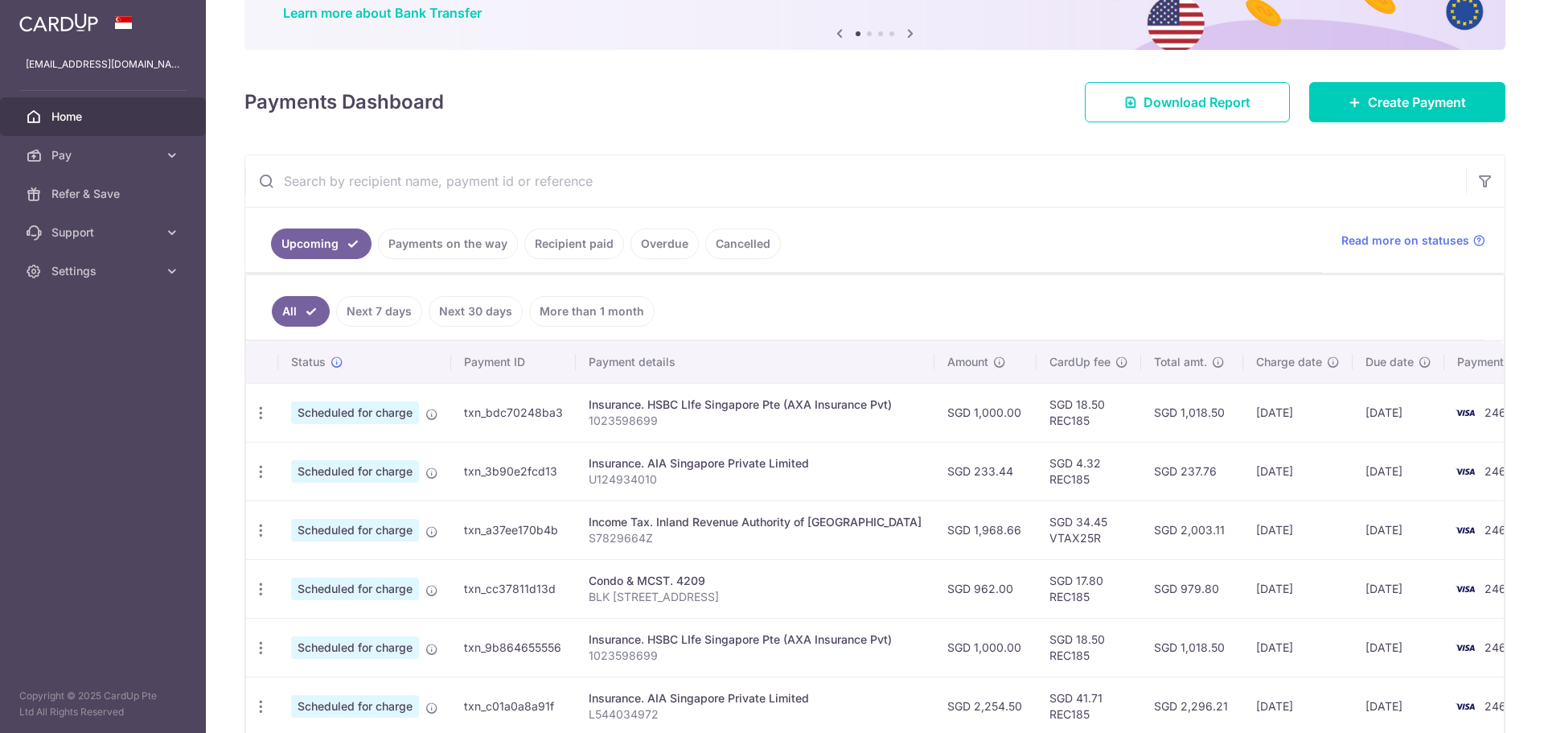
scroll to position [187, 0]
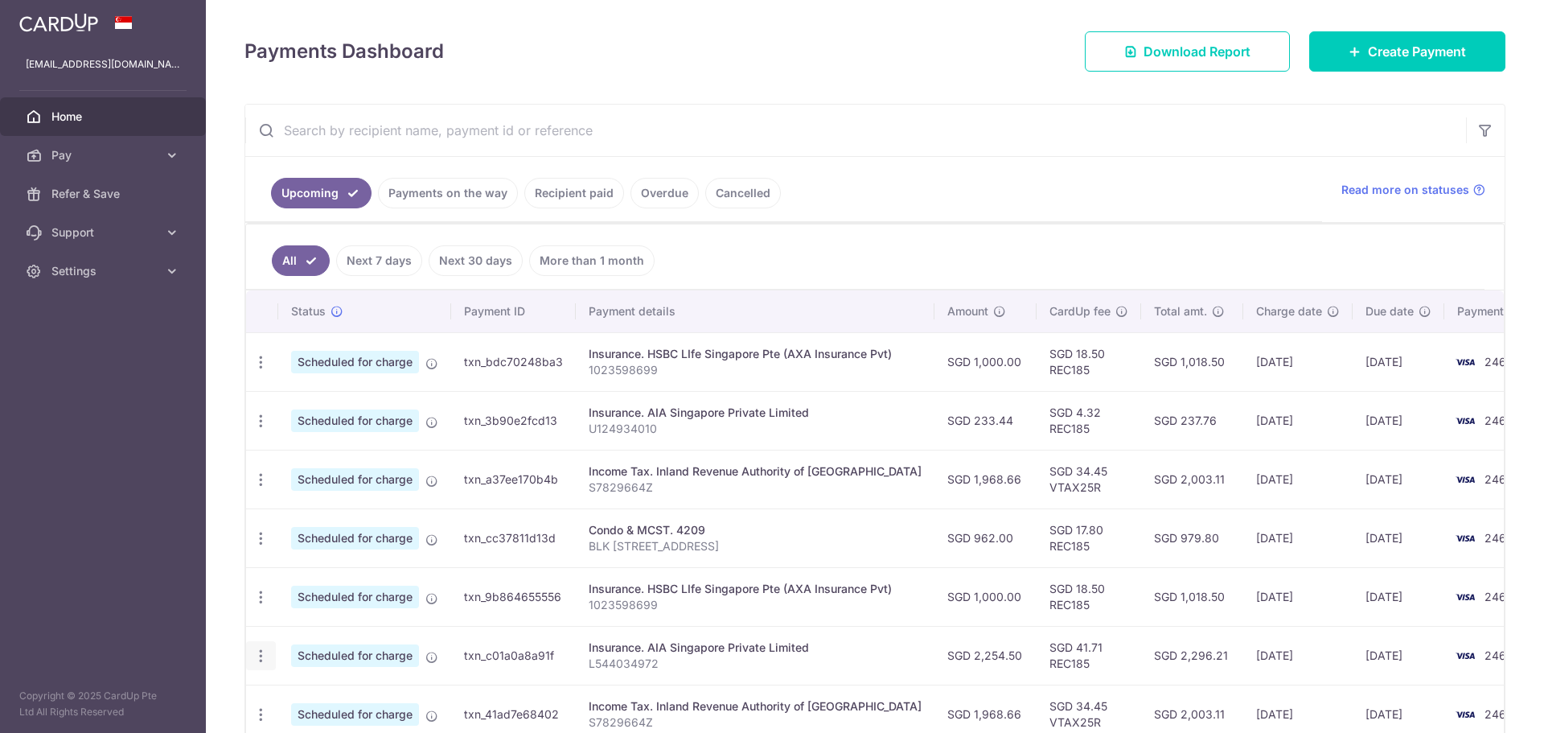
click at [261, 657] on icon "button" at bounding box center [260, 655] width 17 height 17
click at [340, 698] on span "Update payment" at bounding box center [346, 699] width 109 height 19
radio input "true"
type input "2,254.50"
type input "02/02/2026"
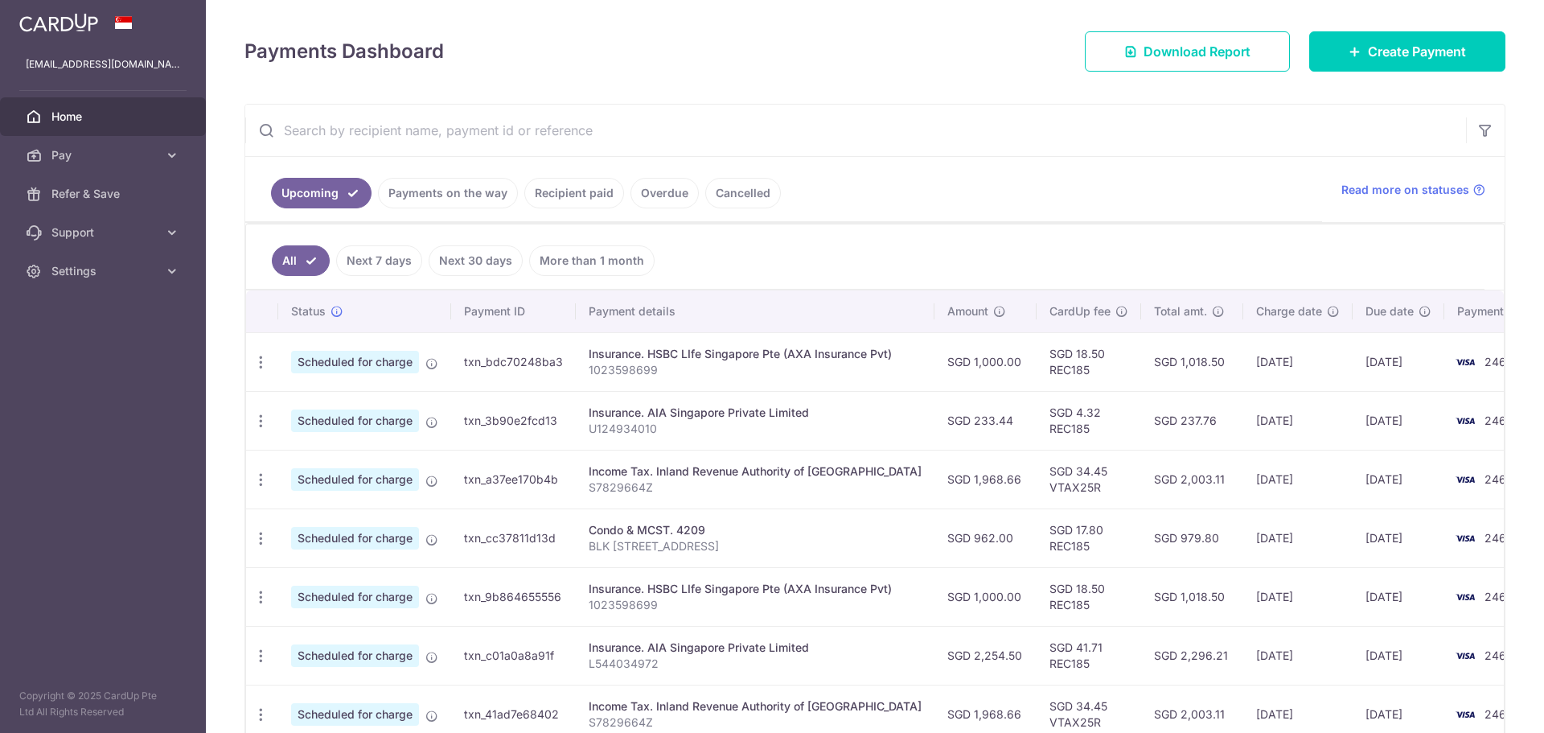
type input "L544034972"
type input "REC185"
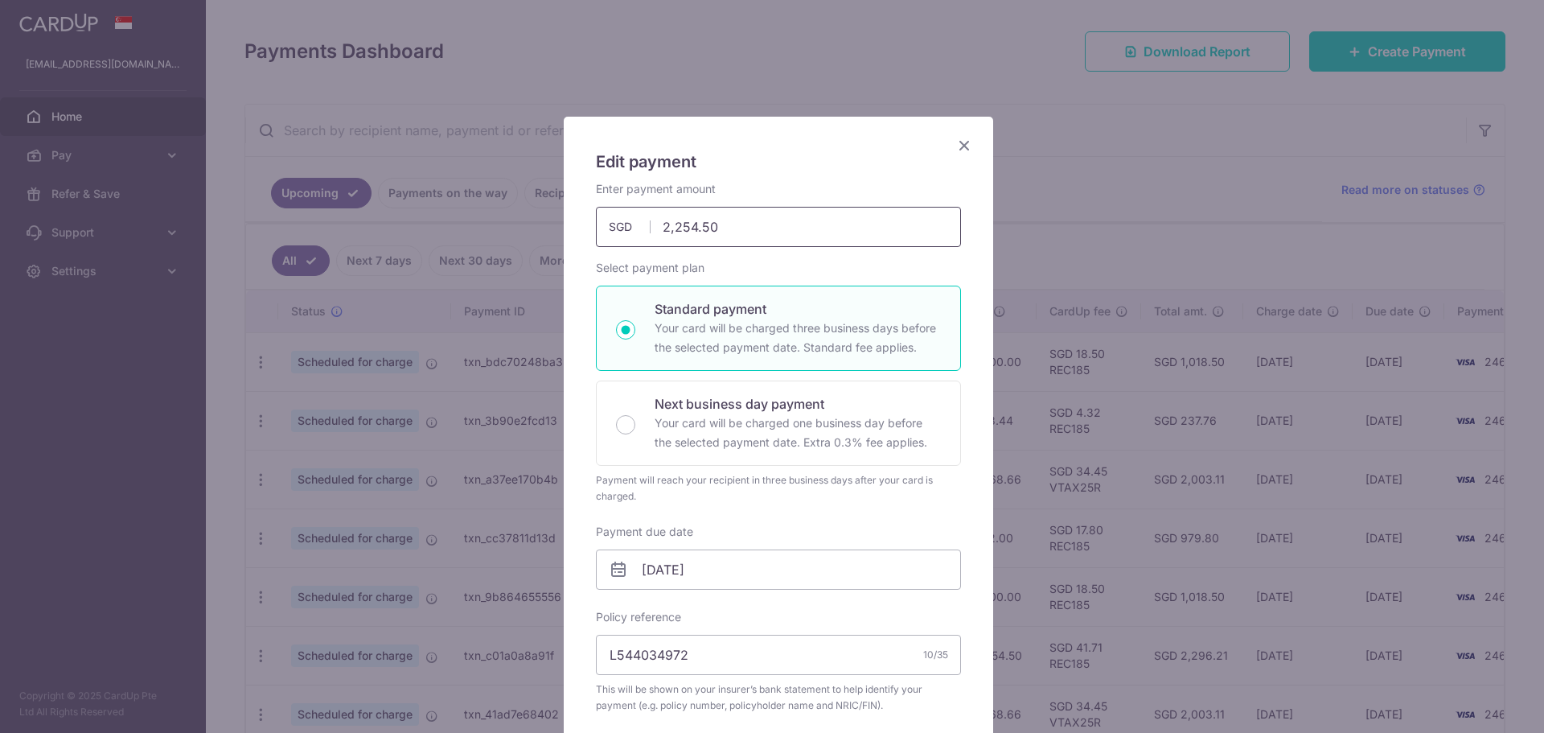
drag, startPoint x: 759, startPoint y: 224, endPoint x: 482, endPoint y: 216, distance: 277.5
click at [485, 216] on div "Edit payment By clicking apply, you will make changes to all payments to AIA Si…" at bounding box center [772, 366] width 1544 height 733
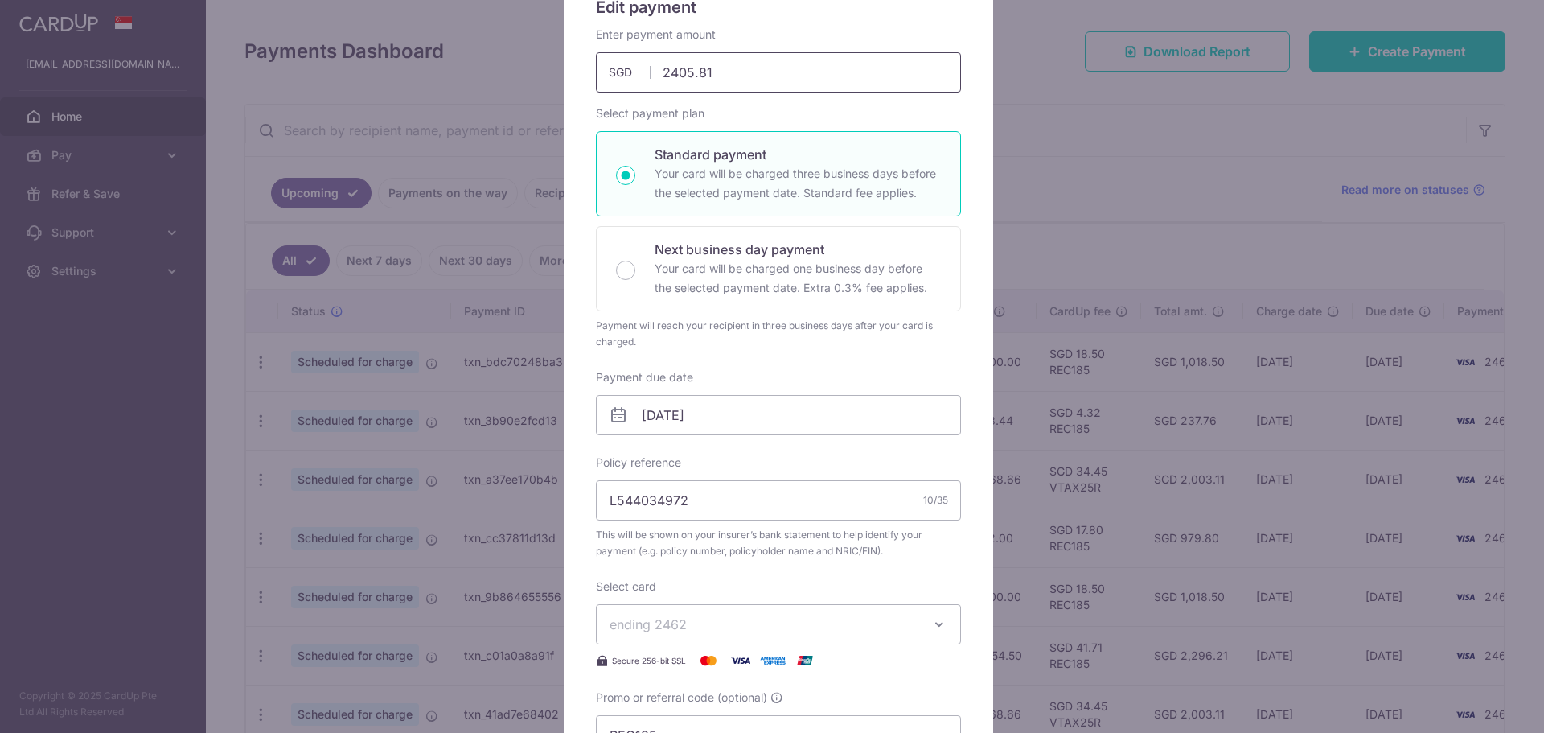
scroll to position [376, 0]
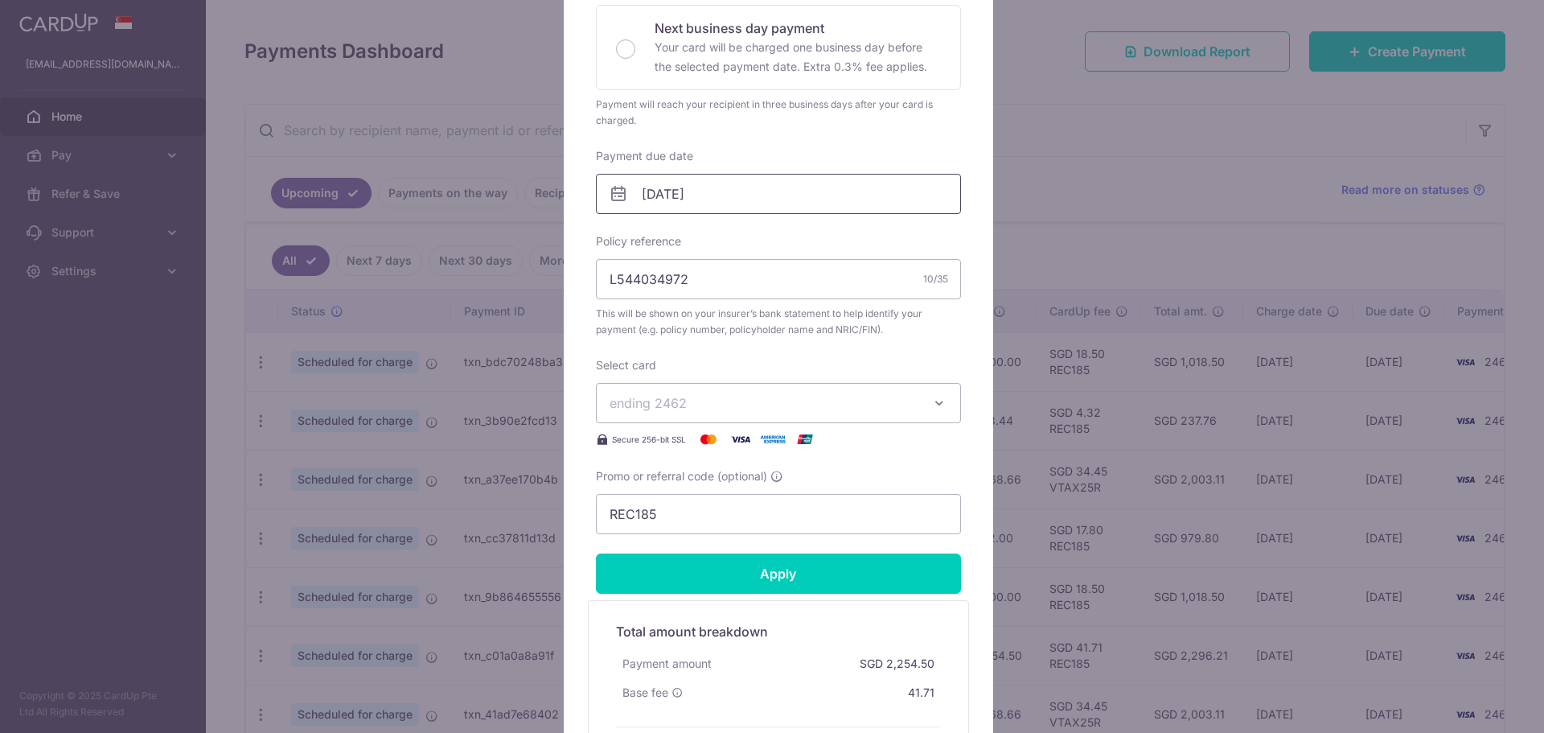
type input "2,405.81"
click at [736, 202] on input "02/02/2026" at bounding box center [778, 194] width 365 height 40
click at [626, 238] on link "Prev" at bounding box center [619, 237] width 19 height 19
click at [804, 441] on link "31" at bounding box center [816, 437] width 26 height 26
type input "31/01/2026"
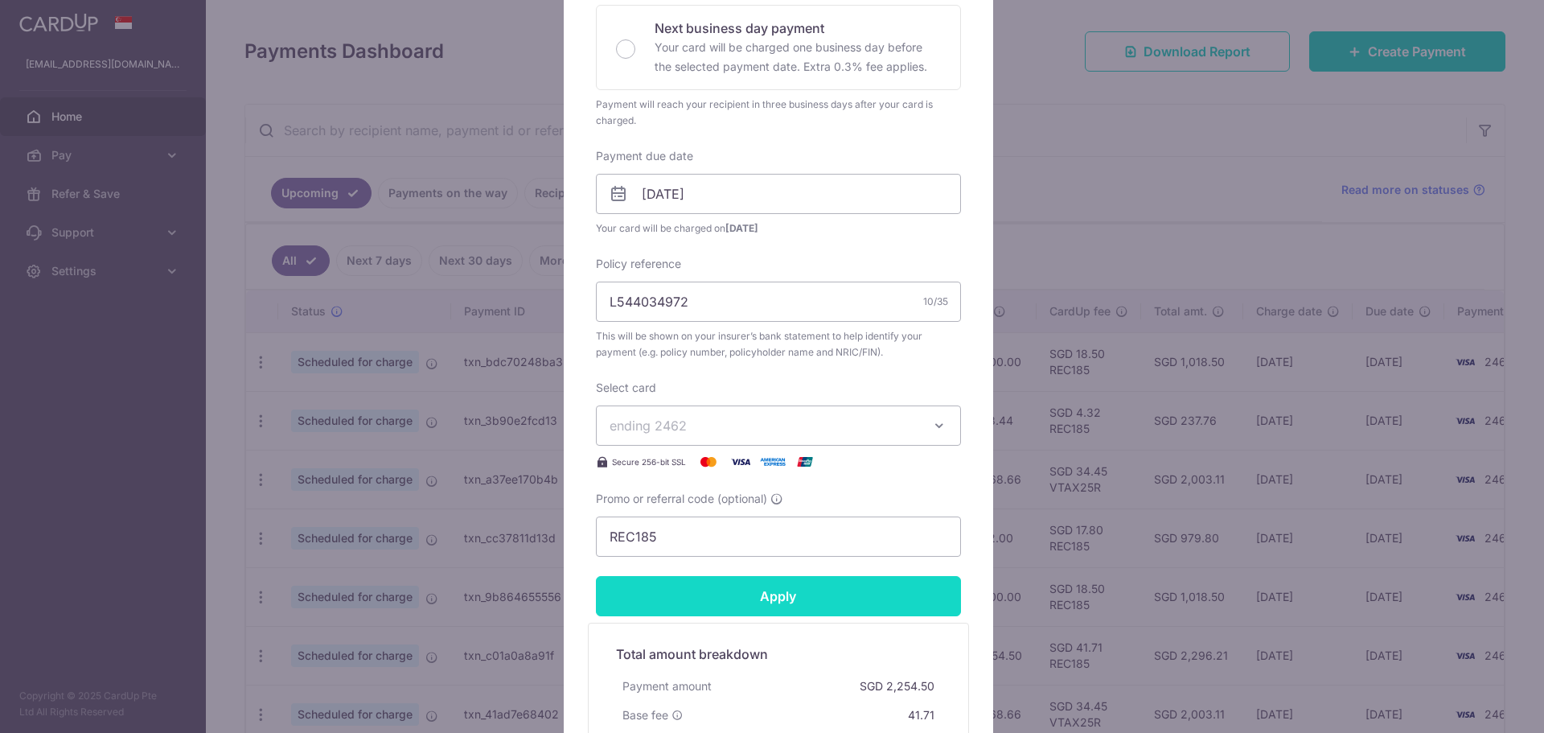
click at [741, 600] on input "Apply" at bounding box center [778, 596] width 365 height 40
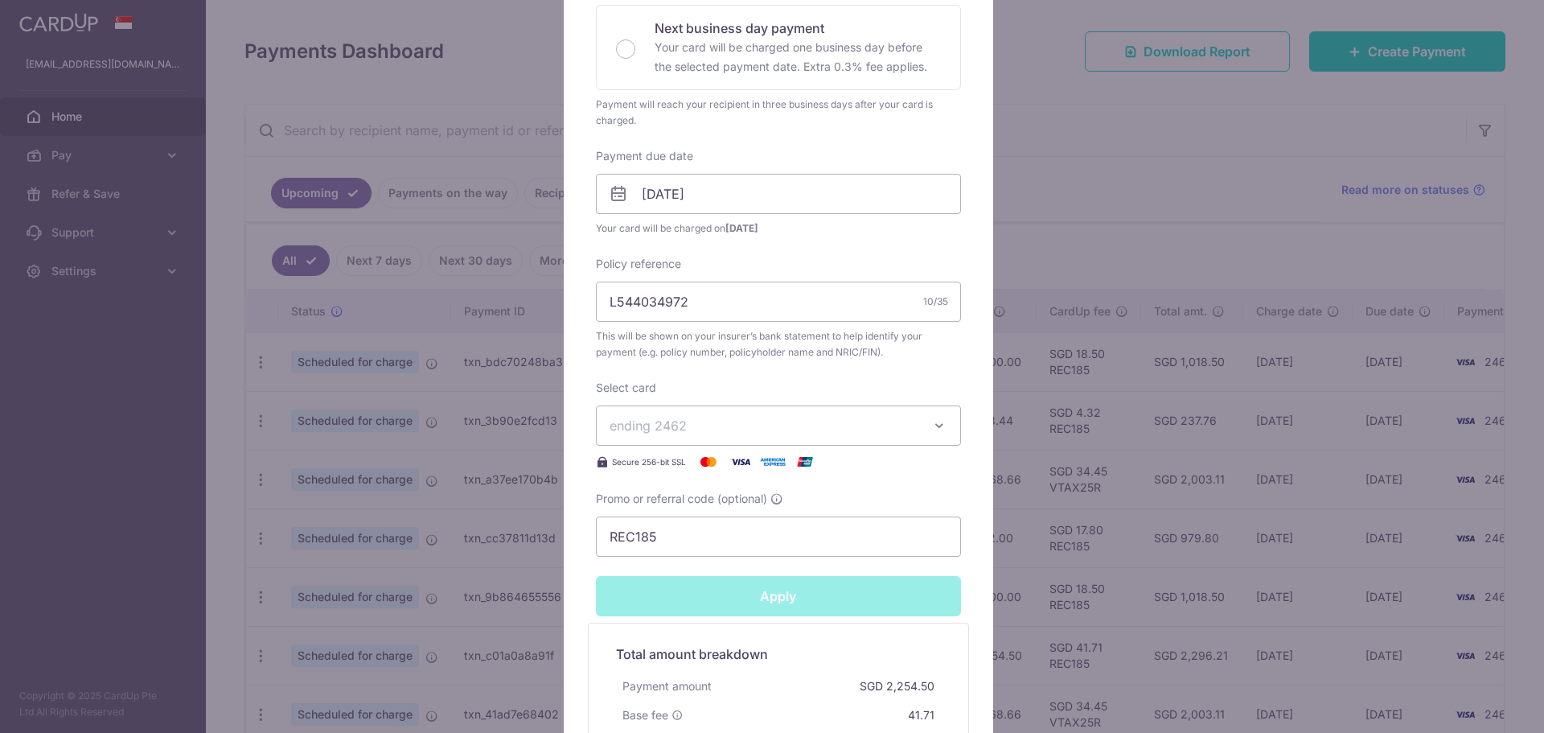
type input "Successfully Applied"
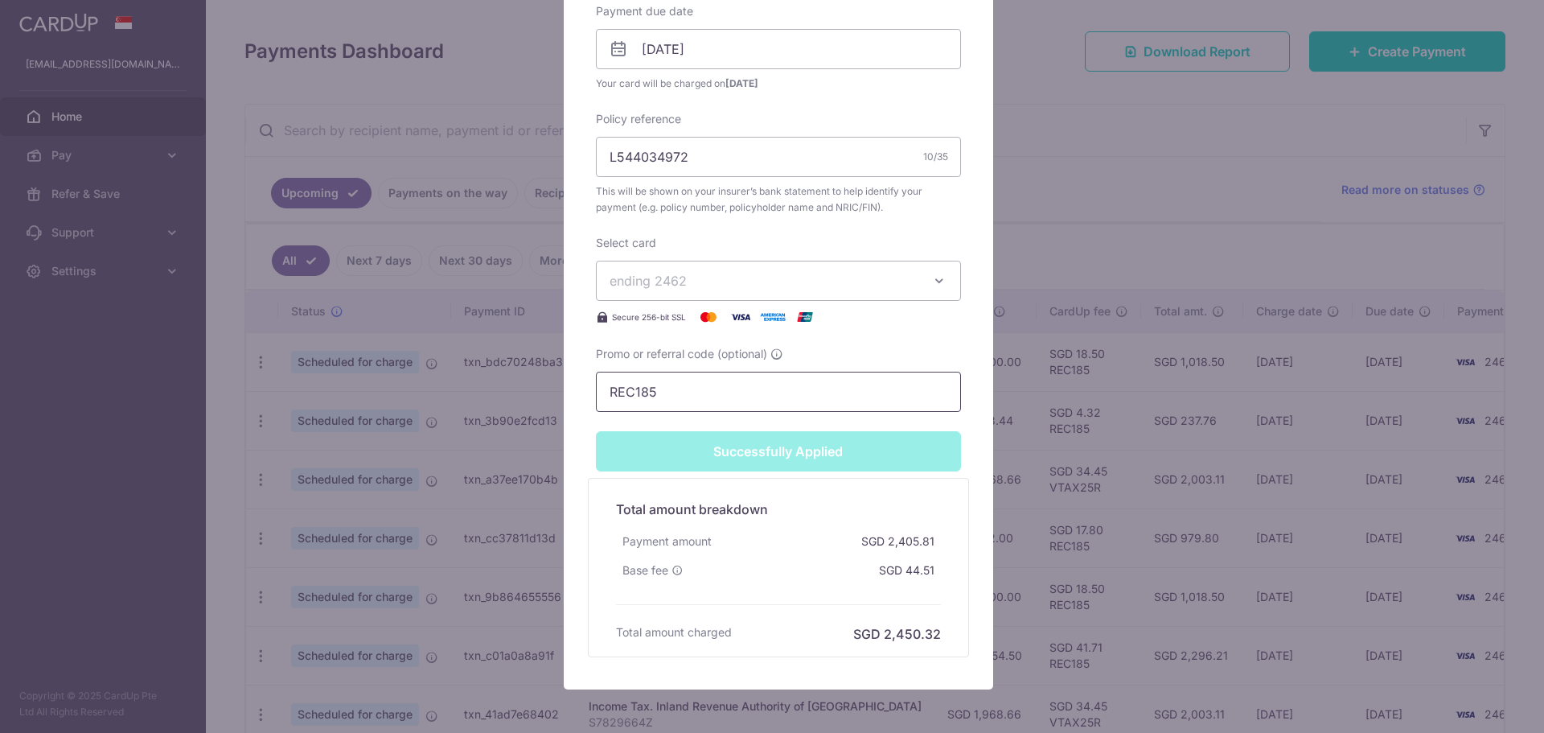
scroll to position [650, 0]
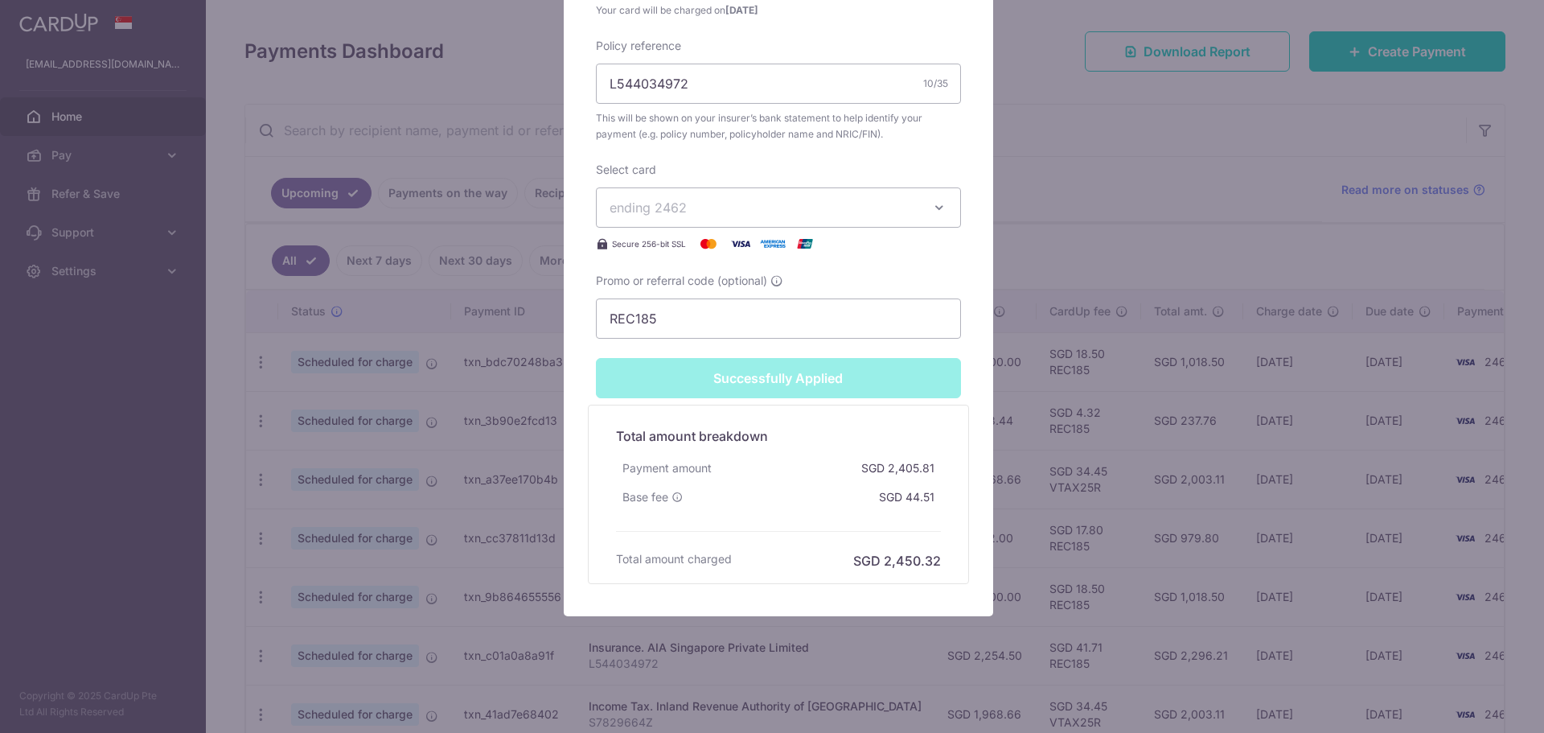
click at [1136, 207] on div "Edit payment By clicking apply, you will make changes to all payments to AIA Si…" at bounding box center [772, 366] width 1544 height 733
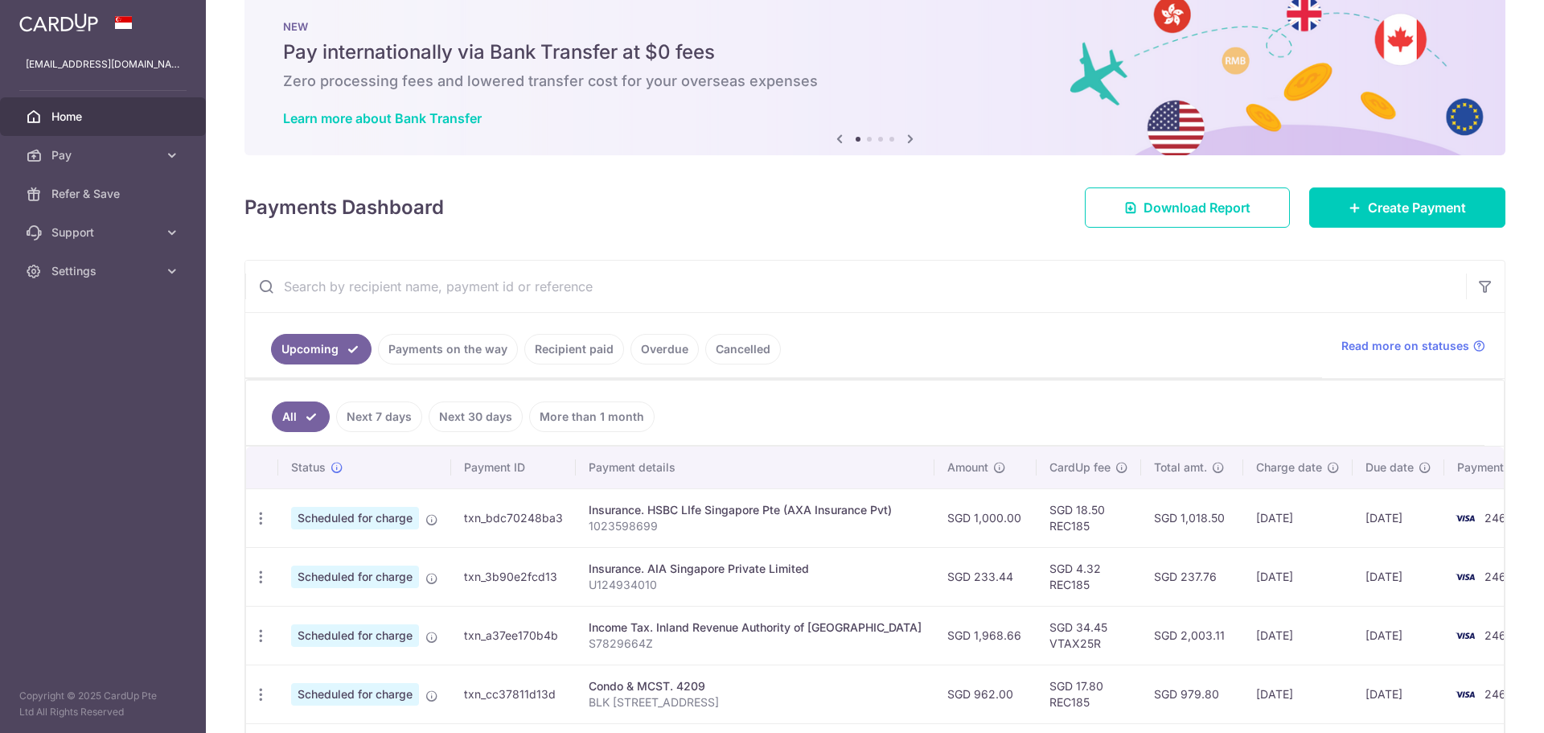
scroll to position [0, 0]
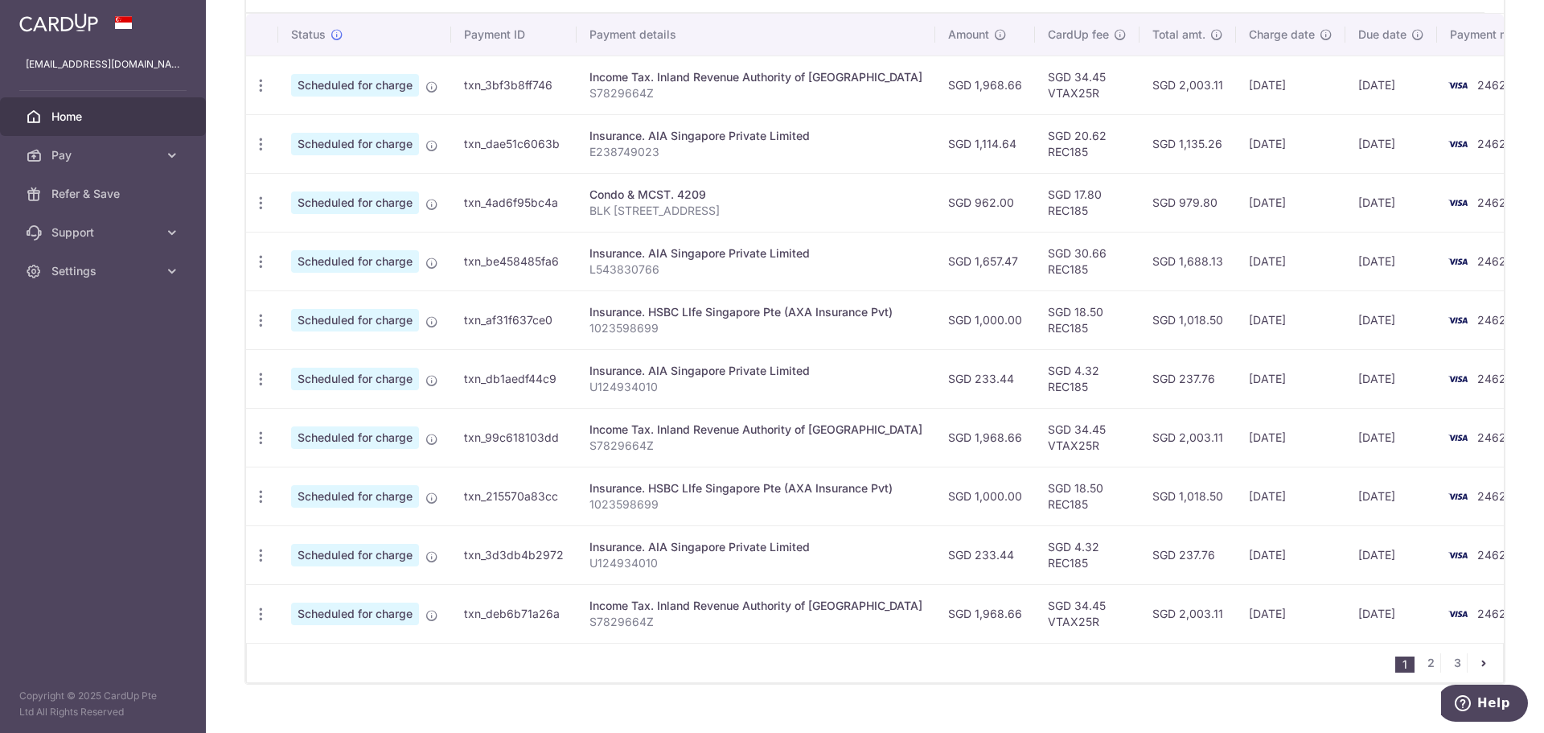
scroll to position [519, 0]
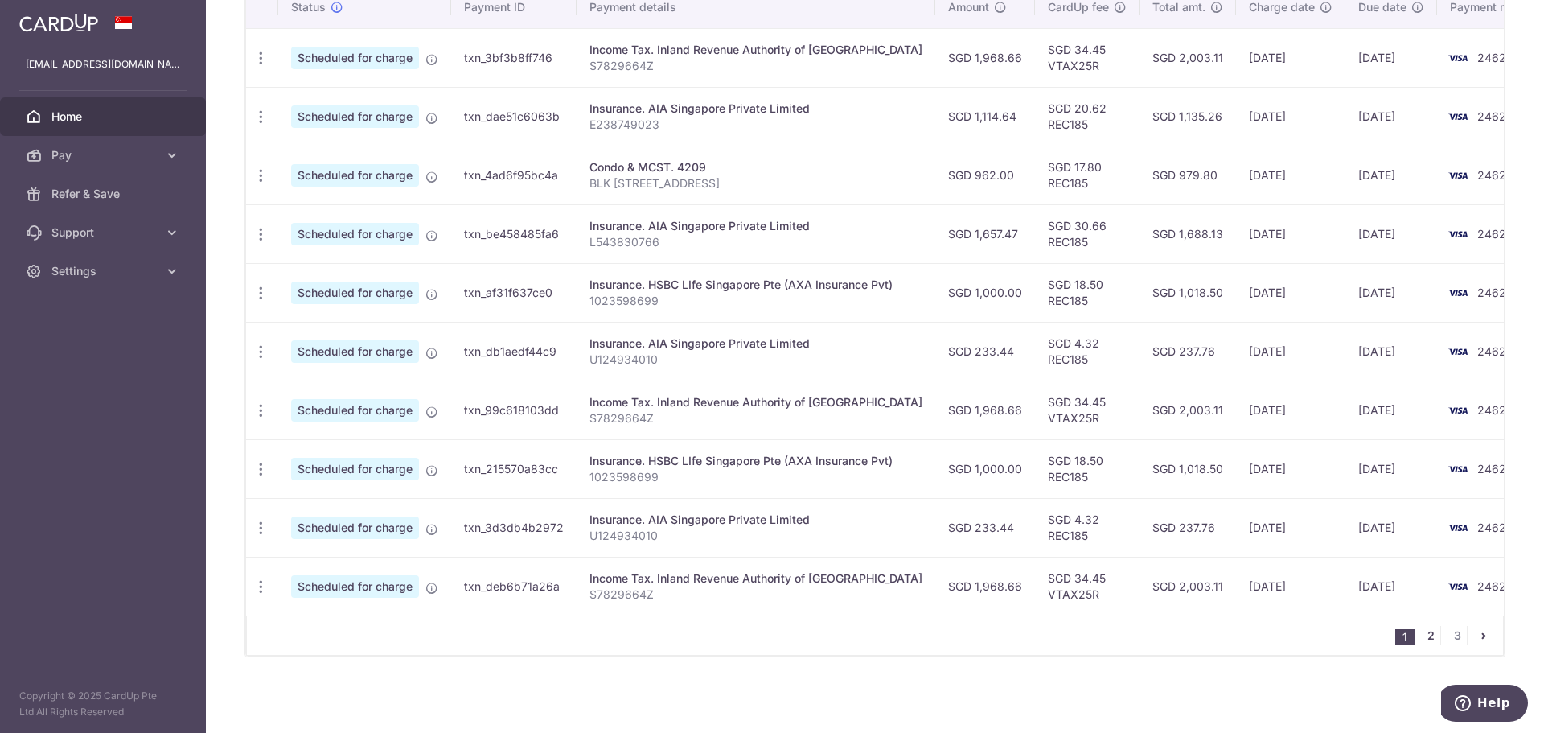
click at [1427, 639] on link "2" at bounding box center [1430, 635] width 19 height 19
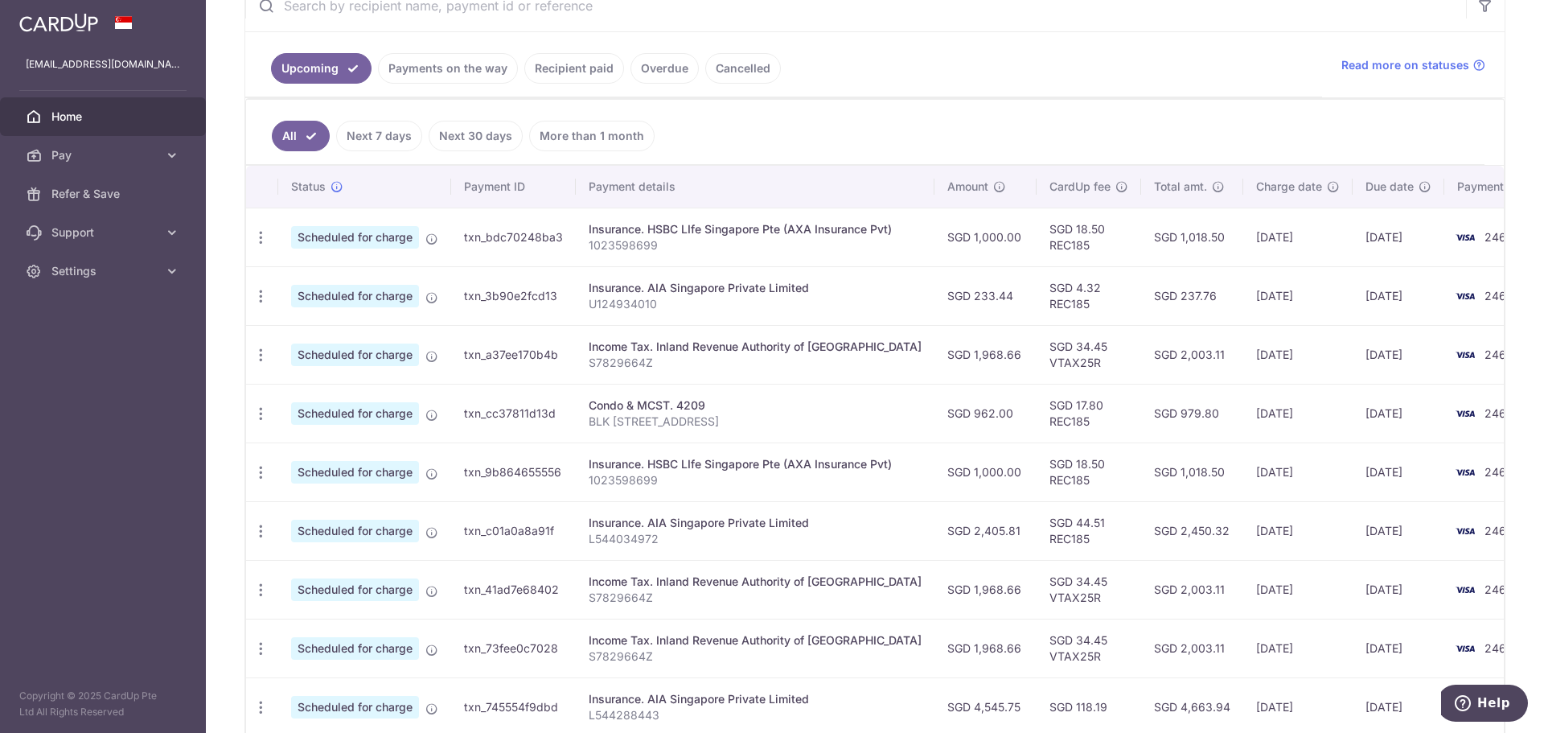
scroll to position [0, 0]
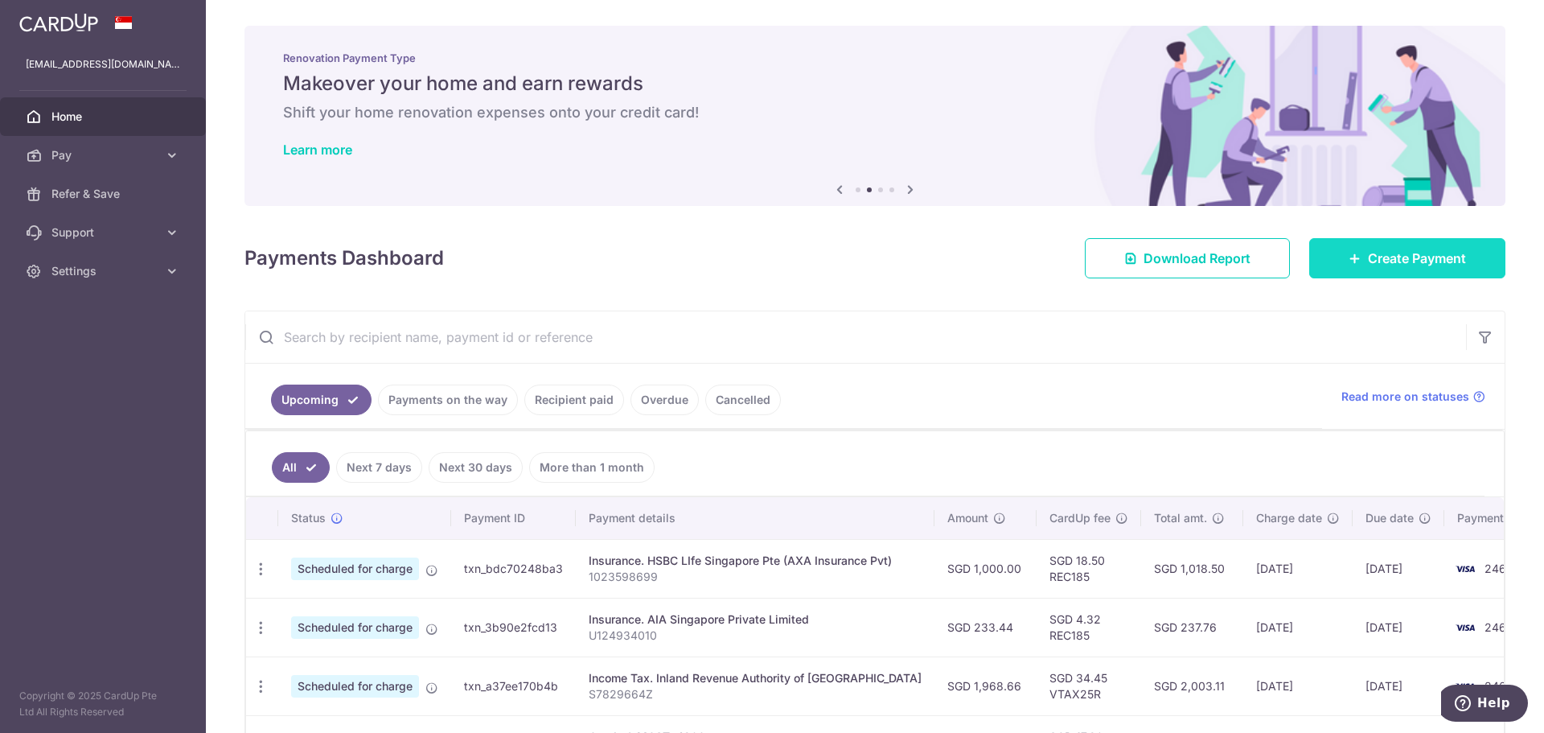
drag, startPoint x: 1365, startPoint y: 257, endPoint x: 1315, endPoint y: 269, distance: 51.3
click at [1368, 257] on span "Create Payment" at bounding box center [1417, 257] width 98 height 19
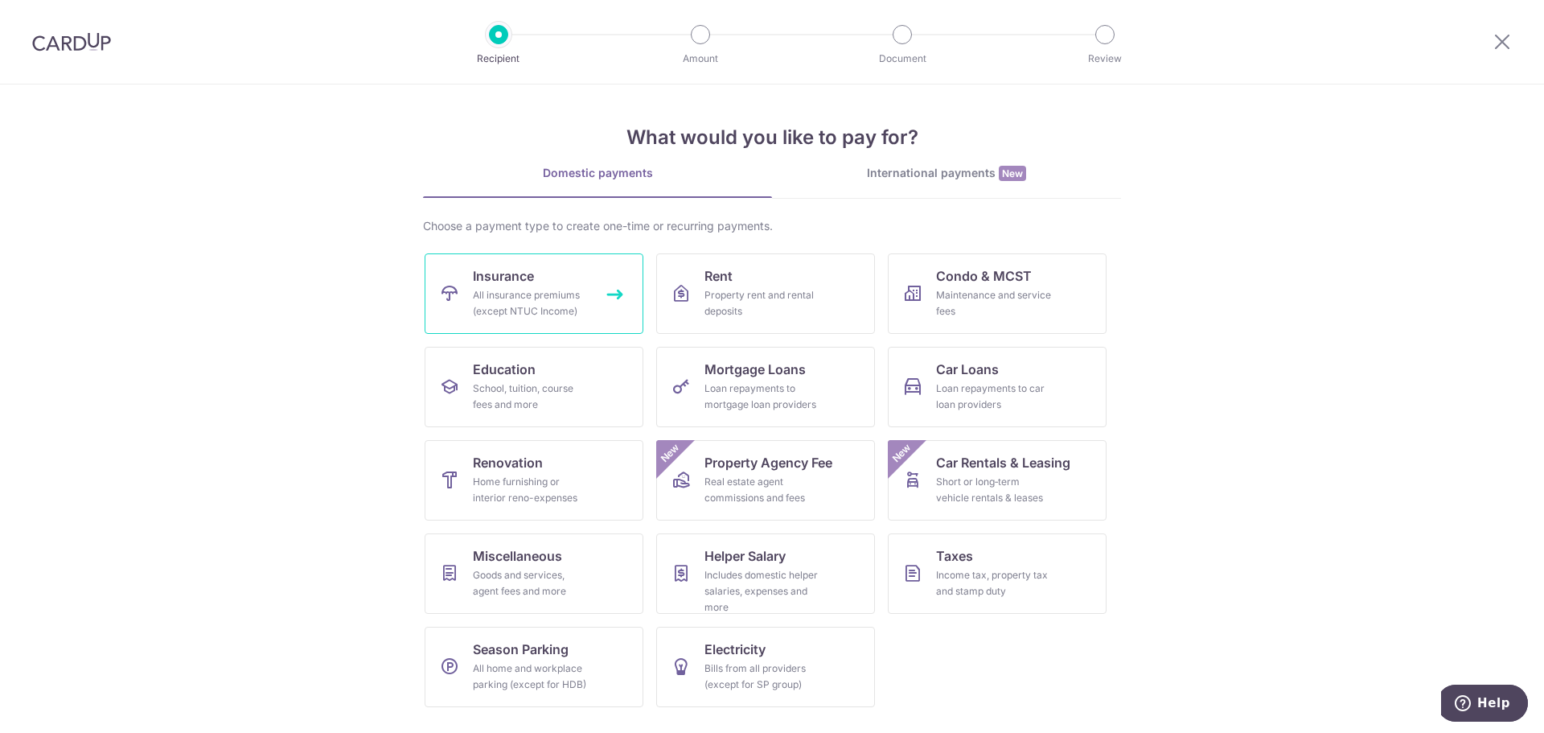
click at [544, 262] on link "Insurance All insurance premiums (except NTUC Income)" at bounding box center [534, 293] width 219 height 80
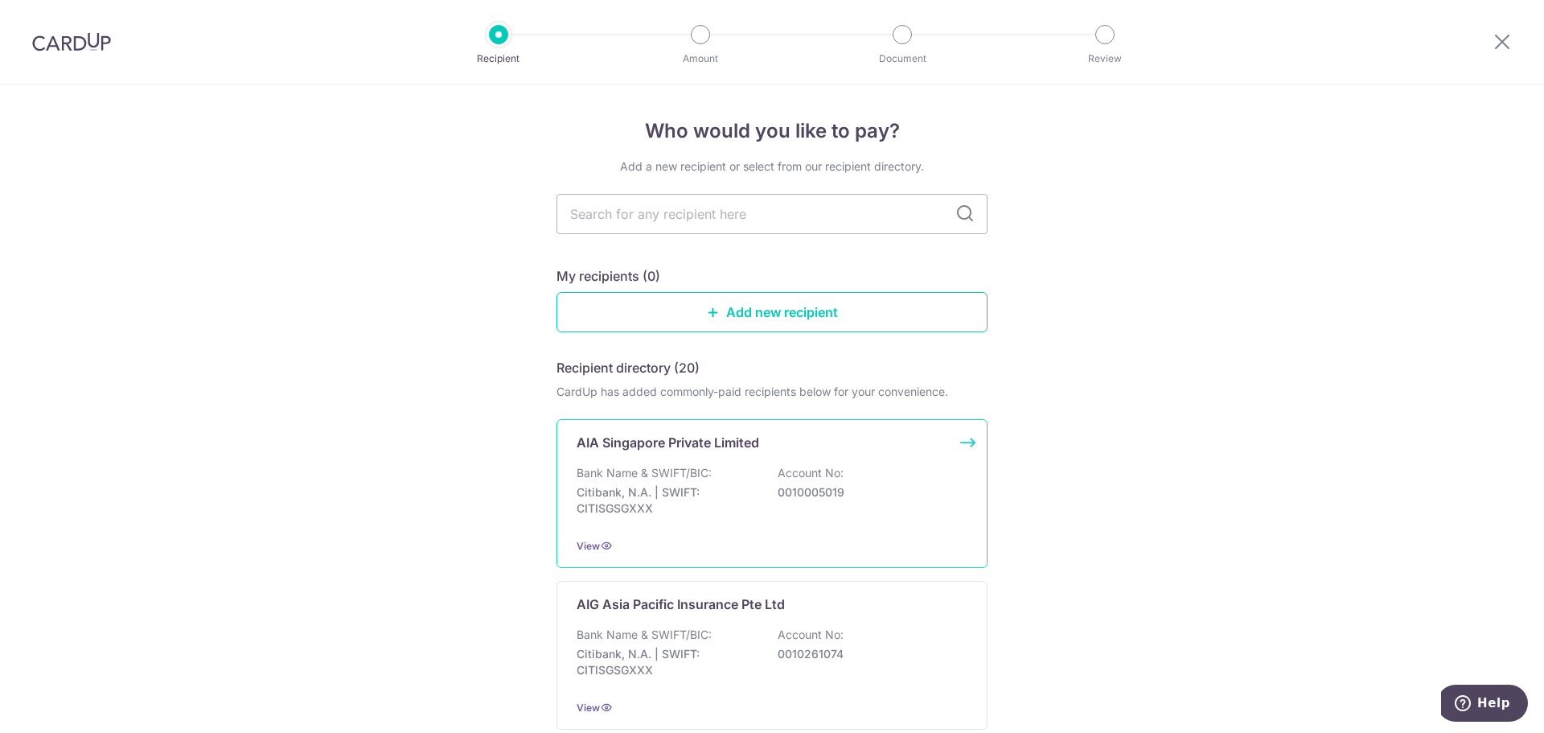
click at [717, 473] on div "Bank Name & SWIFT/BIC: Citibank, N.A. | SWIFT: CITISGSGXXX Account No: 00100050…" at bounding box center [772, 495] width 391 height 60
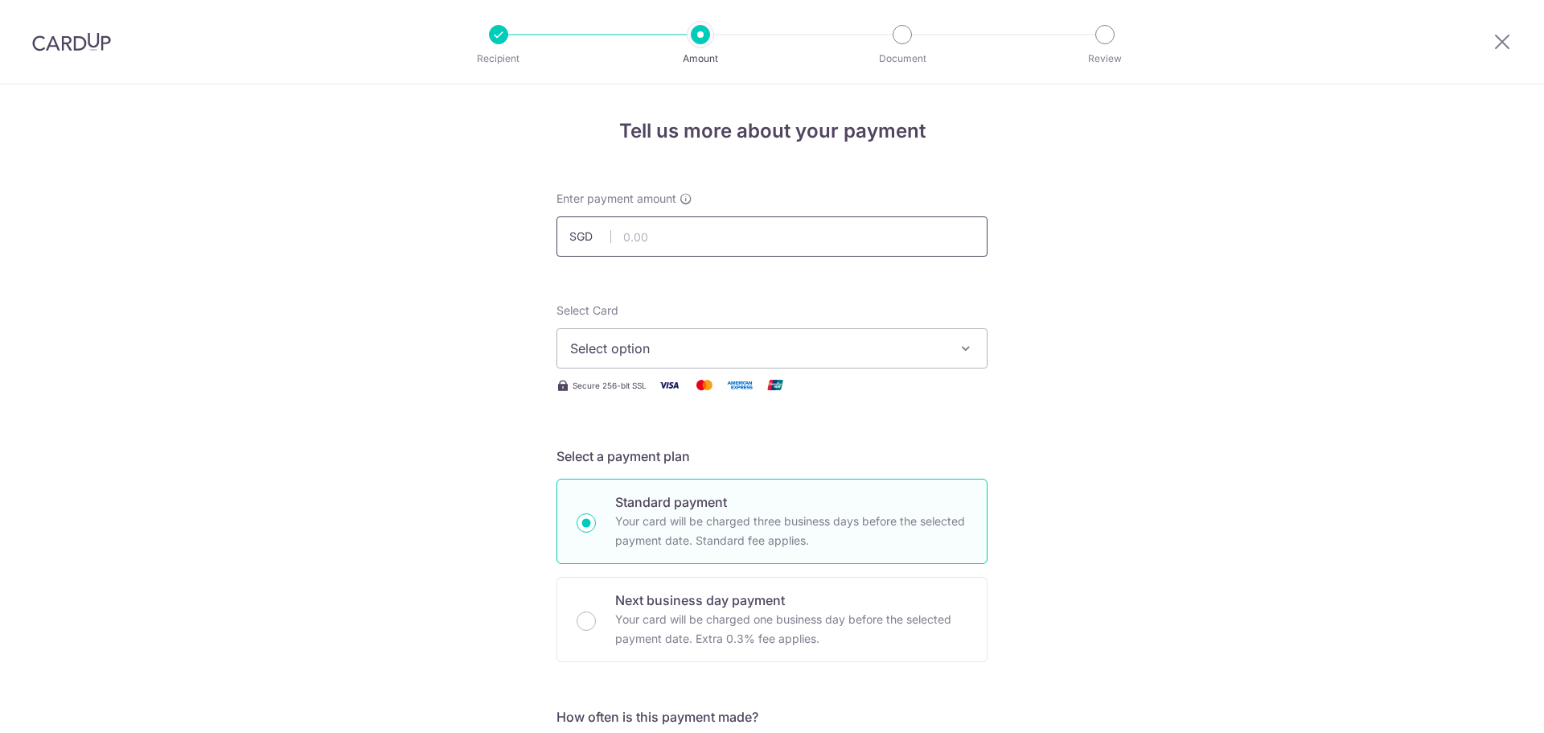
click at [646, 222] on input "text" at bounding box center [771, 236] width 431 height 40
type input "366.91"
click at [642, 350] on span "Select option" at bounding box center [757, 348] width 375 height 19
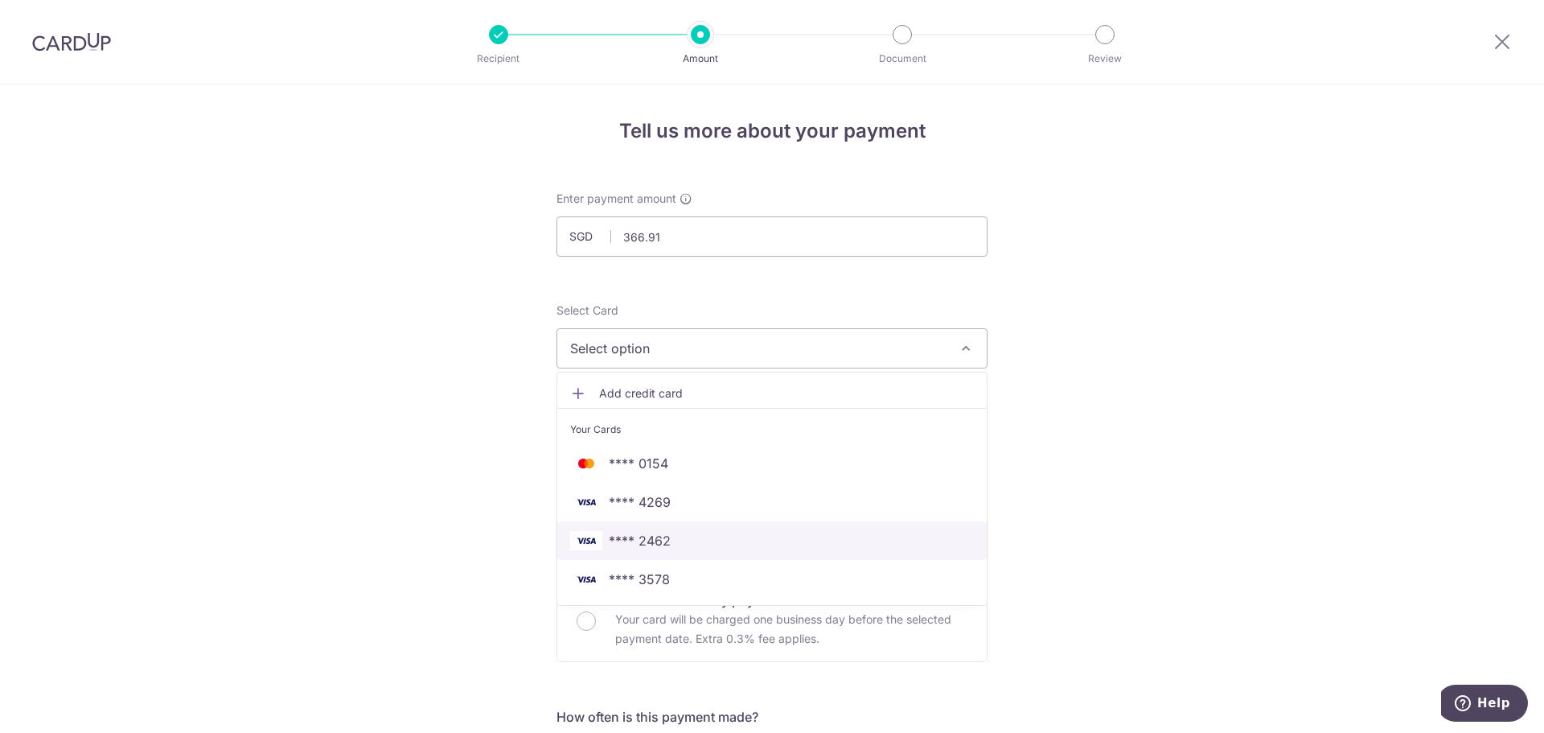
click at [631, 540] on span "**** 2462" at bounding box center [640, 540] width 62 height 19
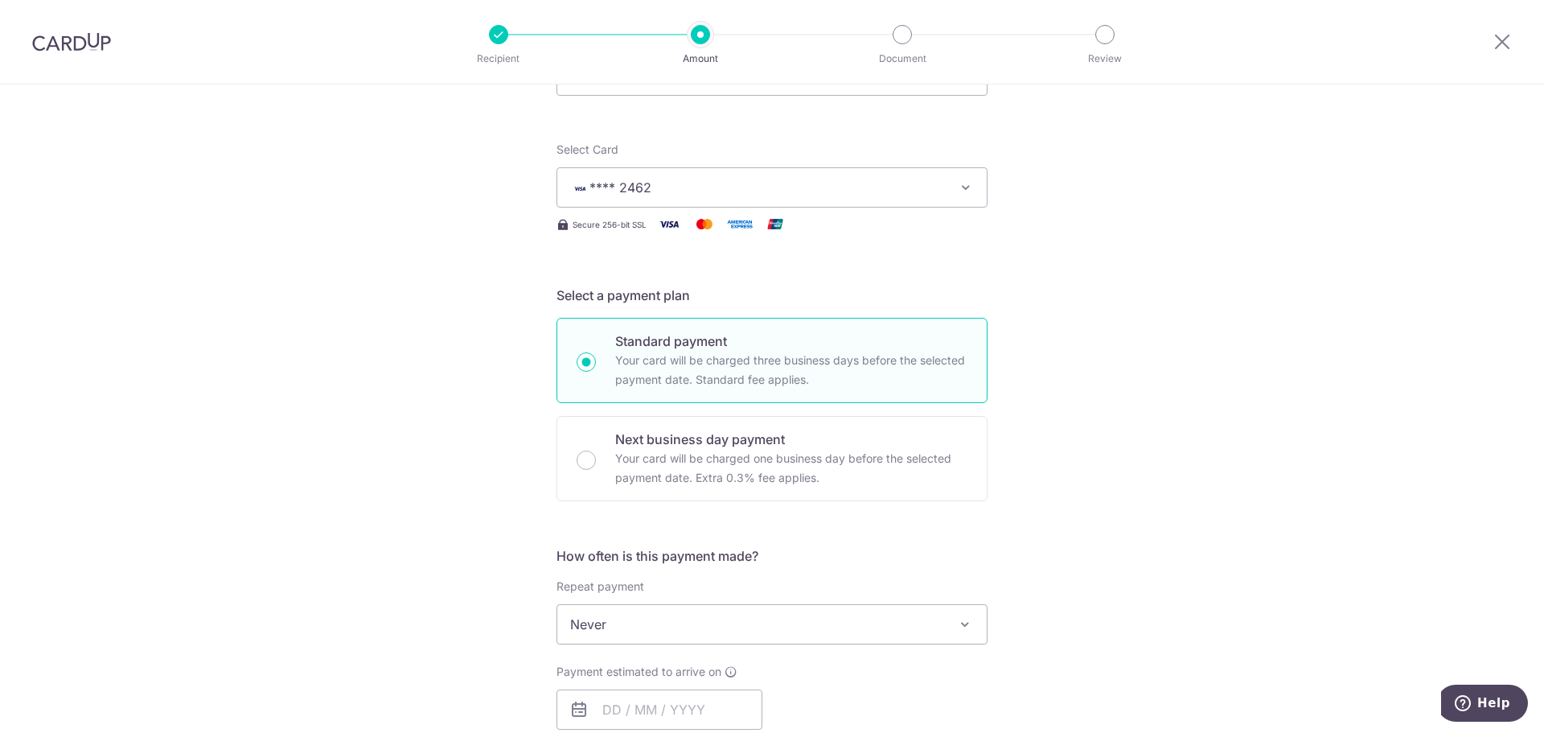
scroll to position [376, 0]
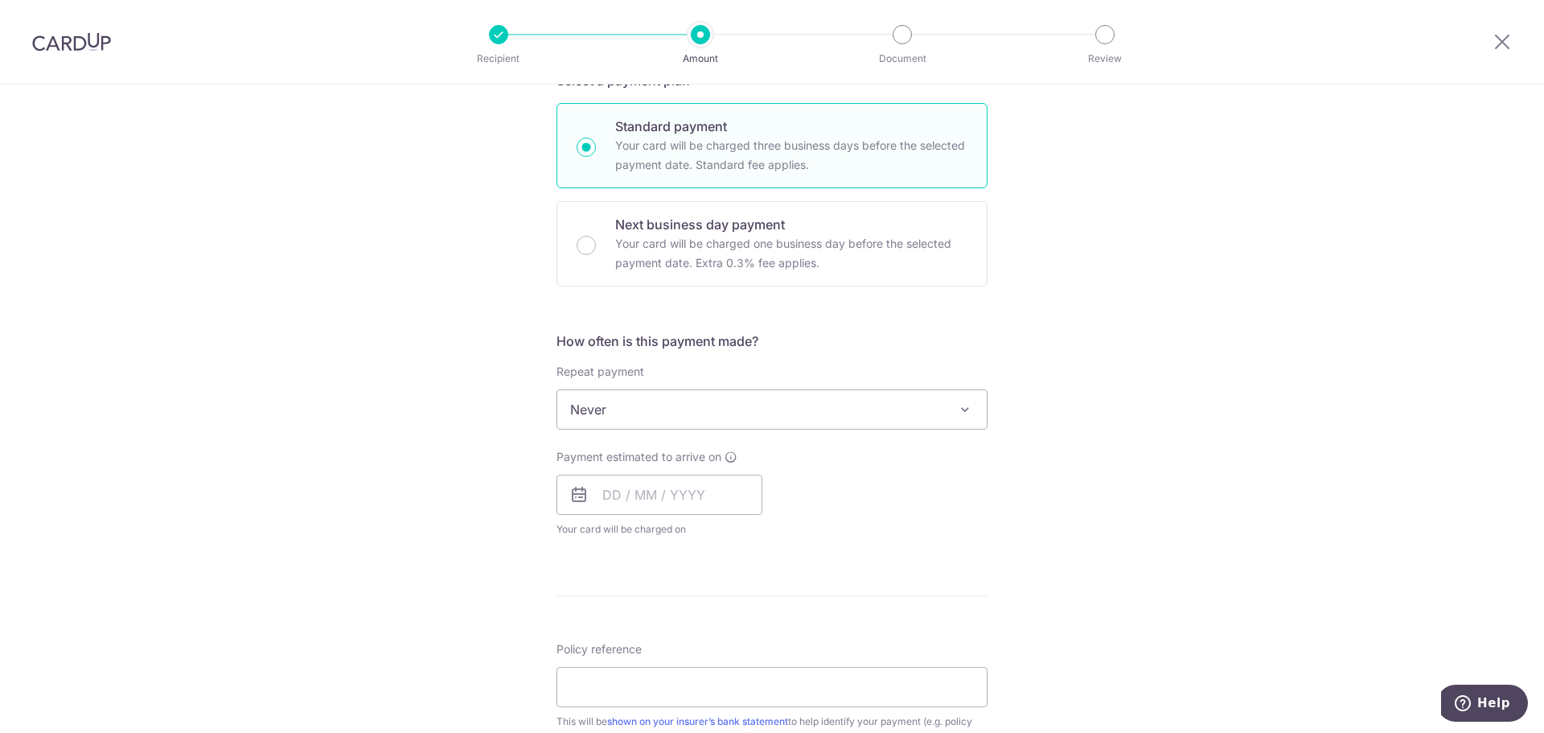
click at [718, 408] on span "Never" at bounding box center [771, 409] width 429 height 39
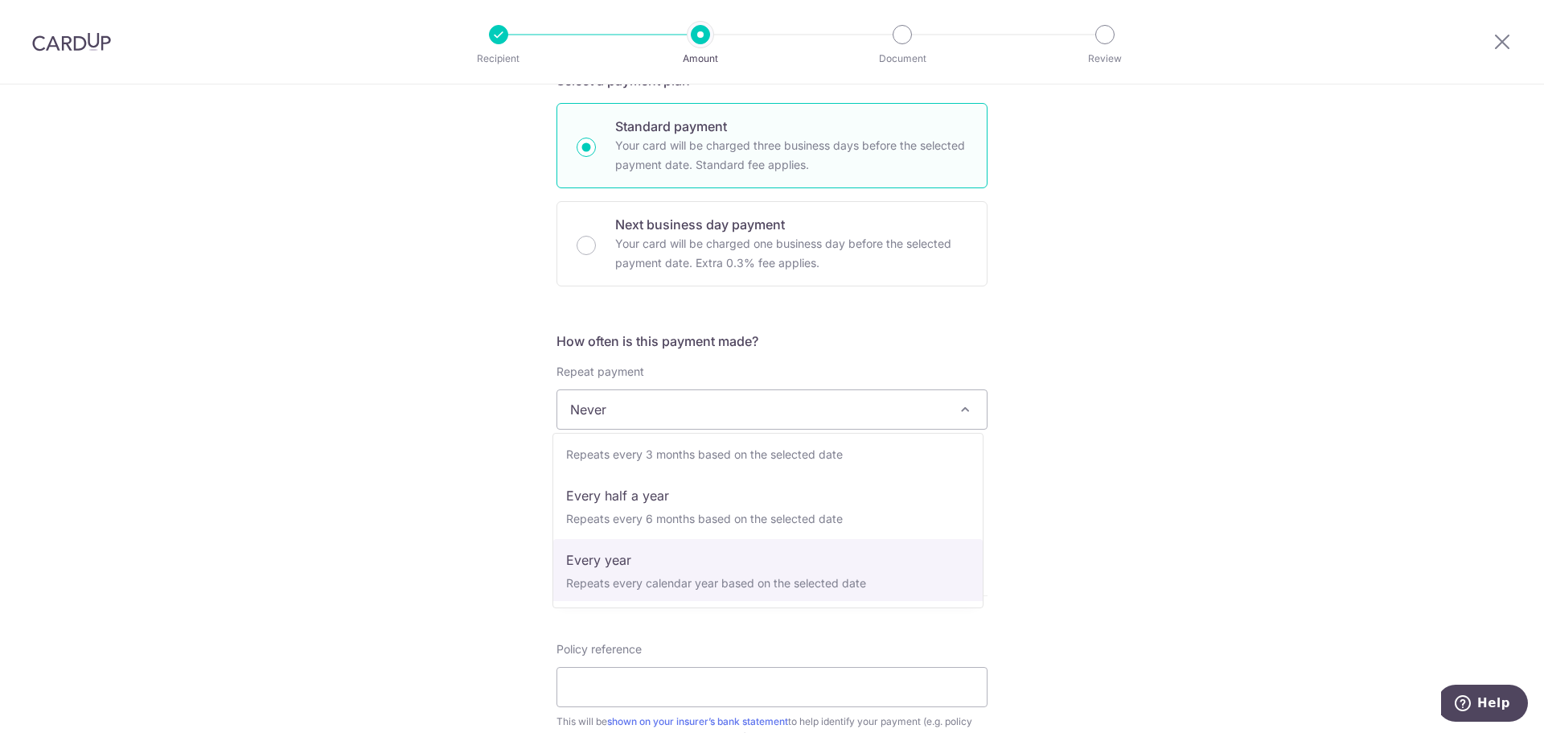
select select "6"
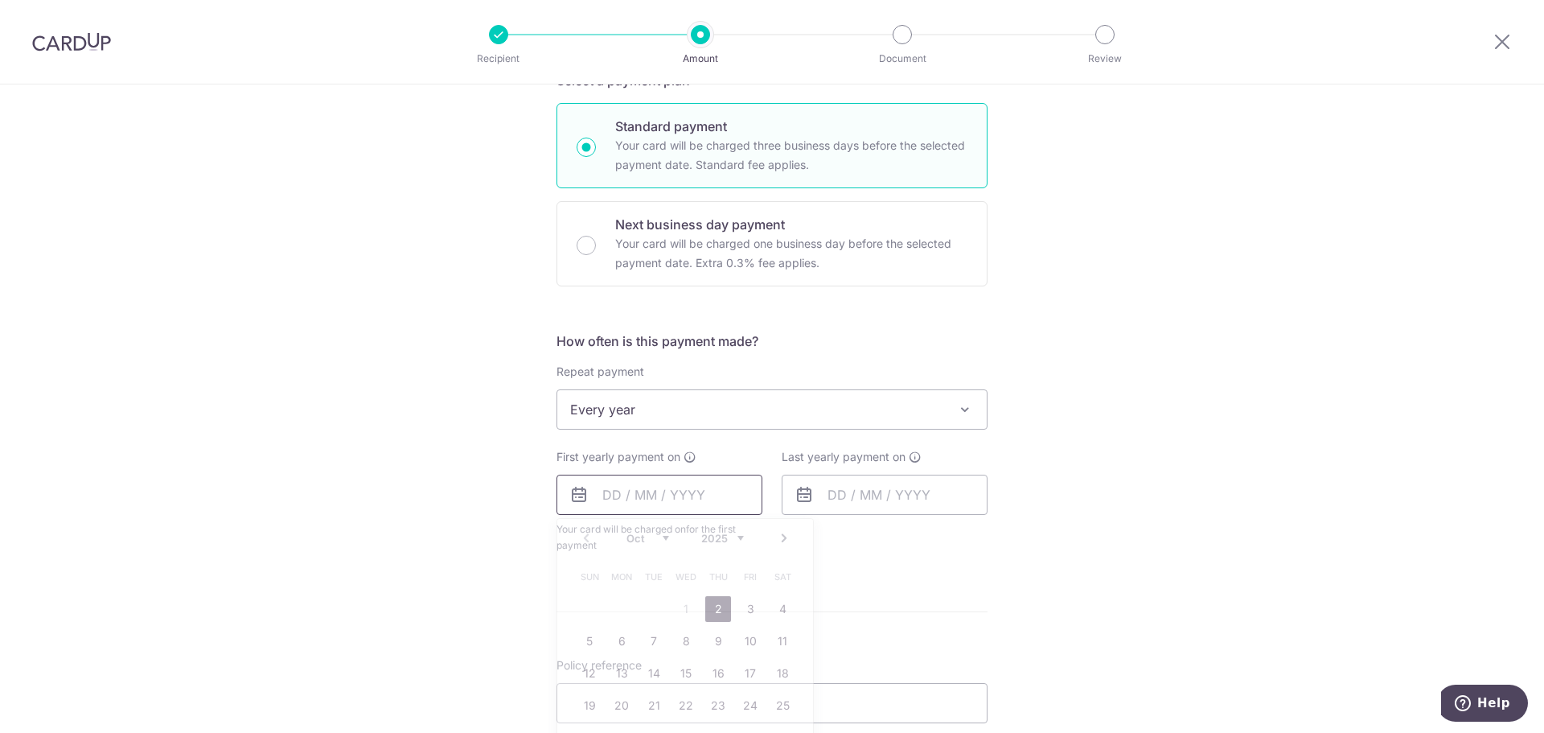
click at [618, 497] on input "text" at bounding box center [659, 494] width 206 height 40
click at [1159, 426] on div "Tell us more about your payment Enter payment amount SGD 366.91 366.91 Select C…" at bounding box center [772, 444] width 1544 height 1471
click at [605, 486] on input "text" at bounding box center [659, 494] width 206 height 40
click at [673, 671] on link "15" at bounding box center [686, 673] width 26 height 26
type input "[DATE]"
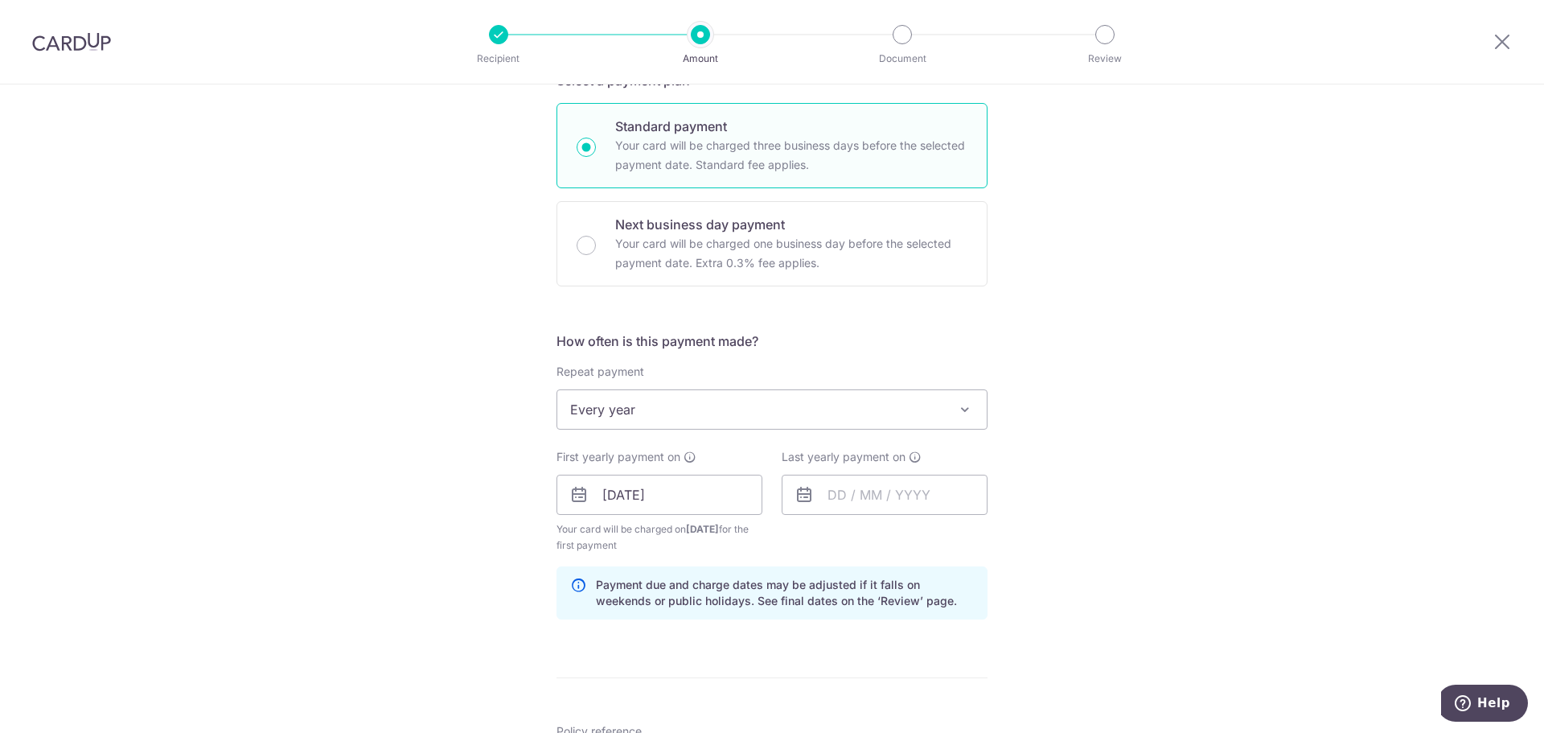
click at [1174, 564] on div "Tell us more about your payment Enter payment amount SGD 366.91 366.91 Select C…" at bounding box center [772, 477] width 1544 height 1537
click at [872, 499] on input "text" at bounding box center [885, 494] width 206 height 40
click at [950, 538] on select "2025 2026 2027 2028 2029 2030 2031 2032 2033 2034 2035" at bounding box center [947, 538] width 43 height 13
click at [940, 675] on link "15" at bounding box center [943, 673] width 26 height 26
type input "15/10/2026"
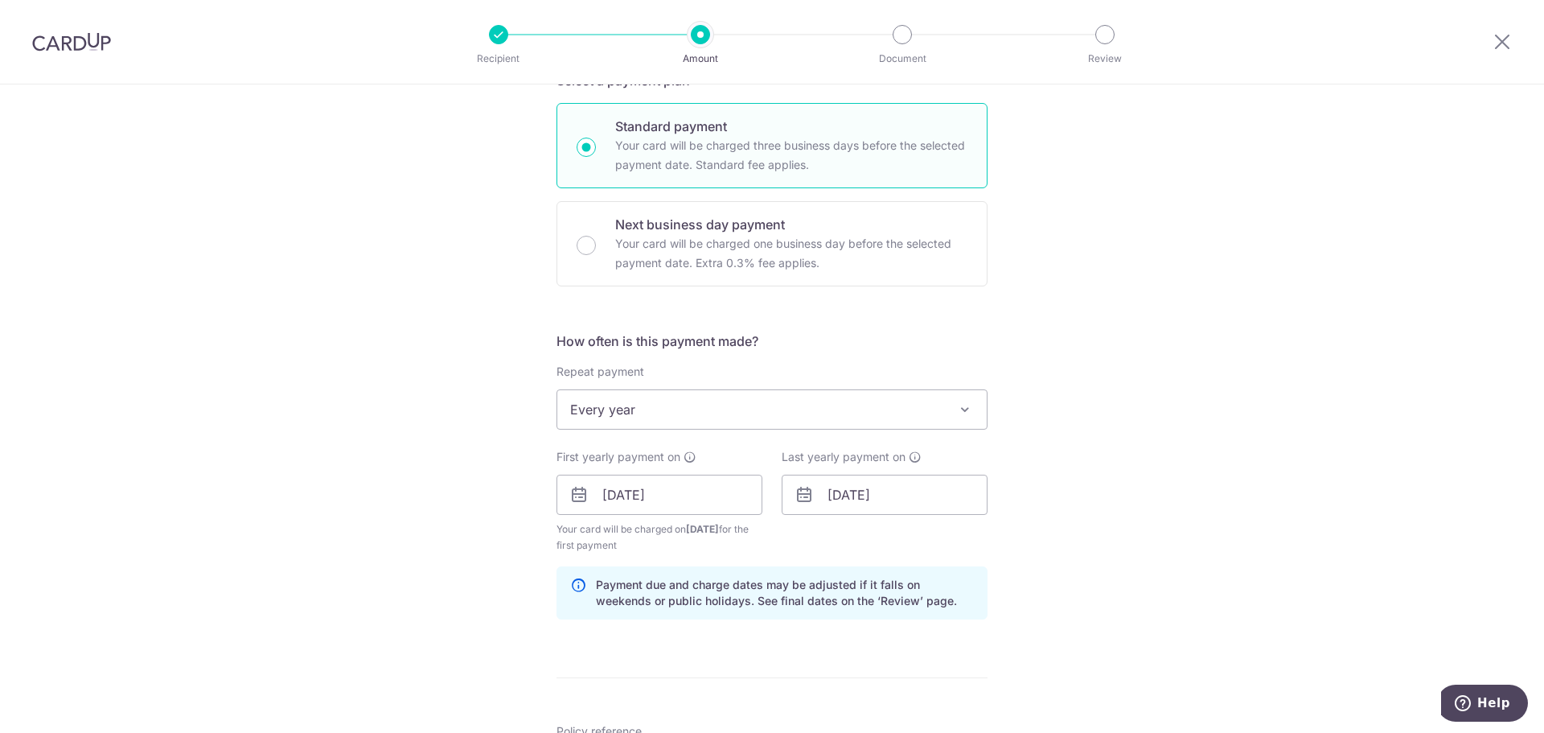
click at [1103, 593] on div "Tell us more about your payment Enter payment amount SGD 366.91 366.91 Select C…" at bounding box center [772, 477] width 1544 height 1537
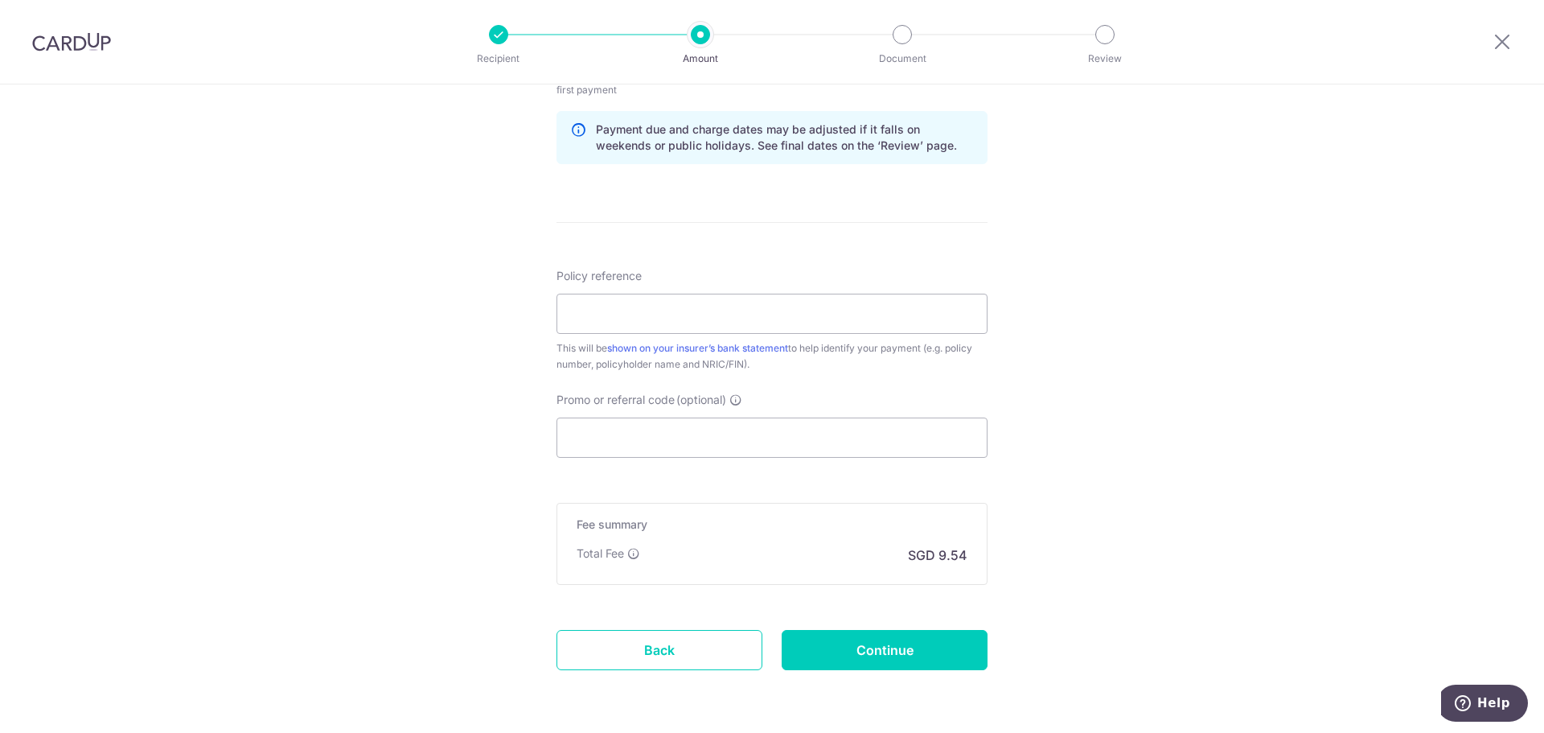
scroll to position [889, 0]
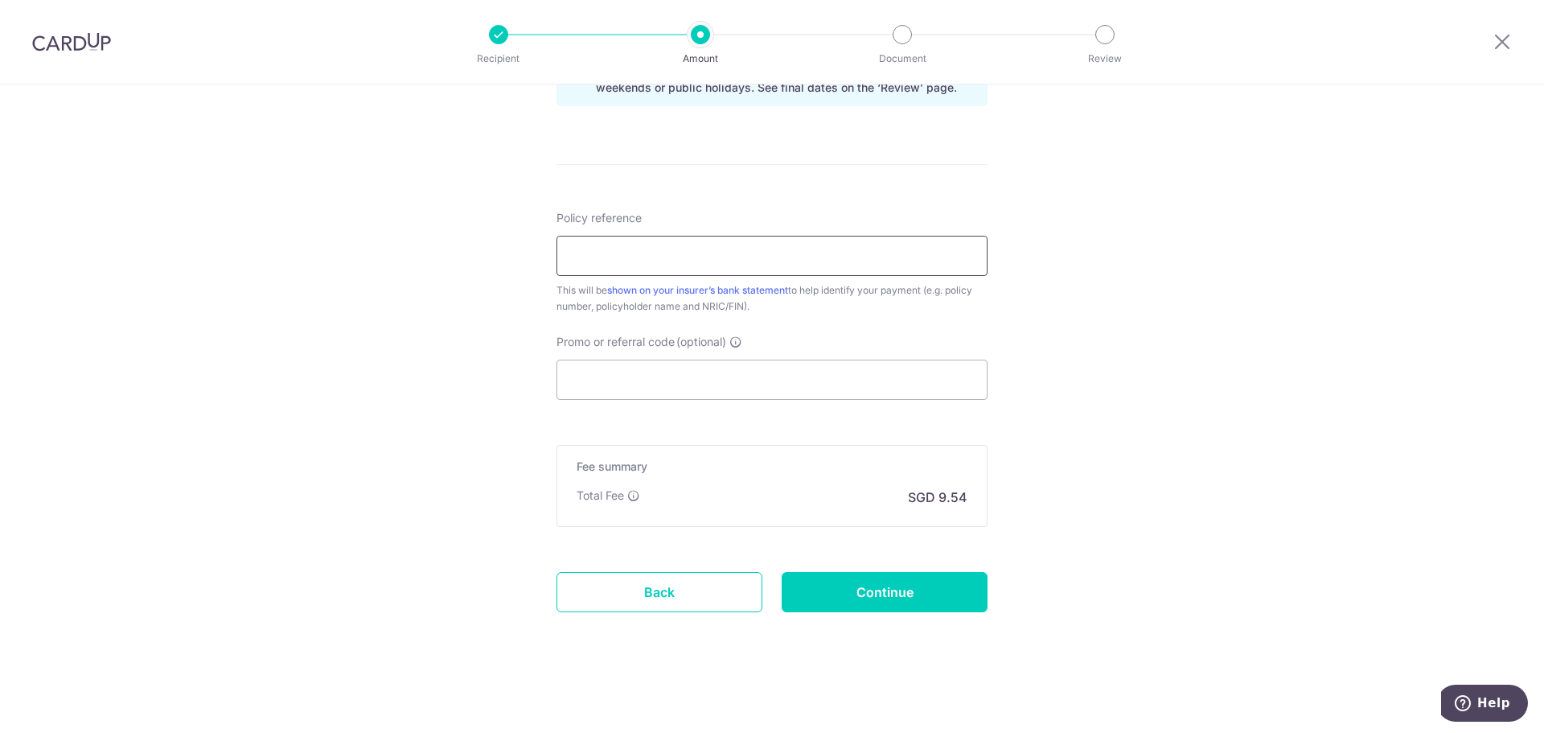
click at [649, 252] on input "Policy reference" at bounding box center [771, 256] width 431 height 40
type input "L"
type input "P560032343"
click at [641, 387] on input "Promo or referral code (optional)" at bounding box center [771, 379] width 431 height 40
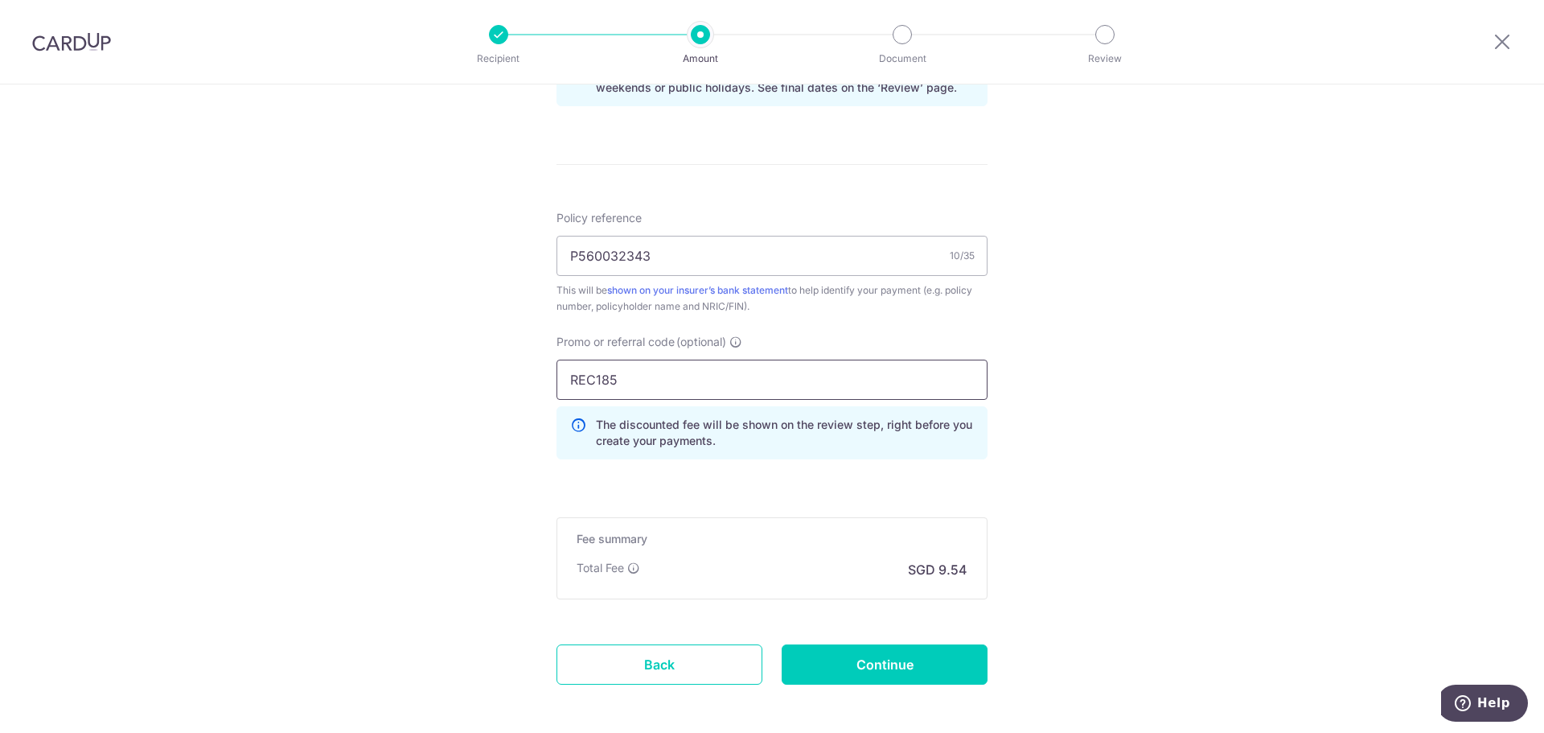
type input "REC185"
click at [1086, 440] on div "Tell us more about your payment Enter payment amount SGD 366.91 366.91 Select C…" at bounding box center [772, 0] width 1544 height 1609
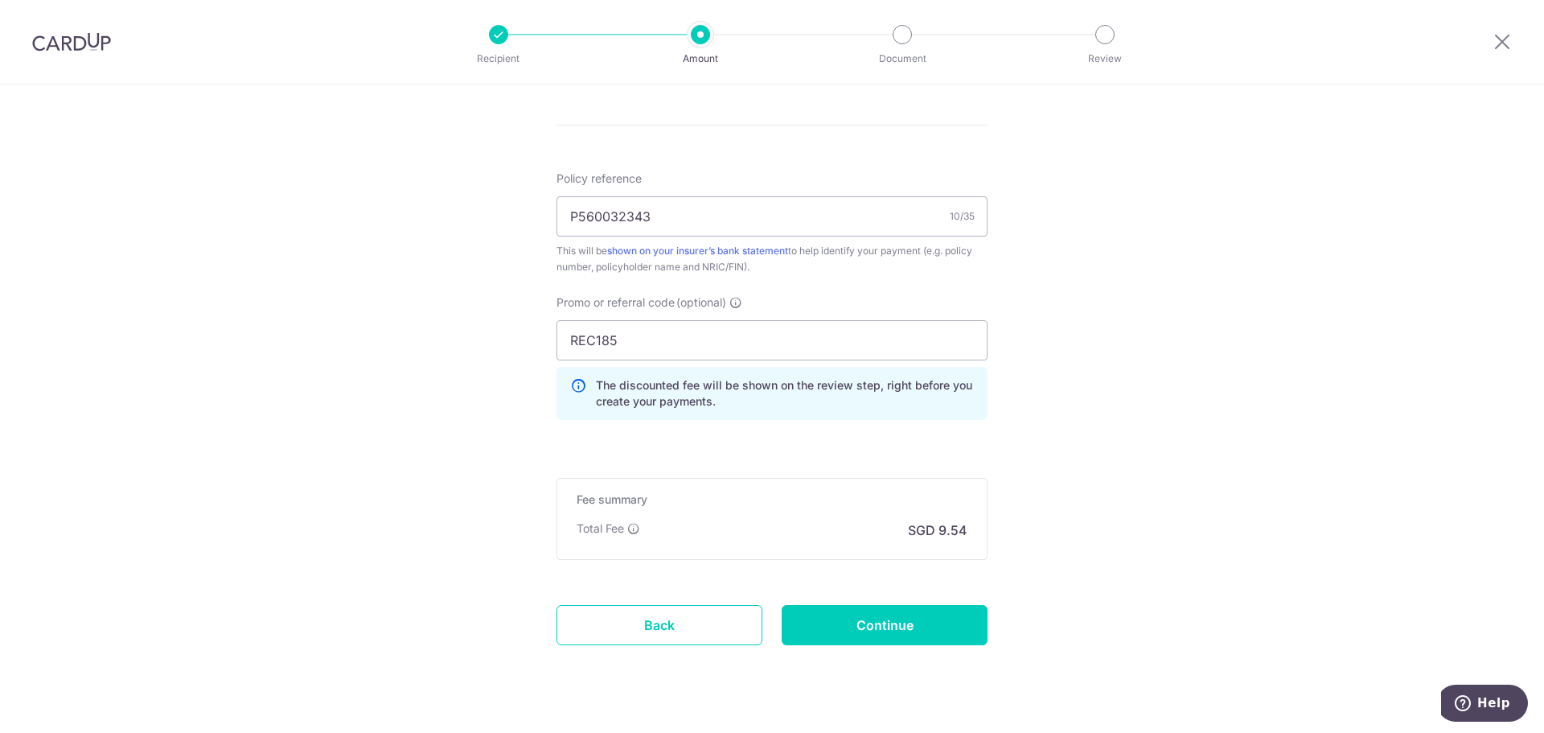
scroll to position [961, 0]
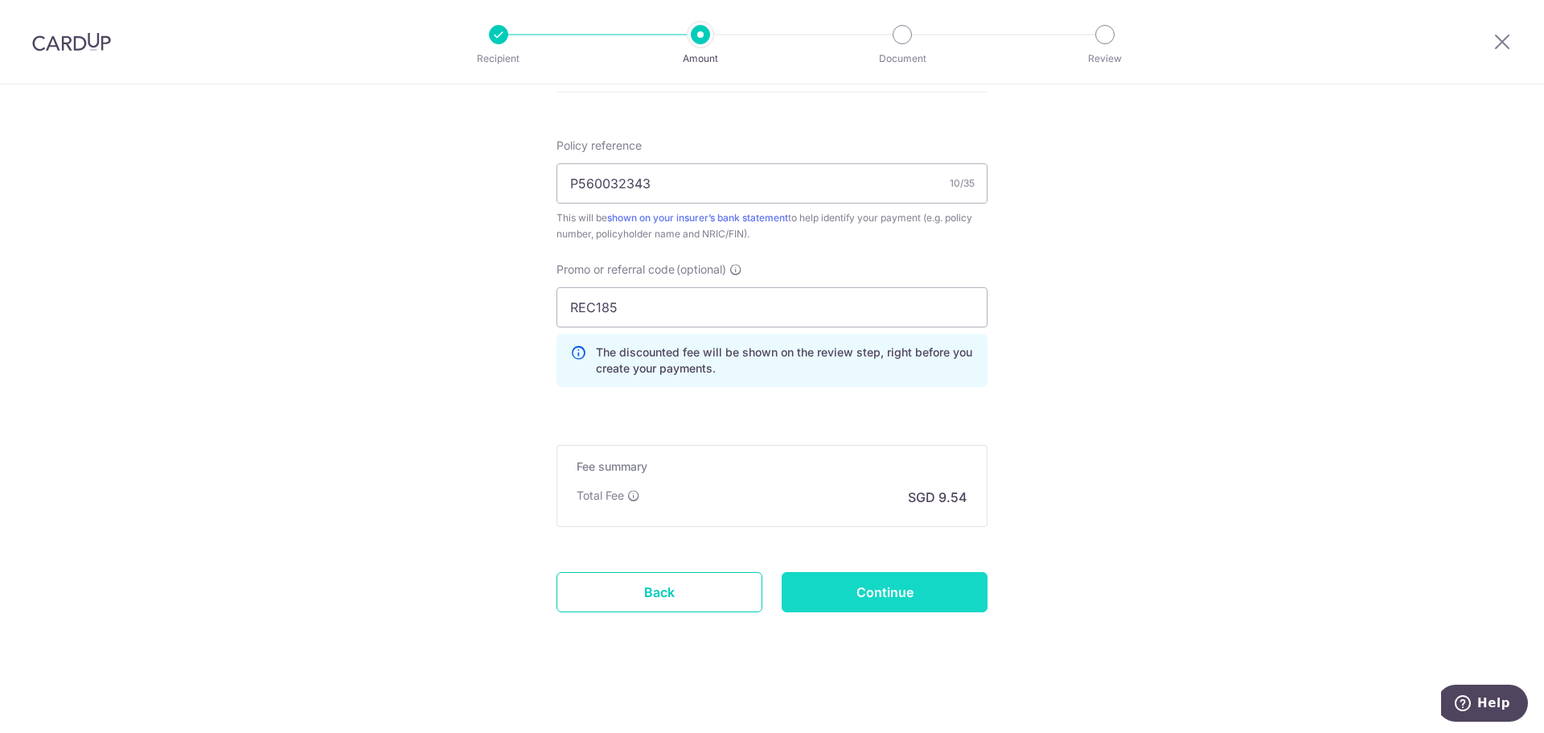
click at [900, 599] on input "Continue" at bounding box center [885, 592] width 206 height 40
type input "Create Schedule"
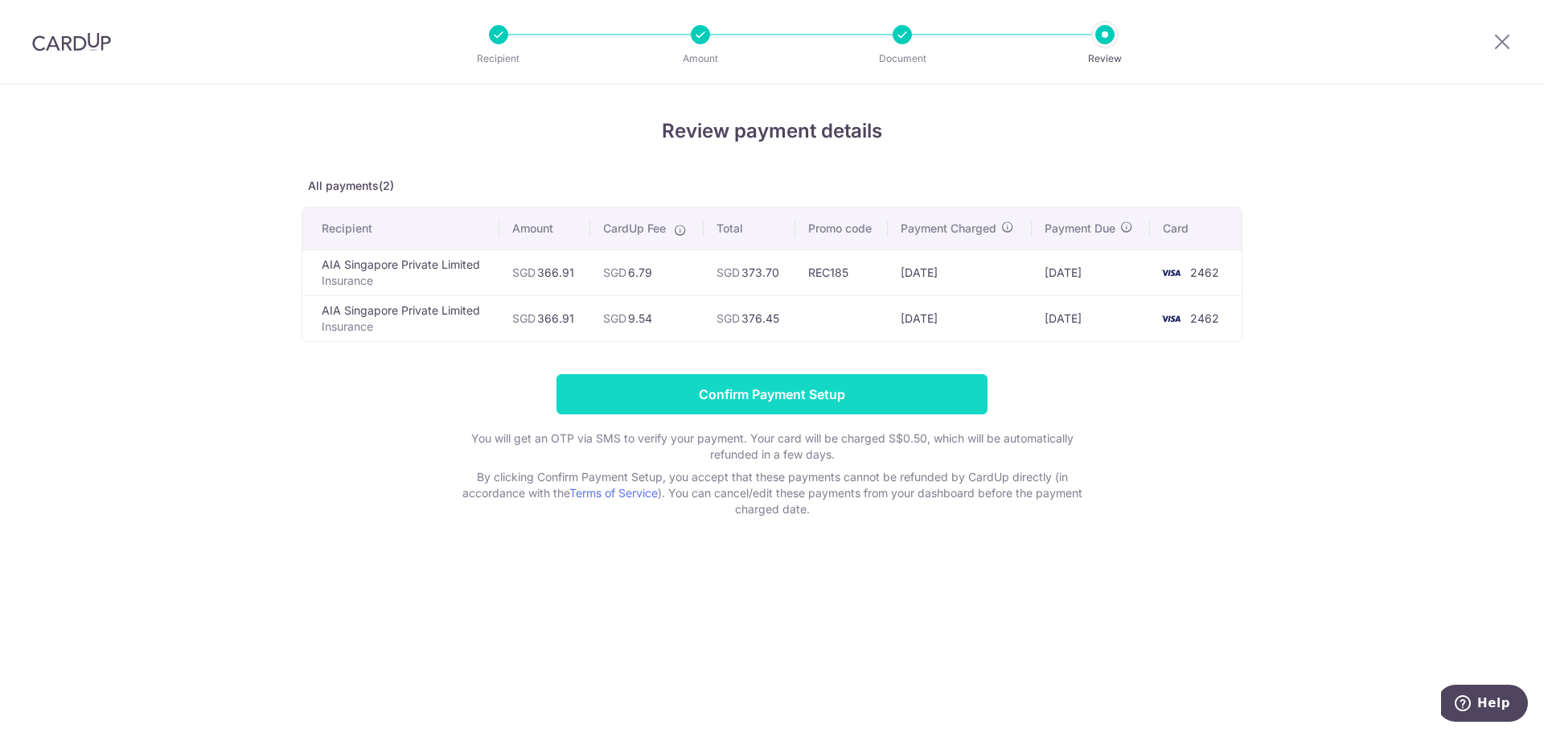
click at [763, 389] on input "Confirm Payment Setup" at bounding box center [771, 394] width 431 height 40
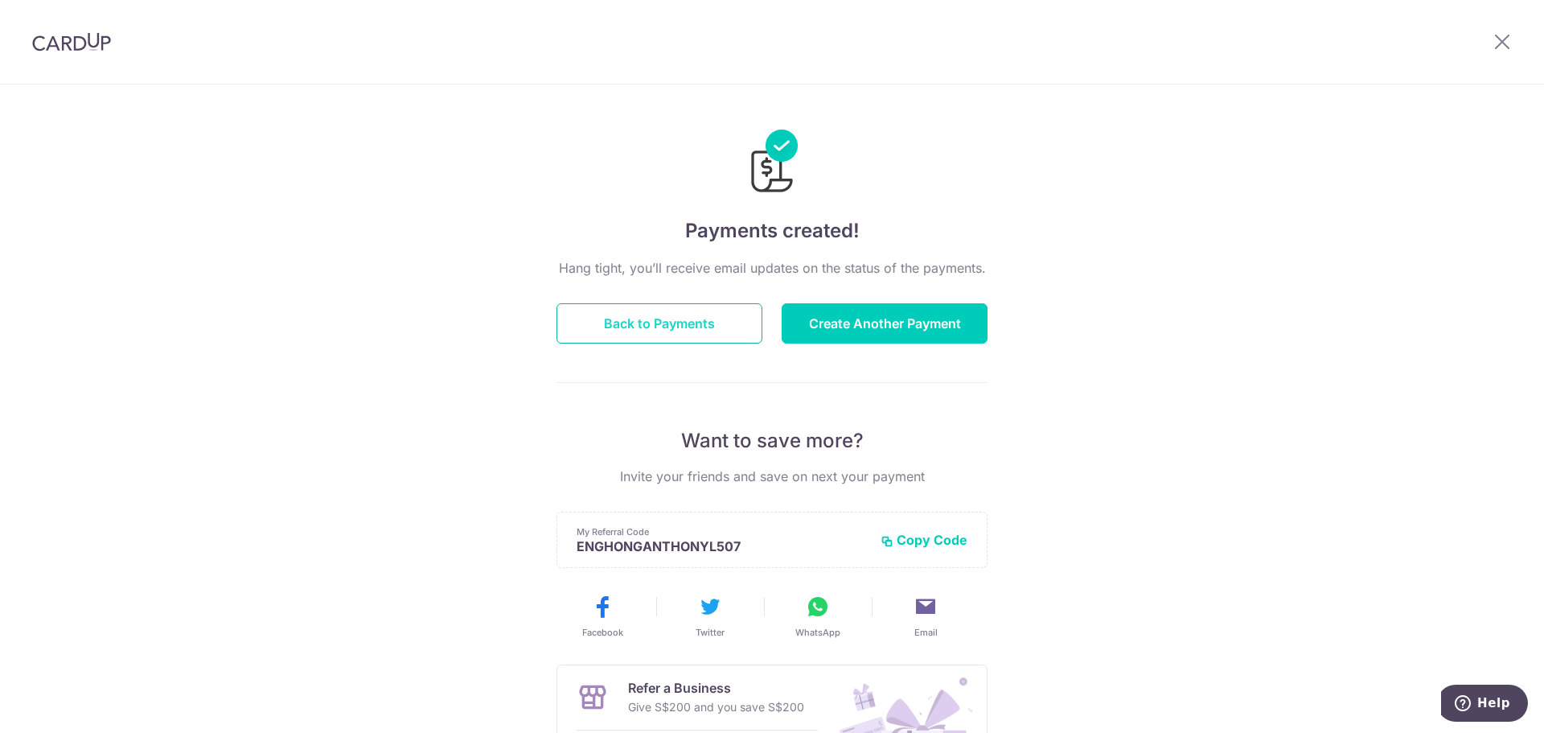
drag, startPoint x: 729, startPoint y: 319, endPoint x: 761, endPoint y: 322, distance: 32.3
click at [729, 319] on button "Back to Payments" at bounding box center [659, 323] width 206 height 40
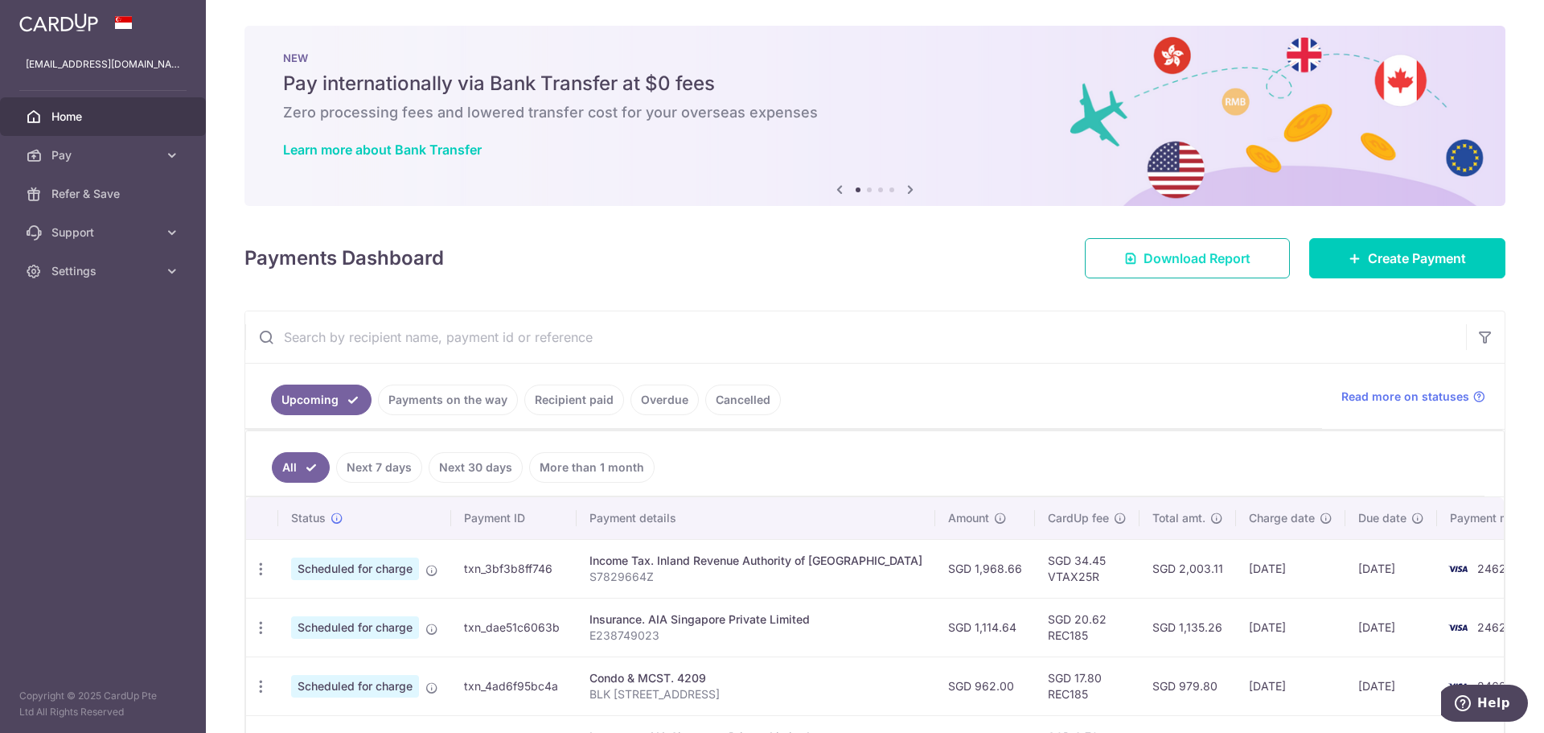
click at [1221, 265] on span "Download Report" at bounding box center [1196, 257] width 107 height 19
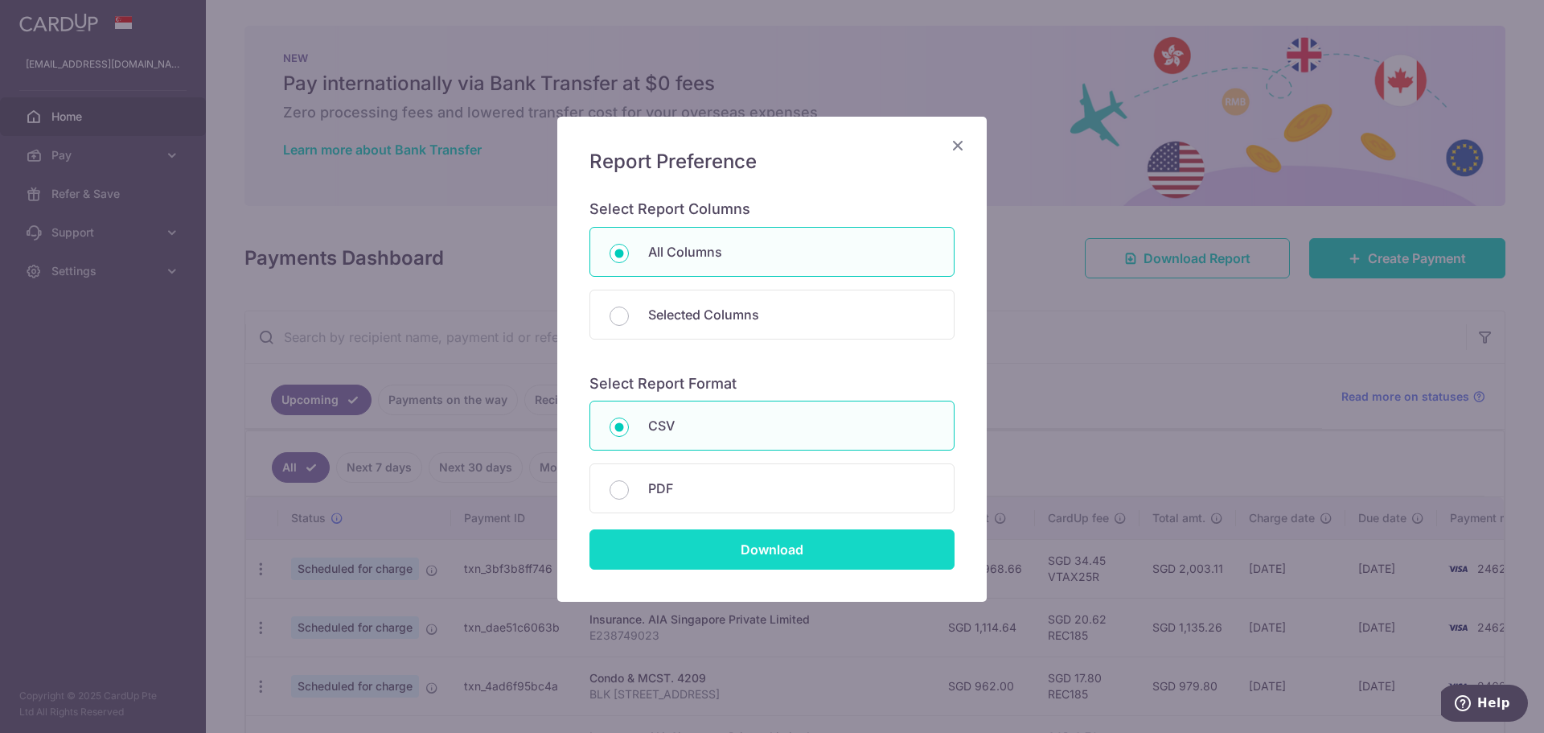
click at [816, 541] on input "Download" at bounding box center [771, 549] width 365 height 40
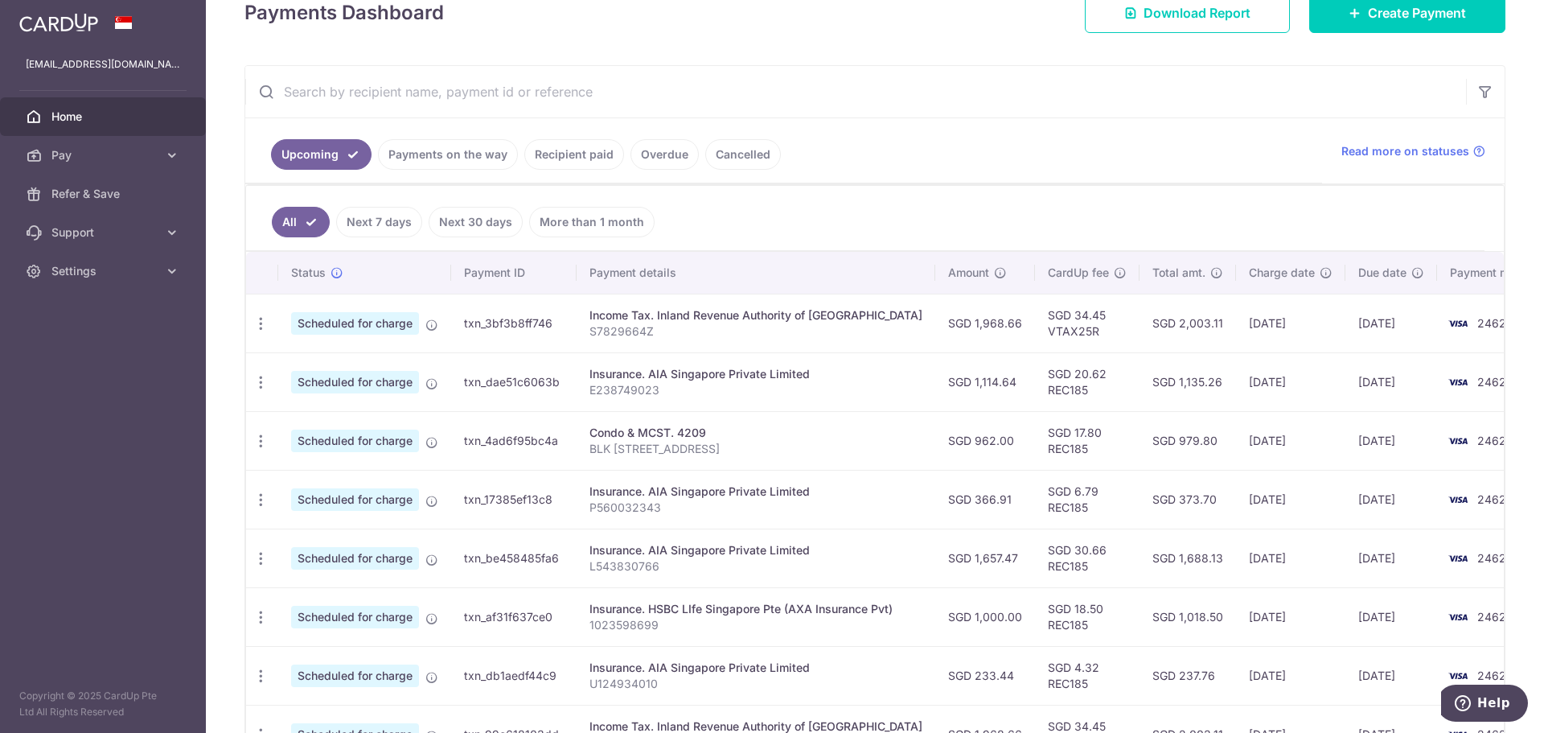
scroll to position [376, 0]
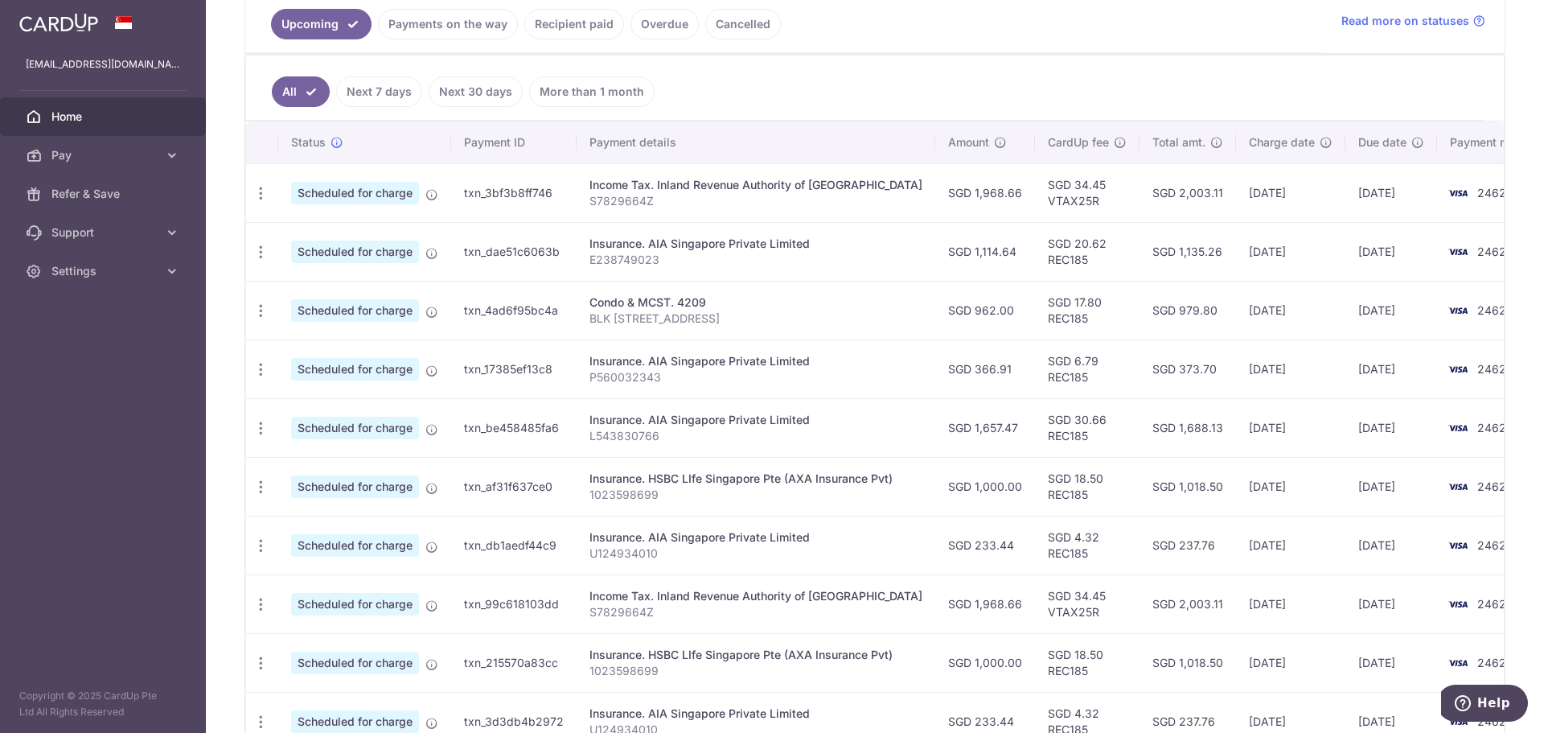
drag, startPoint x: 265, startPoint y: 486, endPoint x: 281, endPoint y: 487, distance: 16.1
click at [266, 487] on icon "button" at bounding box center [260, 486] width 17 height 17
click at [346, 532] on span "Update payment" at bounding box center [346, 530] width 109 height 19
radio input "true"
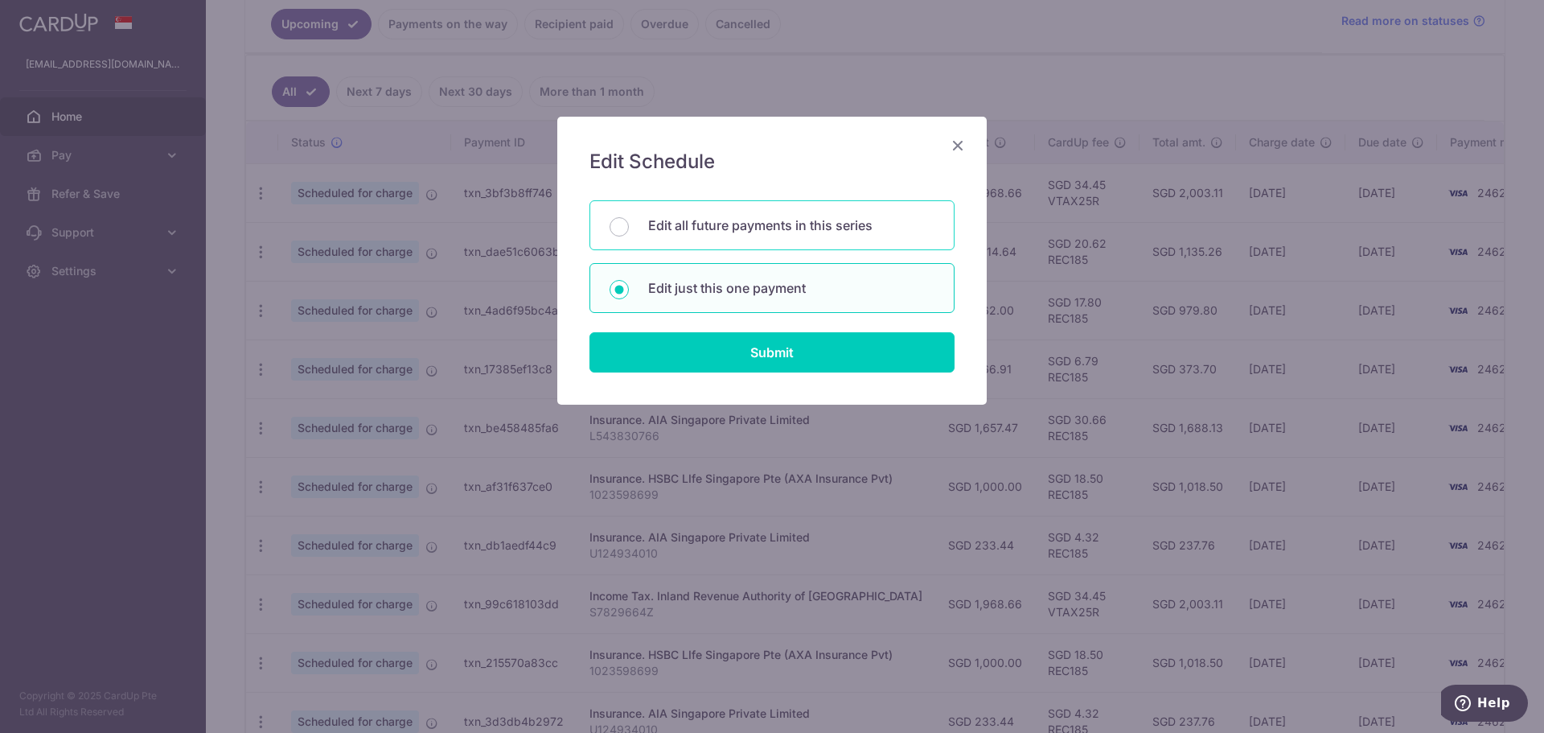
click at [809, 230] on p "Edit all future payments in this series" at bounding box center [791, 225] width 286 height 19
click at [629, 230] on input "Edit all future payments in this series" at bounding box center [619, 226] width 19 height 19
radio input "true"
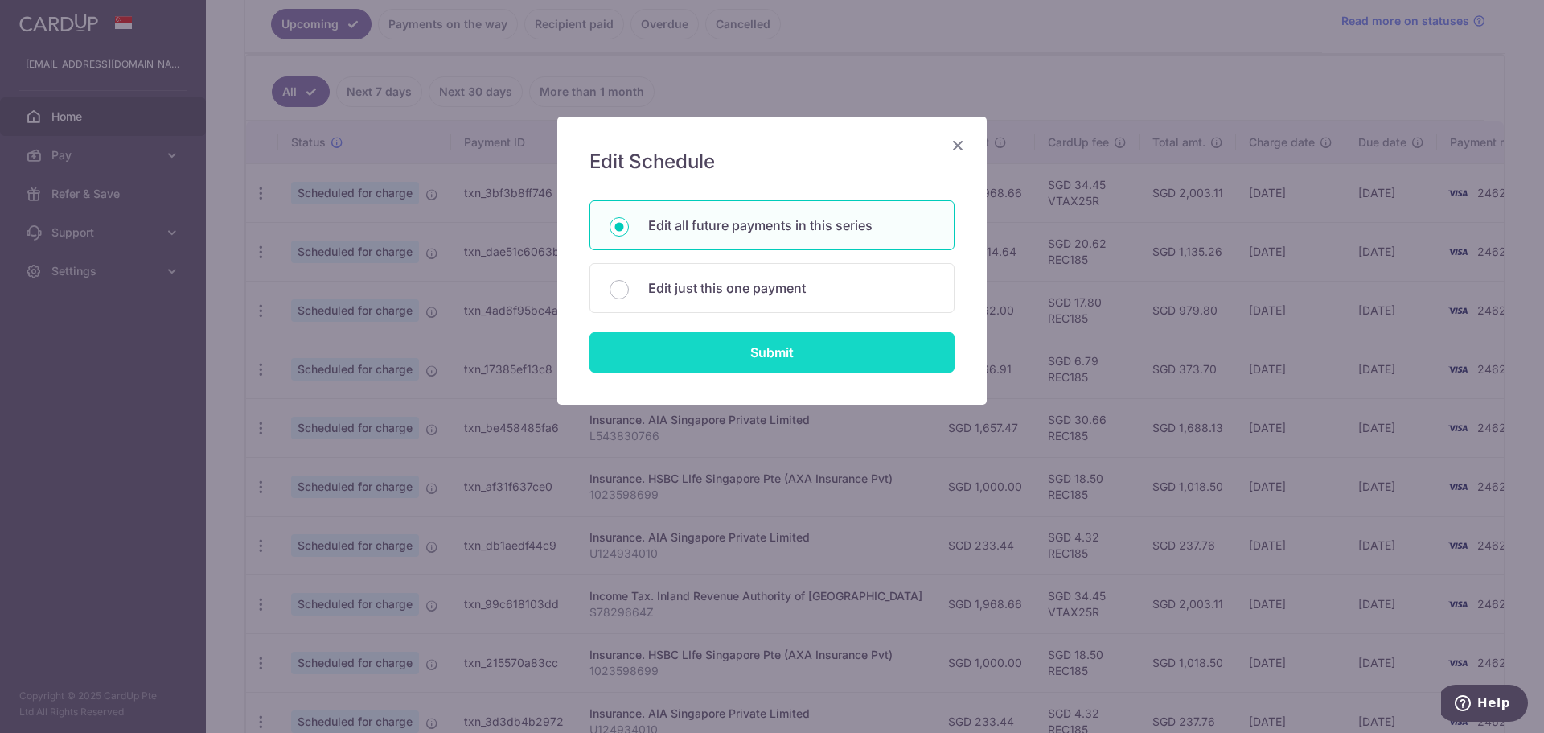
click at [725, 344] on input "Submit" at bounding box center [771, 352] width 365 height 40
radio input "true"
type input "1,000.00"
type input "1023598699"
